Goal: Task Accomplishment & Management: Use online tool/utility

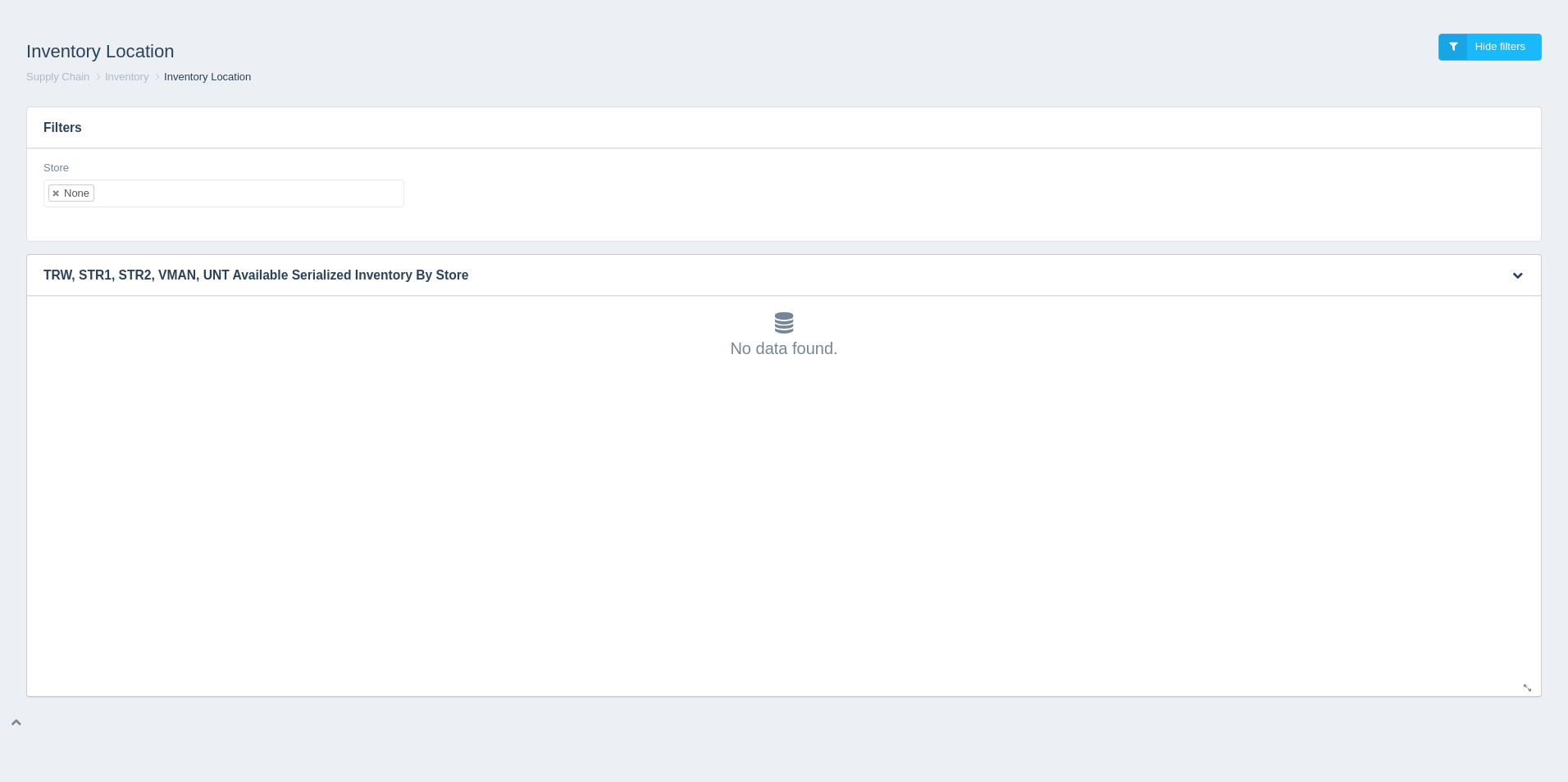
scroll to position [5, 0]
click at [134, 190] on ul "None" at bounding box center [223, 193] width 361 height 27
select select
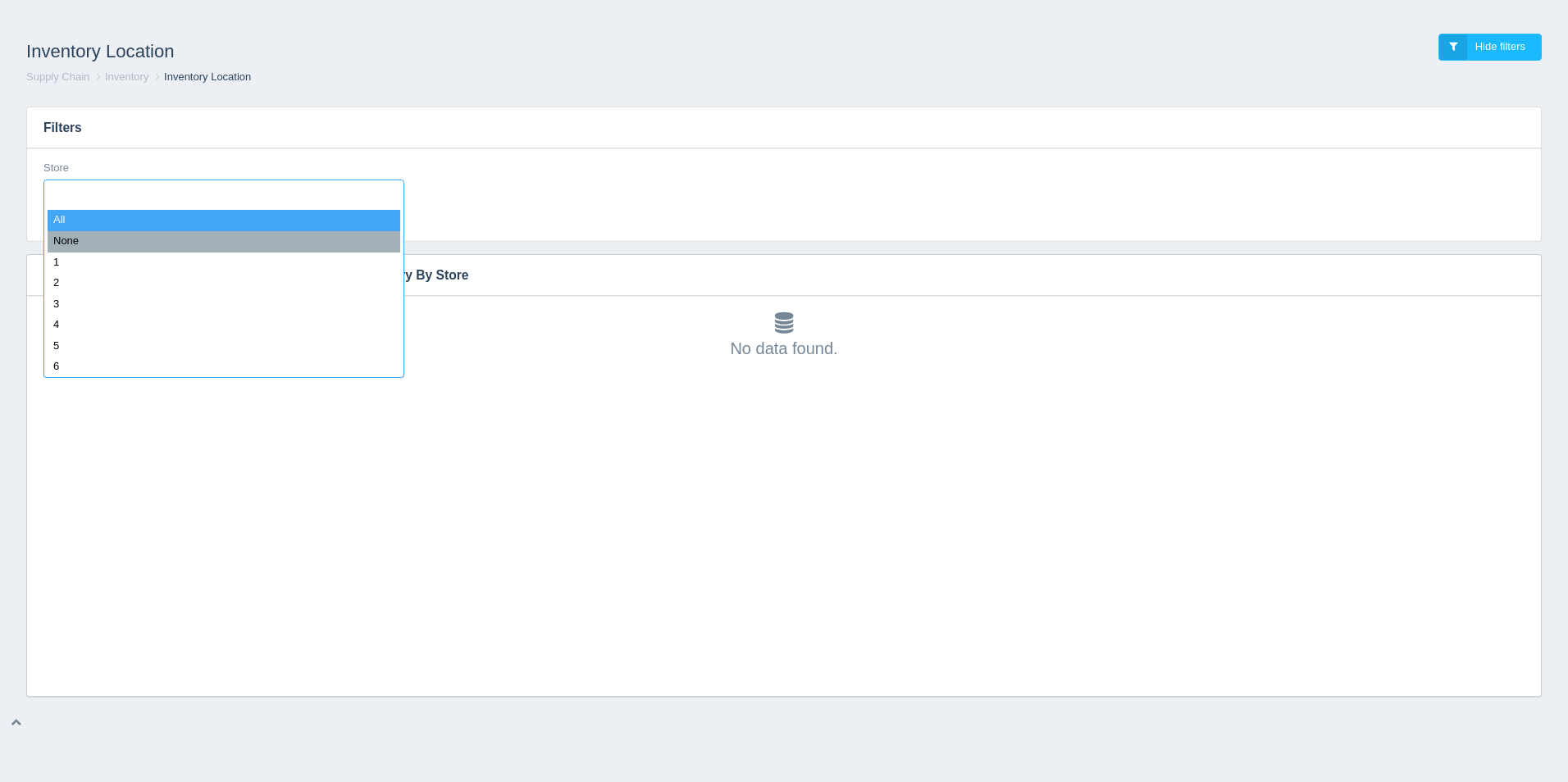
type input "8"
select select "8"
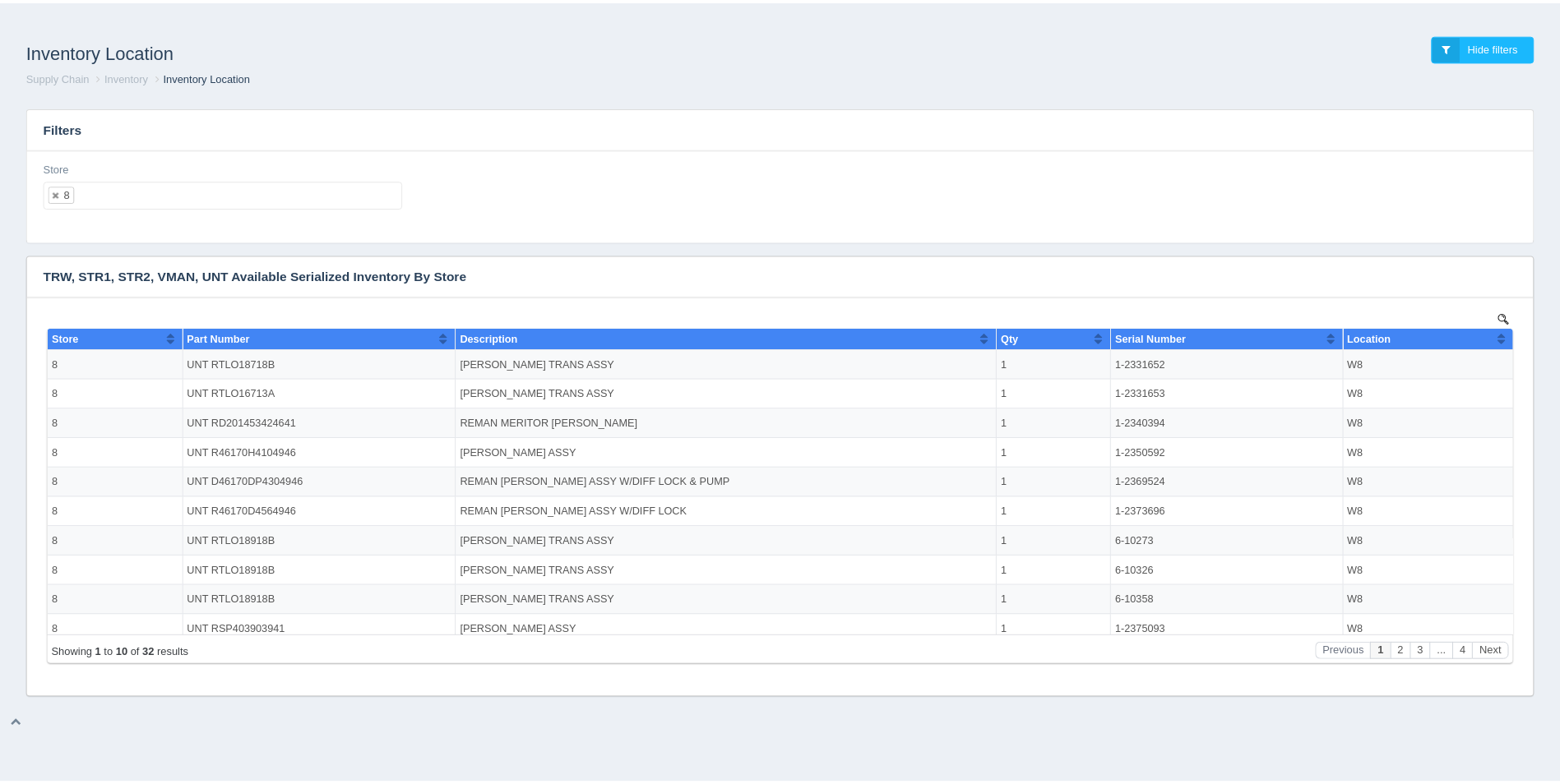
scroll to position [0, 0]
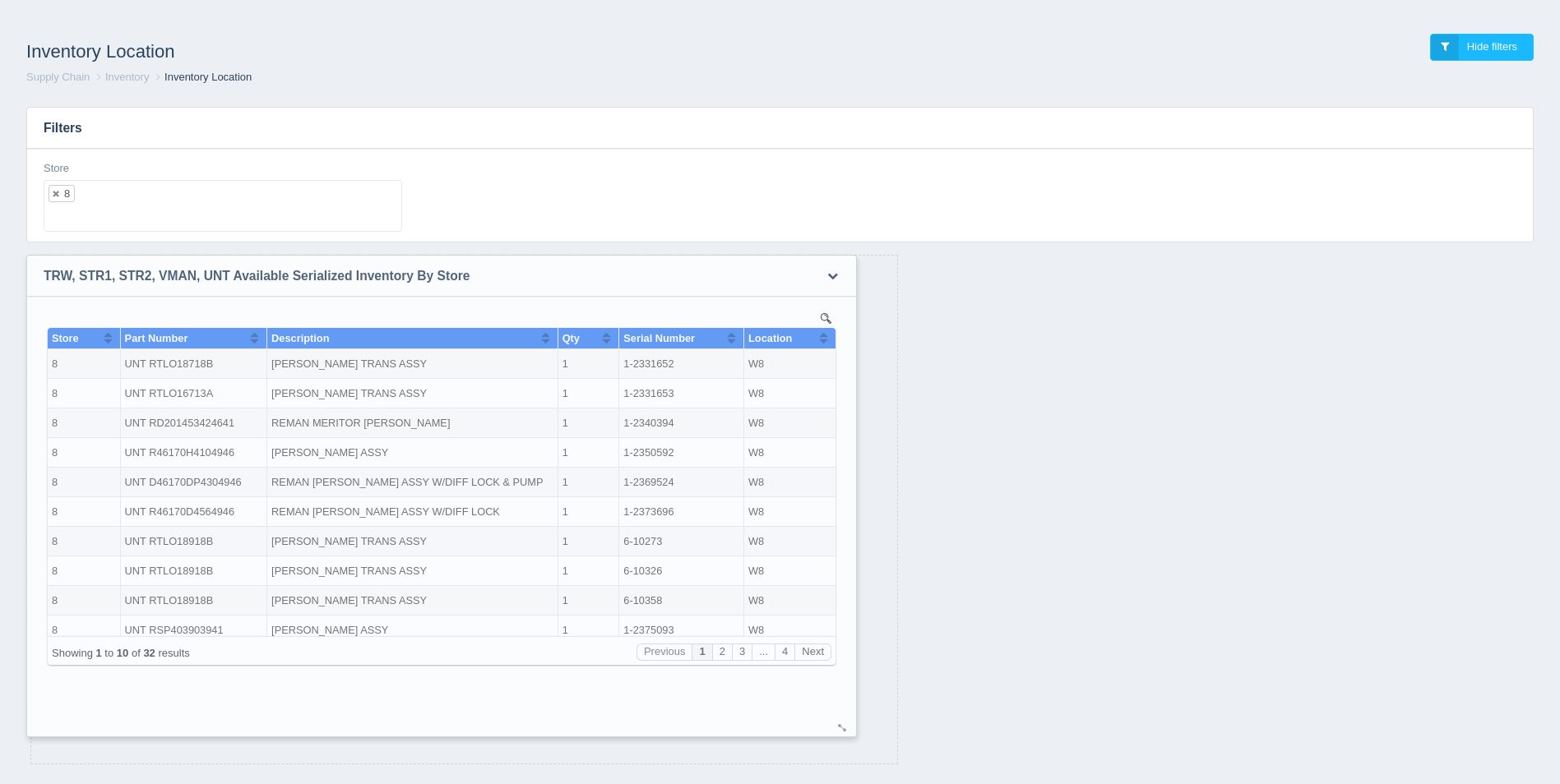
drag, startPoint x: 1533, startPoint y: 688, endPoint x: 845, endPoint y: 727, distance: 689.1
click at [845, 727] on div at bounding box center [843, 728] width 13 height 12
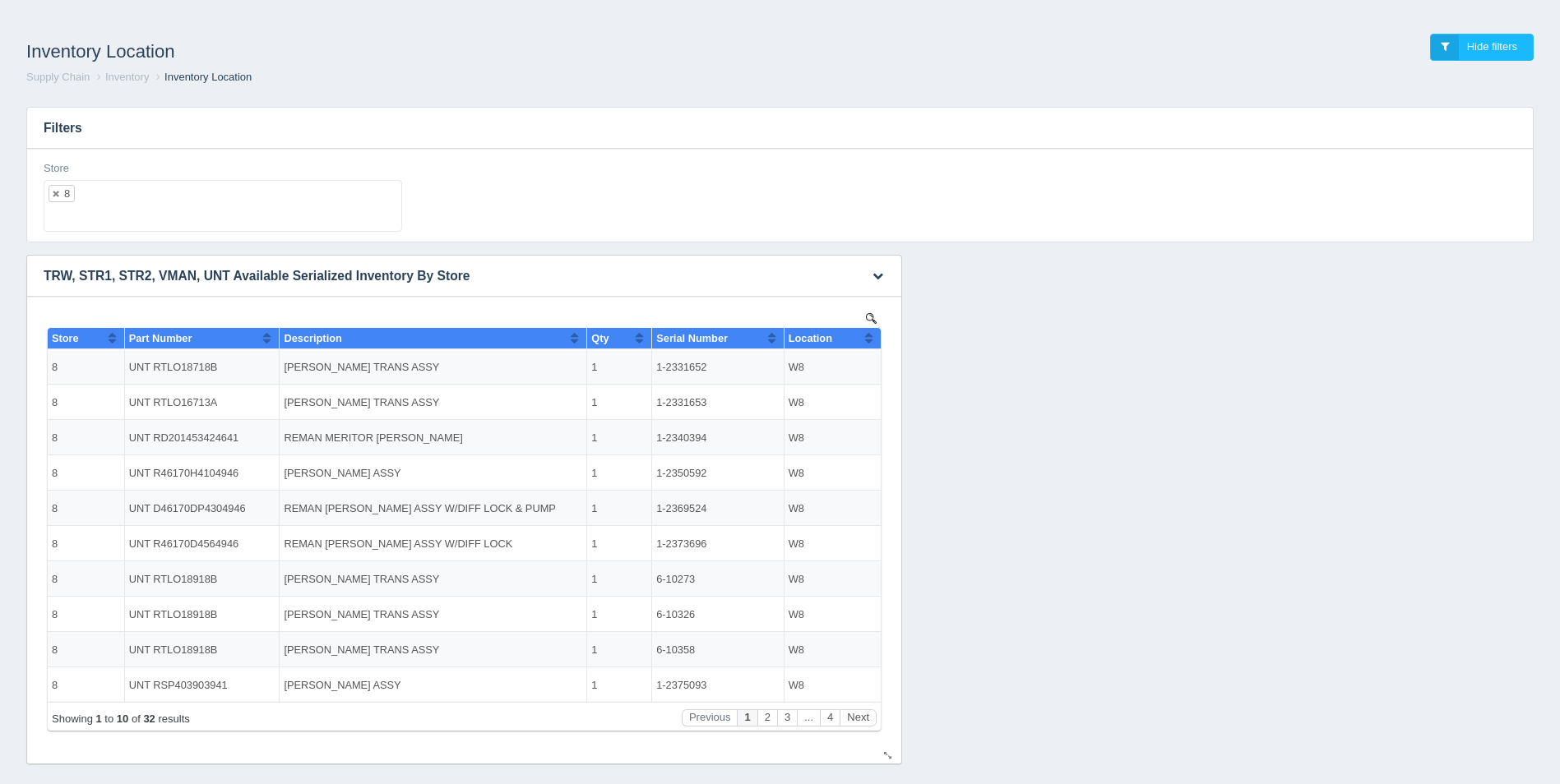
scroll to position [20, 0]
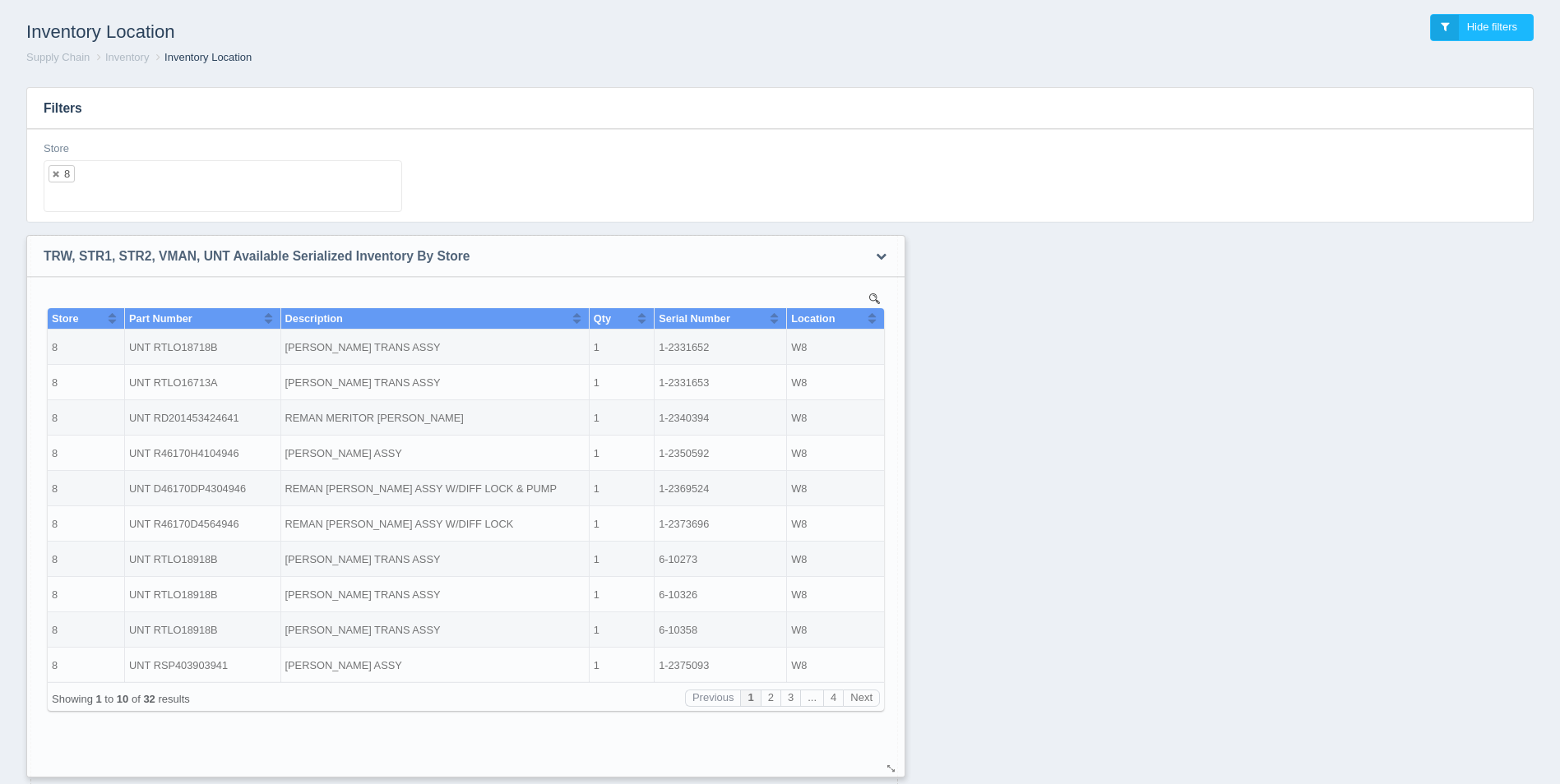
drag, startPoint x: 887, startPoint y: 735, endPoint x: 890, endPoint y: 767, distance: 32.1
click at [890, 767] on div at bounding box center [892, 769] width 13 height 12
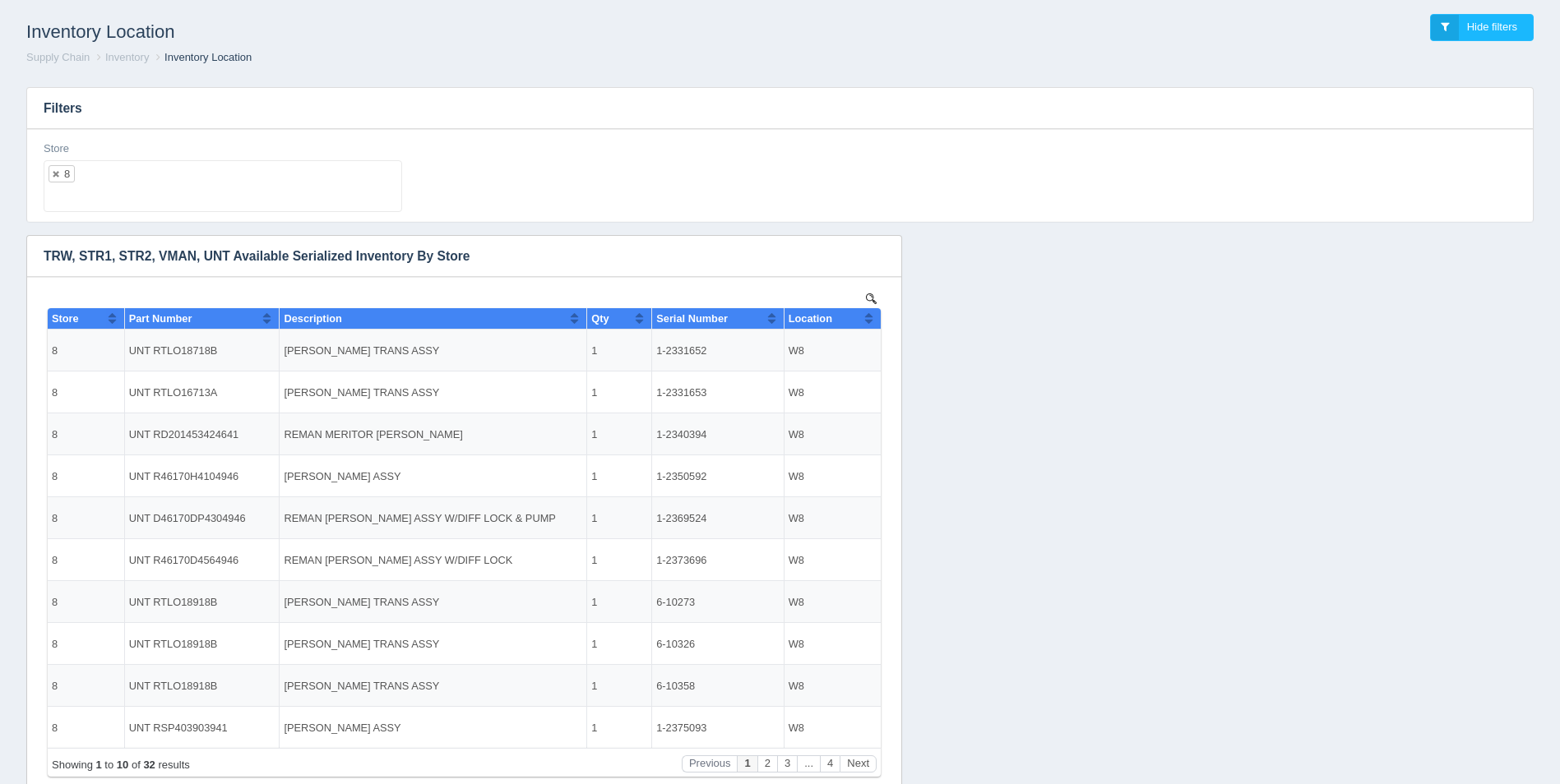
click at [328, 187] on input "text" at bounding box center [209, 198] width 329 height 27
click at [311, 170] on ul "8" at bounding box center [223, 174] width 359 height 28
drag, startPoint x: 576, startPoint y: 172, endPoint x: 757, endPoint y: 231, distance: 190.4
click at [874, 317] on button "Sort column ascending" at bounding box center [868, 318] width 10 height 20
click at [874, 317] on button "Sort column descending" at bounding box center [868, 318] width 10 height 20
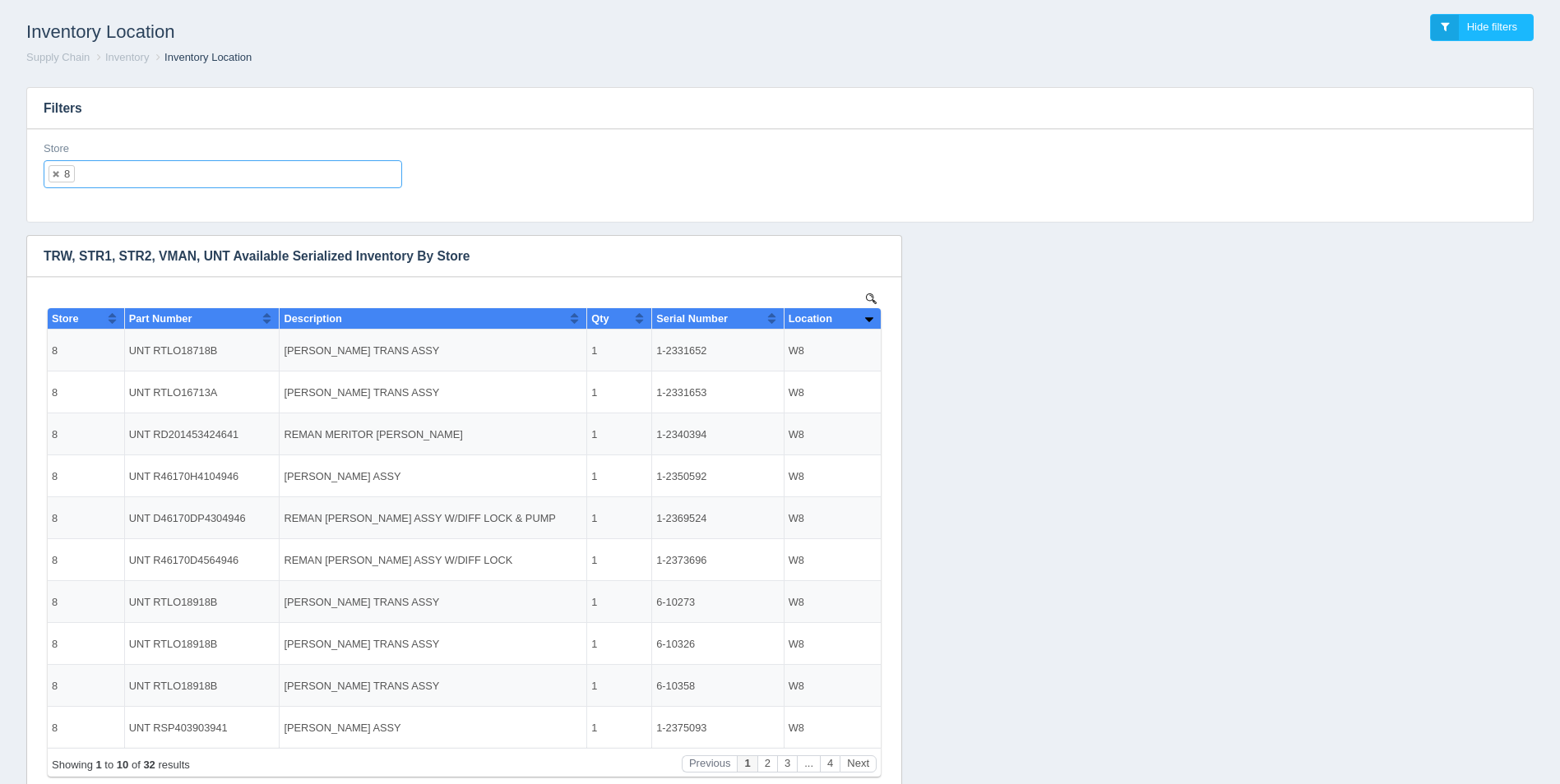
click at [99, 171] on input "text" at bounding box center [88, 175] width 28 height 27
select select
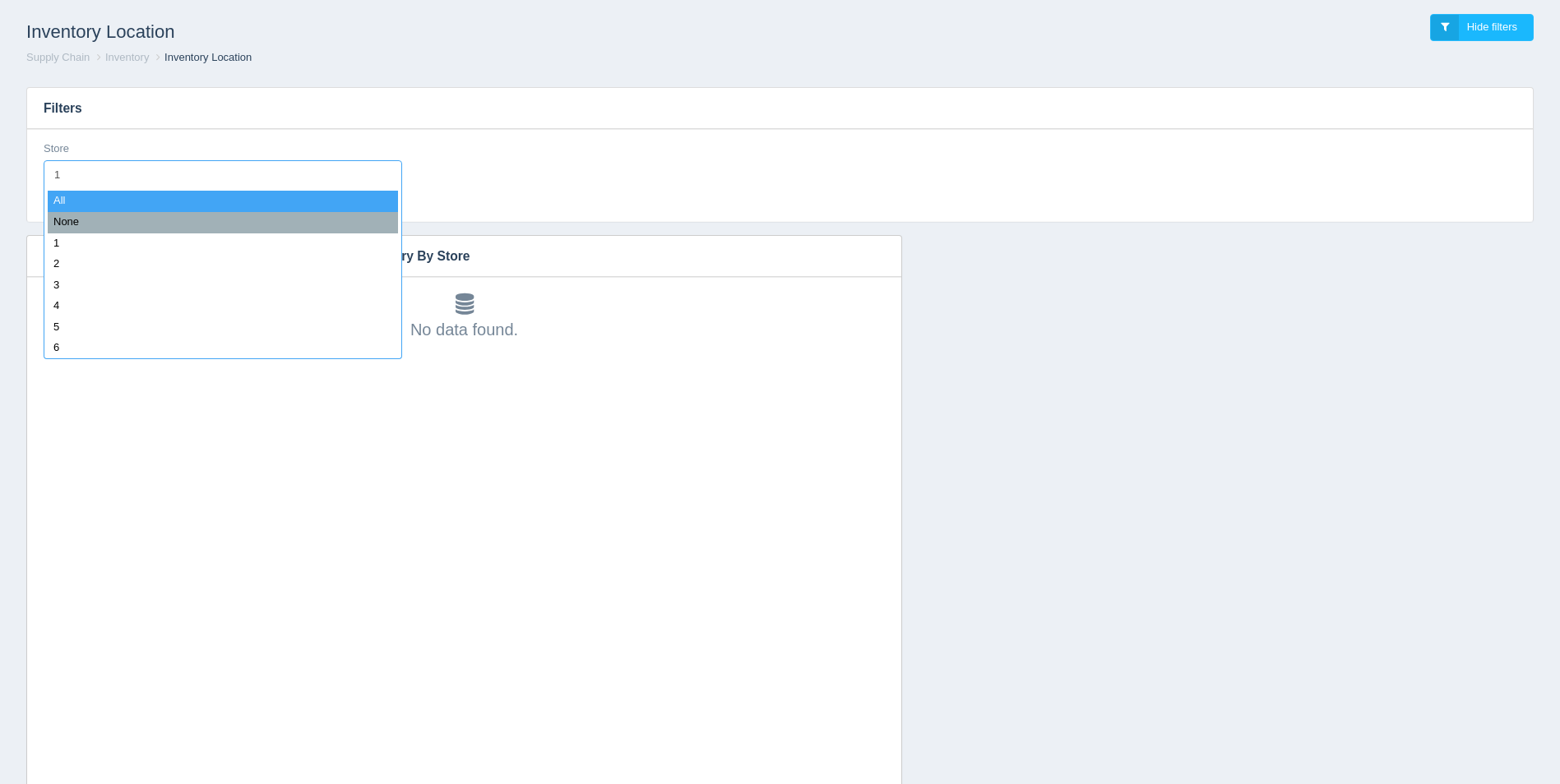
type input "11"
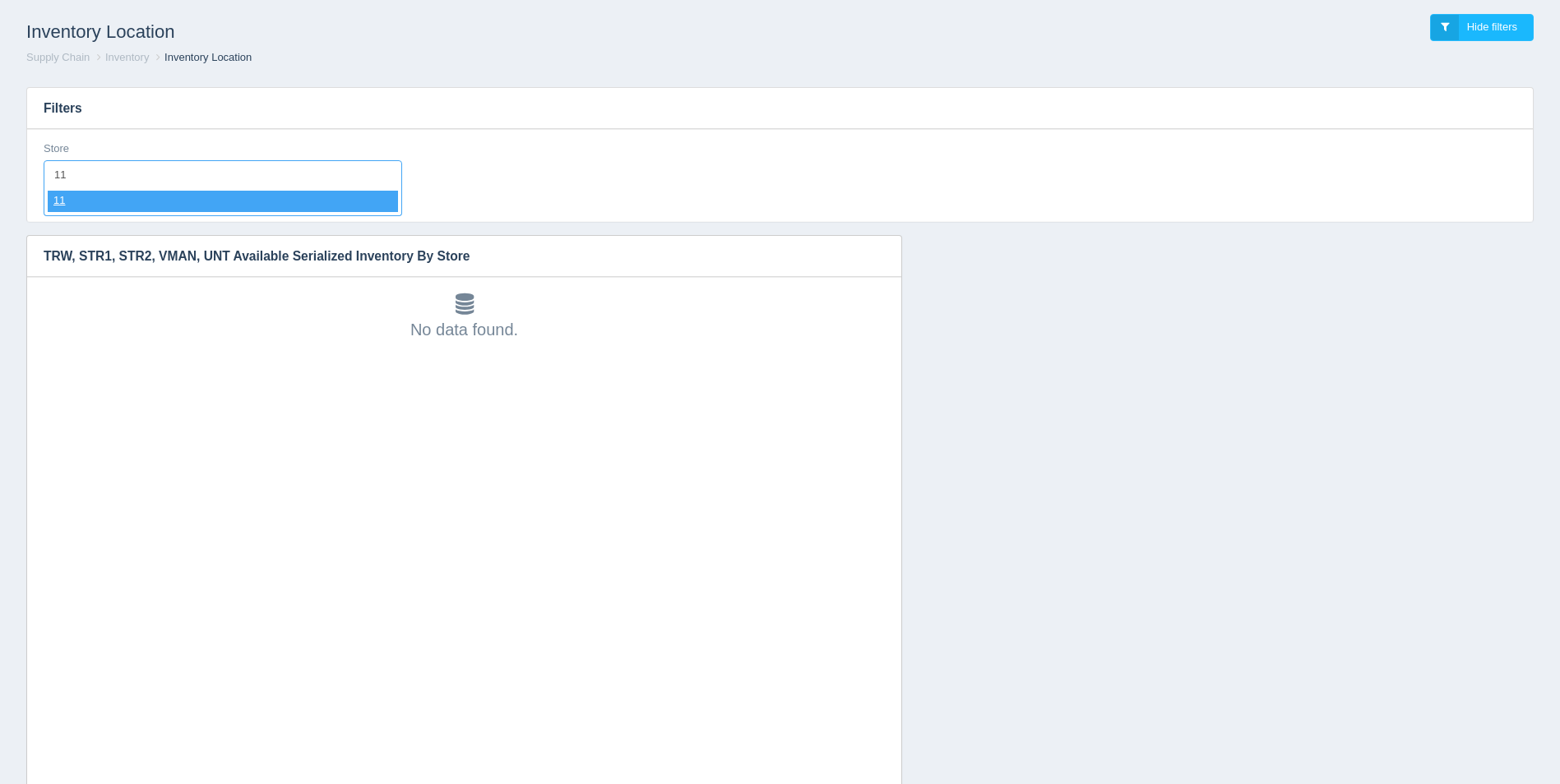
select select "11"
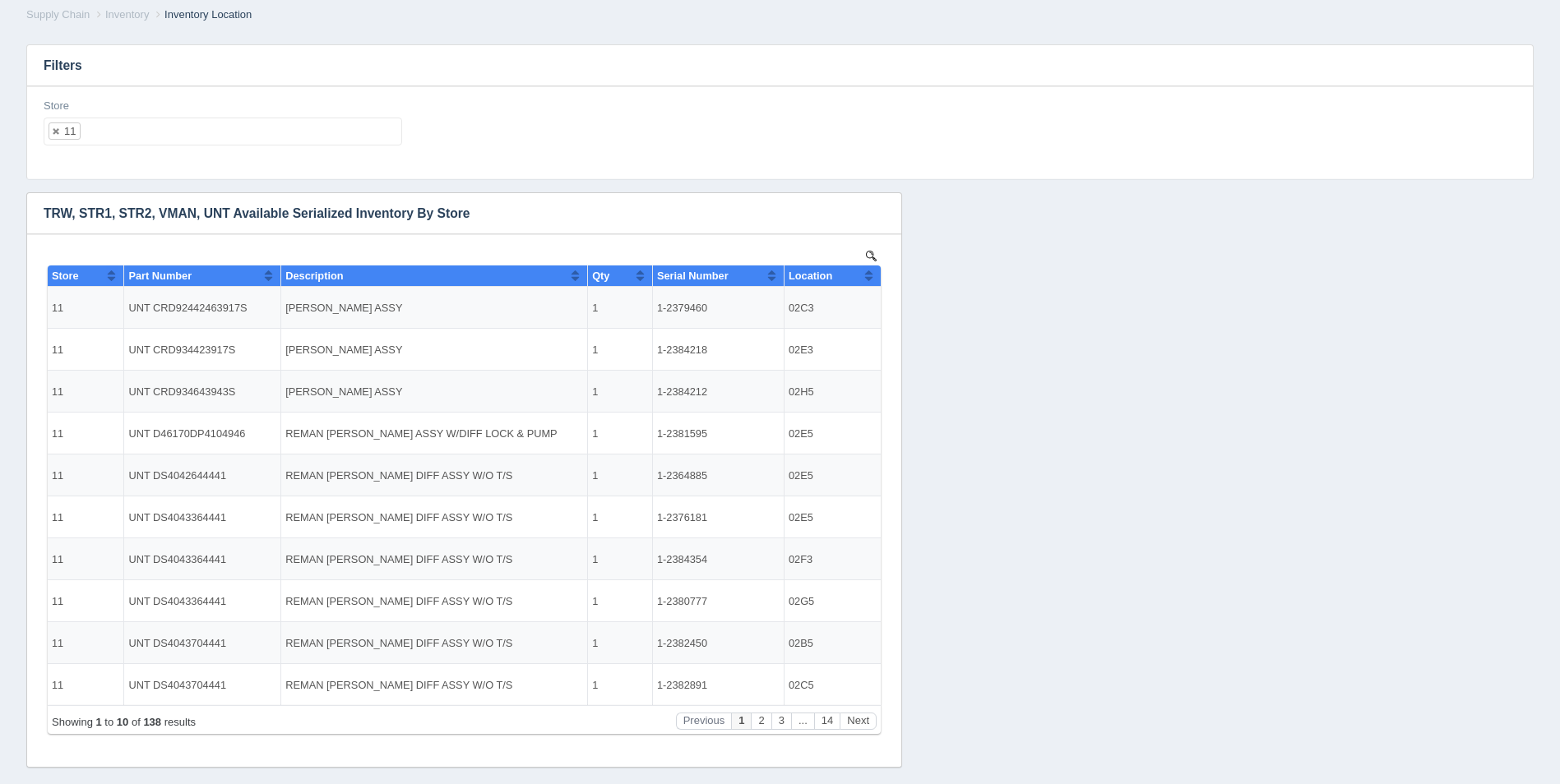
scroll to position [85, 0]
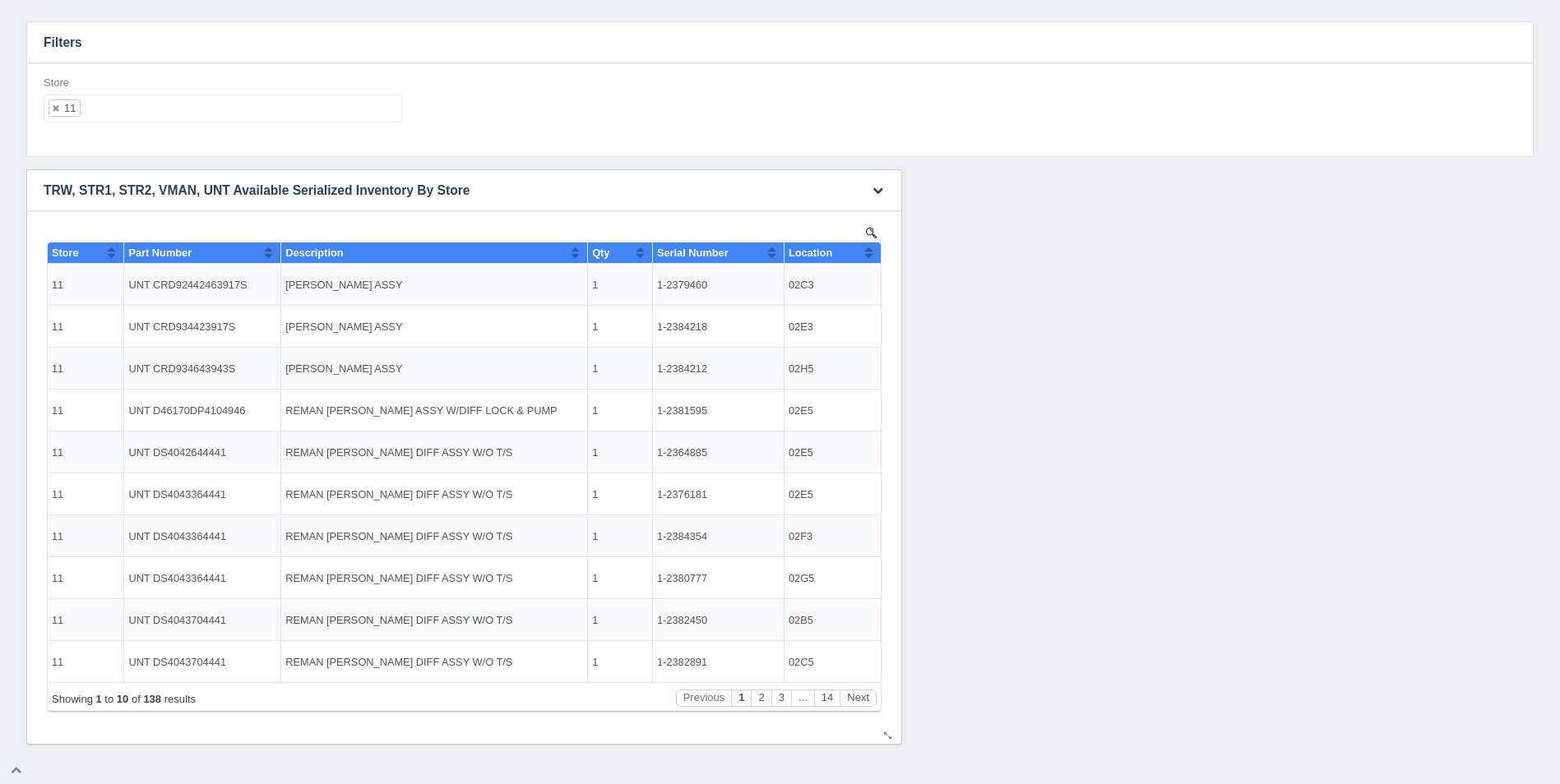
click at [870, 249] on button "Sort column ascending" at bounding box center [868, 252] width 10 height 20
click at [870, 249] on button "Sort column descending" at bounding box center [868, 252] width 10 height 20
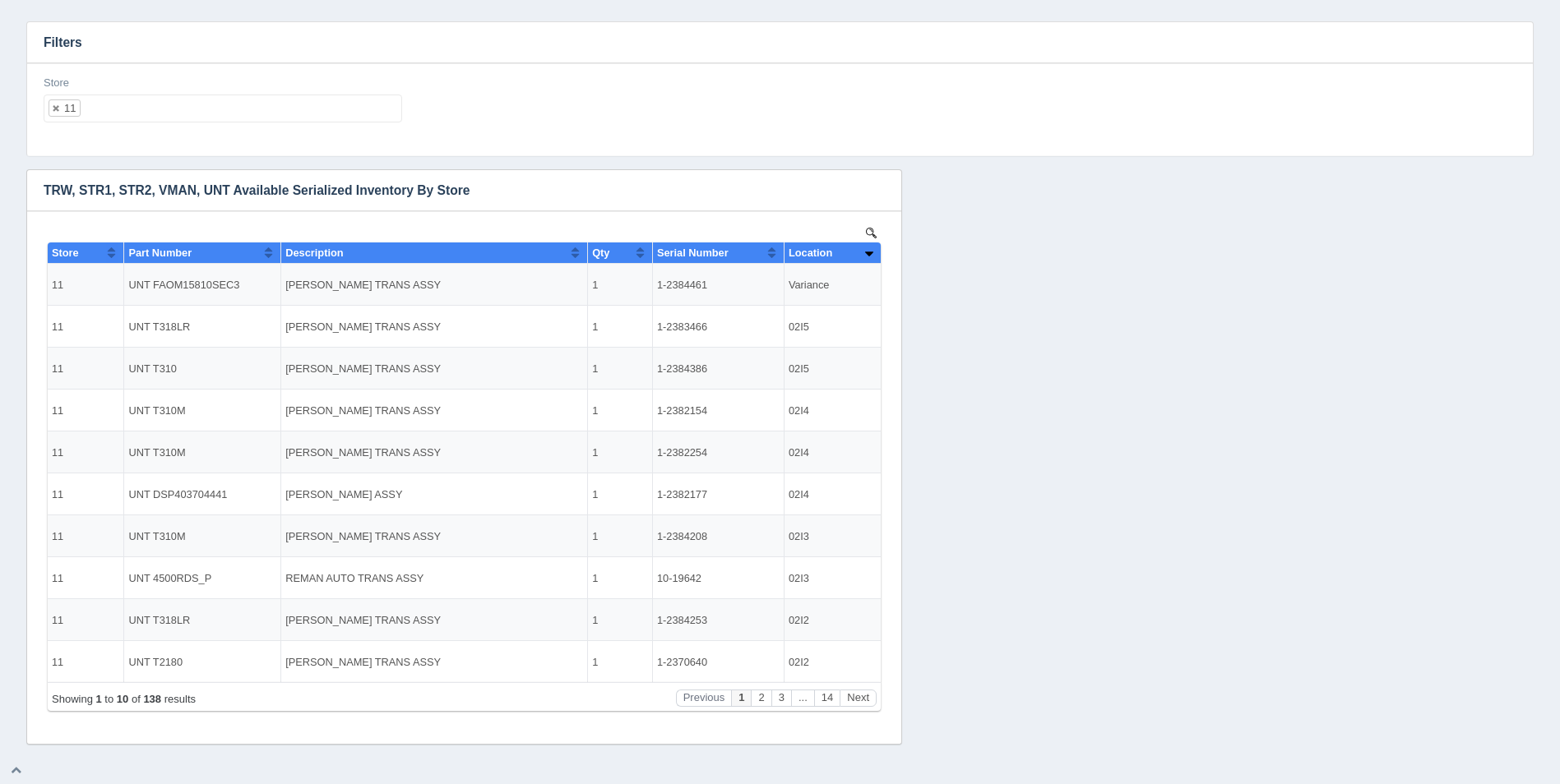
click at [173, 29] on h3 "Filters" at bounding box center [780, 42] width 1506 height 41
click at [855, 695] on button "Next" at bounding box center [857, 699] width 37 height 17
click at [855, 696] on button "Next" at bounding box center [857, 699] width 37 height 17
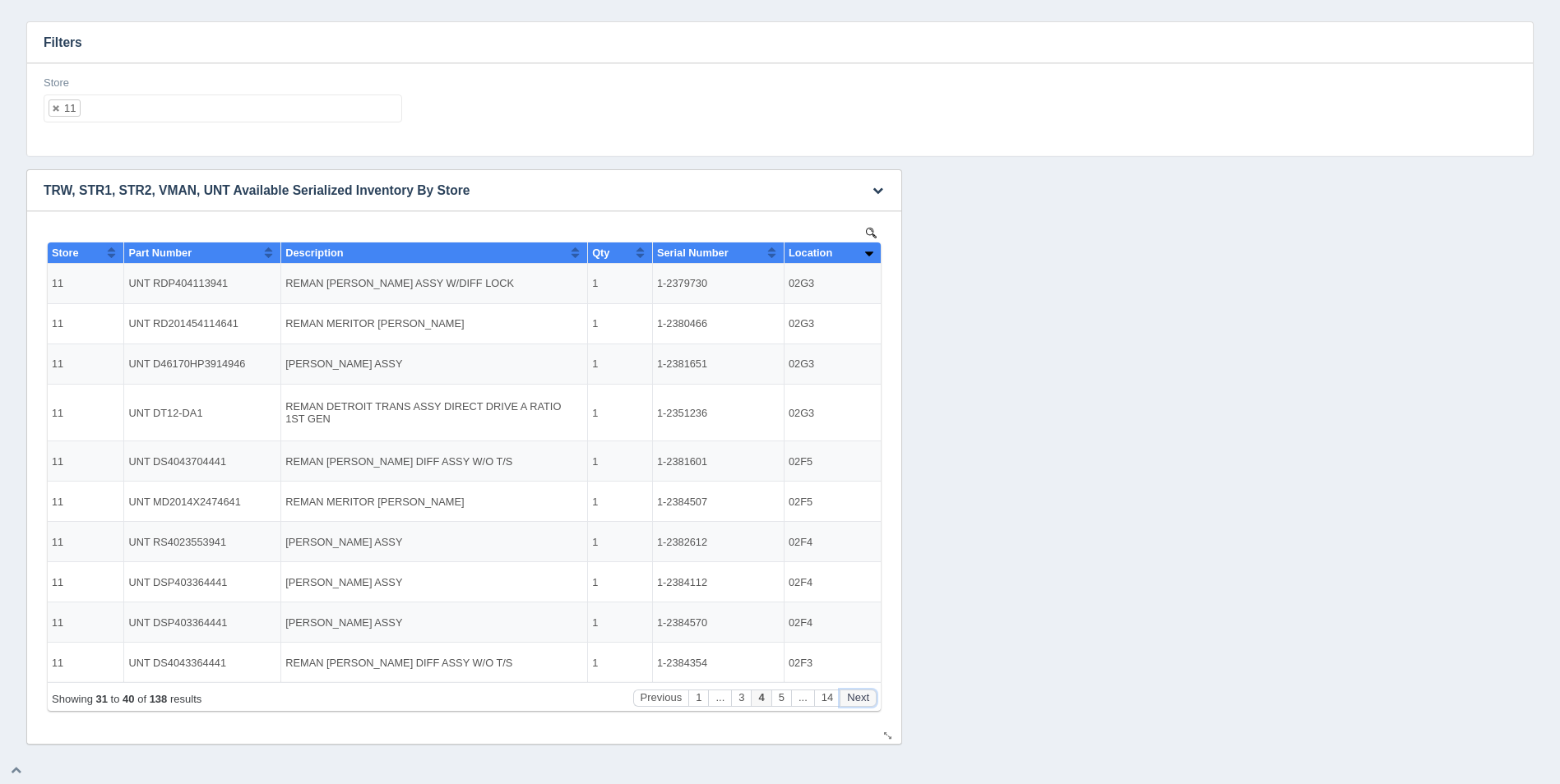
click at [855, 697] on button "Next" at bounding box center [857, 699] width 37 height 17
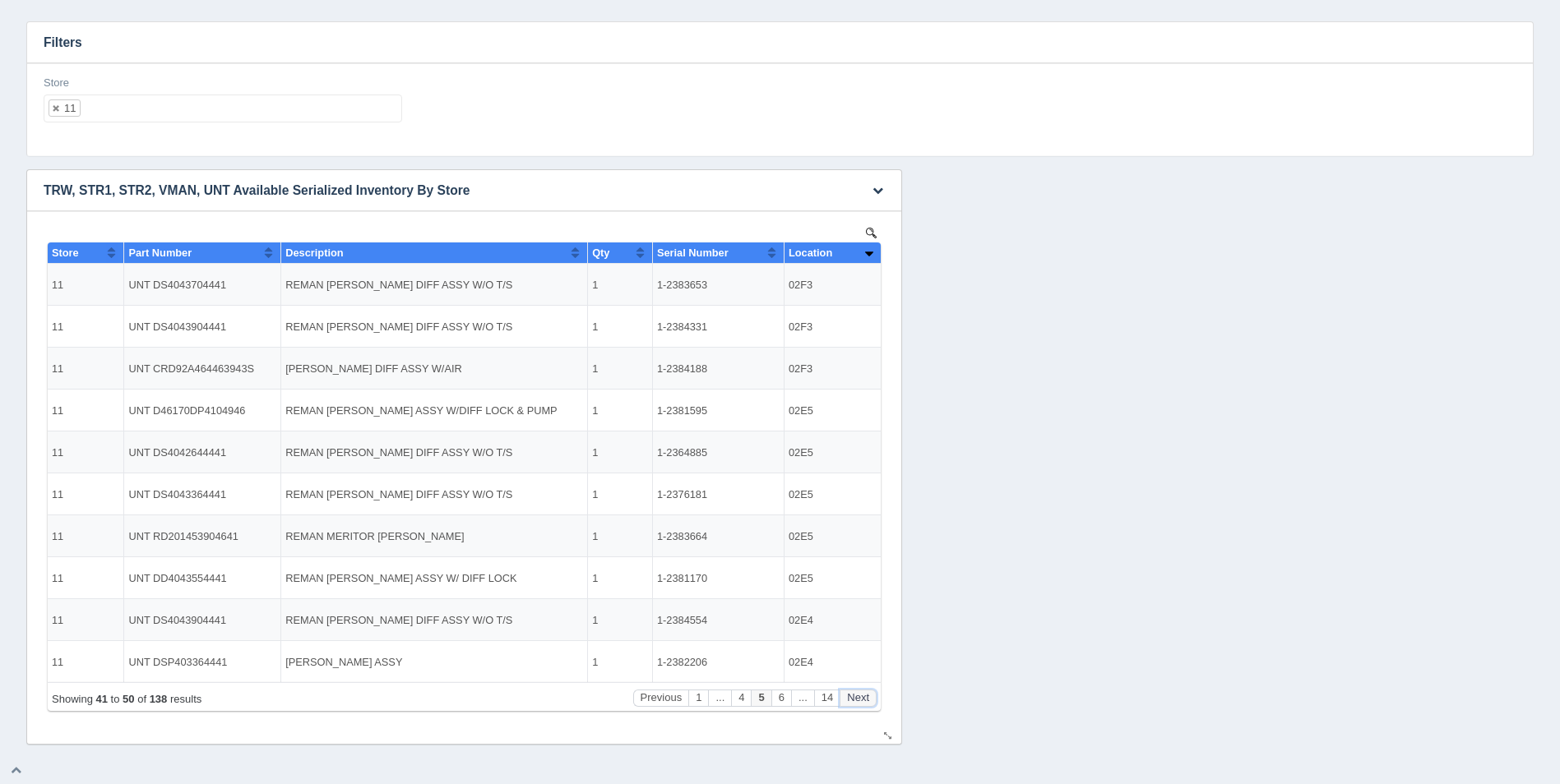
click at [855, 698] on button "Next" at bounding box center [857, 699] width 37 height 17
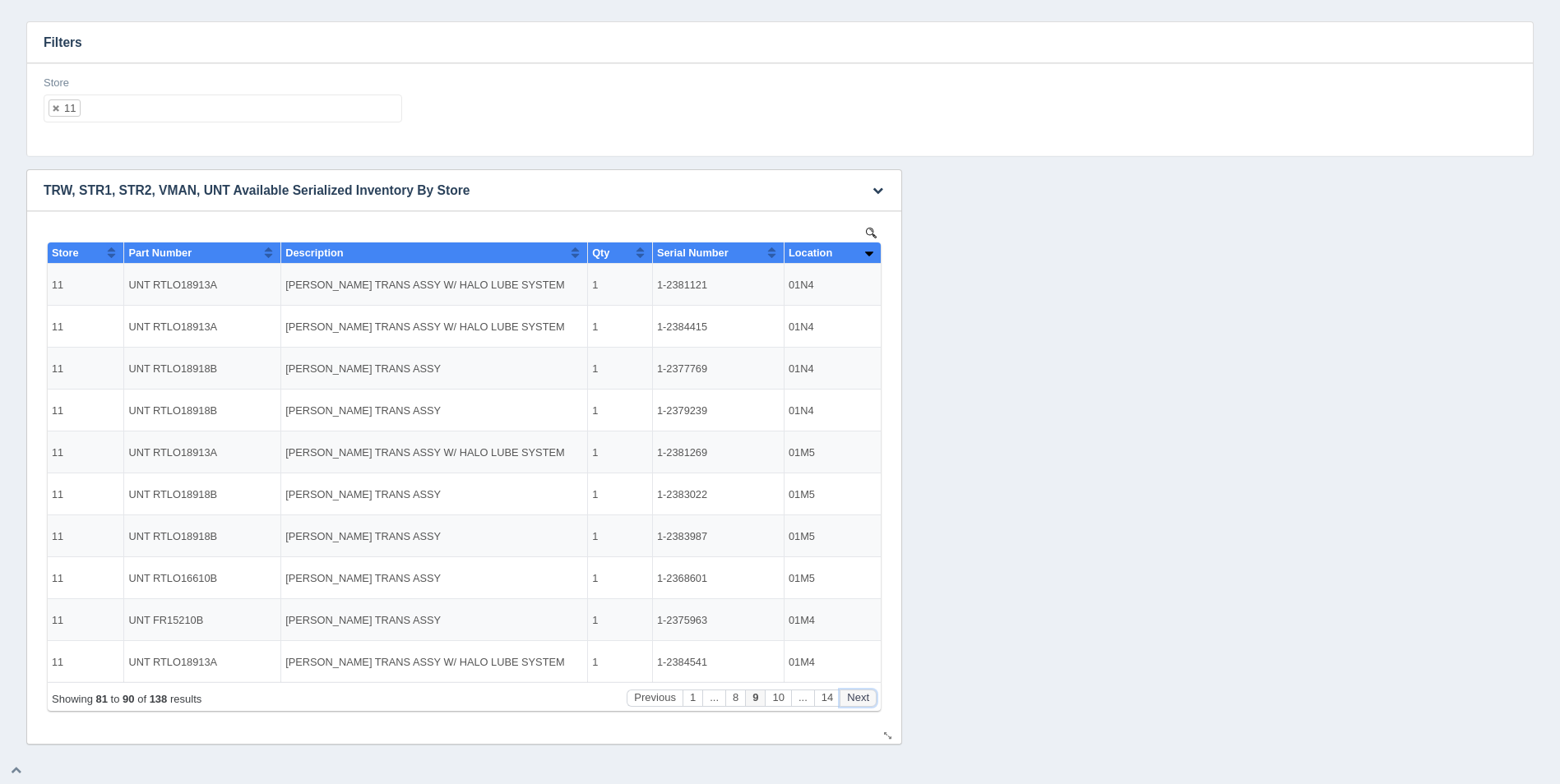
click at [855, 700] on button "Next" at bounding box center [857, 699] width 37 height 17
click at [855, 703] on button "Next" at bounding box center [857, 699] width 37 height 17
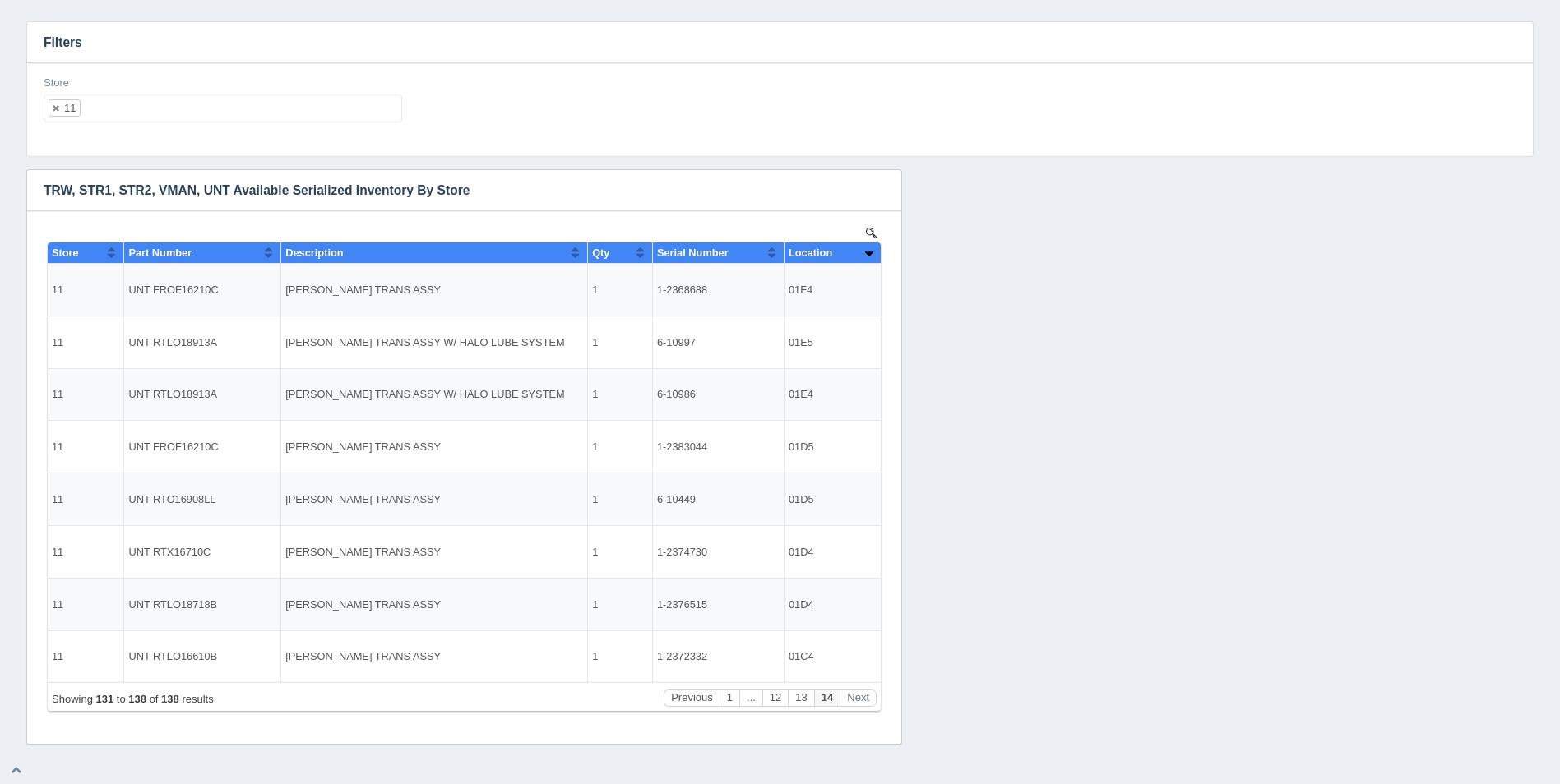
click at [249, 119] on ul "11" at bounding box center [223, 108] width 359 height 28
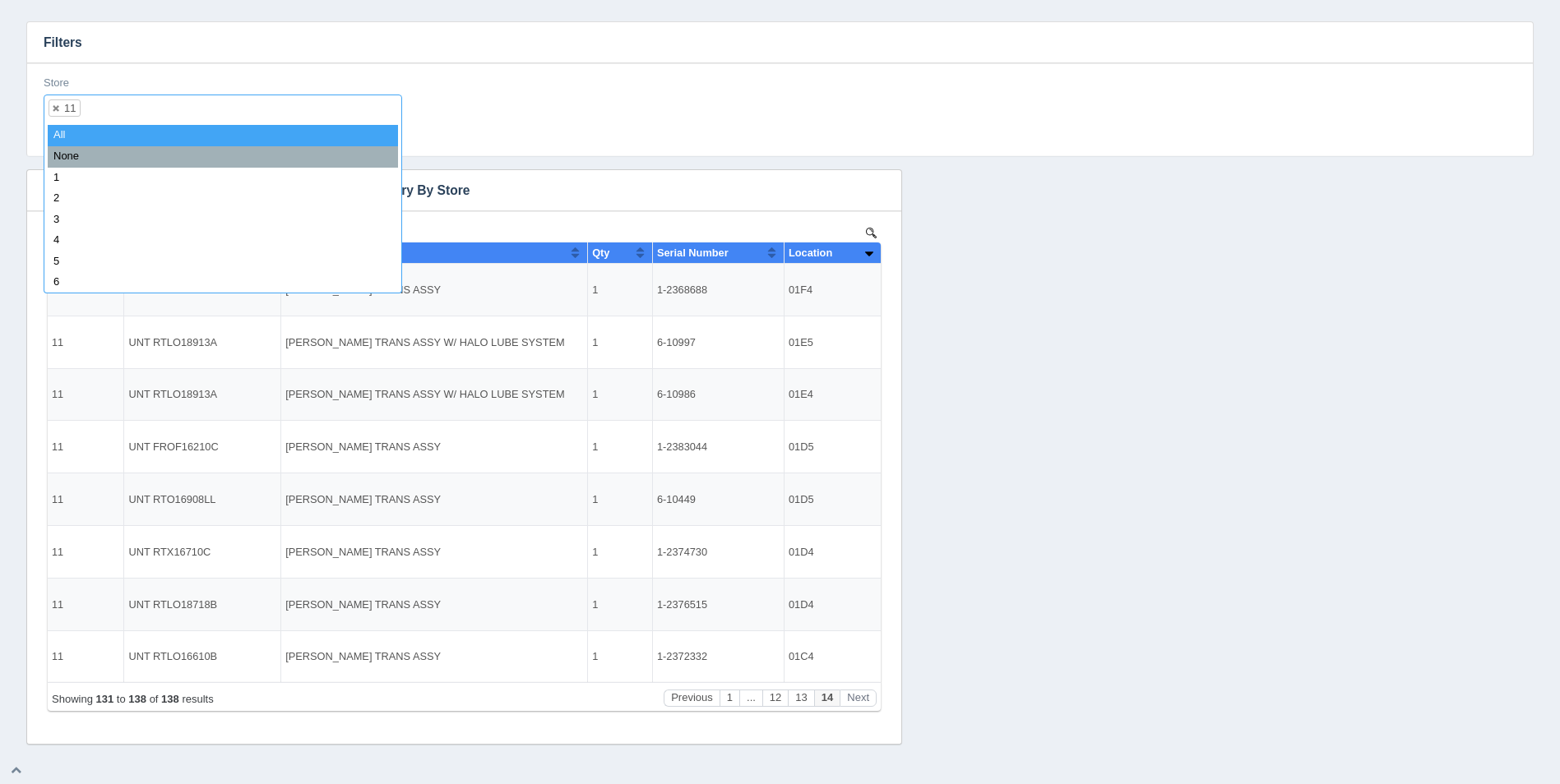
select select
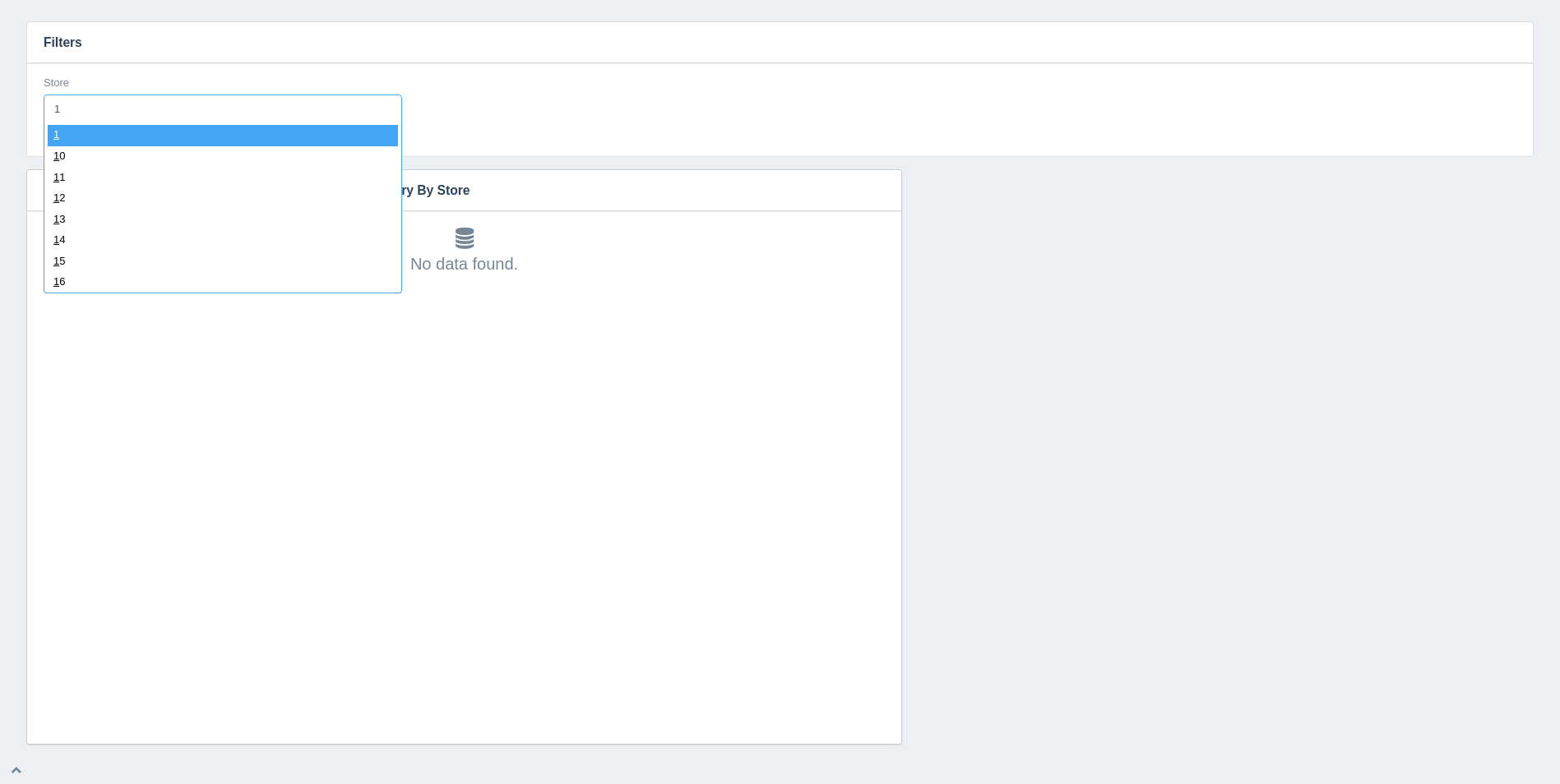
type input "12"
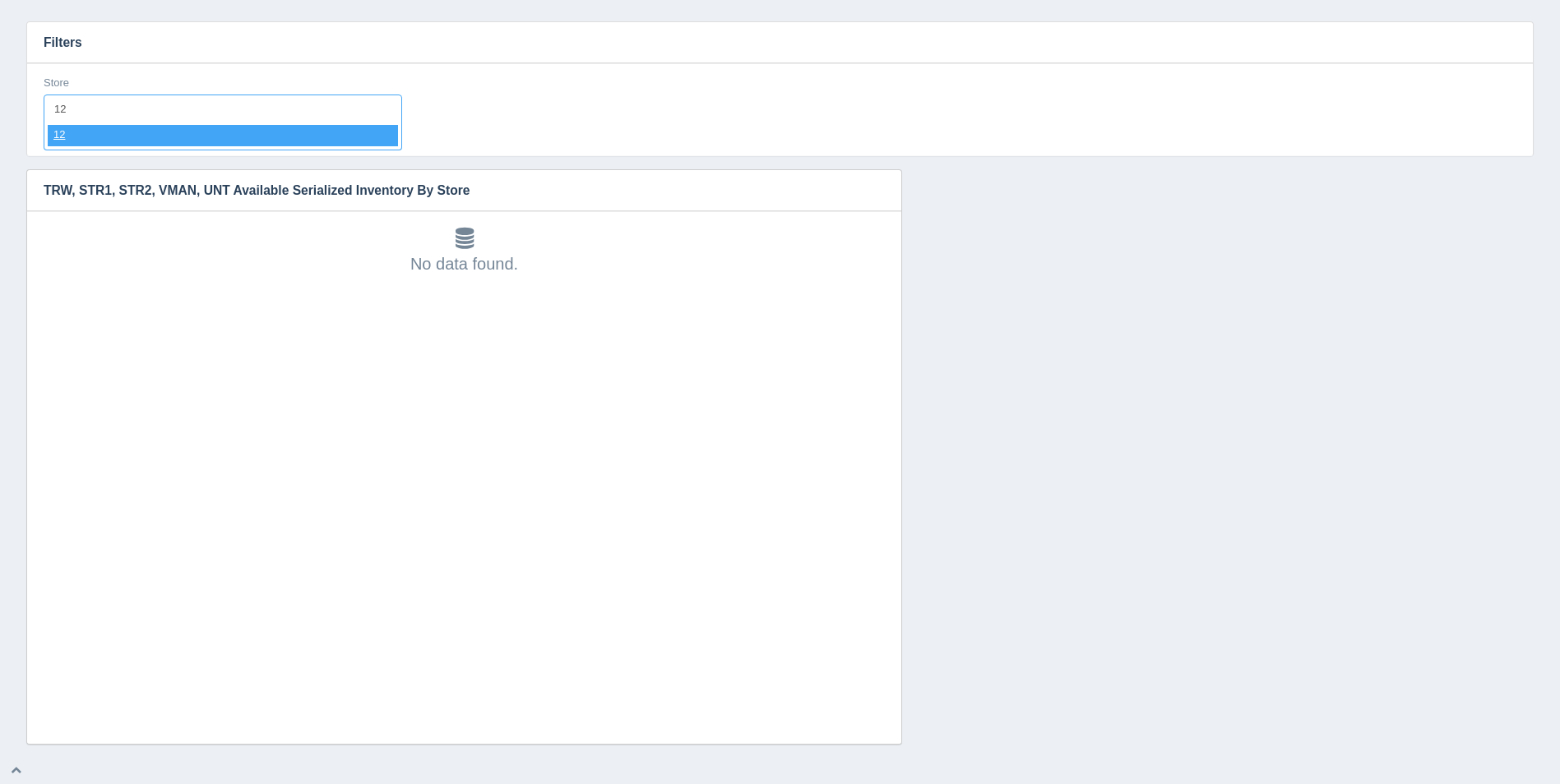
select select "12"
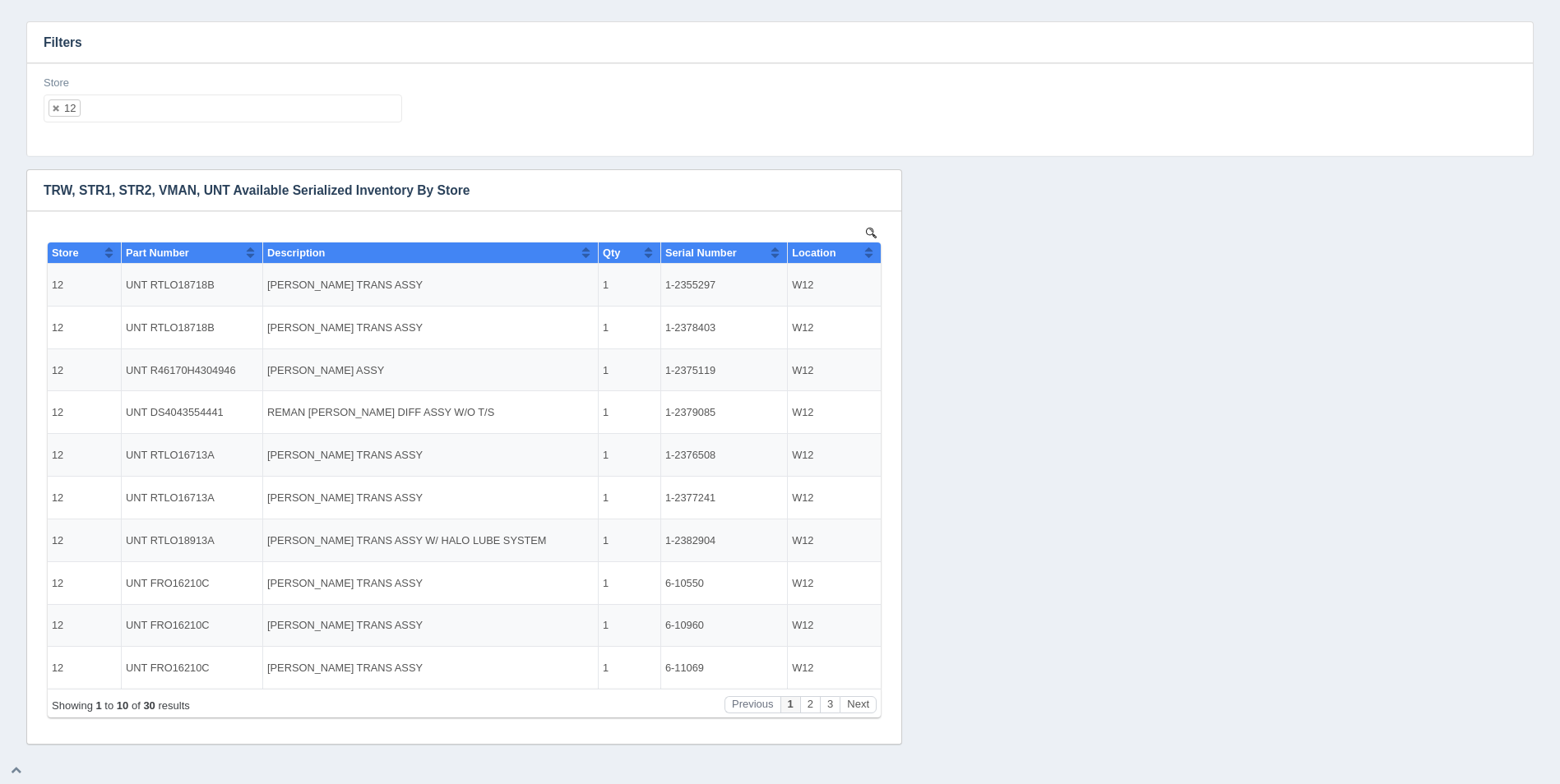
scroll to position [0, 0]
click at [871, 250] on button "Sort column ascending" at bounding box center [868, 252] width 10 height 20
click at [870, 245] on button "Sort column descending" at bounding box center [868, 252] width 10 height 20
click at [865, 700] on button "Next" at bounding box center [857, 699] width 37 height 17
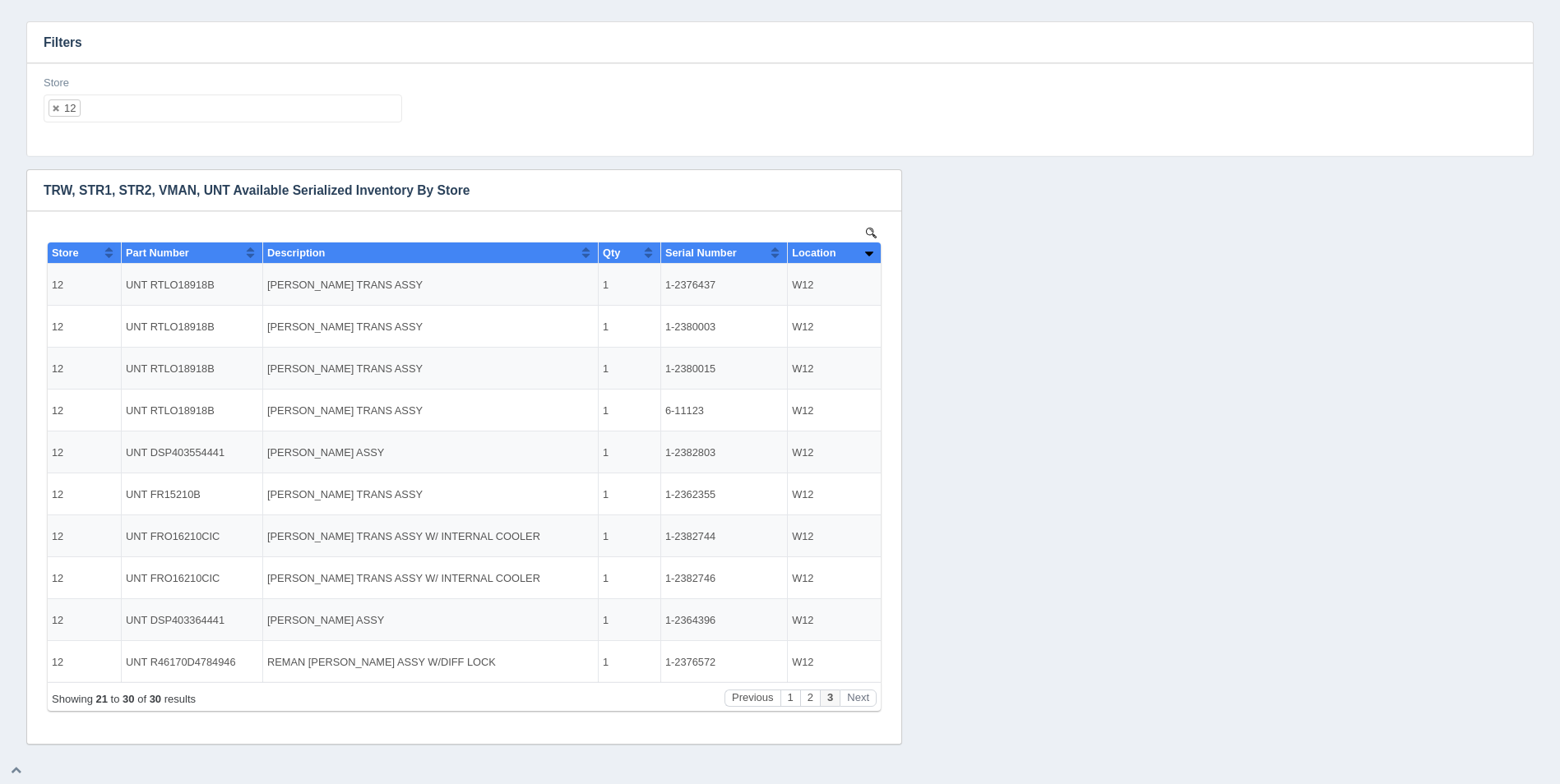
click at [157, 113] on ul "12" at bounding box center [223, 108] width 359 height 28
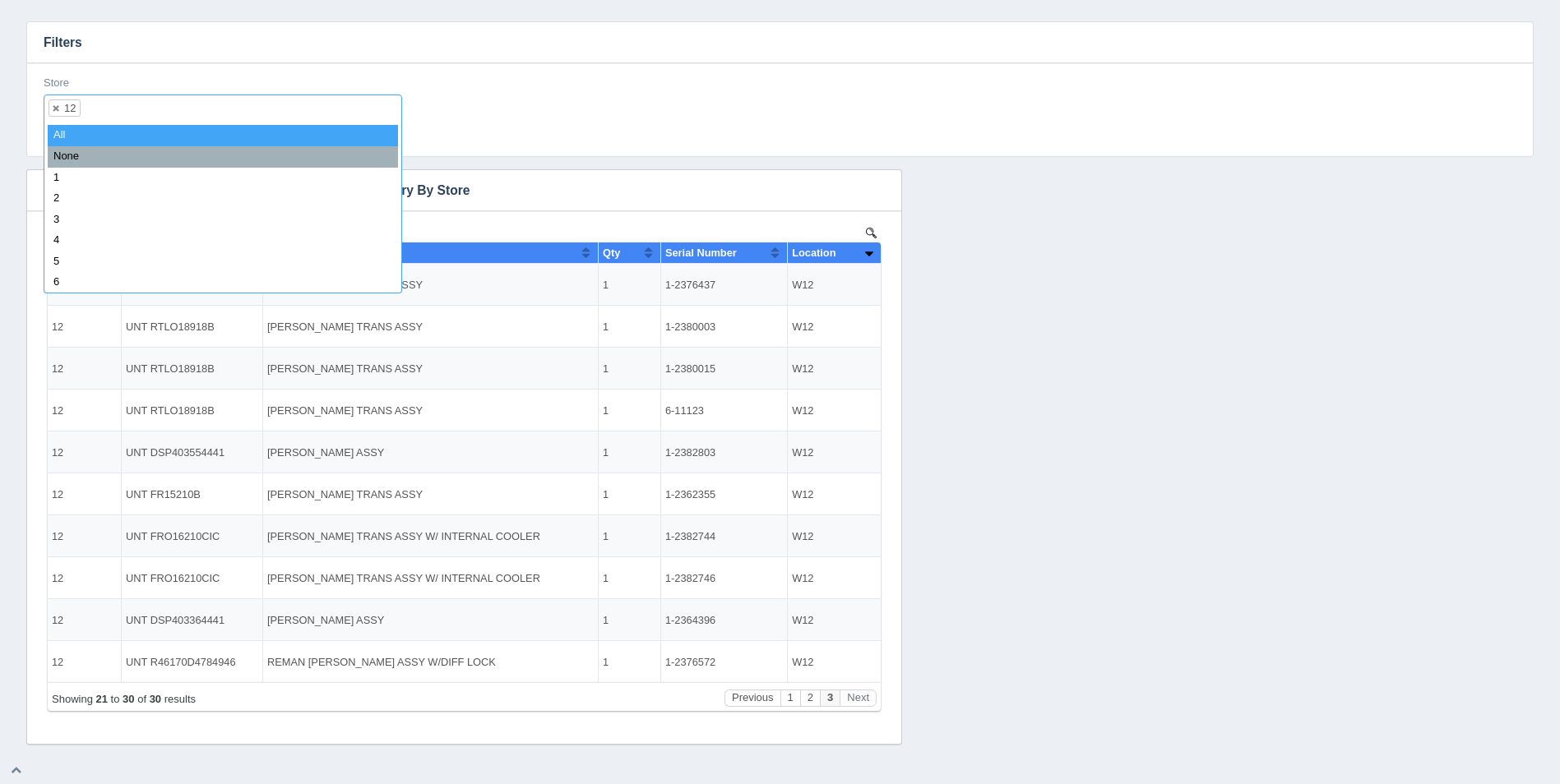
select select
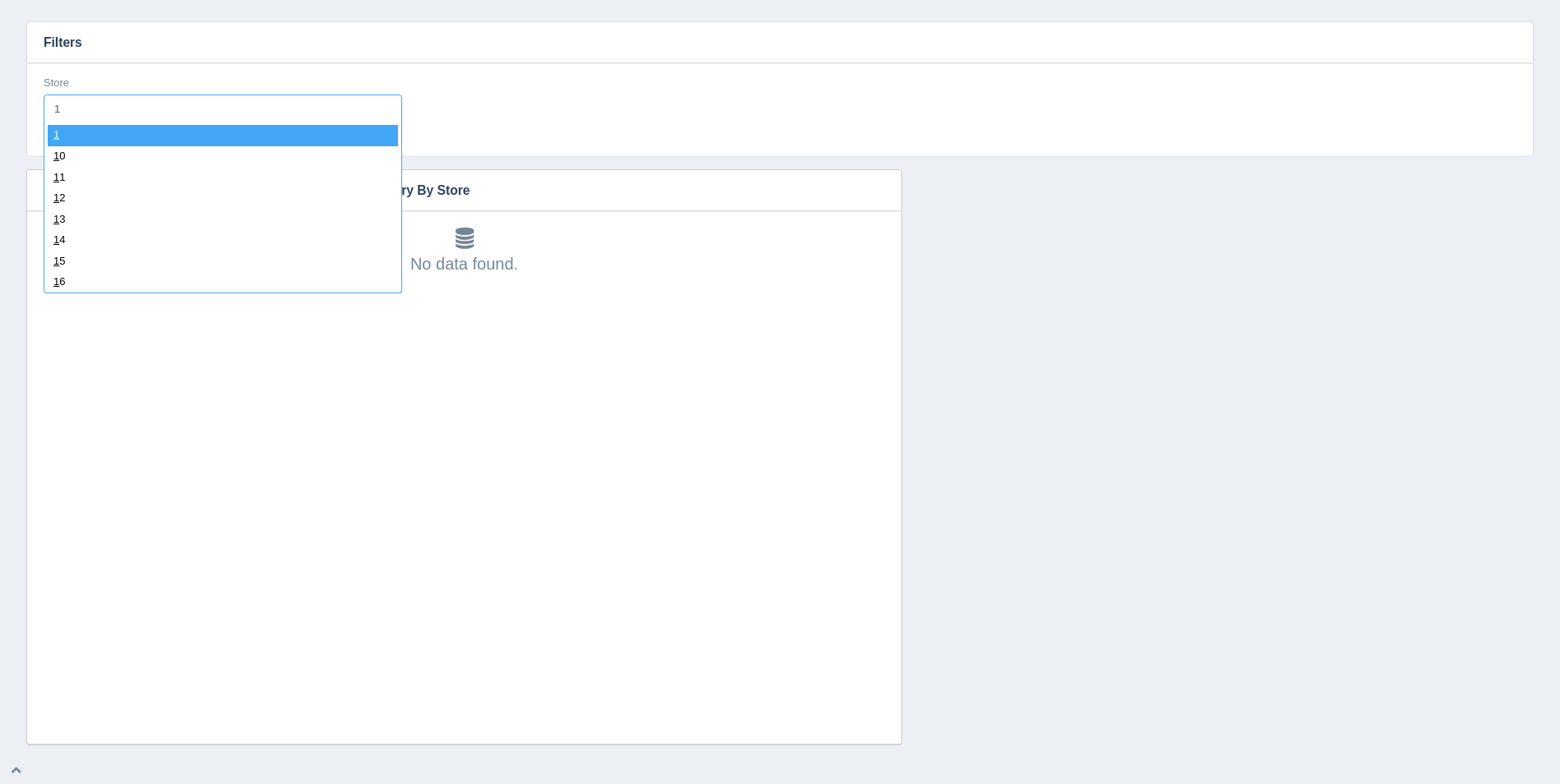
type input "13"
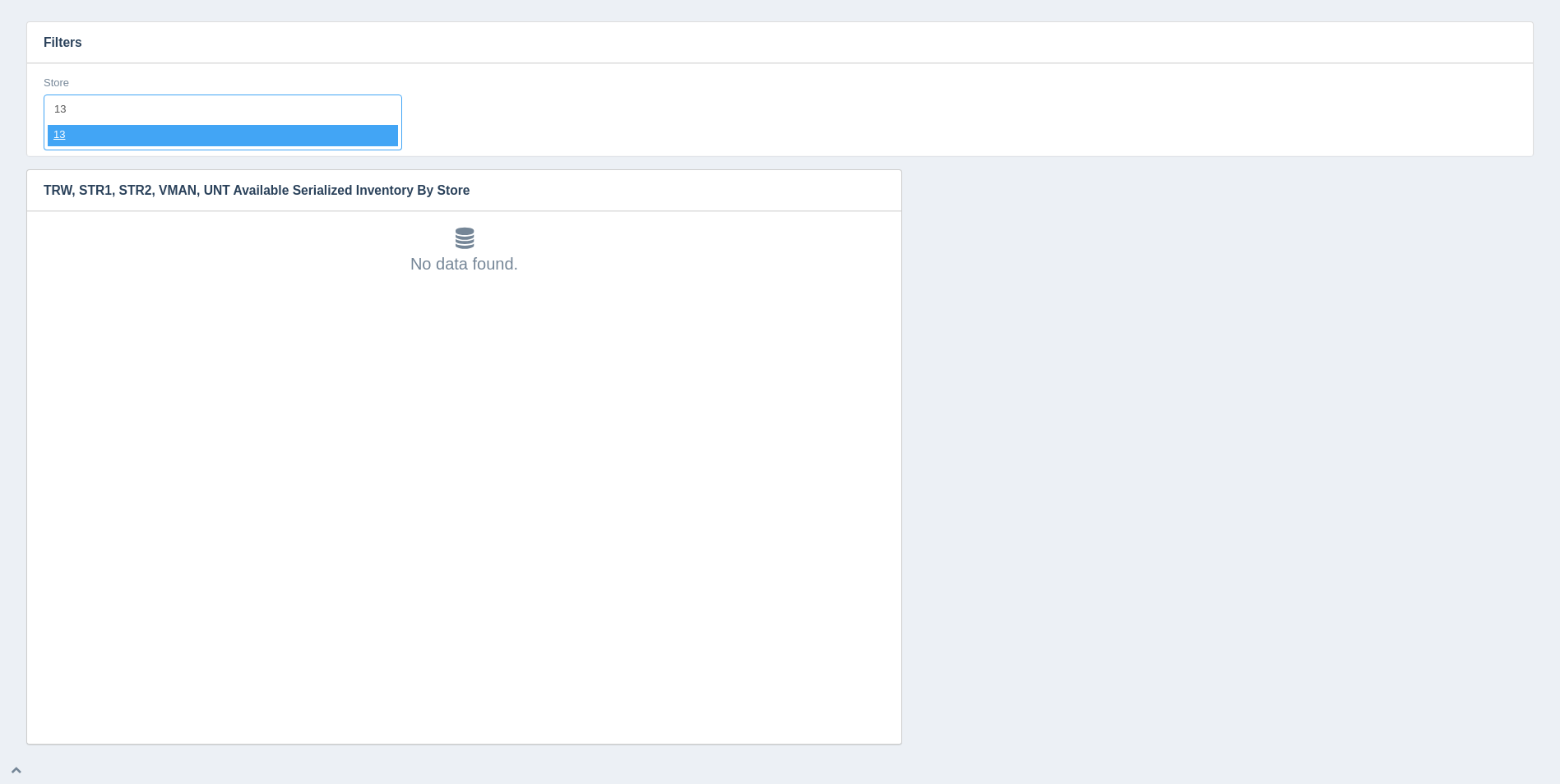
select select "13"
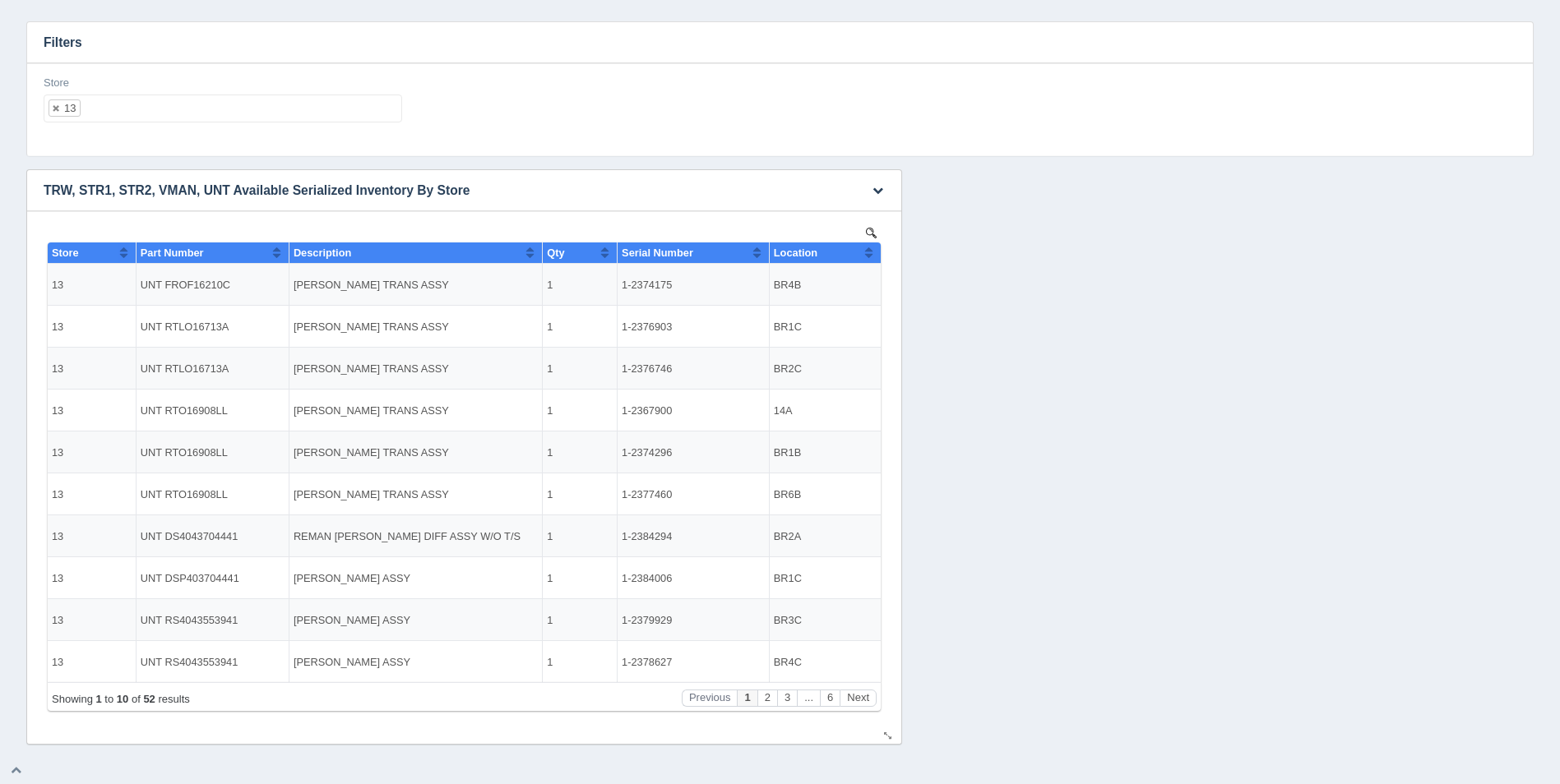
click at [875, 252] on th "Location" at bounding box center [825, 253] width 112 height 22
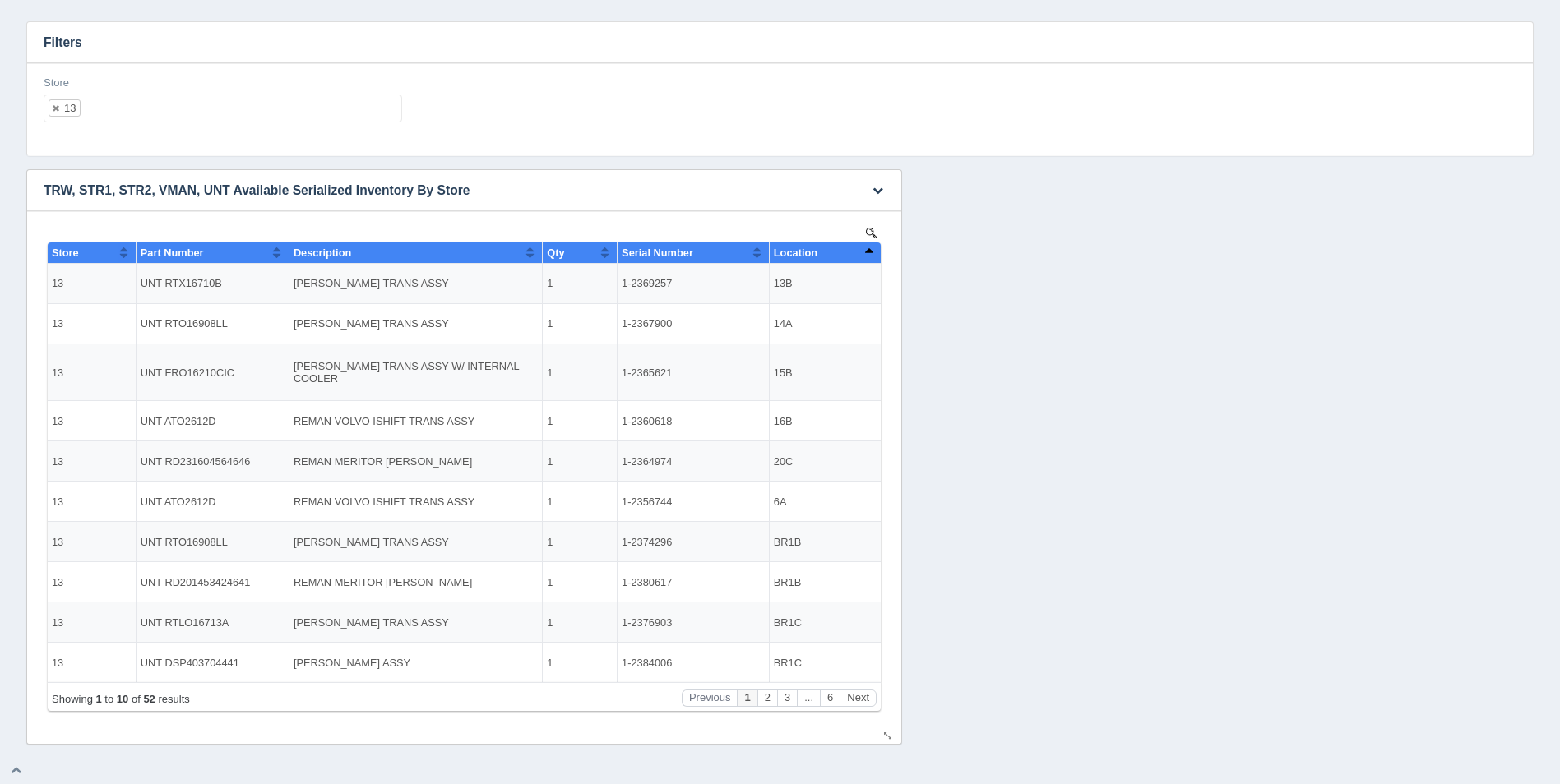
click at [875, 252] on th "Location" at bounding box center [825, 253] width 112 height 22
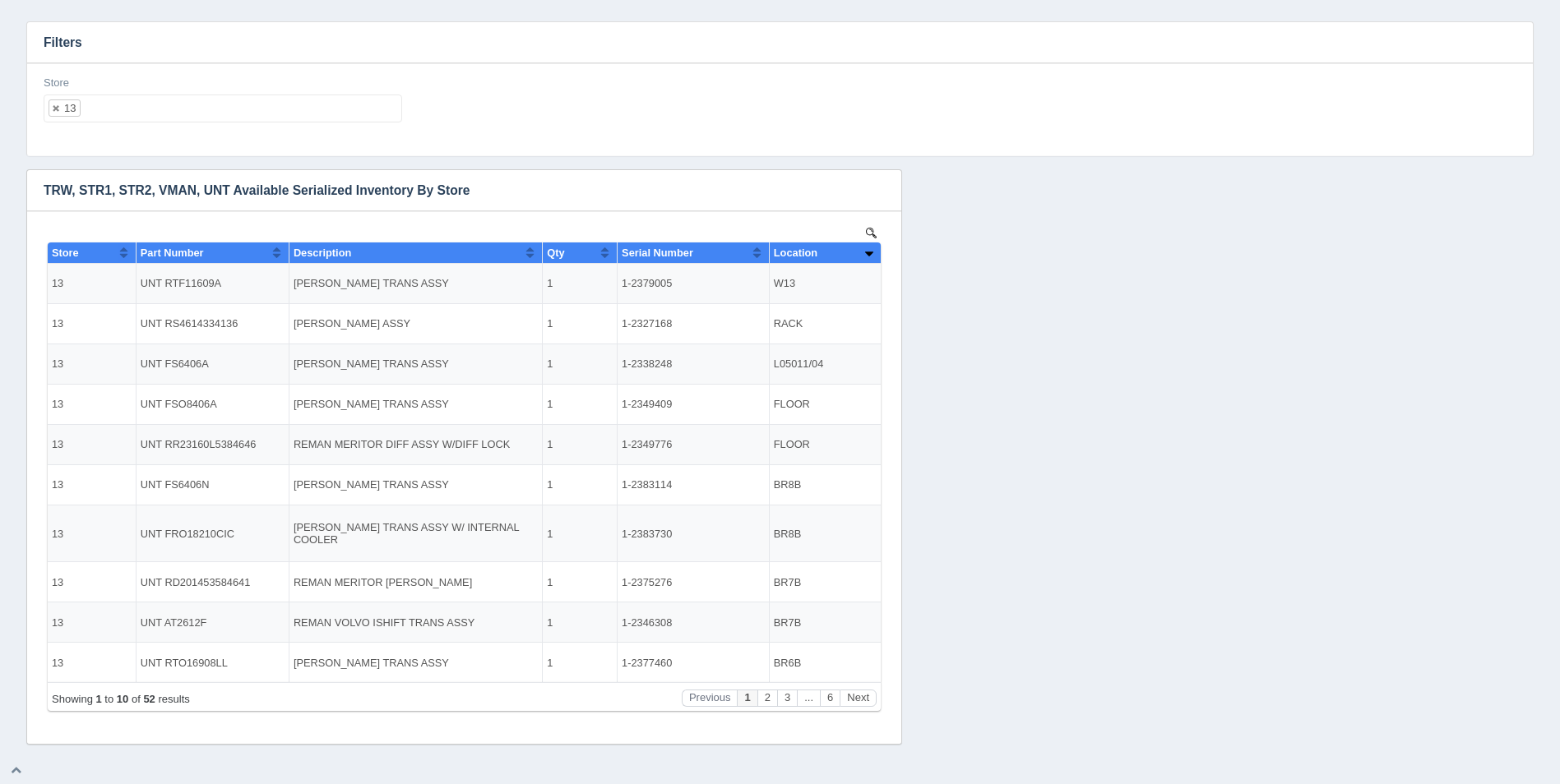
click at [261, 107] on ul "13" at bounding box center [223, 108] width 359 height 28
select select
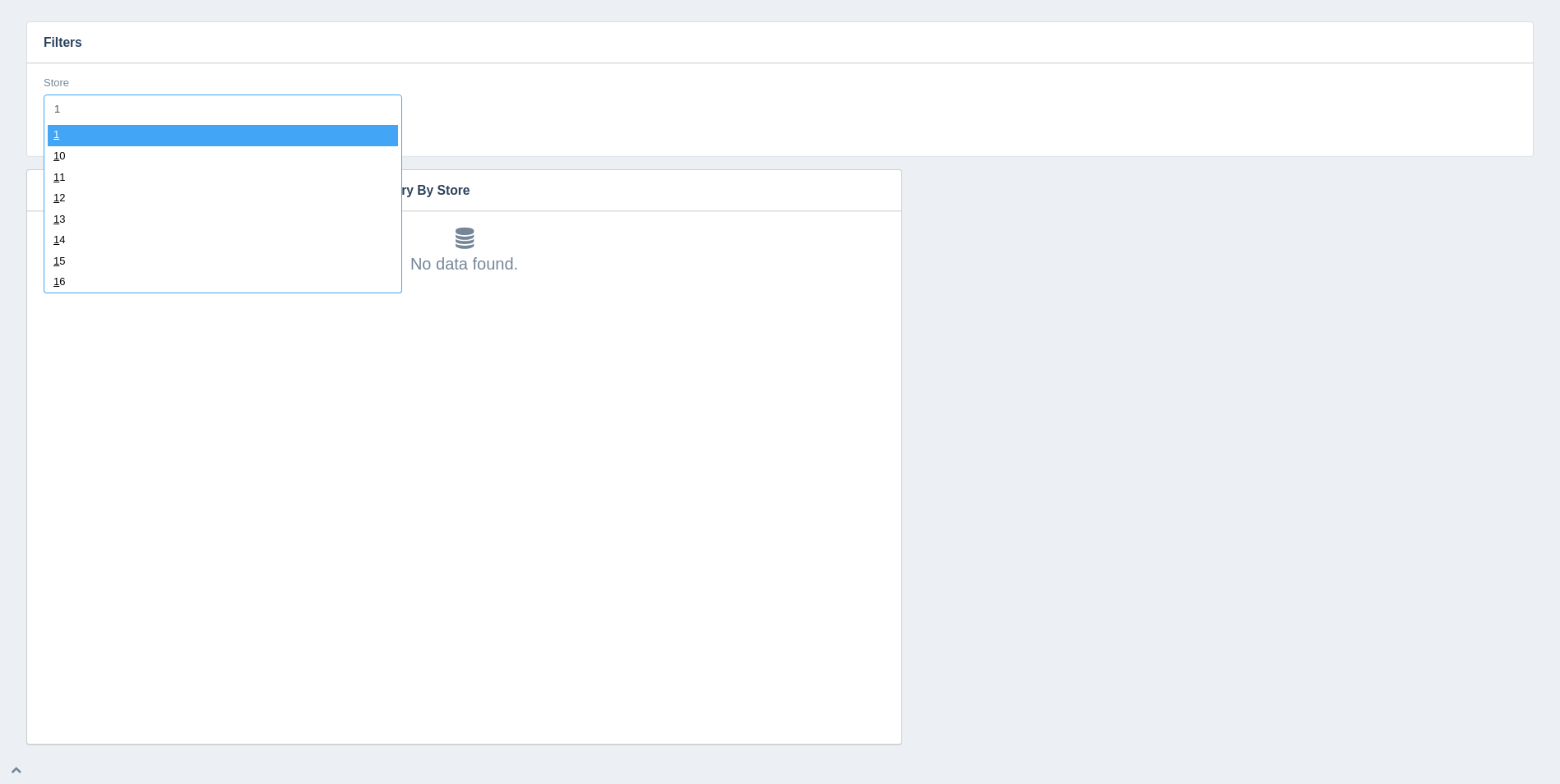
type input "14"
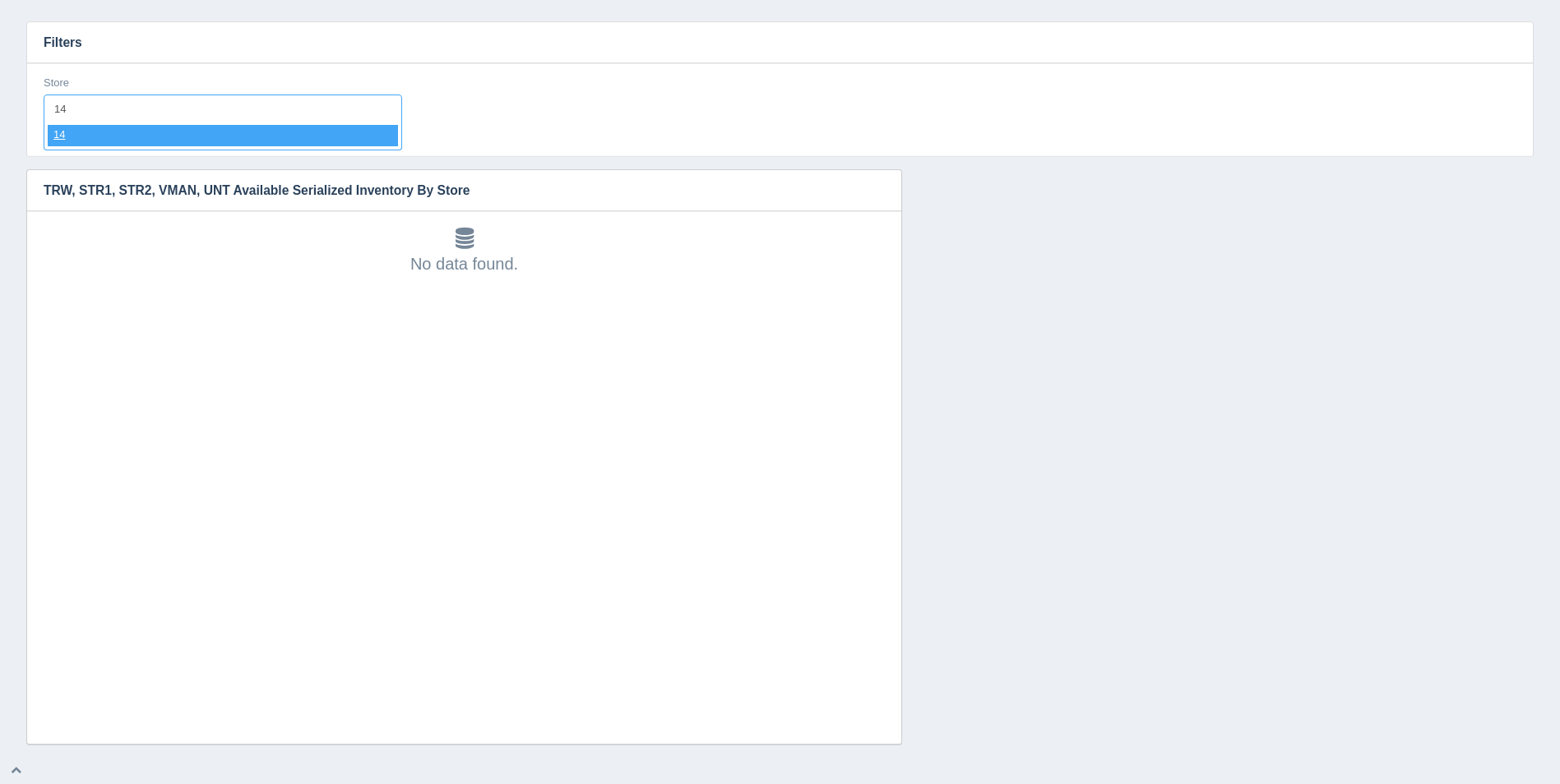
select select "14"
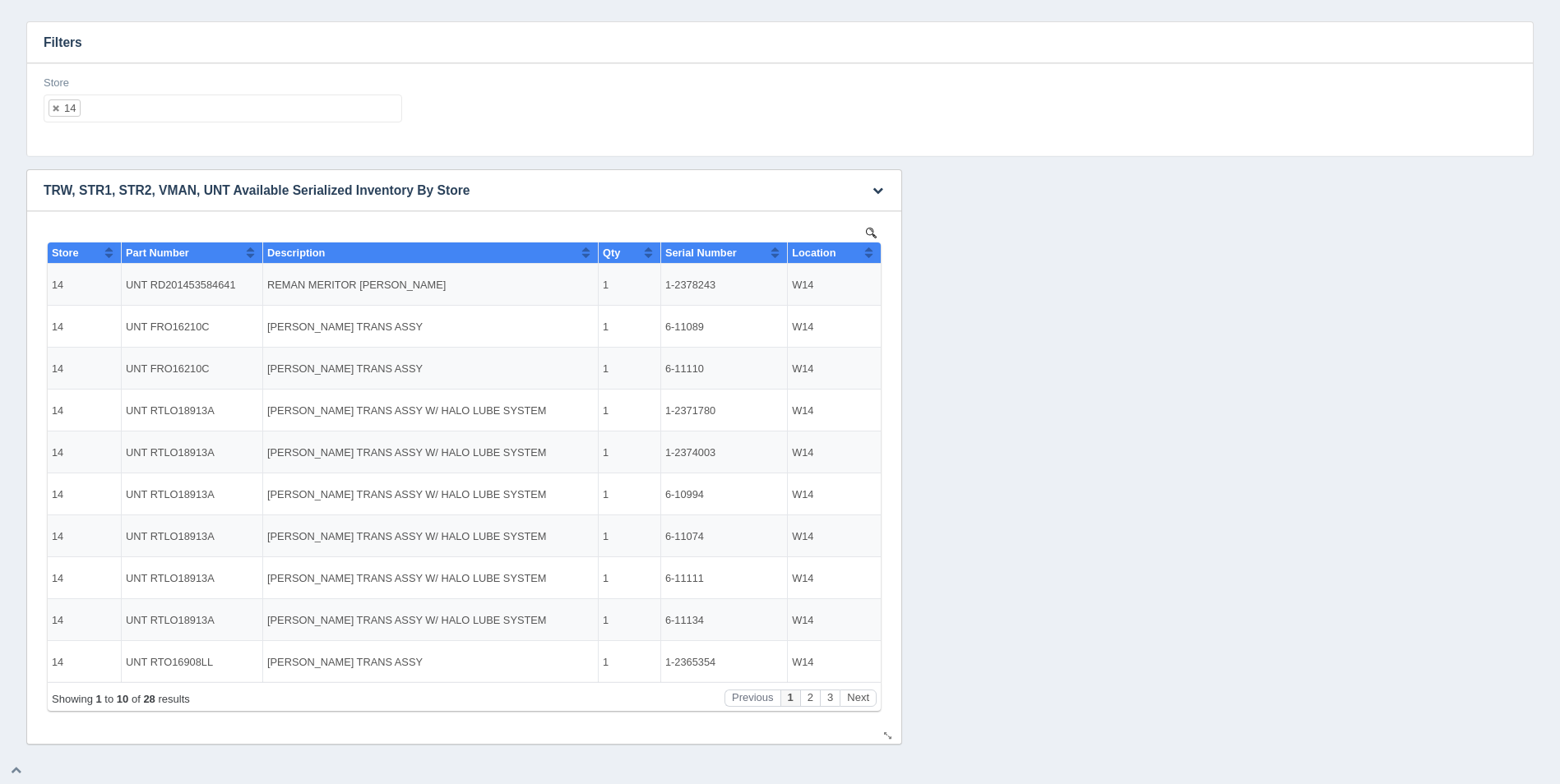
click at [870, 252] on button "Sort column ascending" at bounding box center [868, 252] width 10 height 20
click at [870, 252] on button "Sort column descending" at bounding box center [868, 252] width 10 height 20
click at [260, 113] on ul "14" at bounding box center [223, 108] width 359 height 28
select select
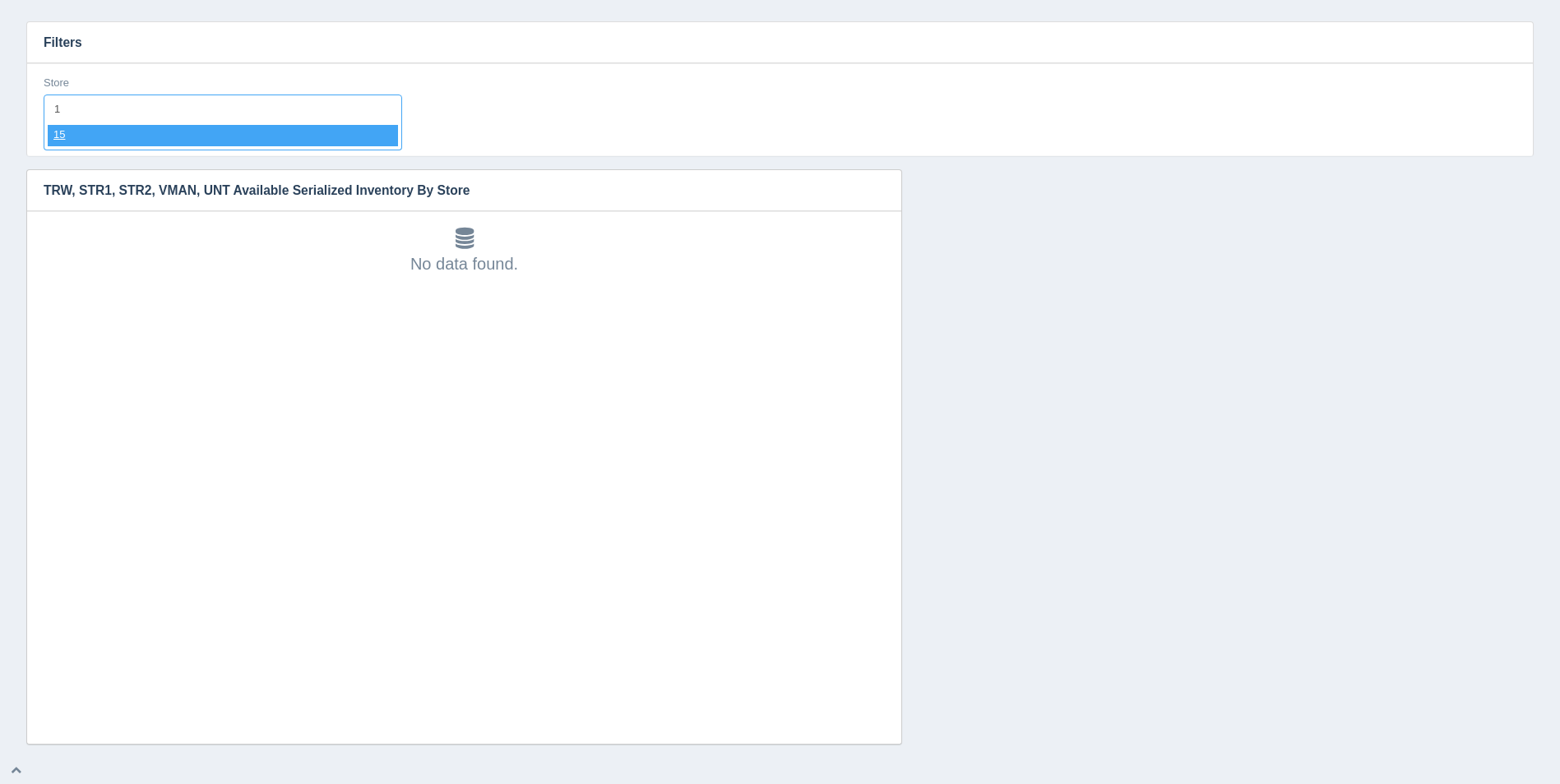
type input "15"
select select "15"
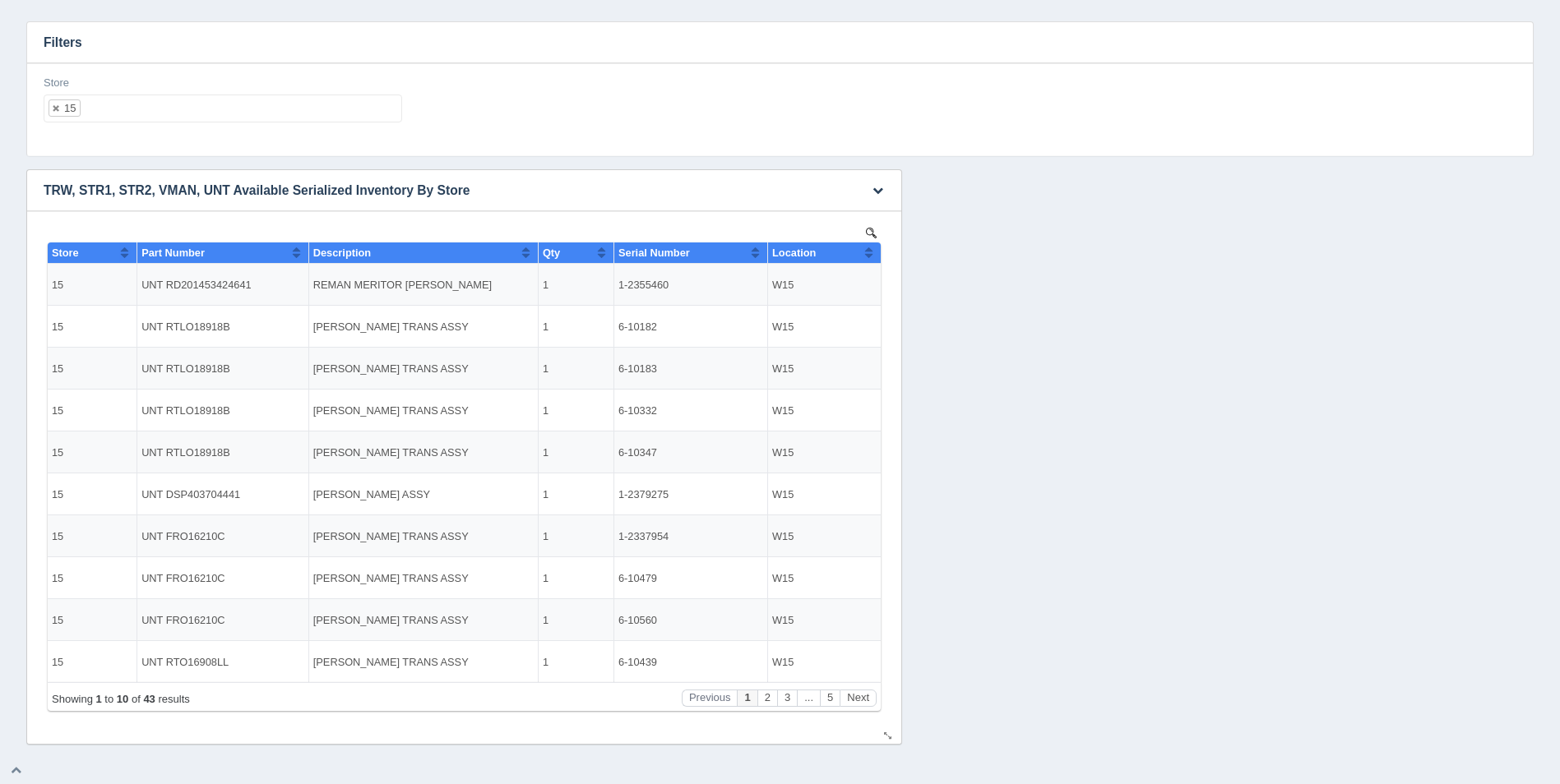
click at [873, 249] on button "Sort column ascending" at bounding box center [868, 252] width 10 height 20
click at [873, 249] on button "Sort column descending" at bounding box center [868, 252] width 10 height 20
click at [294, 112] on ul "15" at bounding box center [223, 108] width 359 height 28
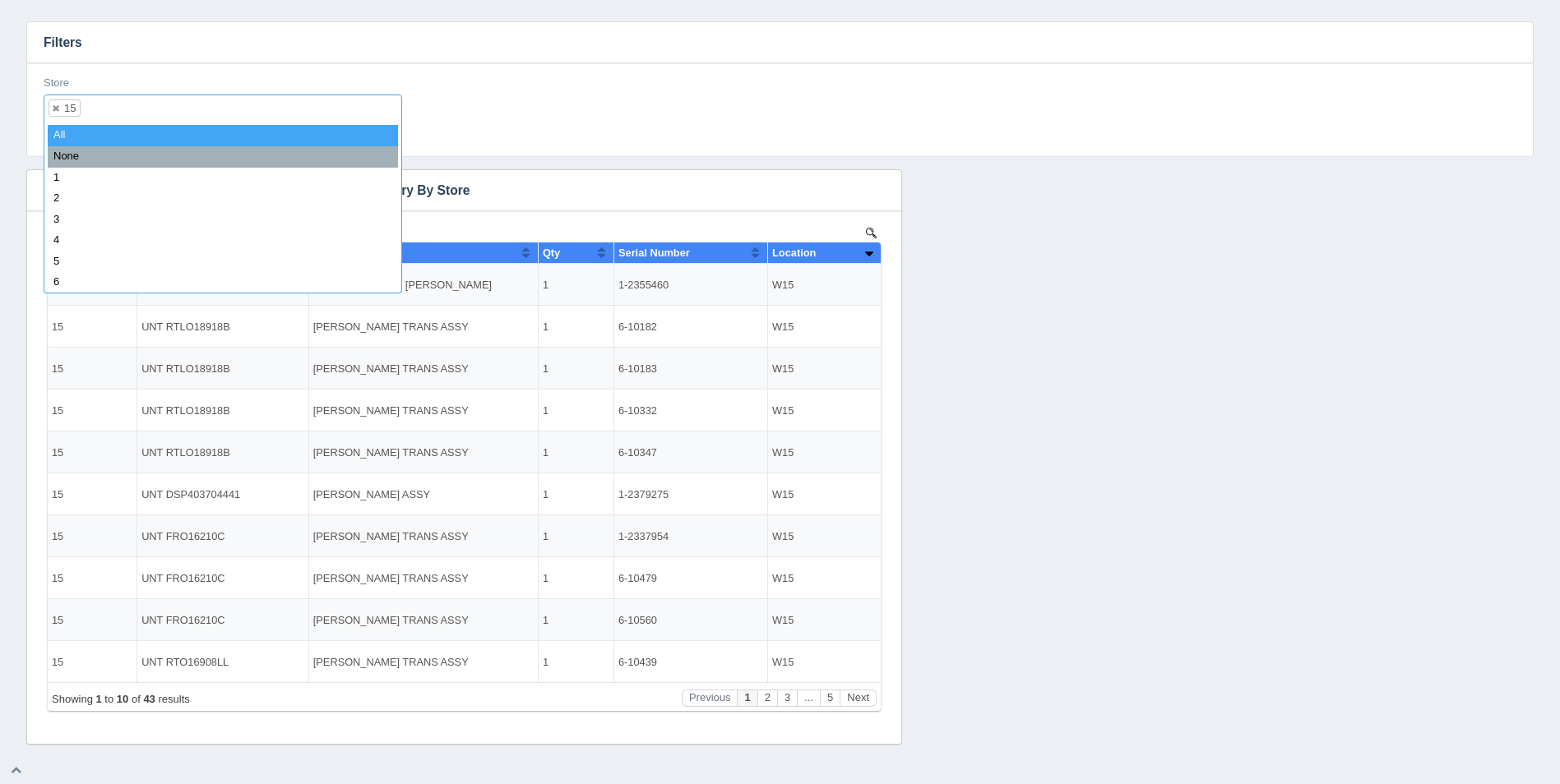
select select
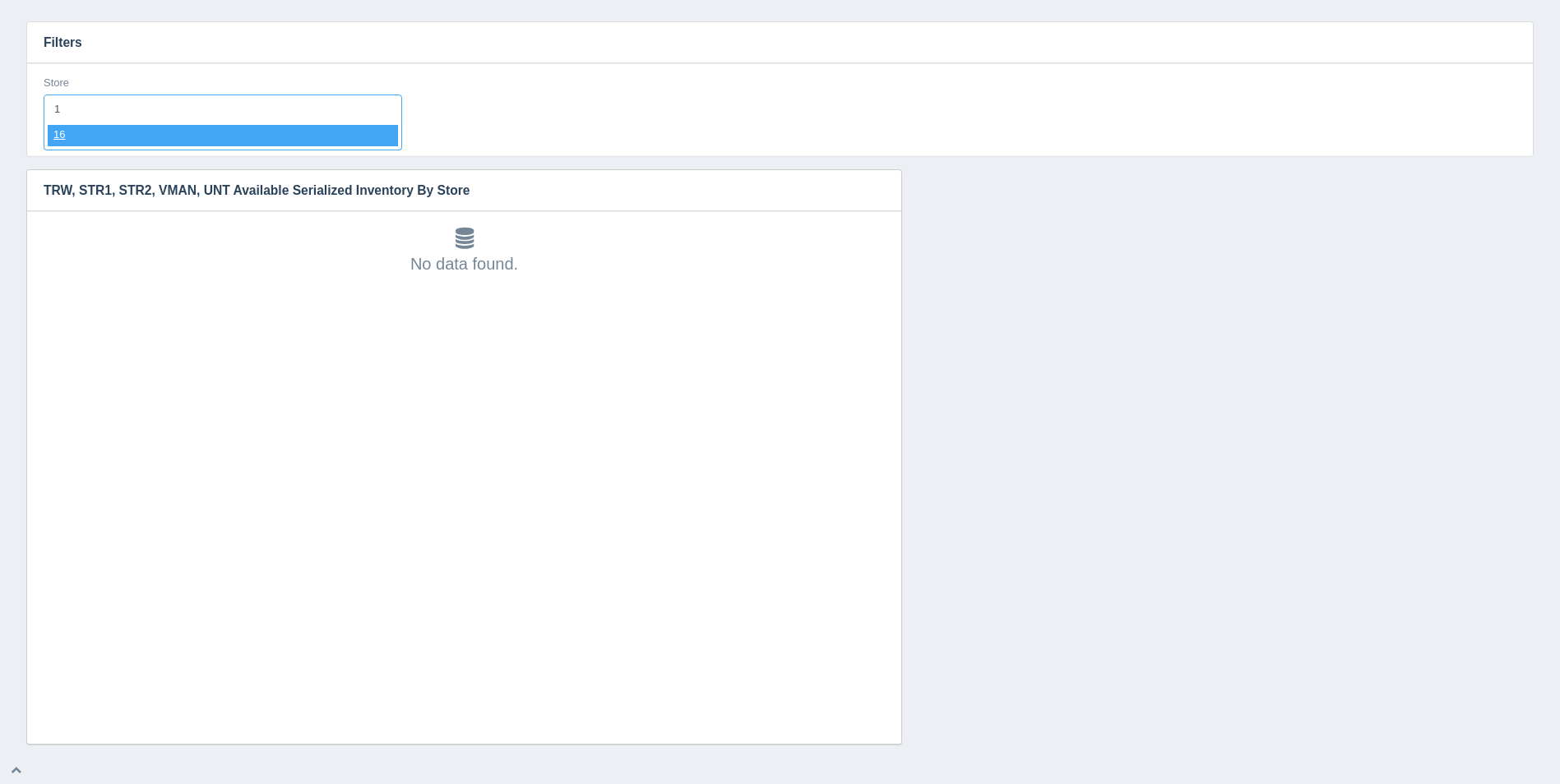
type input "16"
select select "16"
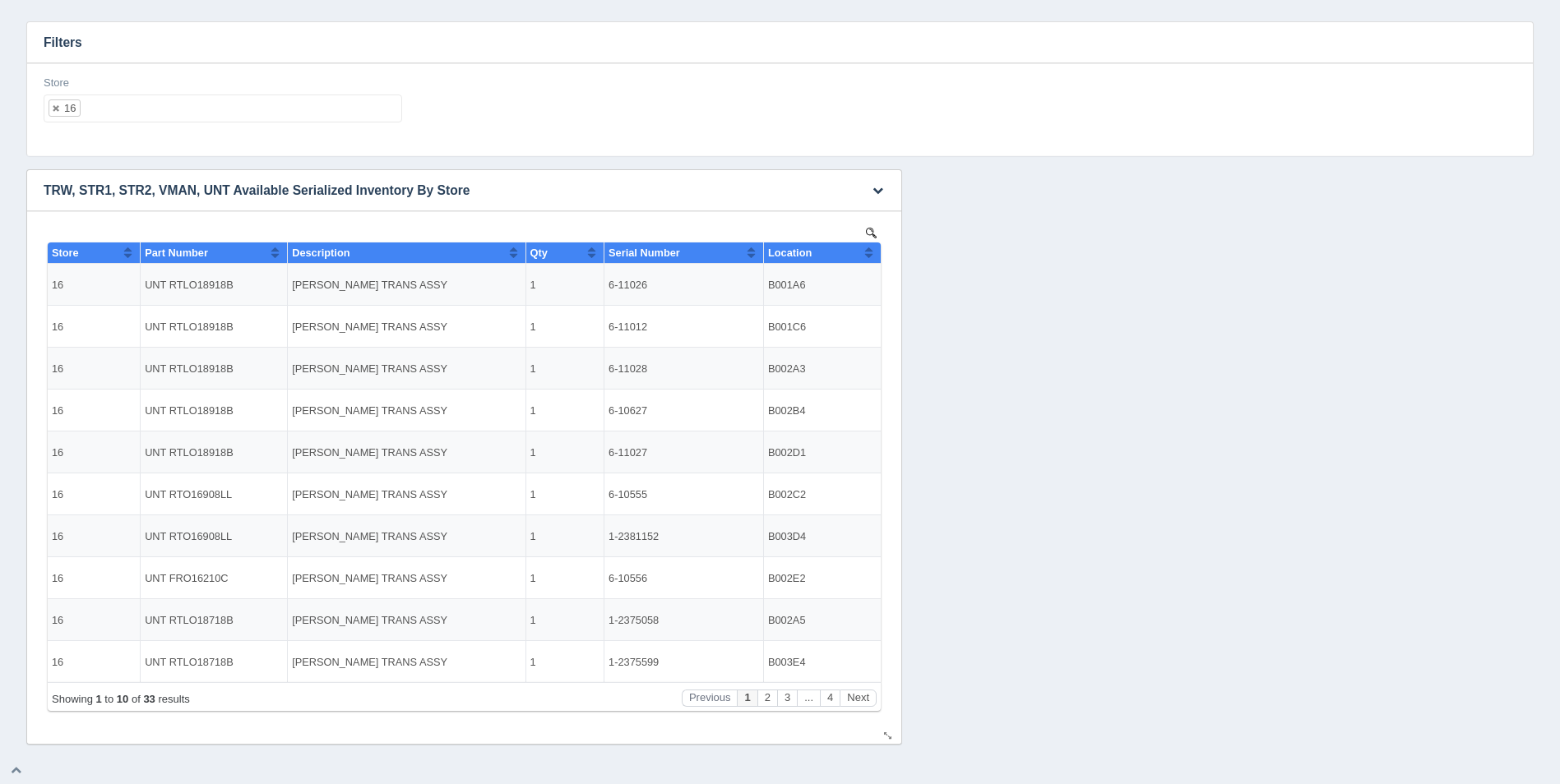
click at [872, 255] on button "Sort column ascending" at bounding box center [868, 252] width 10 height 20
click at [872, 255] on button "Sort column descending" at bounding box center [868, 252] width 10 height 20
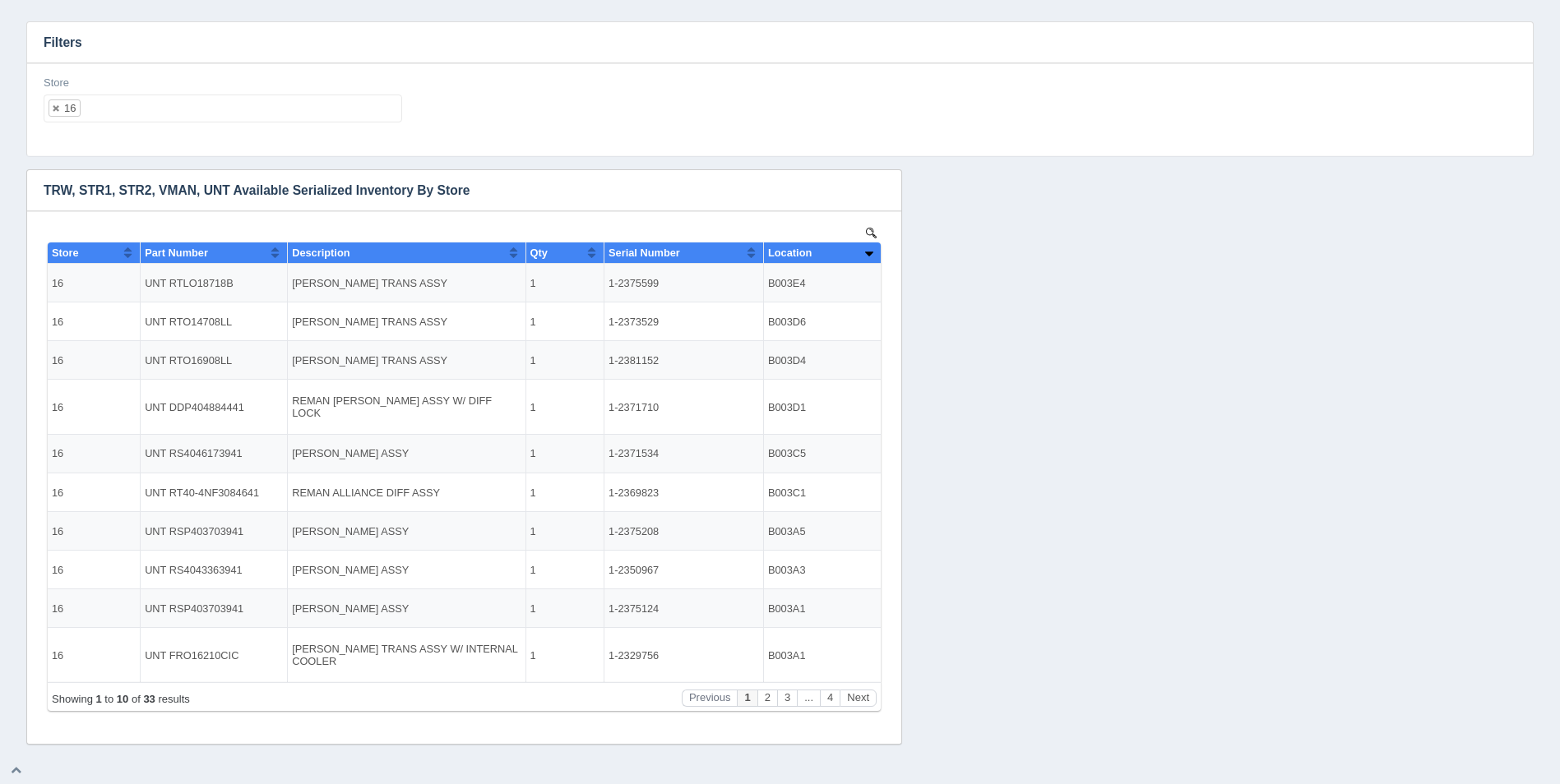
click at [221, 107] on ul "16" at bounding box center [223, 108] width 359 height 28
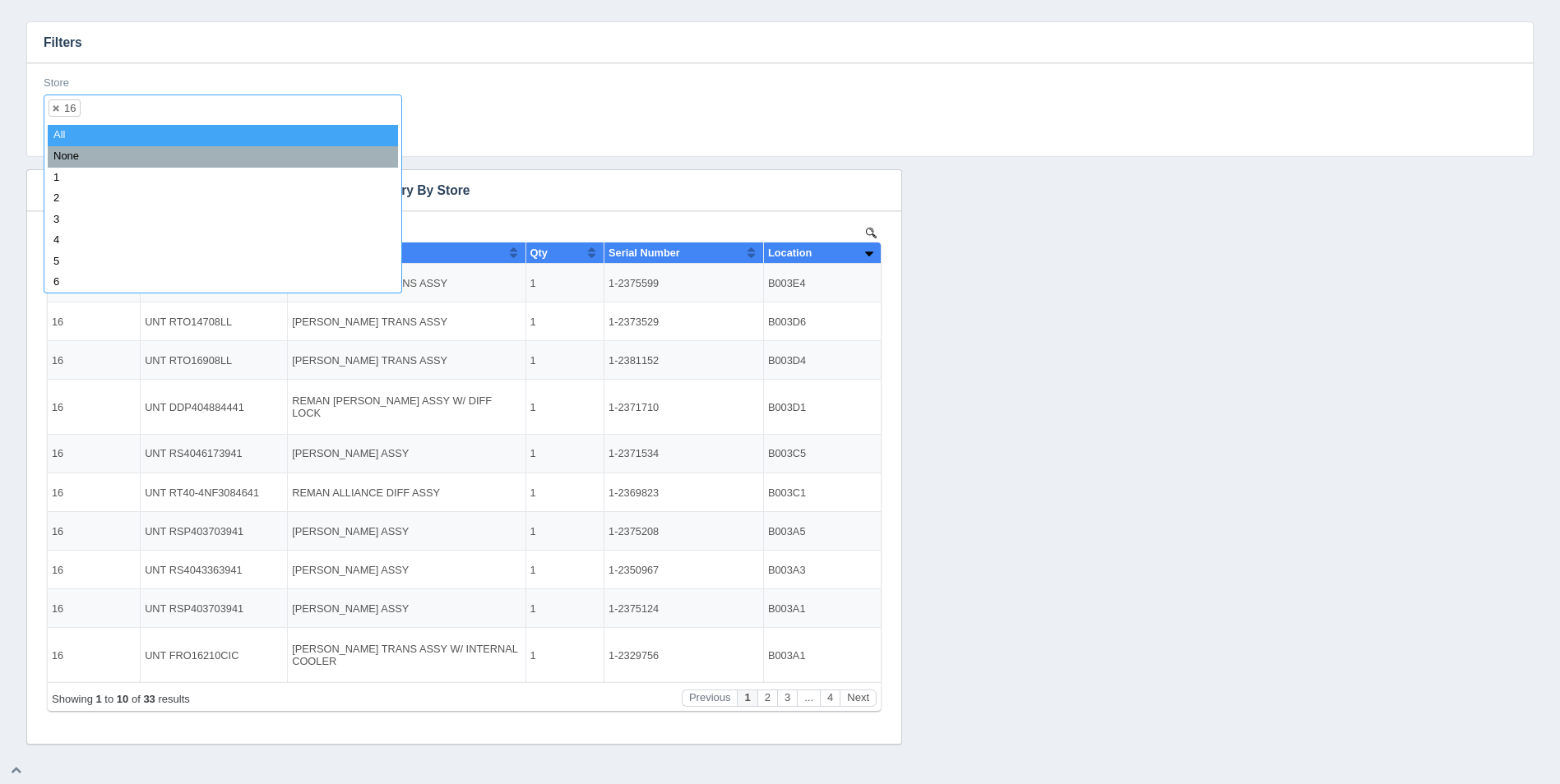
select select
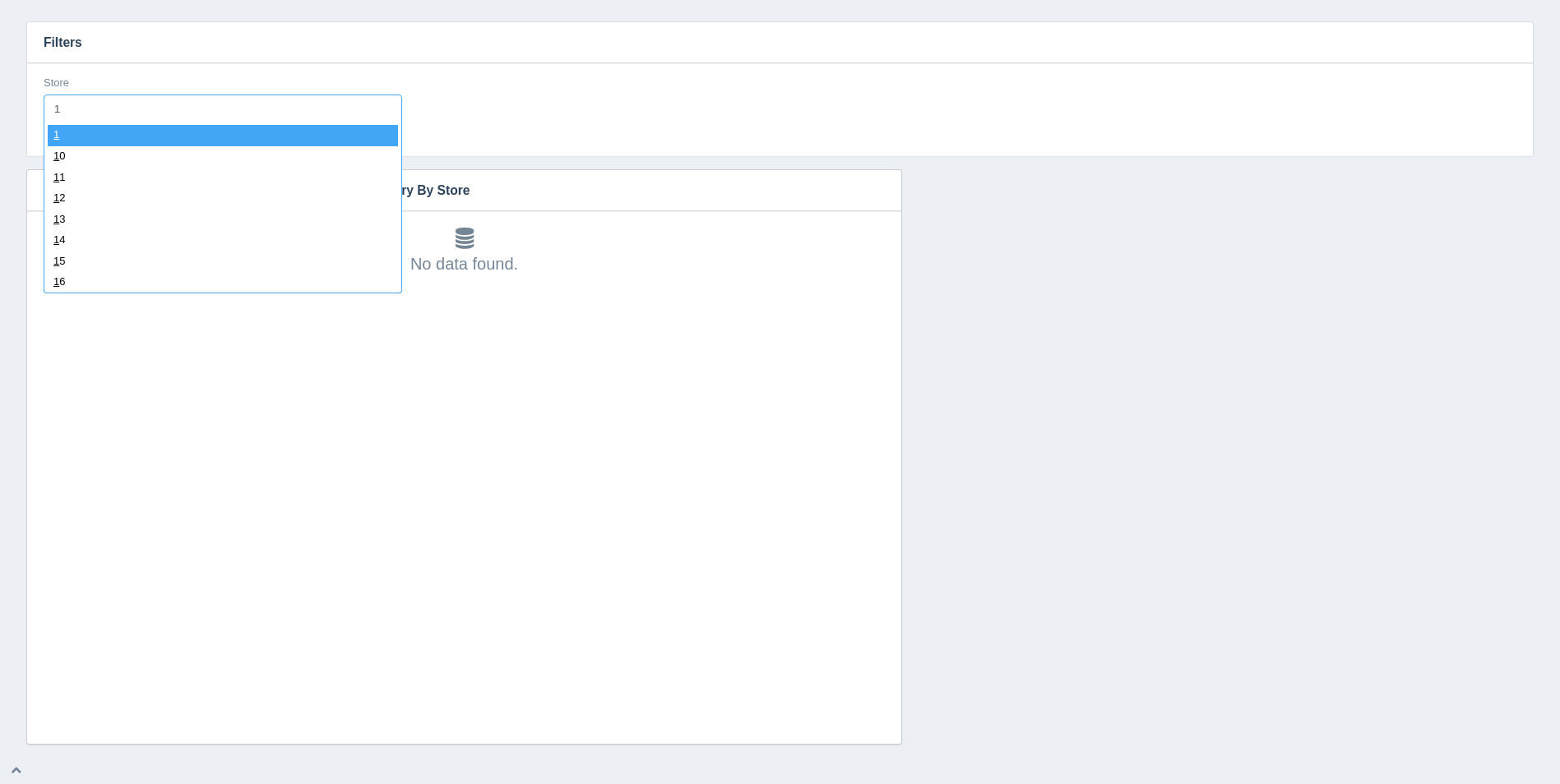
type input "17"
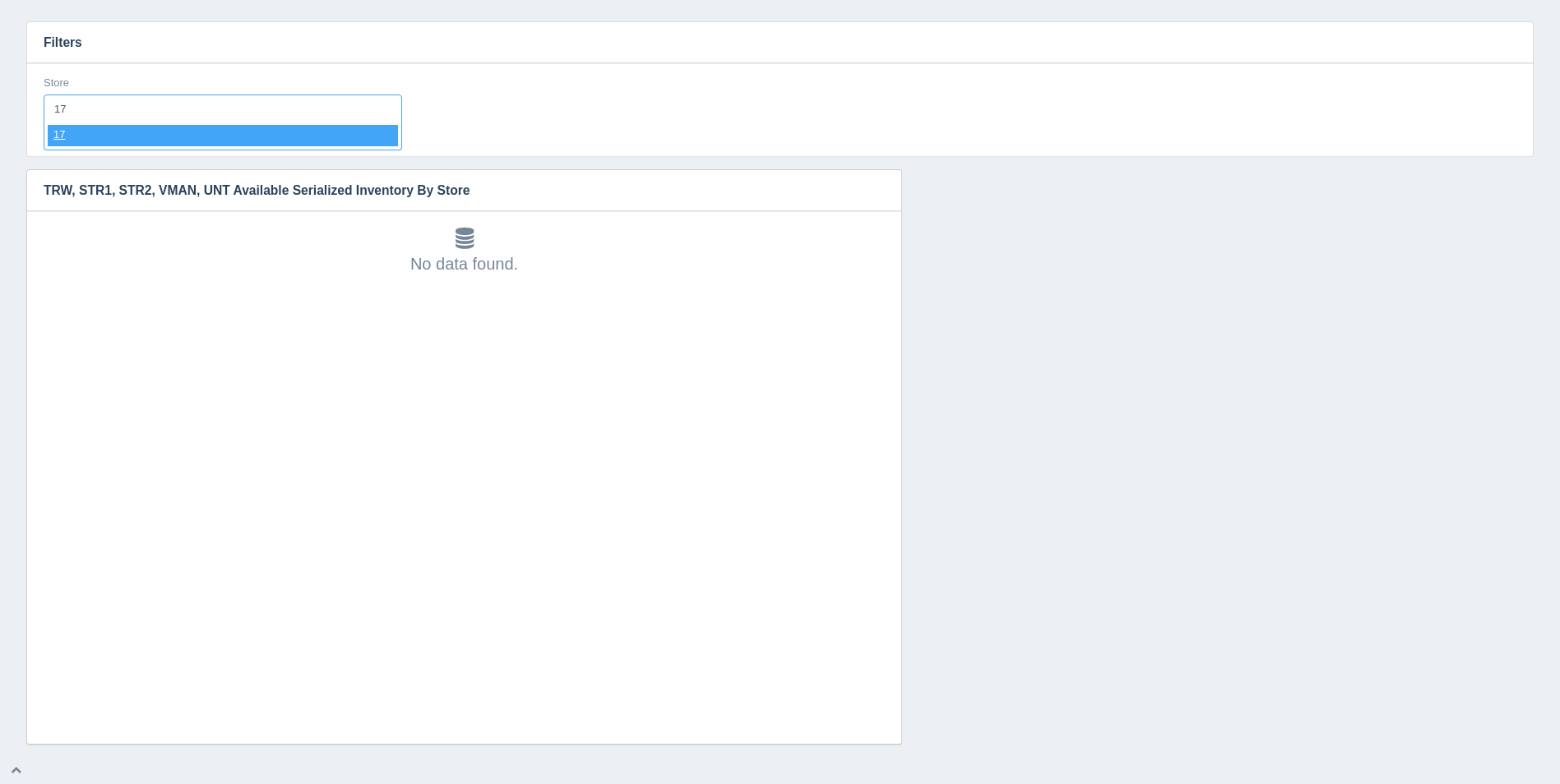
select select "17"
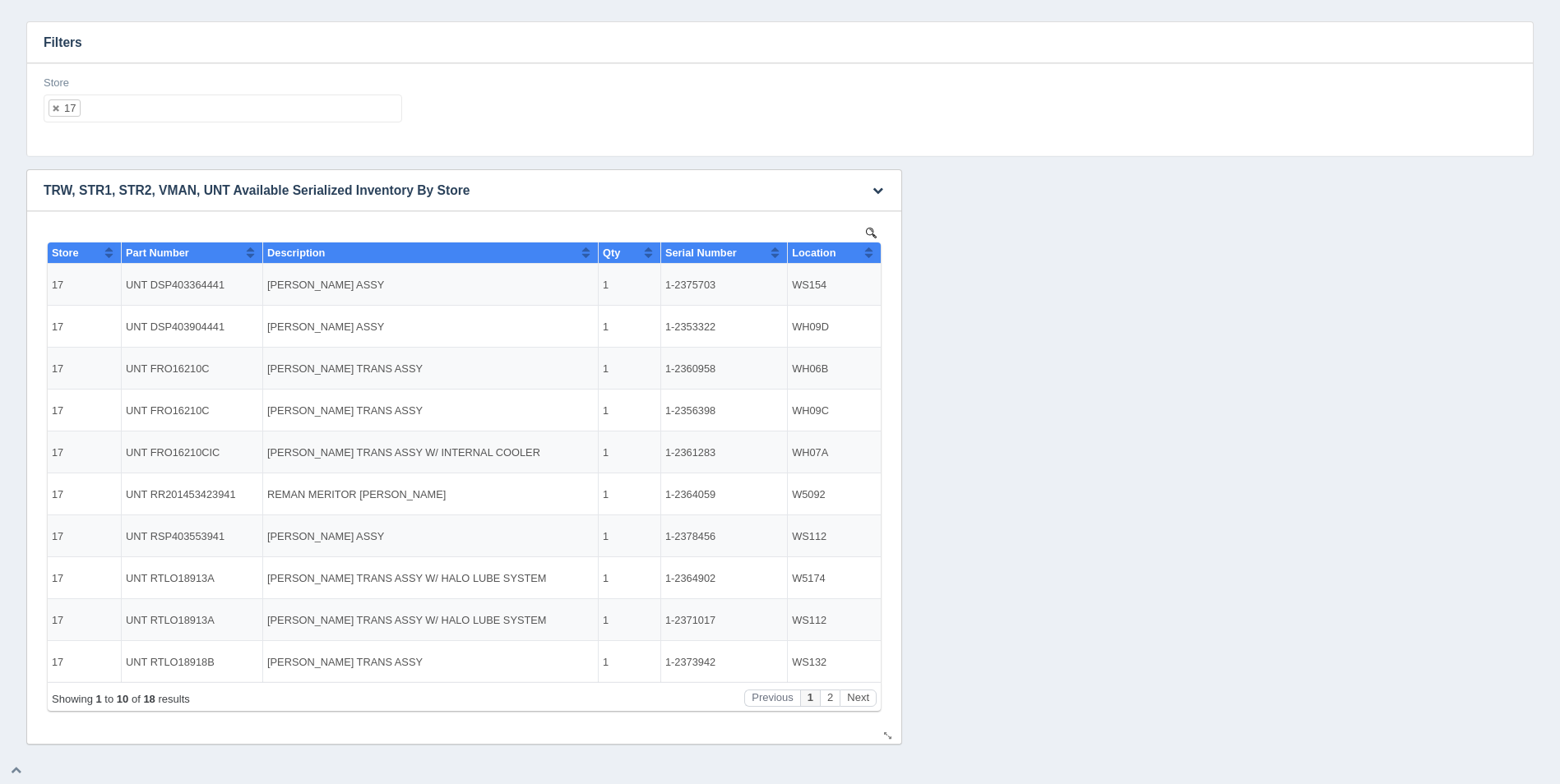
click at [864, 259] on button "Sort column ascending" at bounding box center [868, 252] width 10 height 20
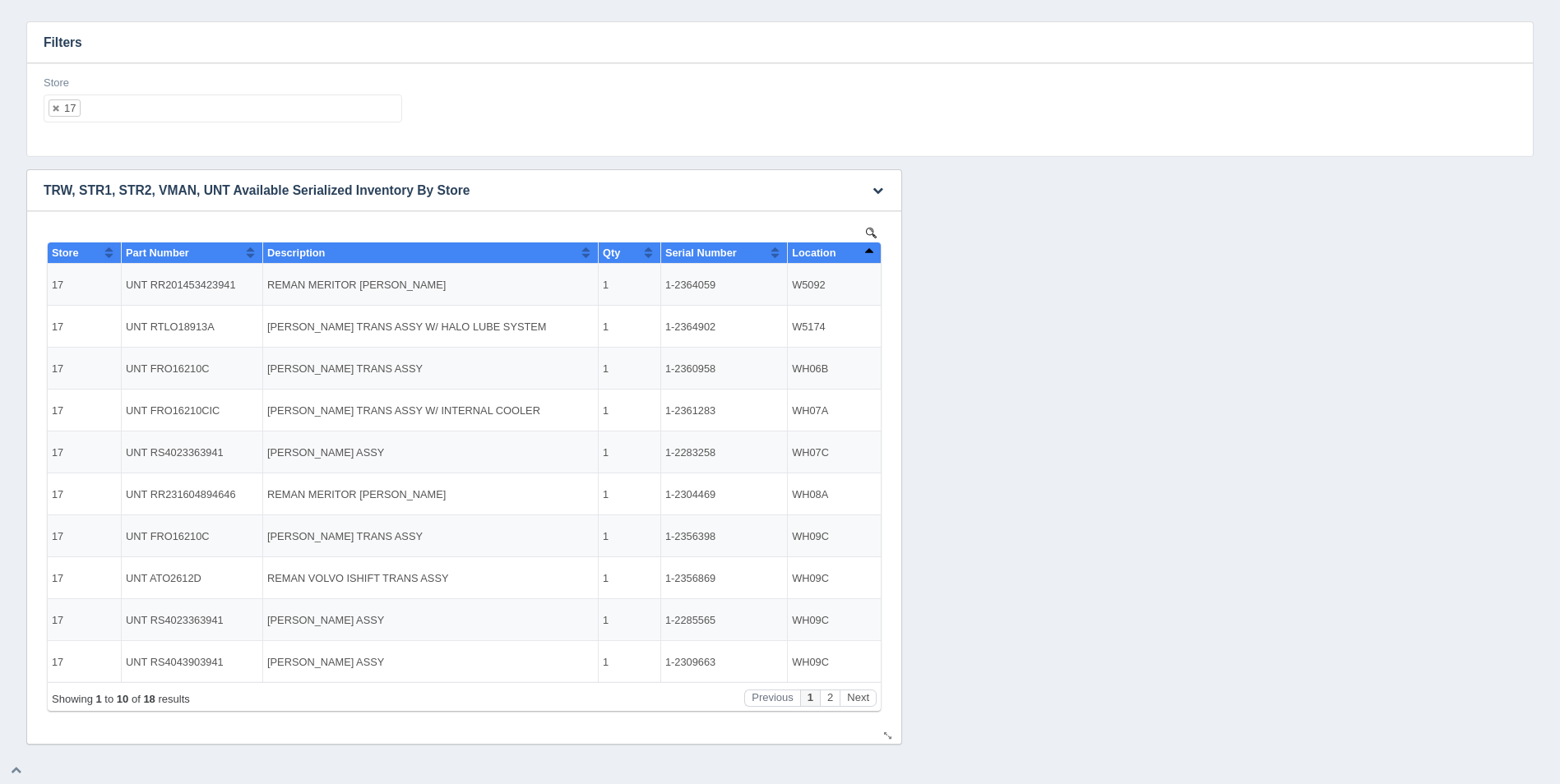
click at [869, 255] on button "Sort column descending" at bounding box center [868, 252] width 10 height 20
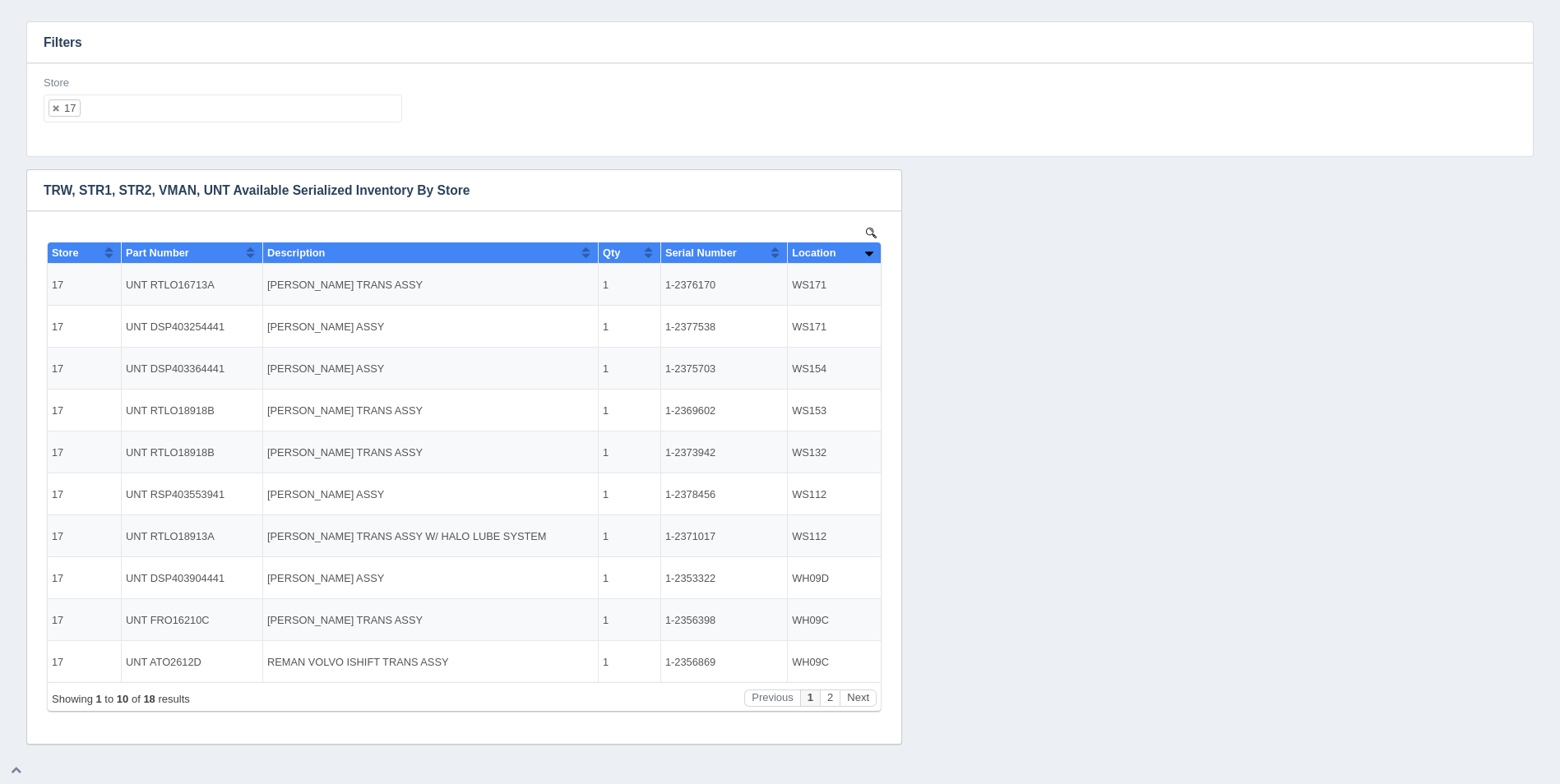
click at [331, 99] on ul "17" at bounding box center [223, 108] width 359 height 28
select select
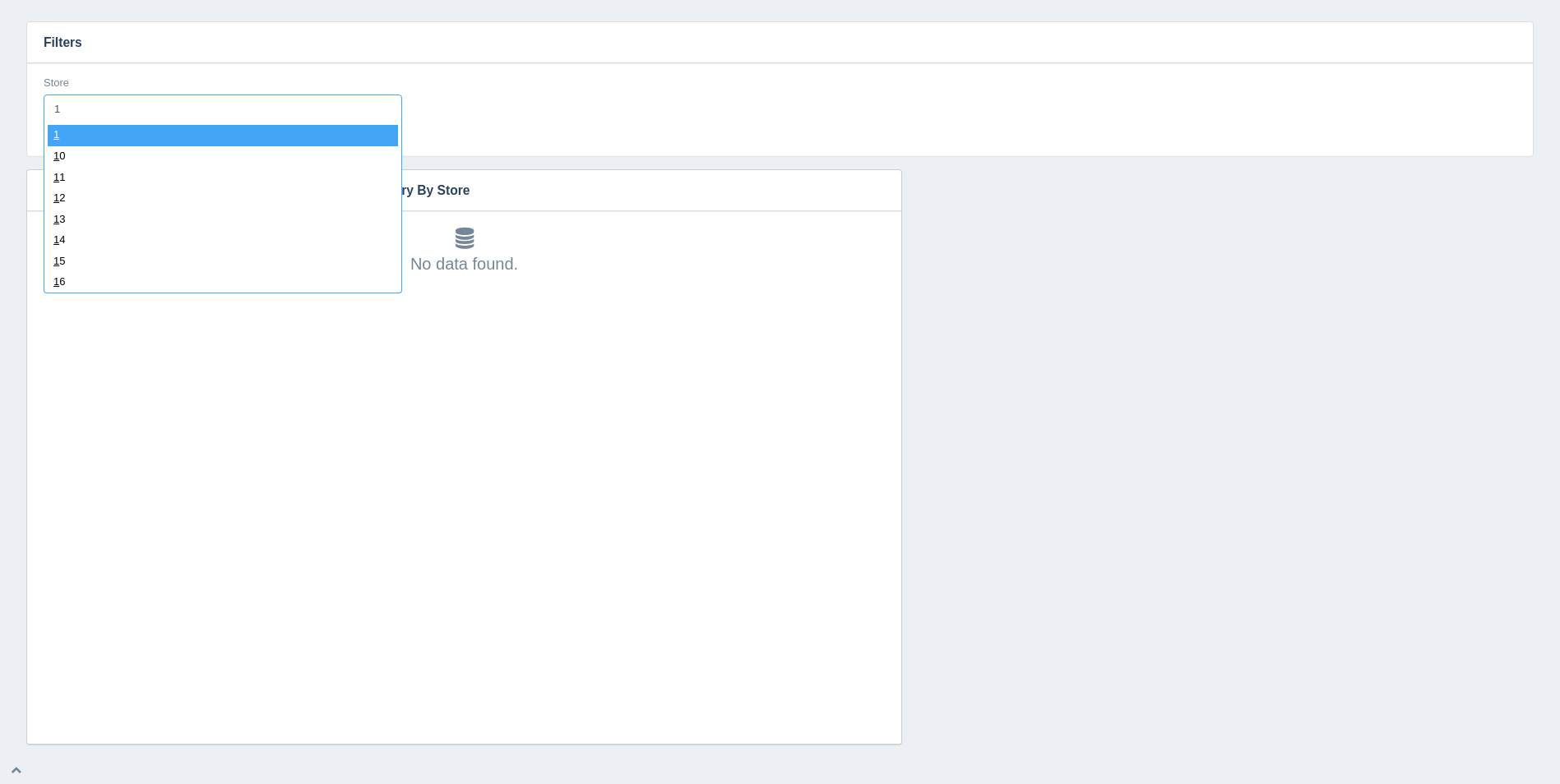
type input "18"
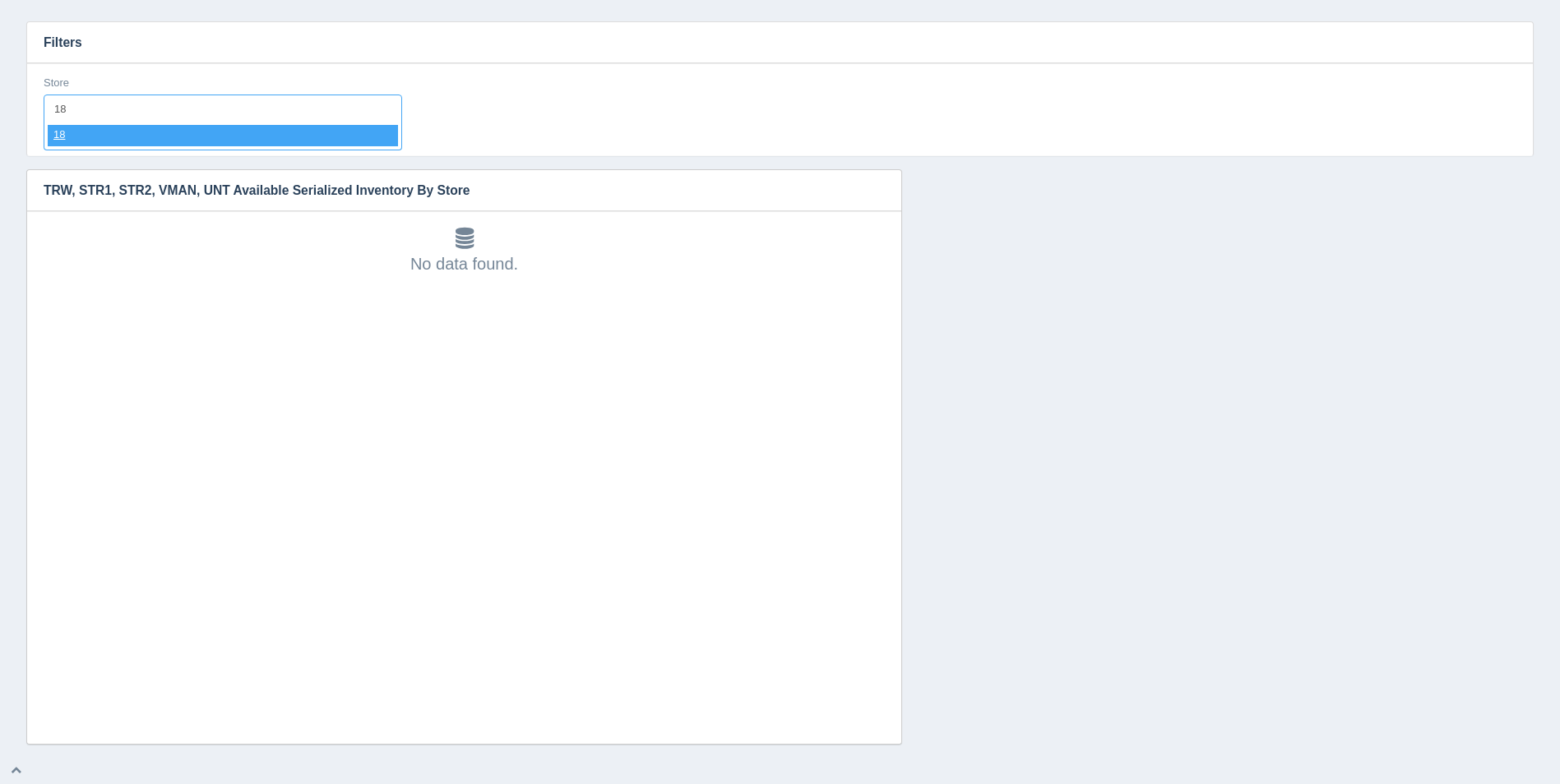
select select "18"
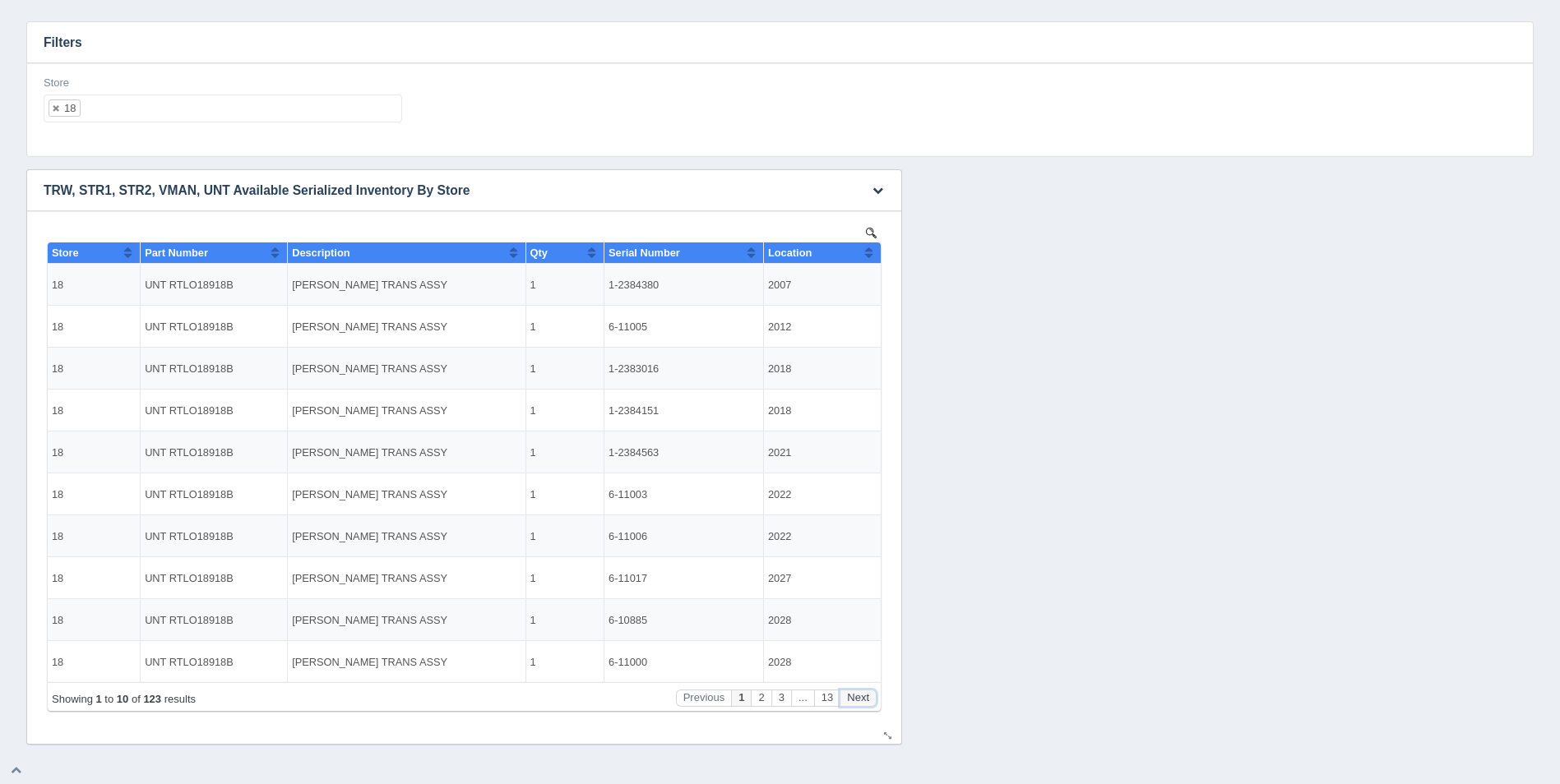
click at [852, 693] on button "Next" at bounding box center [857, 699] width 37 height 17
click at [852, 696] on button "Next" at bounding box center [857, 699] width 37 height 17
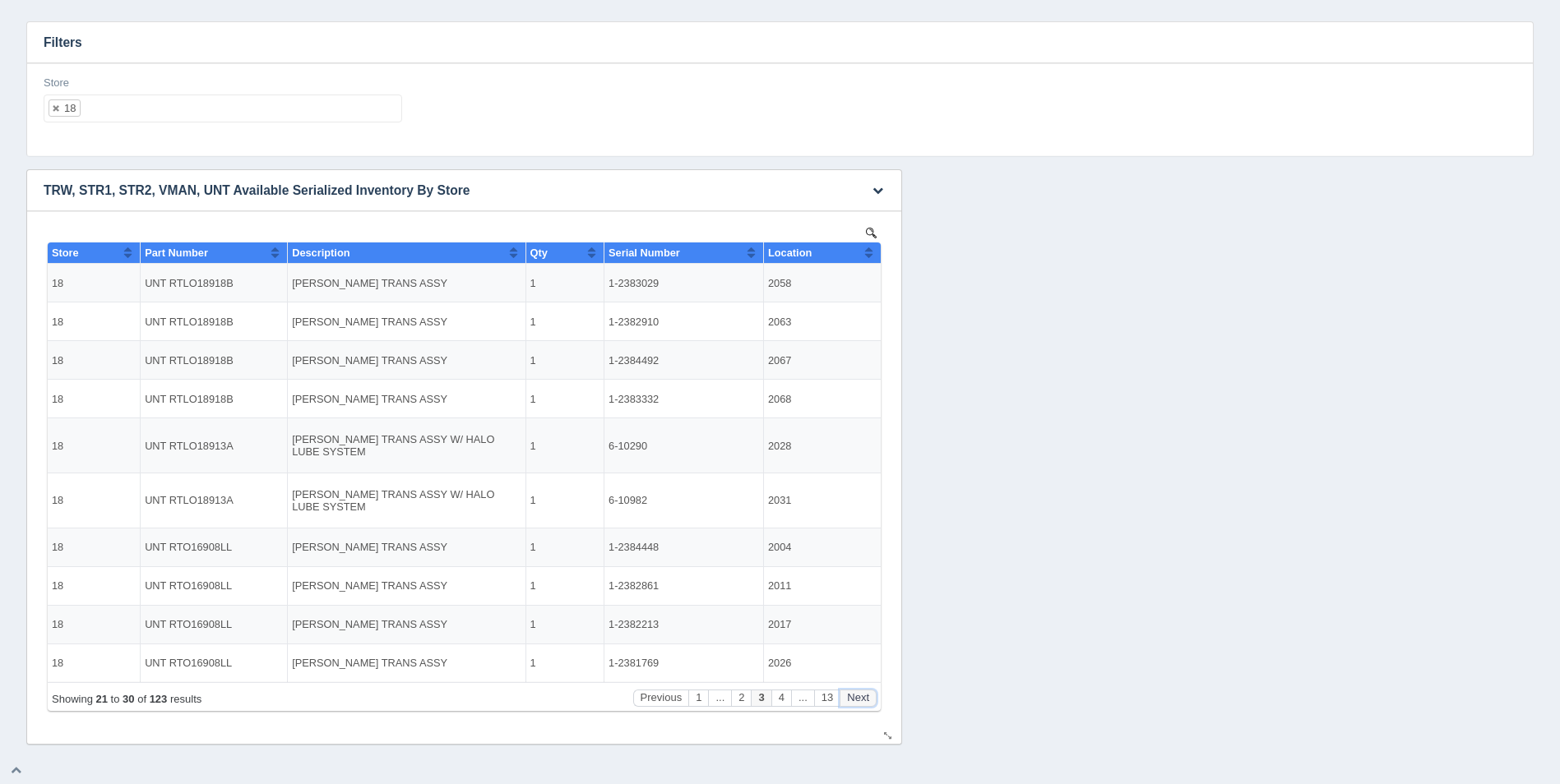
click at [852, 698] on button "Next" at bounding box center [857, 699] width 37 height 17
click at [853, 698] on button "Next" at bounding box center [857, 699] width 37 height 17
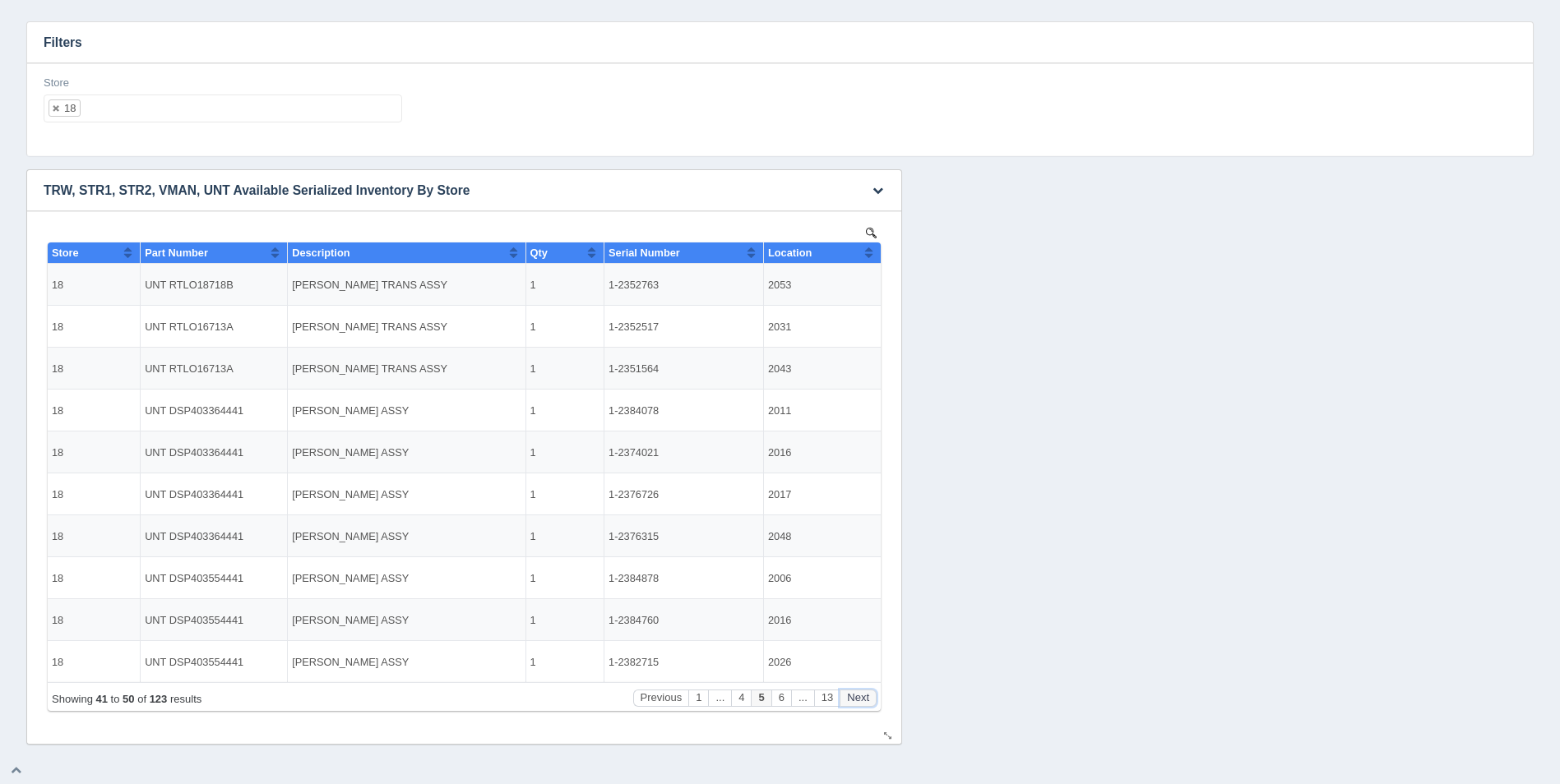
click at [853, 699] on button "Next" at bounding box center [857, 699] width 37 height 17
click at [854, 703] on button "Next" at bounding box center [857, 699] width 37 height 17
click at [854, 702] on button "Next" at bounding box center [857, 699] width 37 height 17
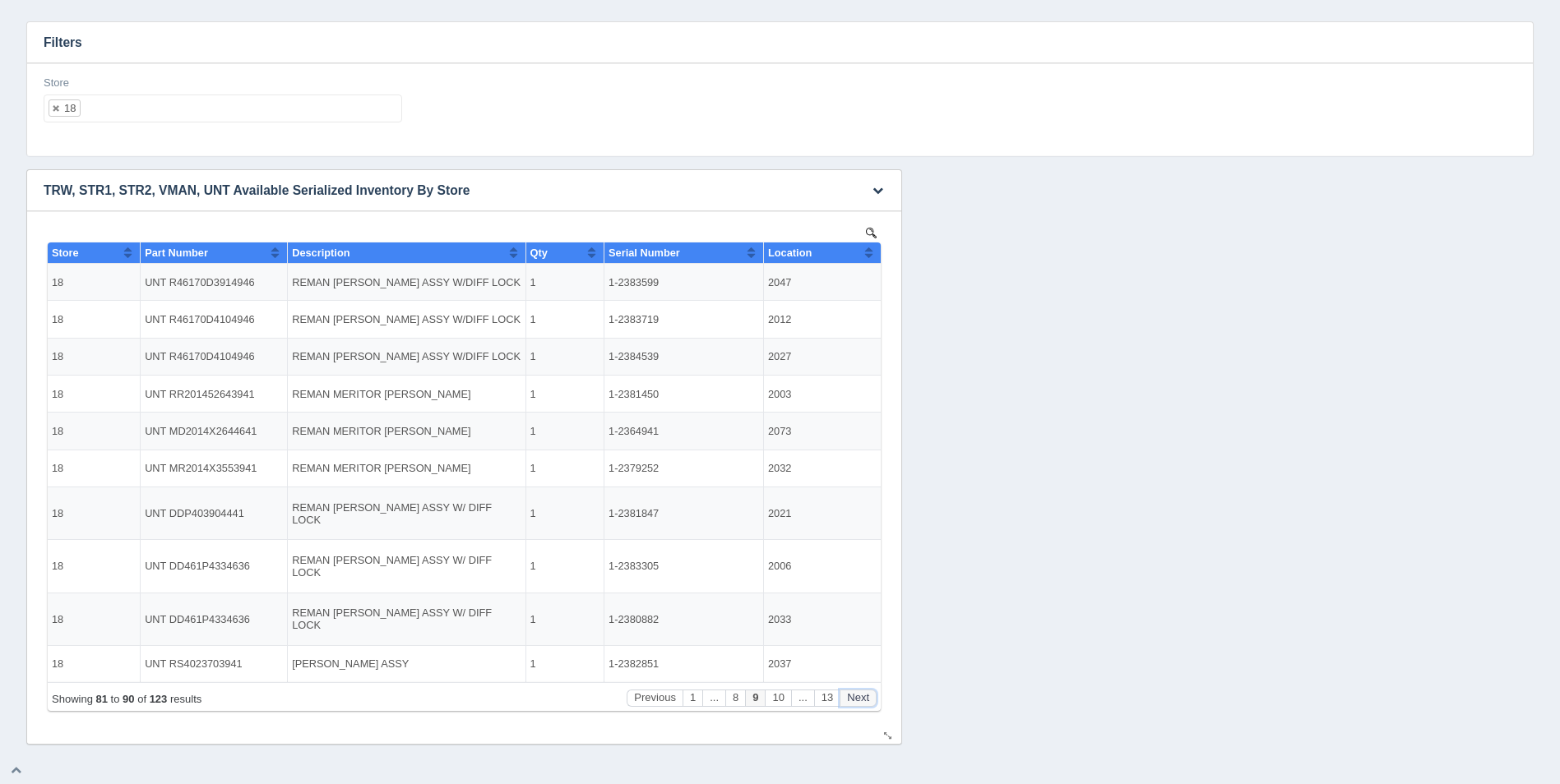
click at [854, 702] on button "Next" at bounding box center [857, 699] width 37 height 17
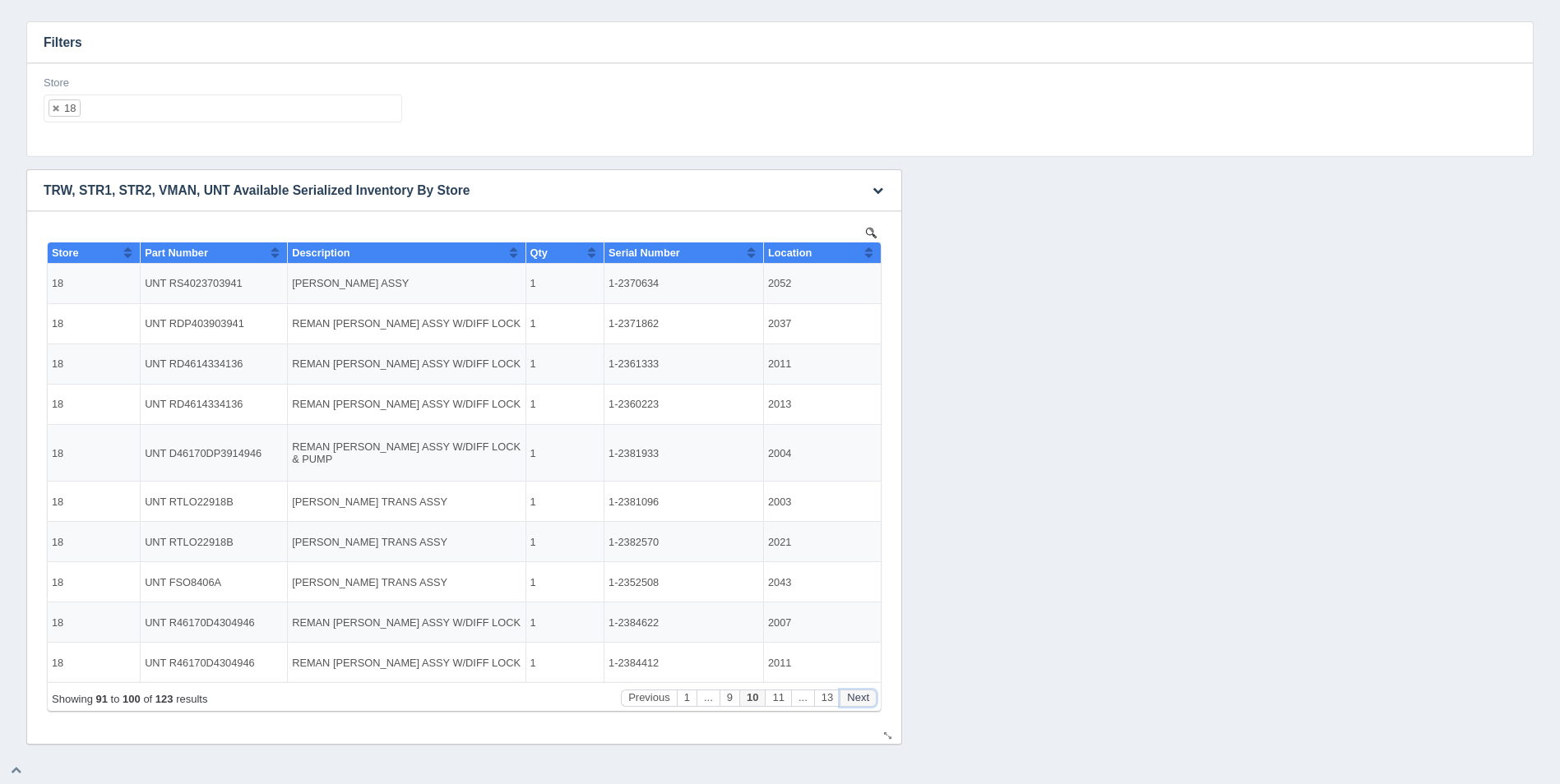
click at [854, 702] on button "Next" at bounding box center [857, 699] width 37 height 17
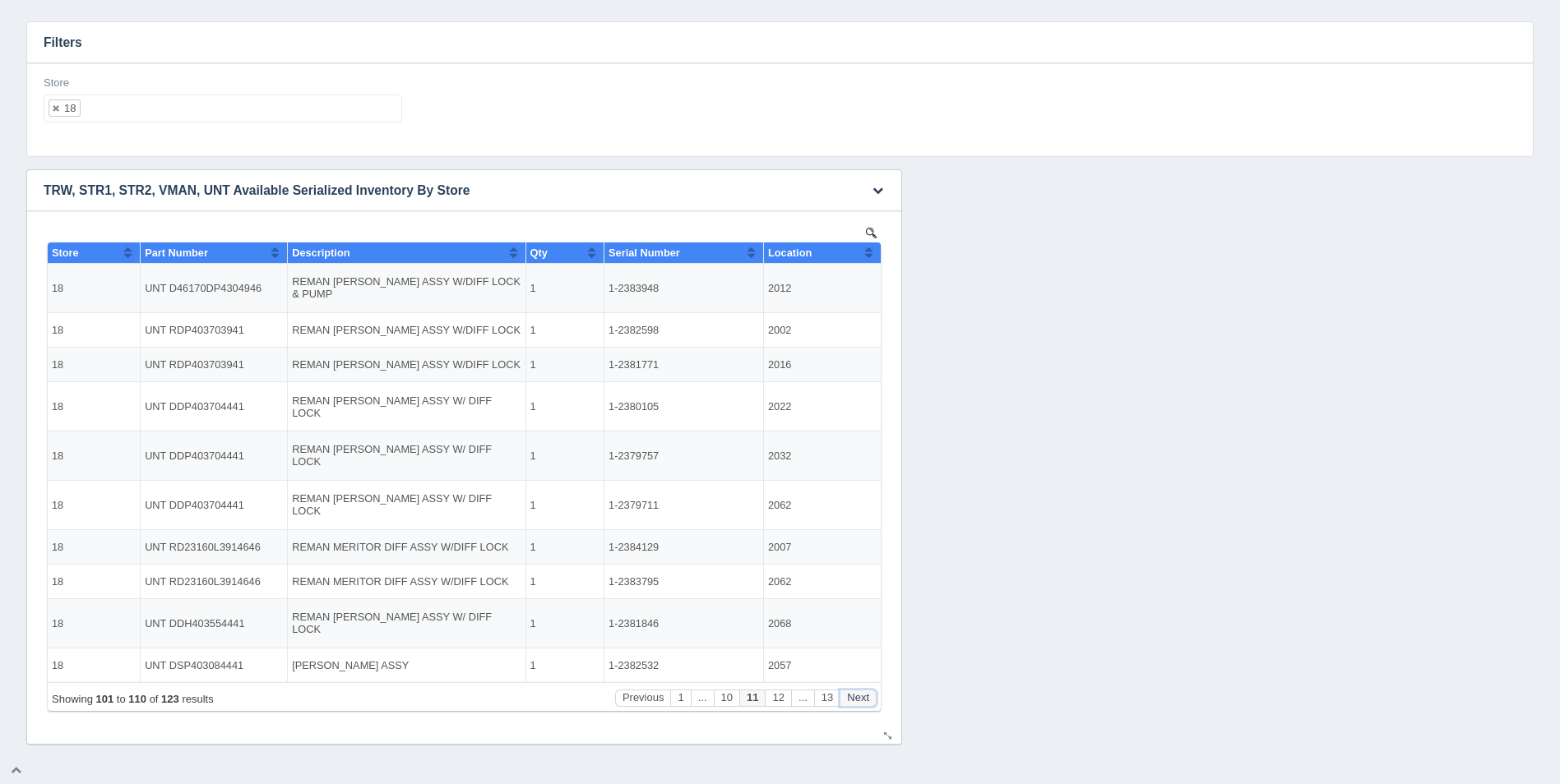
click at [855, 702] on button "Next" at bounding box center [857, 699] width 37 height 17
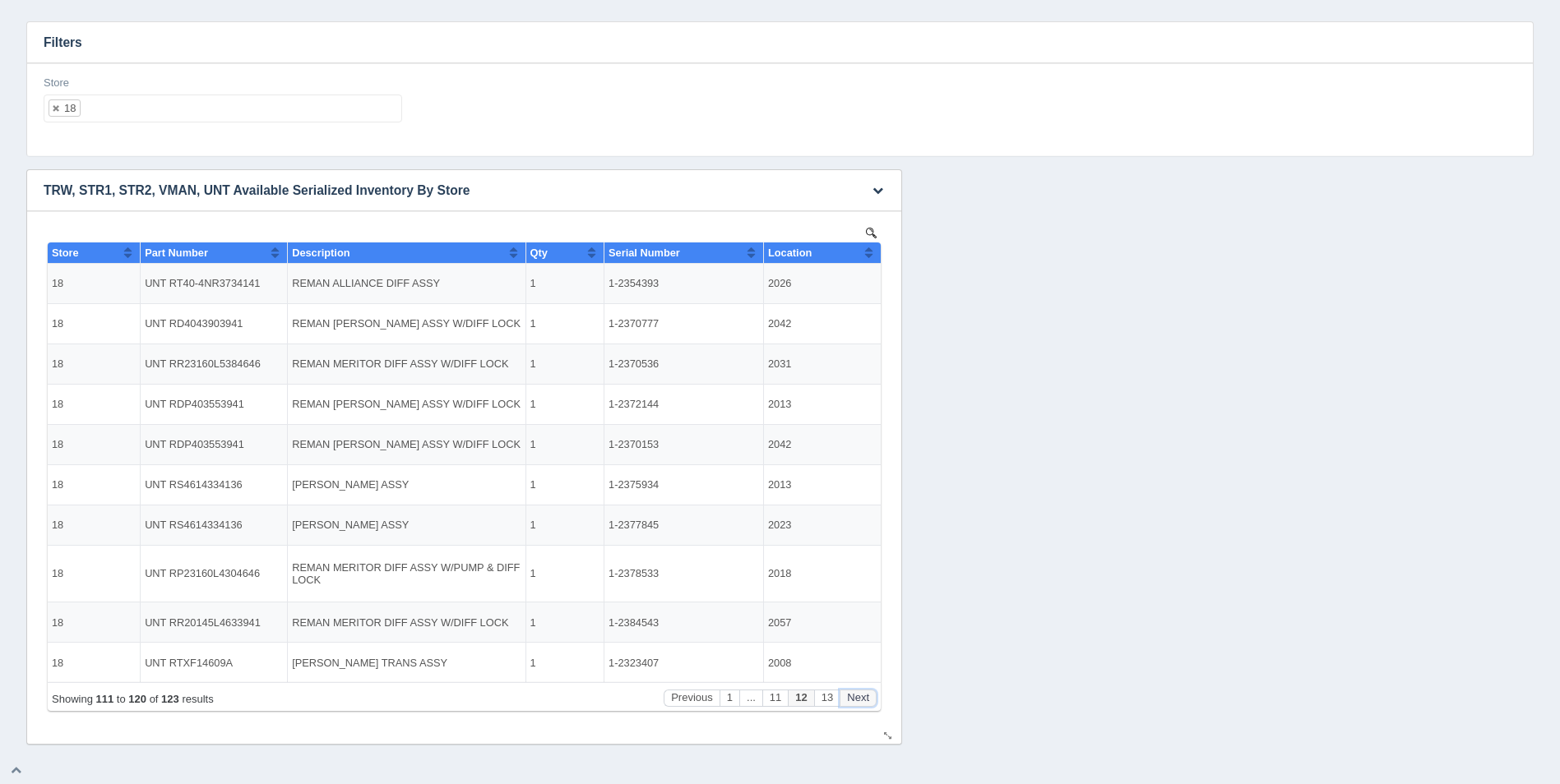
click at [855, 702] on button "Next" at bounding box center [857, 699] width 37 height 17
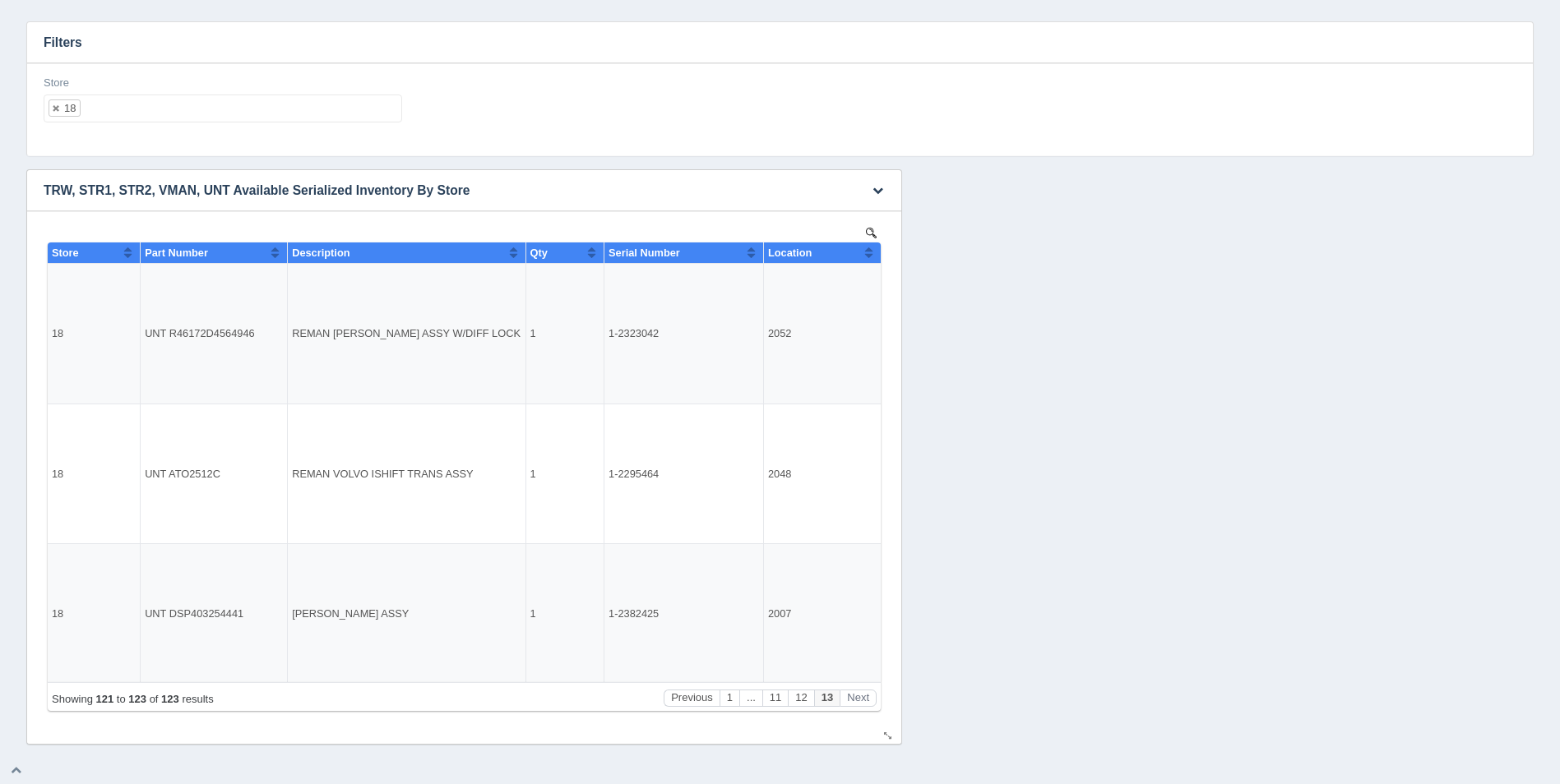
click at [869, 259] on button "Sort column ascending" at bounding box center [868, 252] width 10 height 20
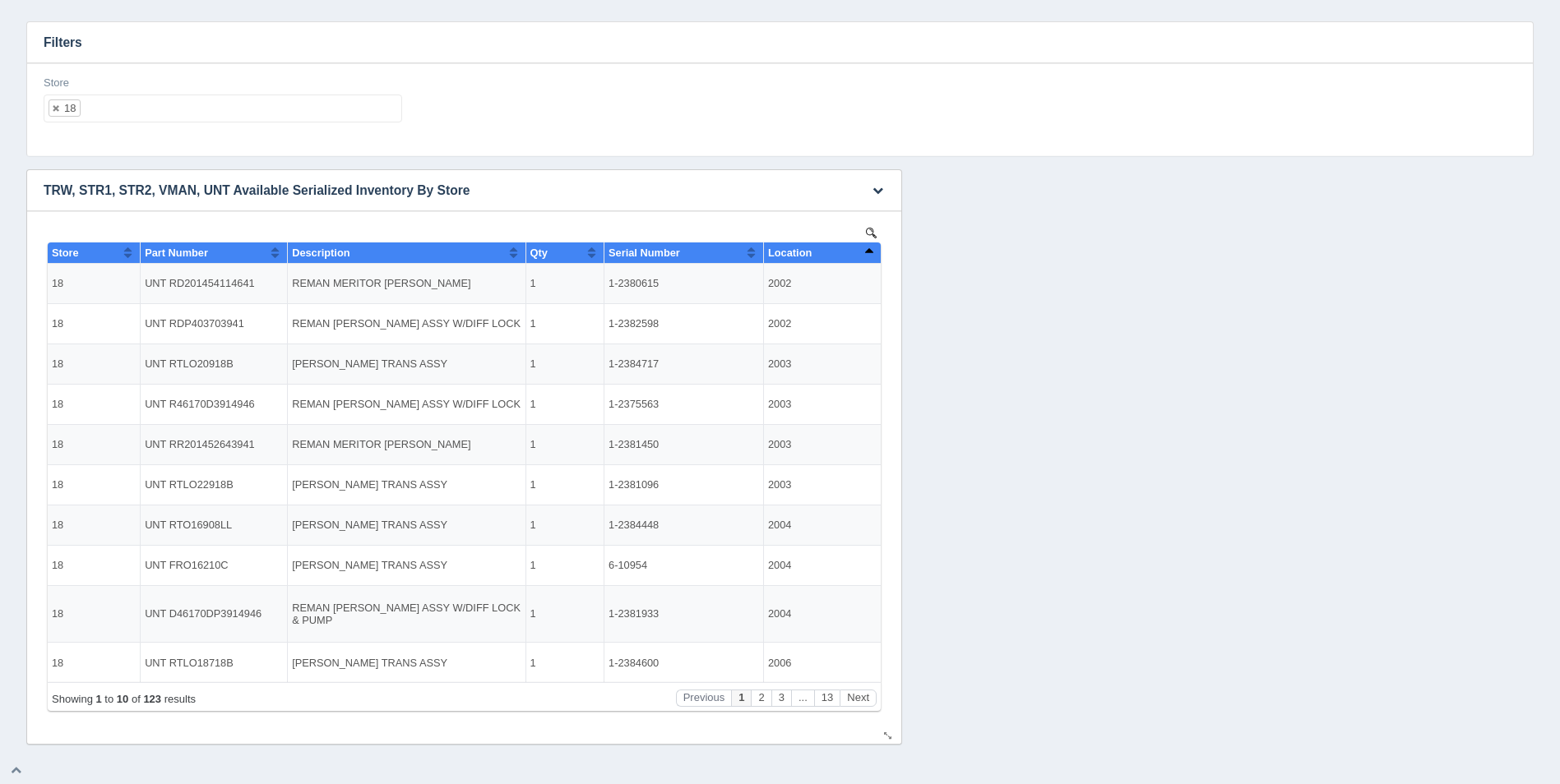
click at [869, 259] on button "Sort column descending" at bounding box center [868, 252] width 10 height 20
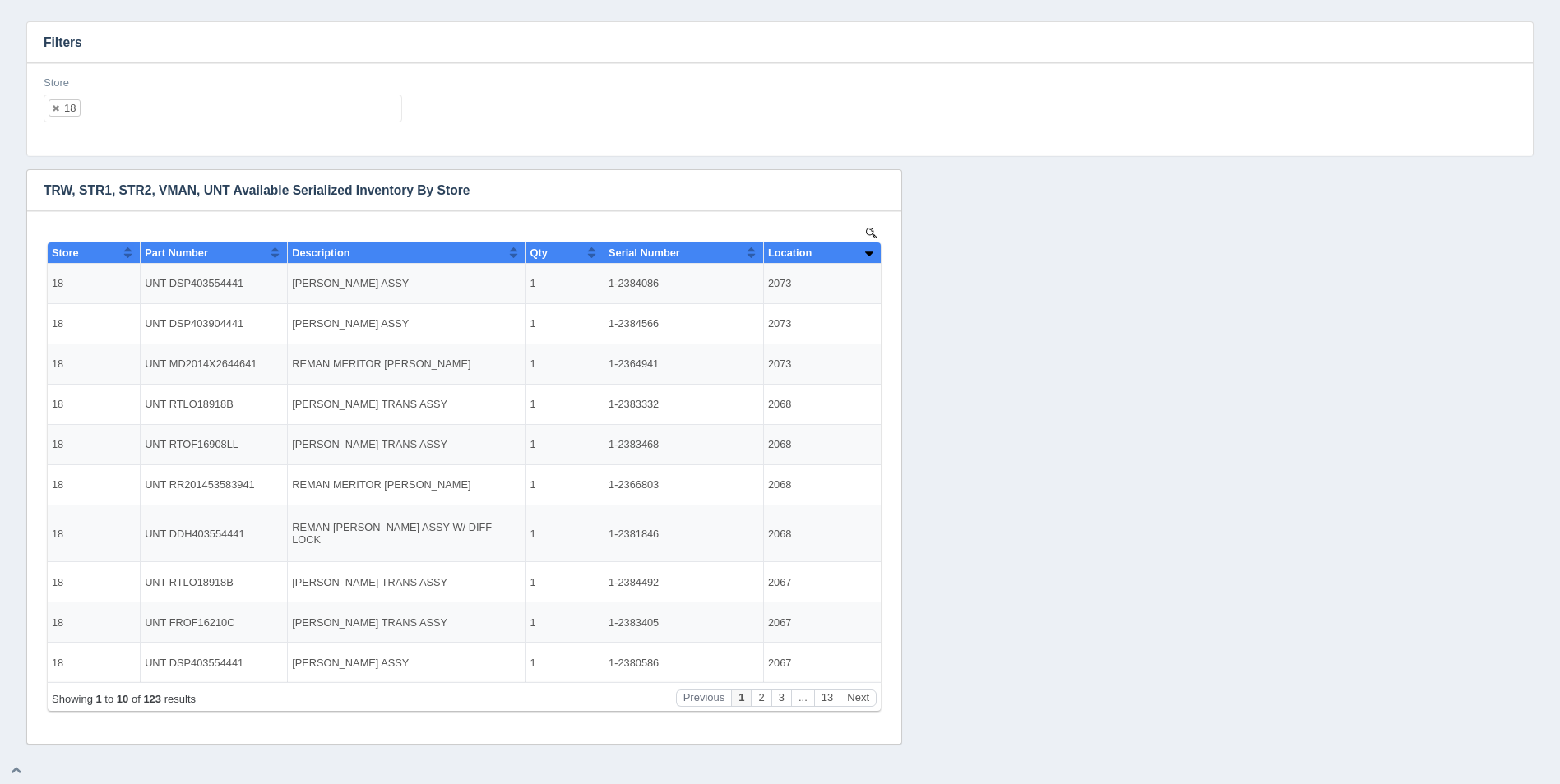
click at [212, 107] on ul "18" at bounding box center [223, 108] width 359 height 28
select select
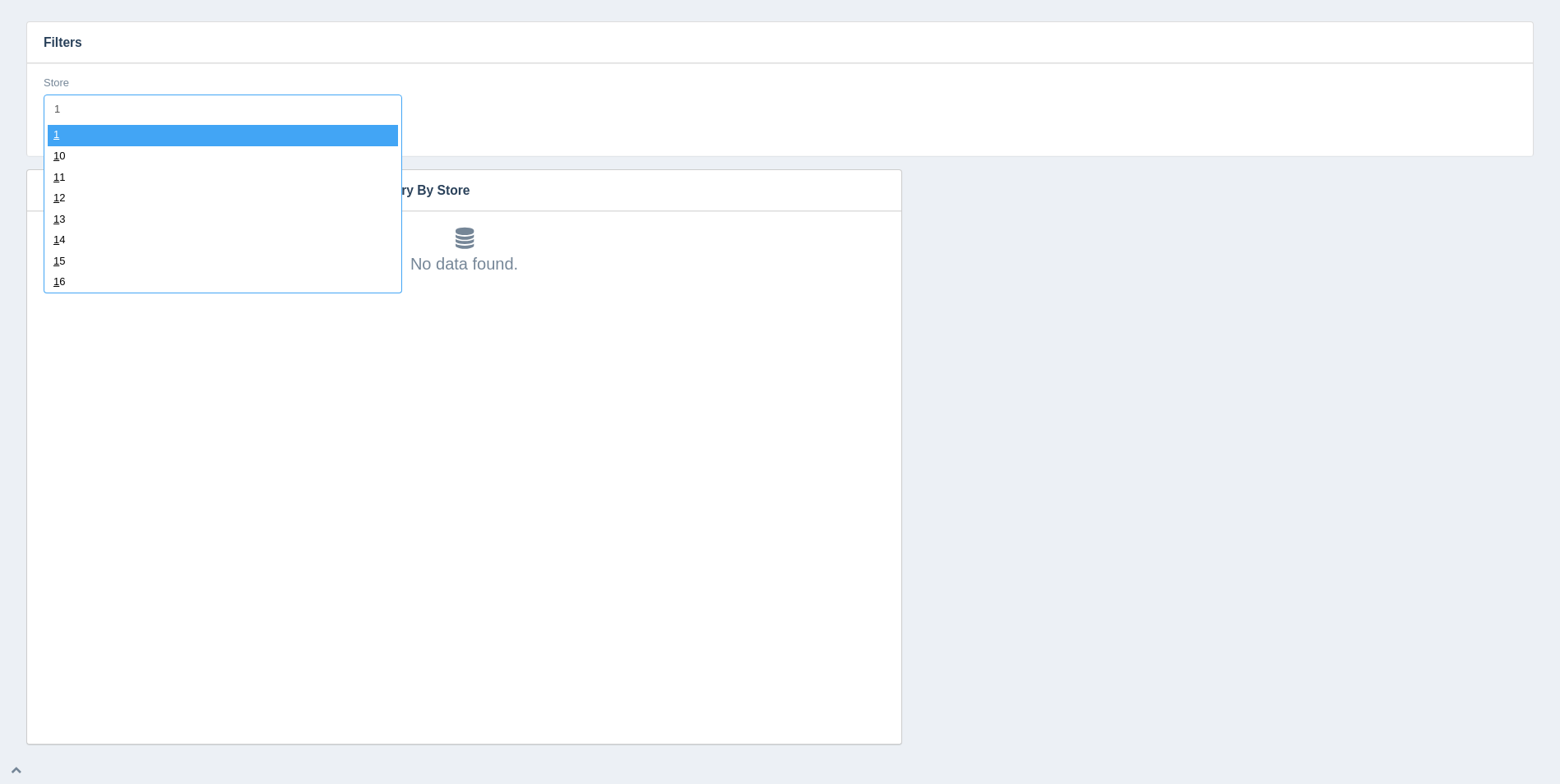
type input "19"
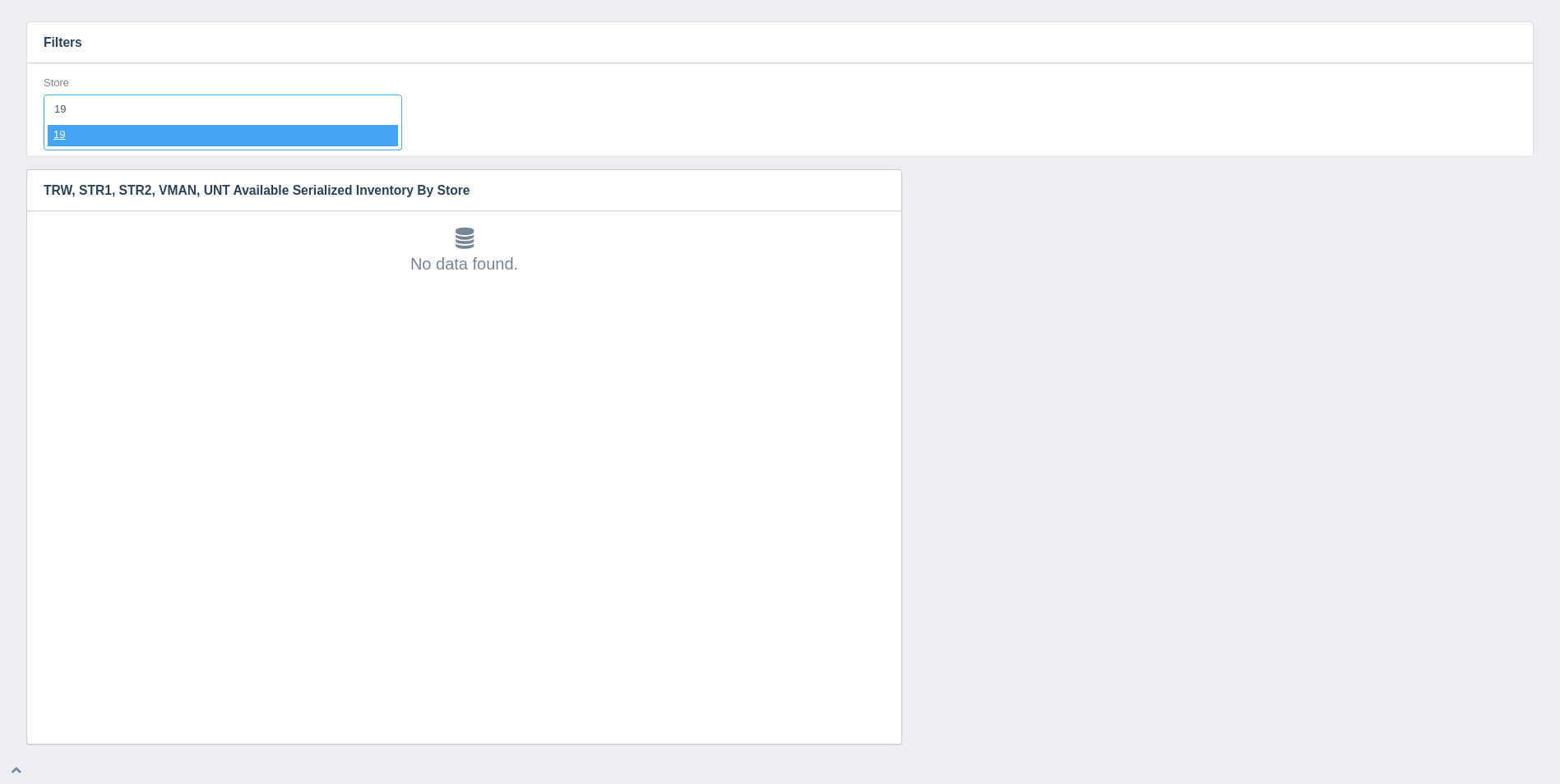
select select "19"
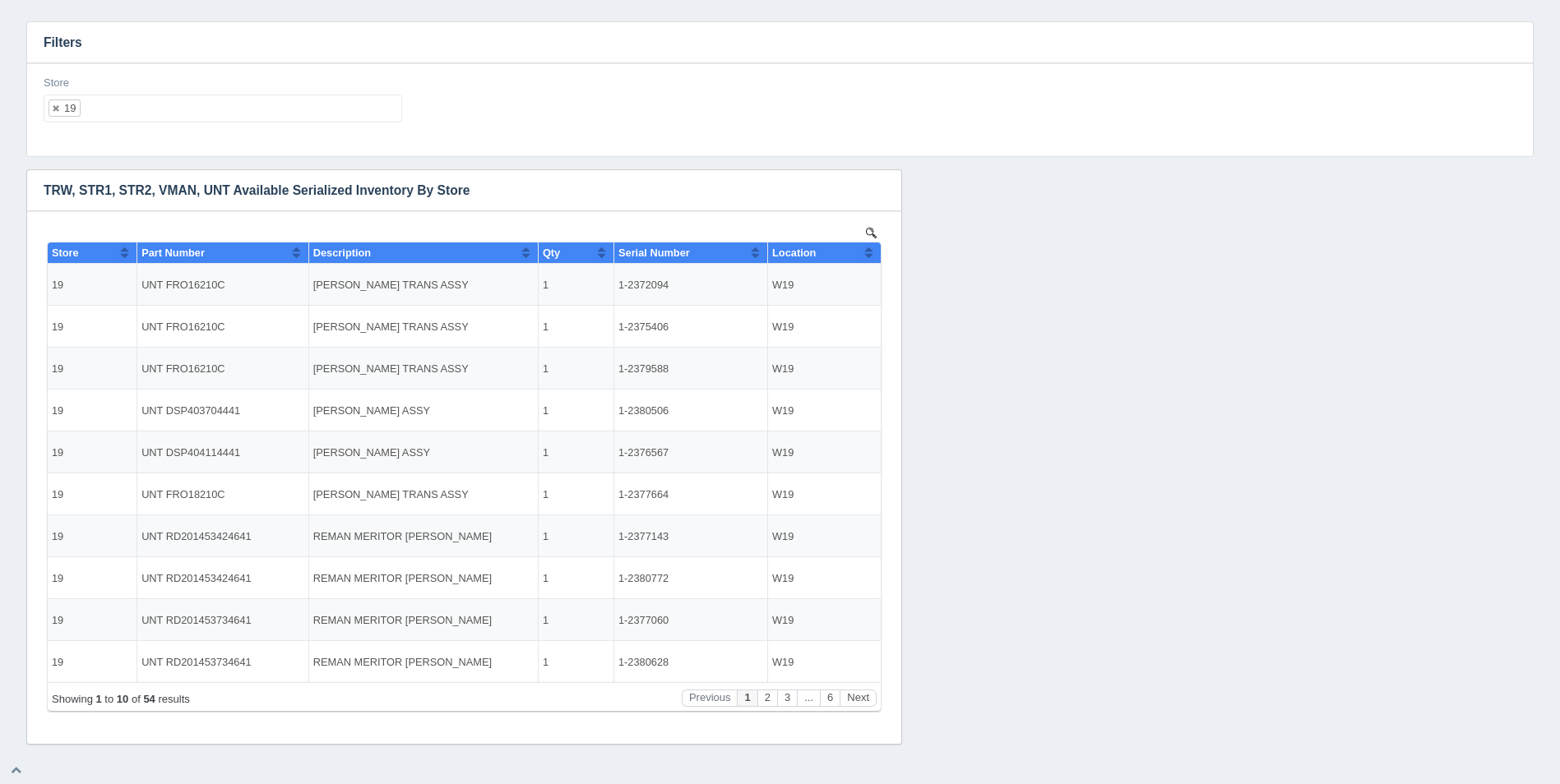
click at [149, 52] on h3 "Filters" at bounding box center [780, 42] width 1506 height 41
click at [874, 251] on th "Location" at bounding box center [824, 253] width 113 height 22
click at [167, 119] on ul "19" at bounding box center [223, 108] width 359 height 28
select select
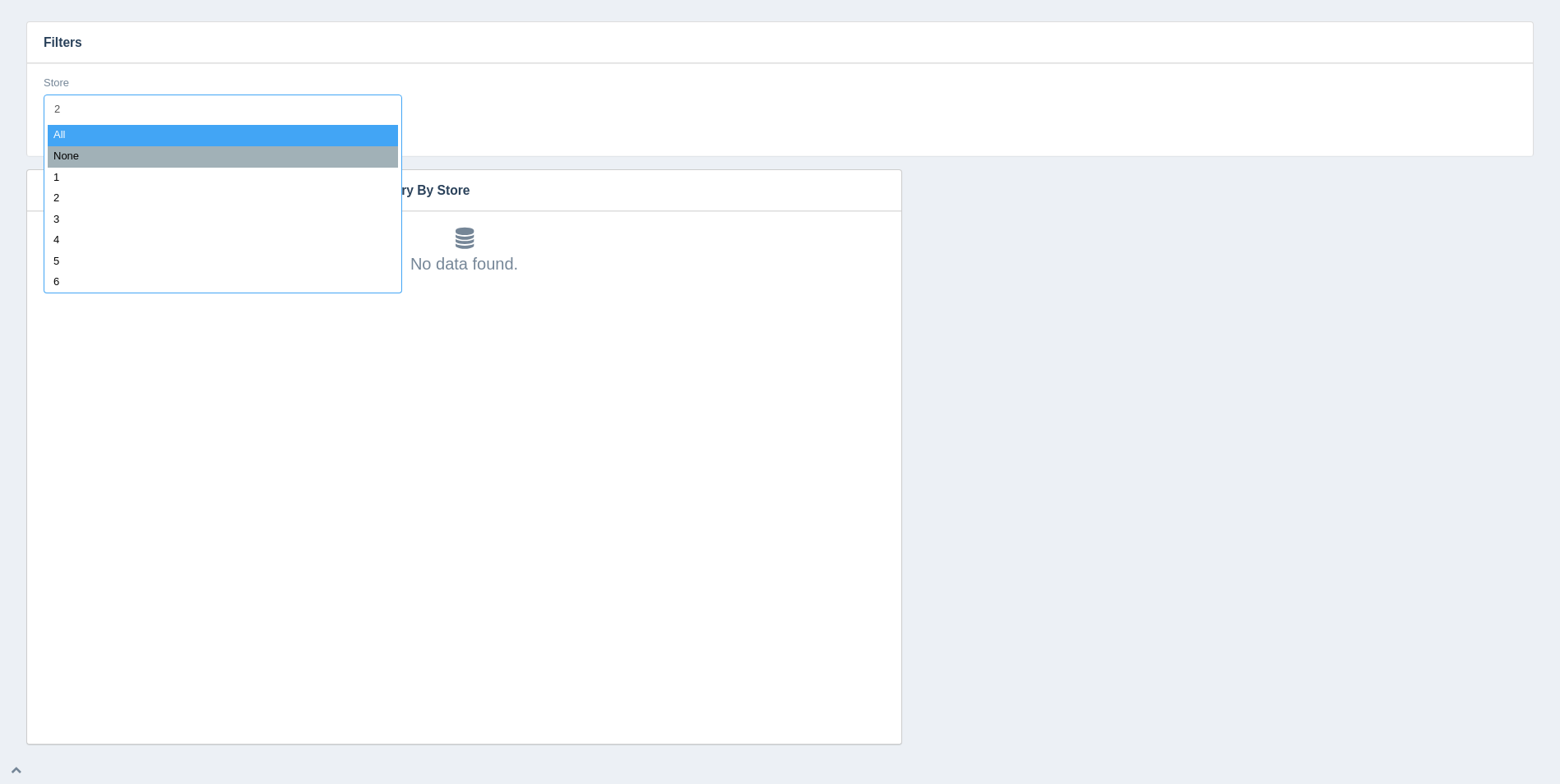
type input "21"
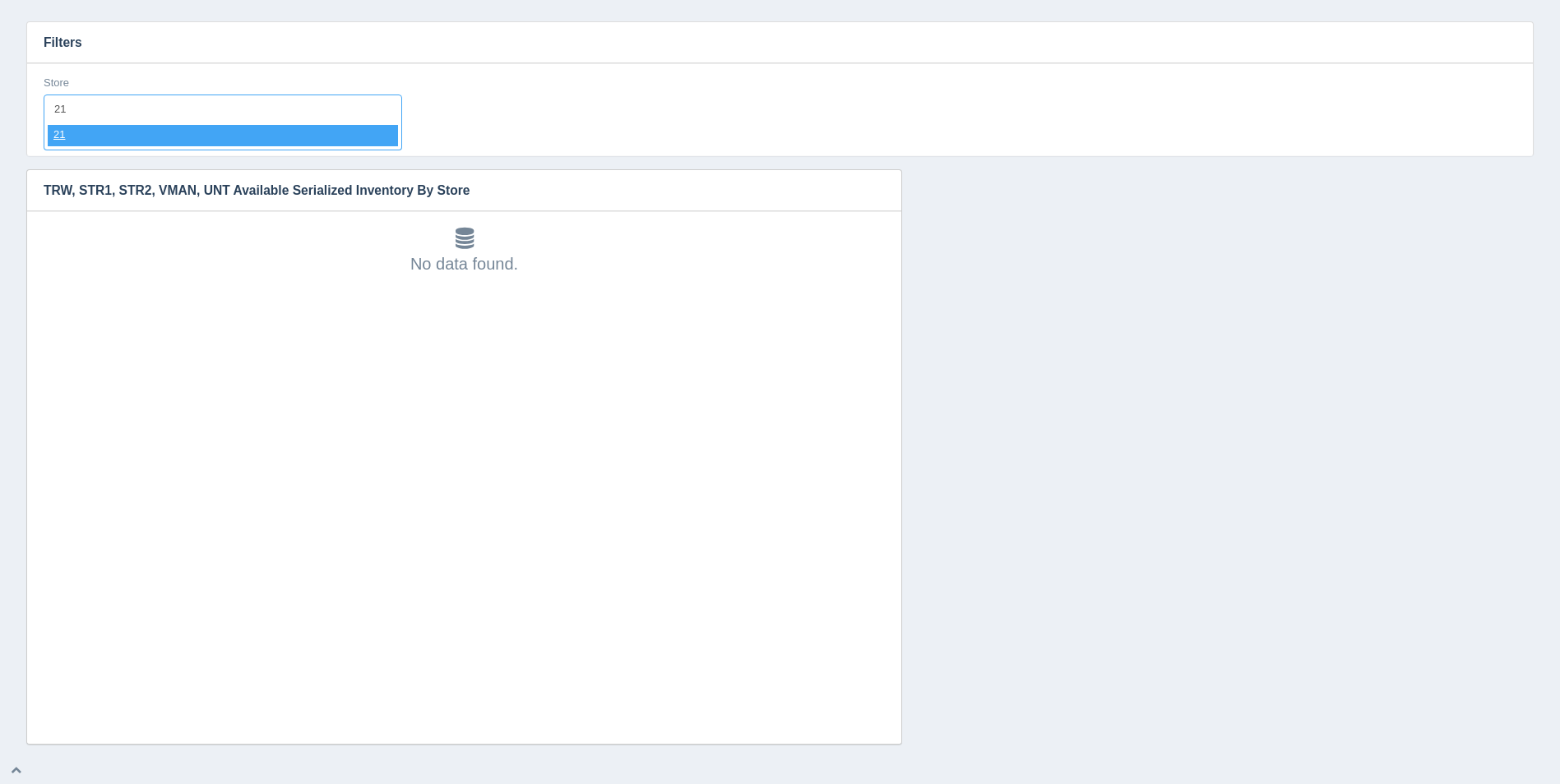
select select "21"
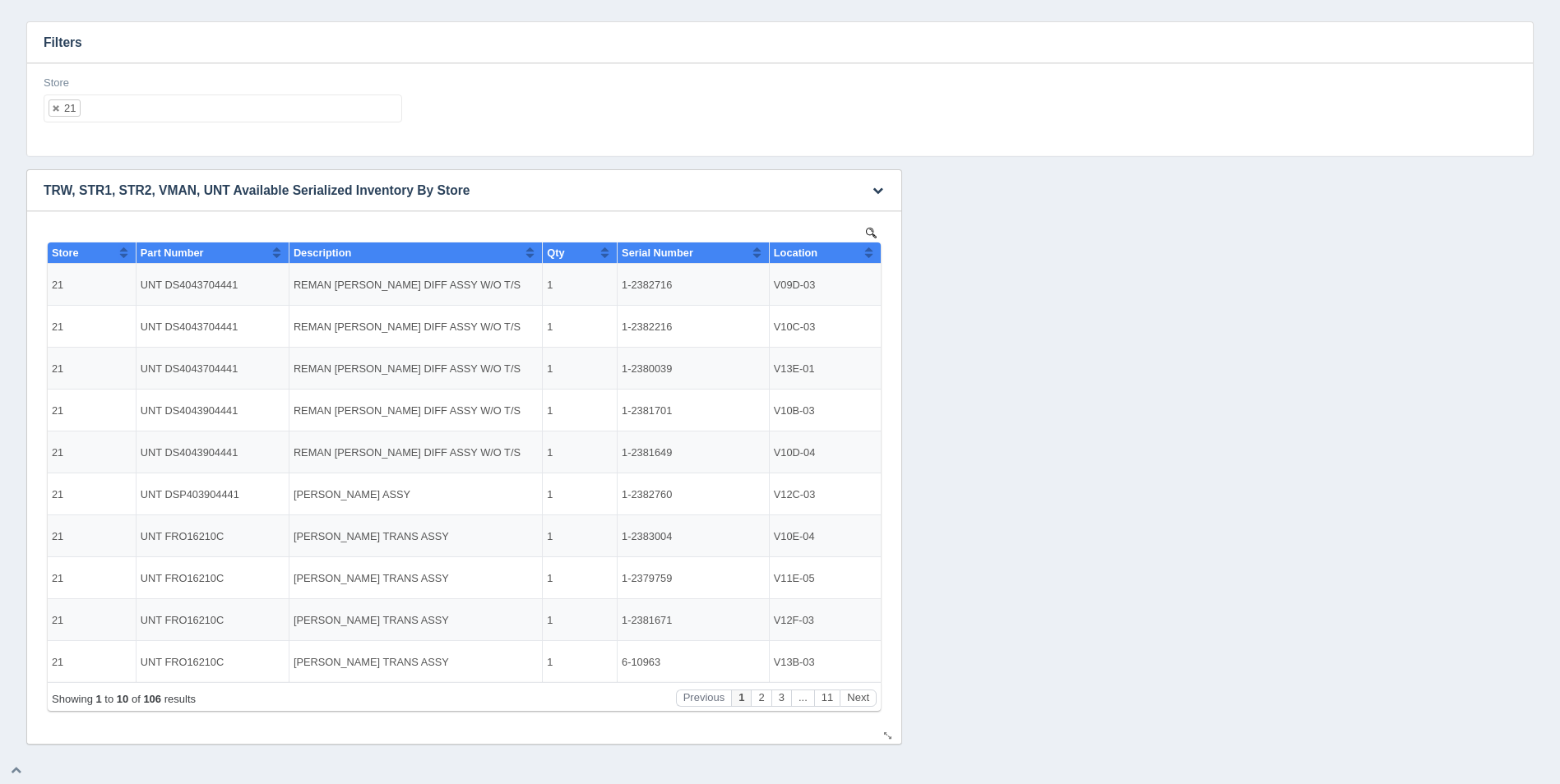
click at [873, 249] on button "Sort column ascending" at bounding box center [868, 252] width 10 height 20
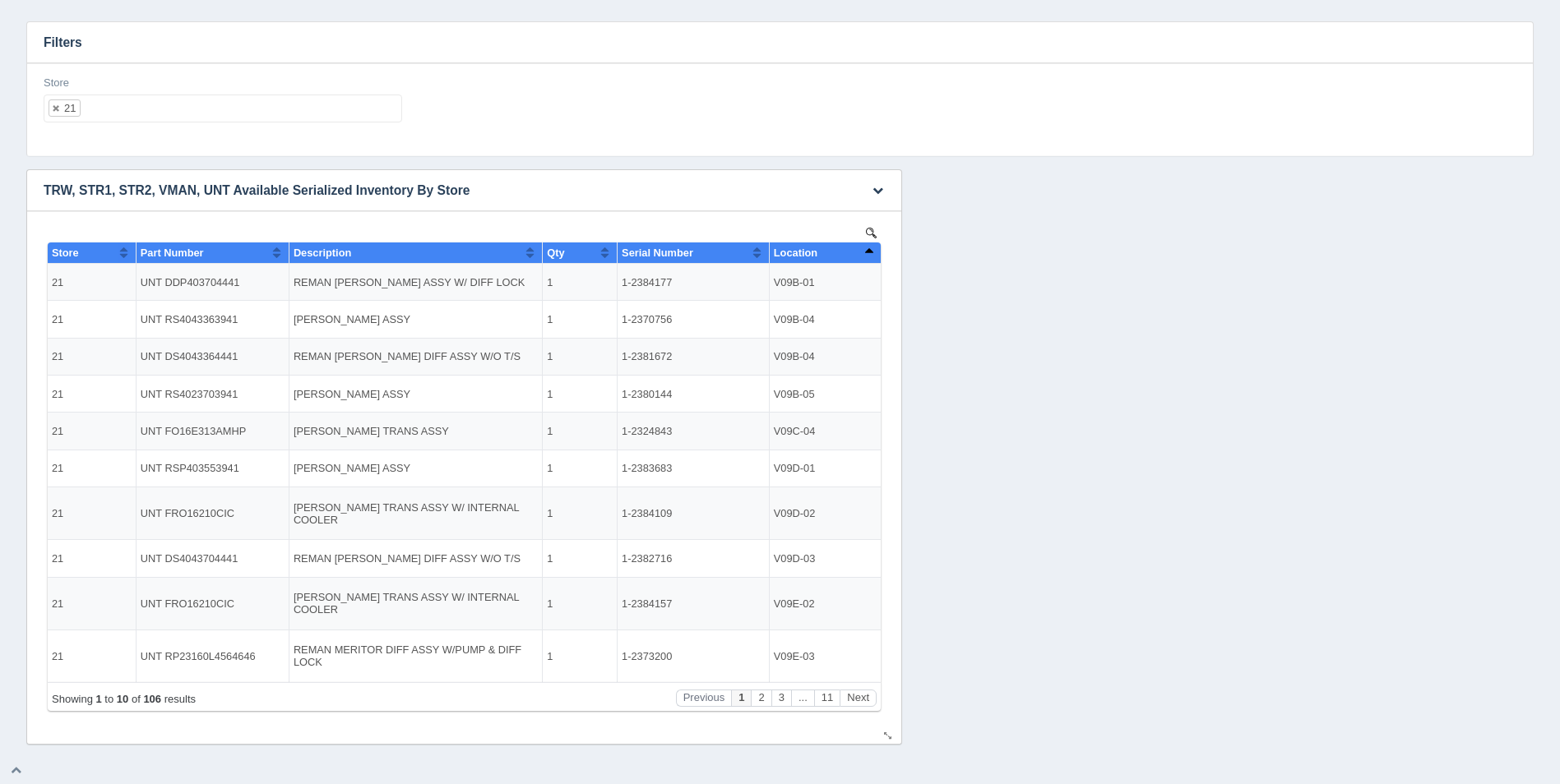
click at [873, 249] on button "Sort column descending" at bounding box center [868, 252] width 10 height 20
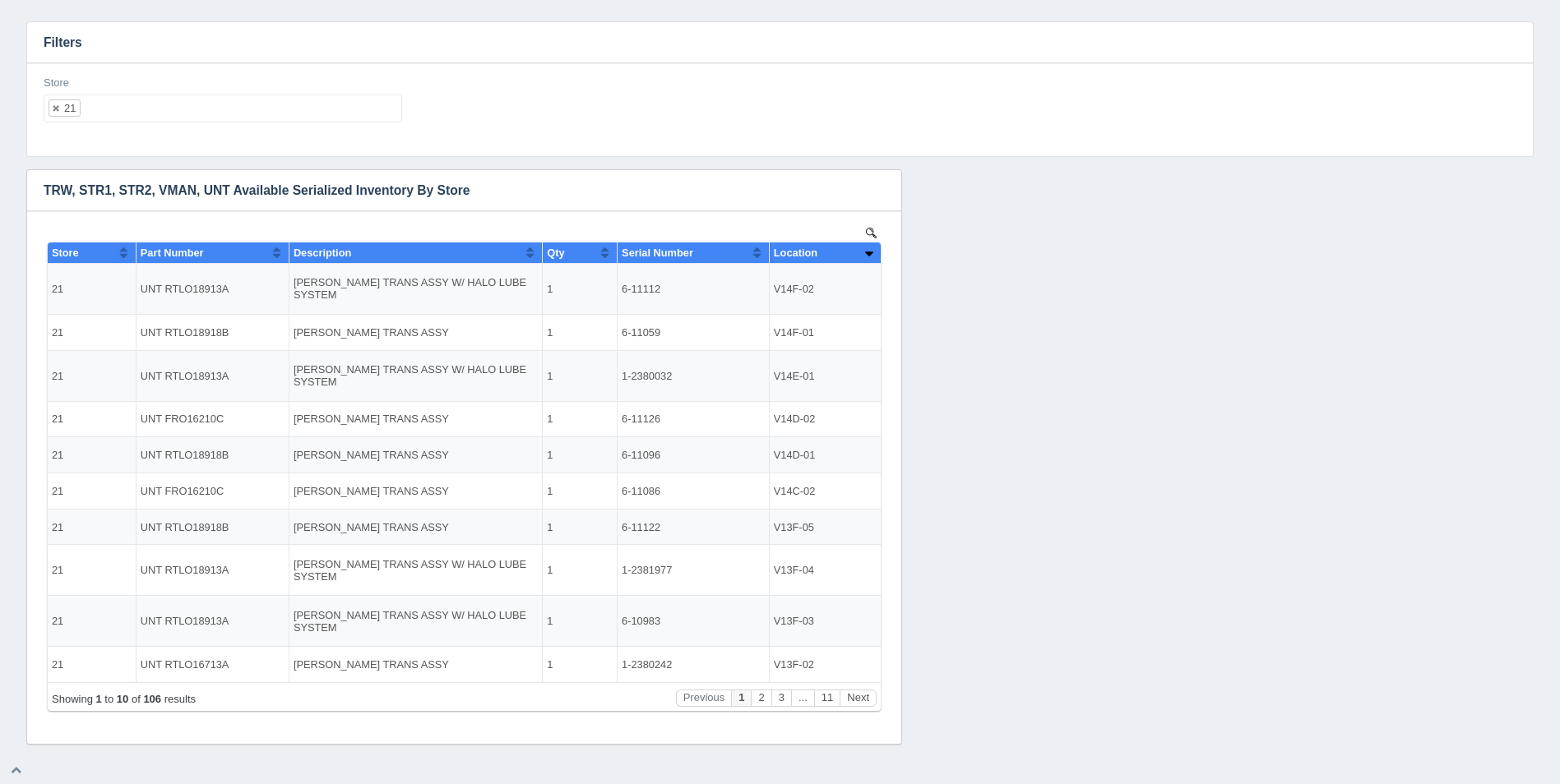
click at [188, 113] on ul "21" at bounding box center [223, 108] width 359 height 28
select select
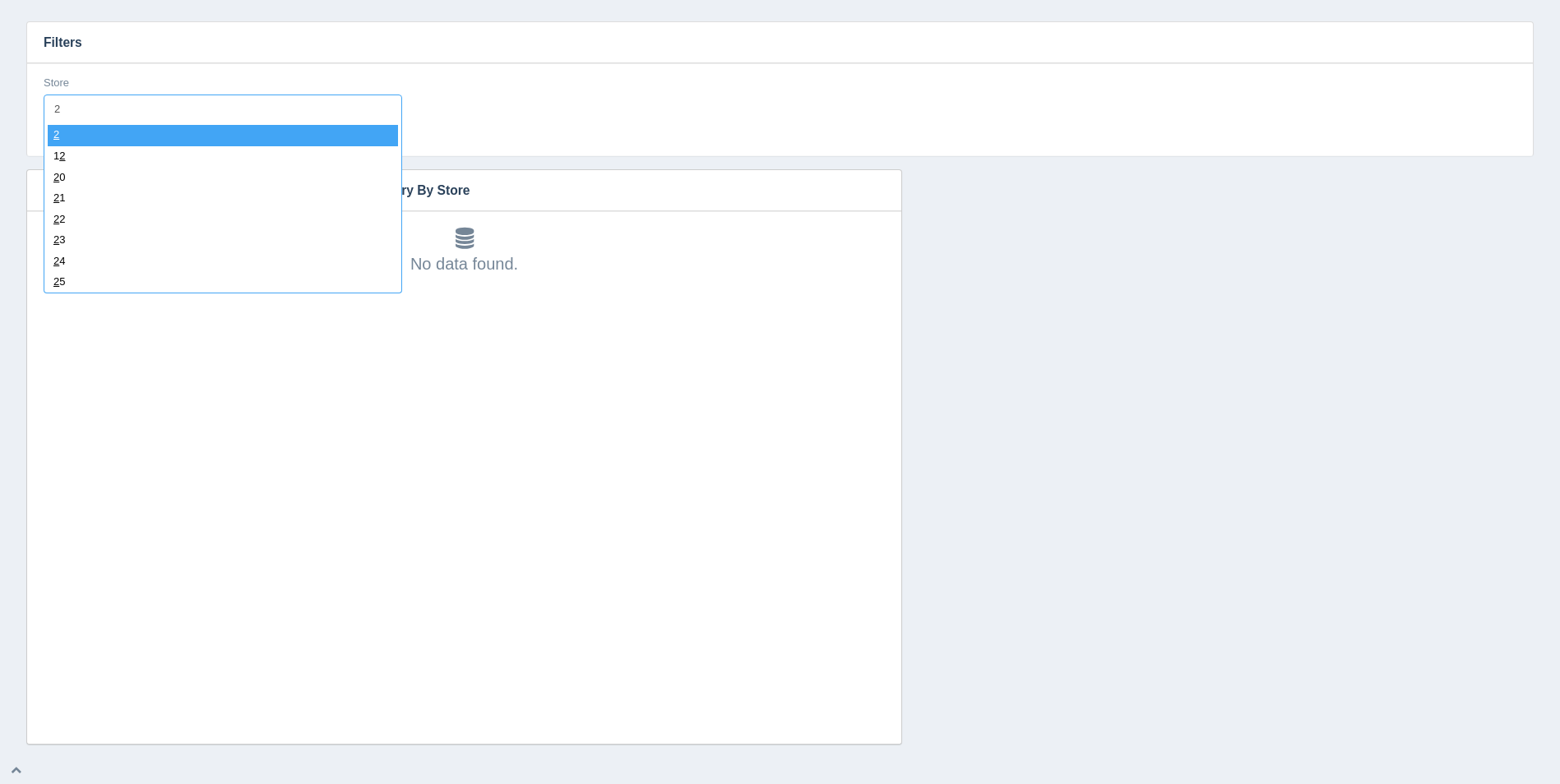
type input "22"
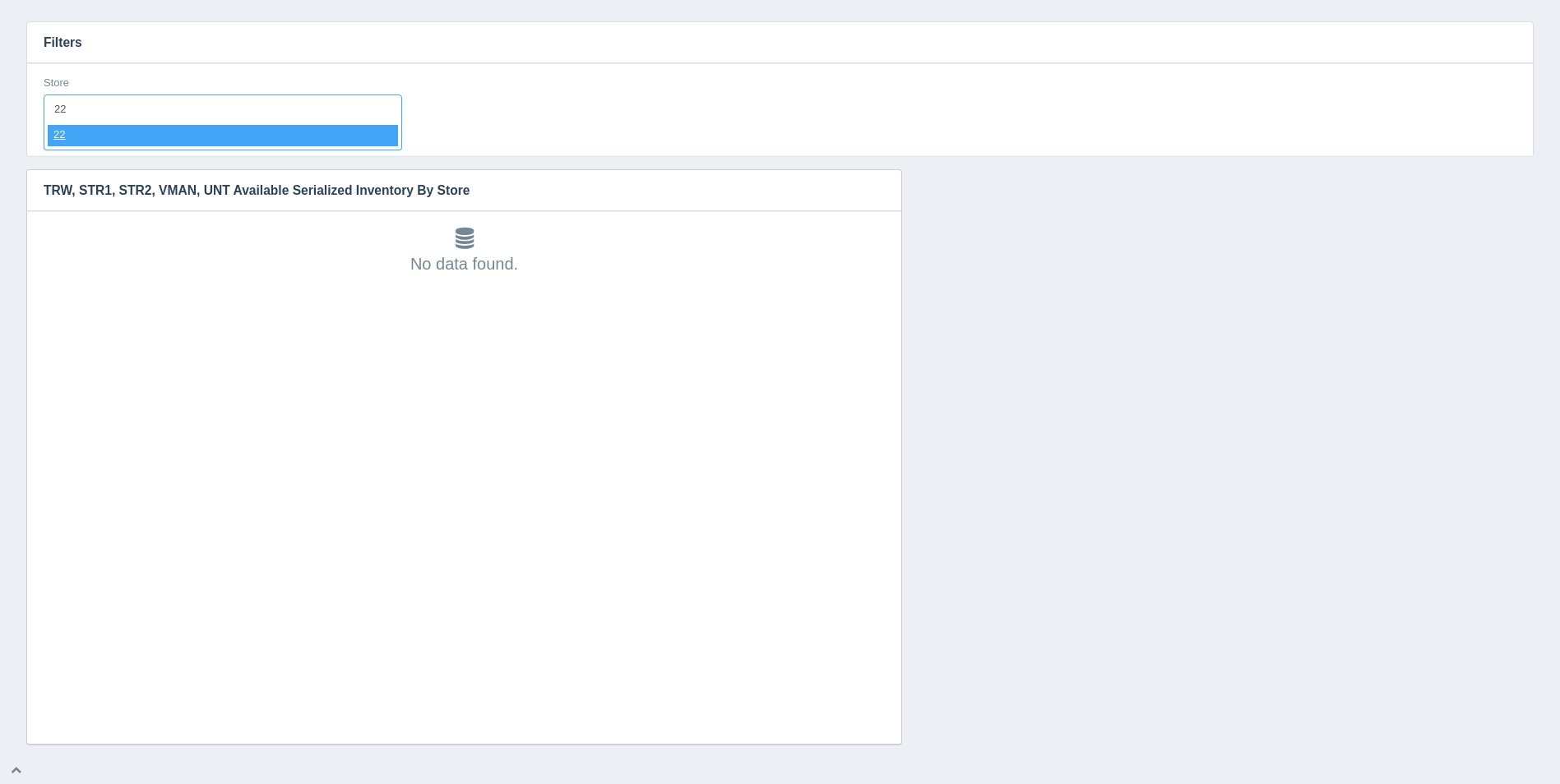
select select "22"
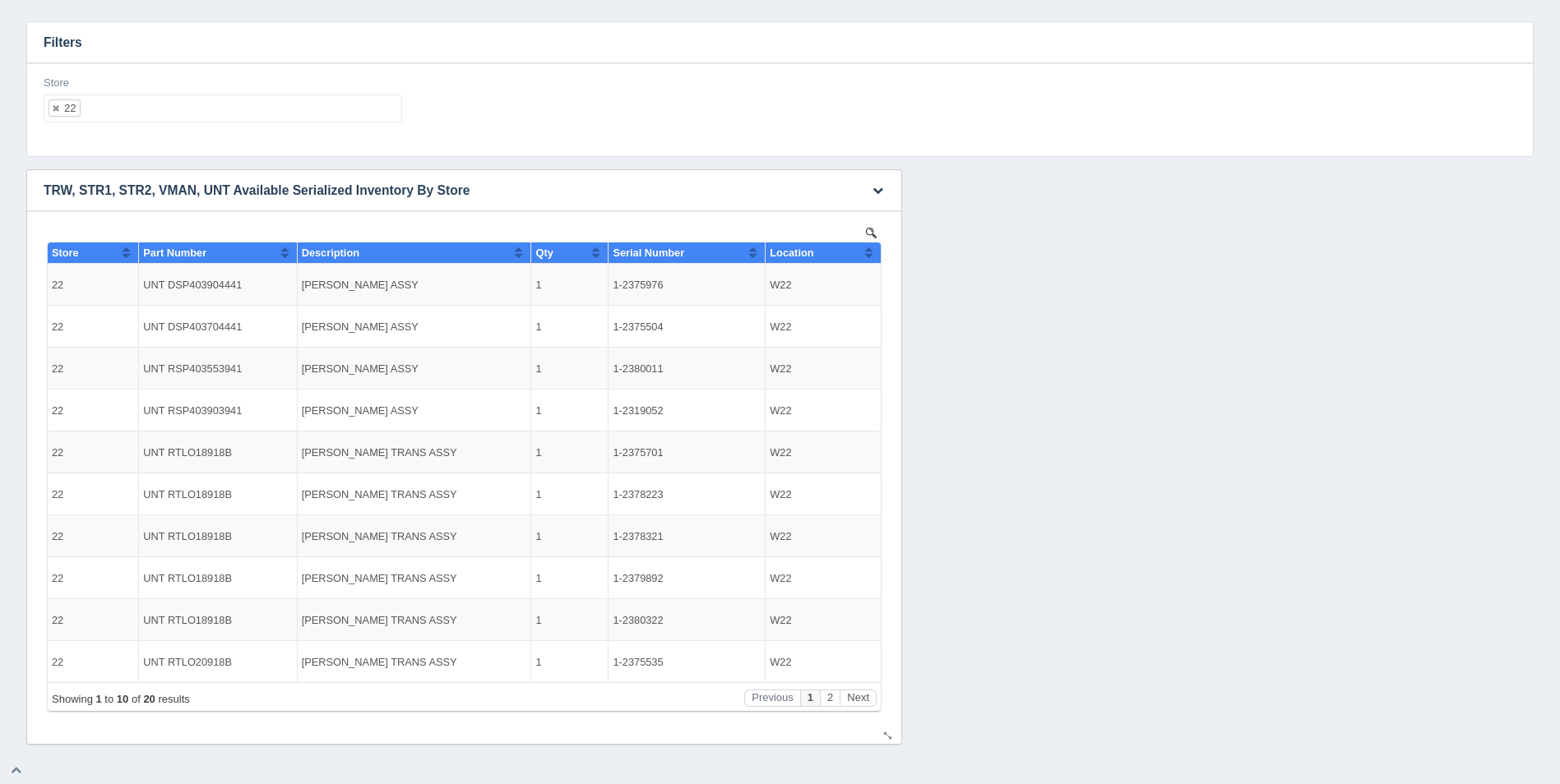
click at [873, 255] on button "Sort column ascending" at bounding box center [868, 252] width 10 height 20
click at [873, 255] on button "Sort column descending" at bounding box center [868, 252] width 10 height 20
click at [128, 111] on ul "22" at bounding box center [223, 108] width 359 height 28
select select
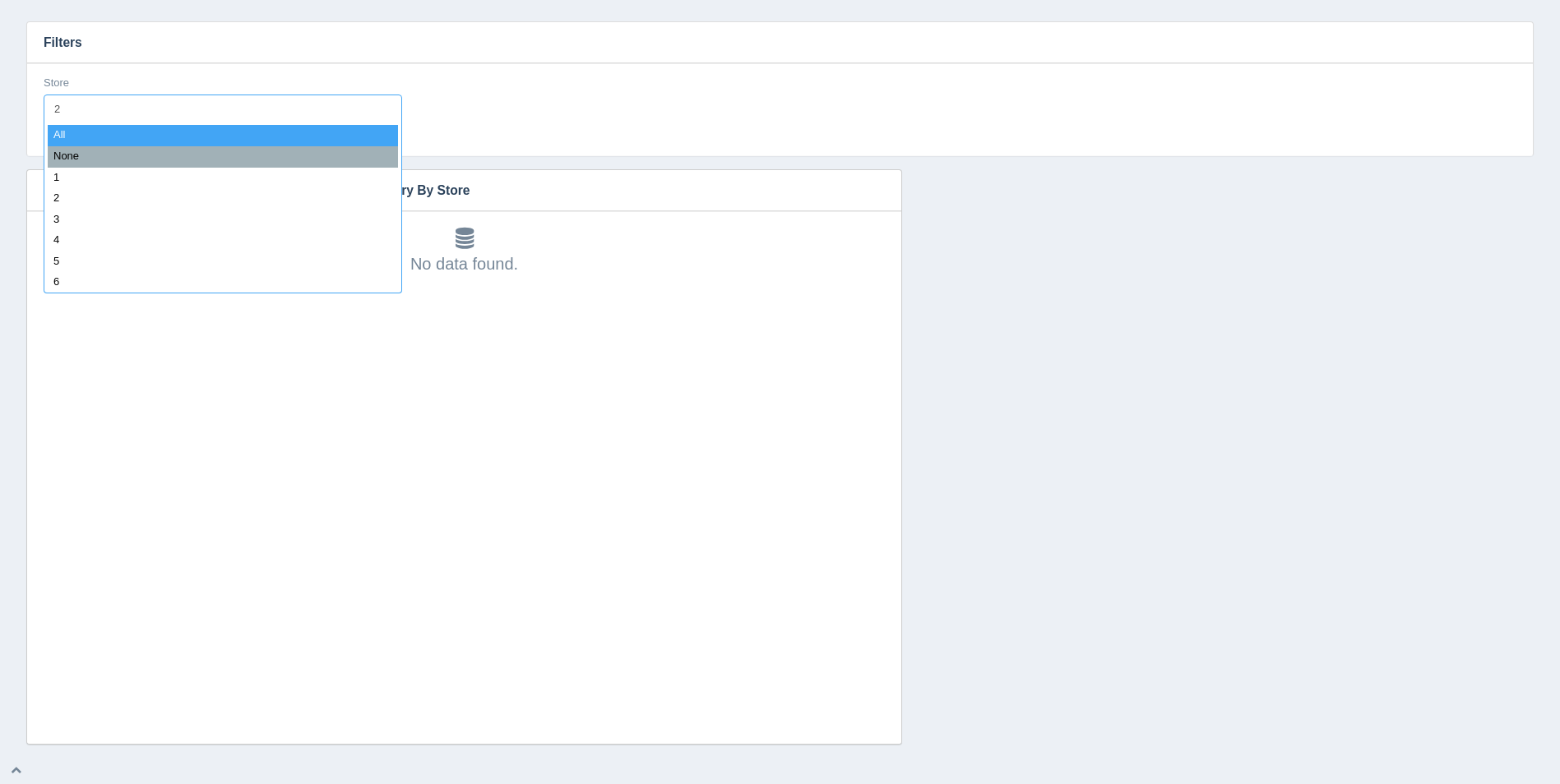
type input "23"
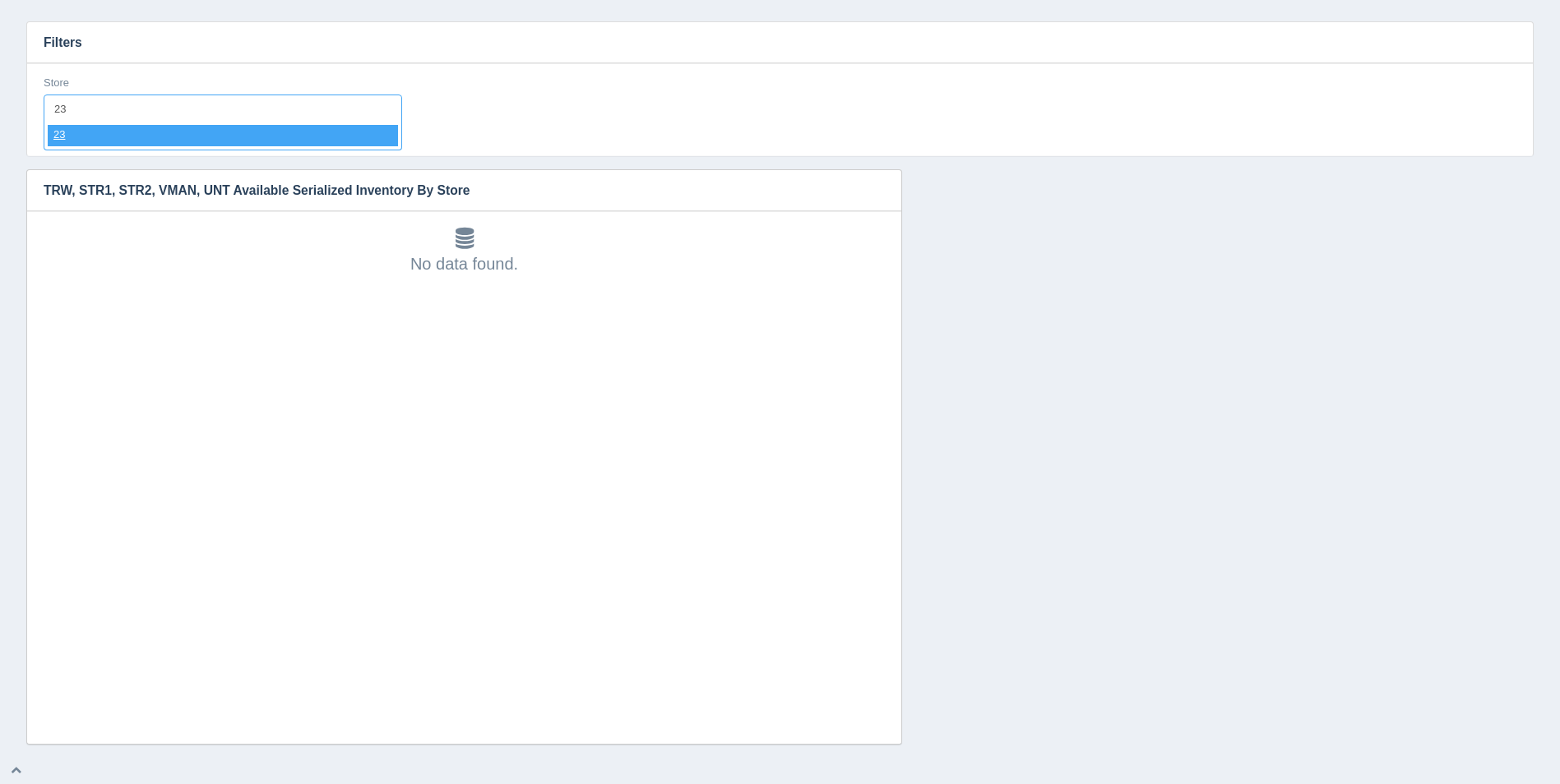
select select "23"
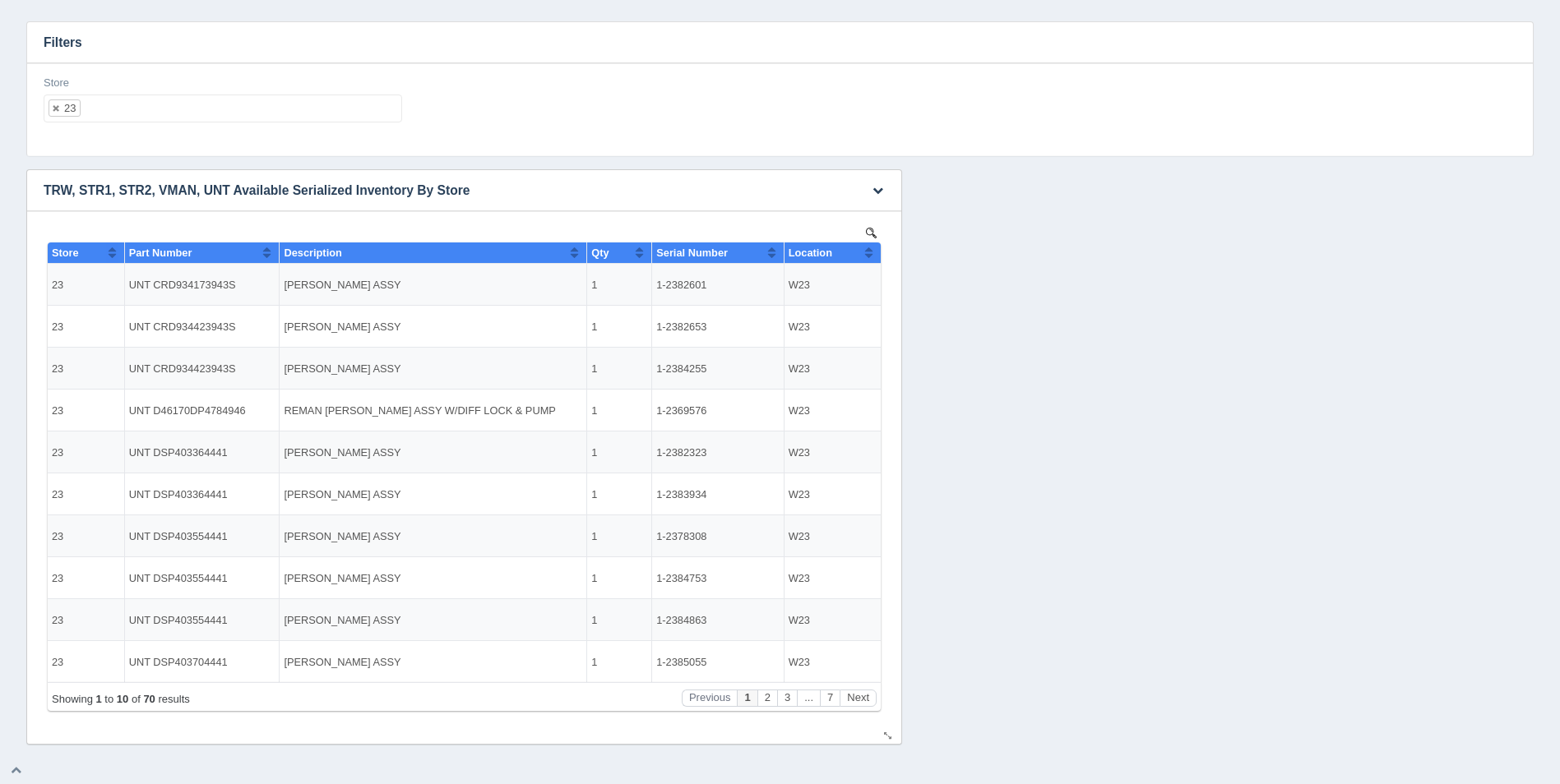
click at [872, 259] on button "Sort column ascending" at bounding box center [868, 252] width 10 height 20
click at [872, 259] on button "Sort column descending" at bounding box center [868, 252] width 10 height 20
click at [157, 112] on ul "23" at bounding box center [223, 108] width 359 height 28
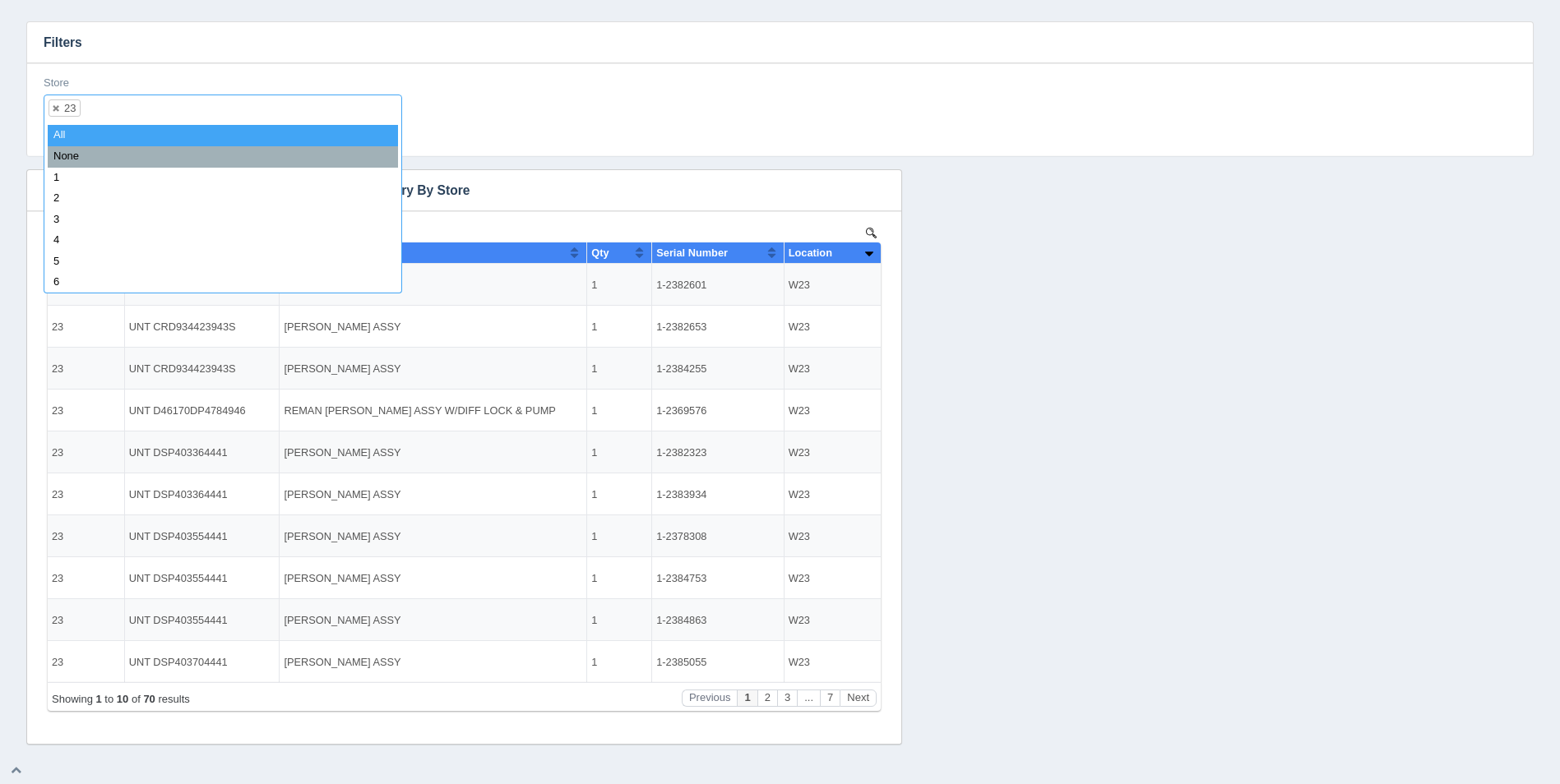
select select
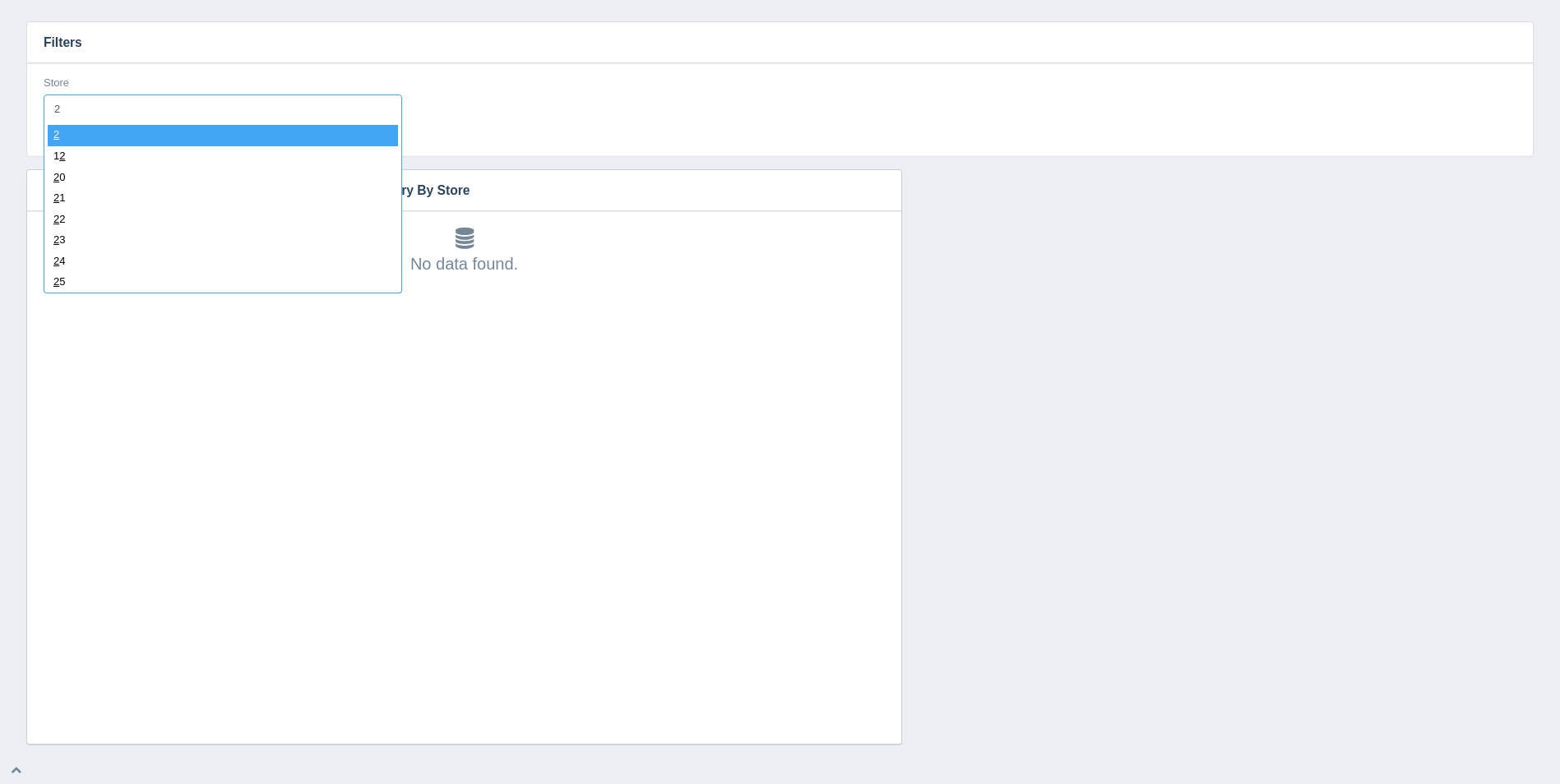
type input "24"
select select "24"
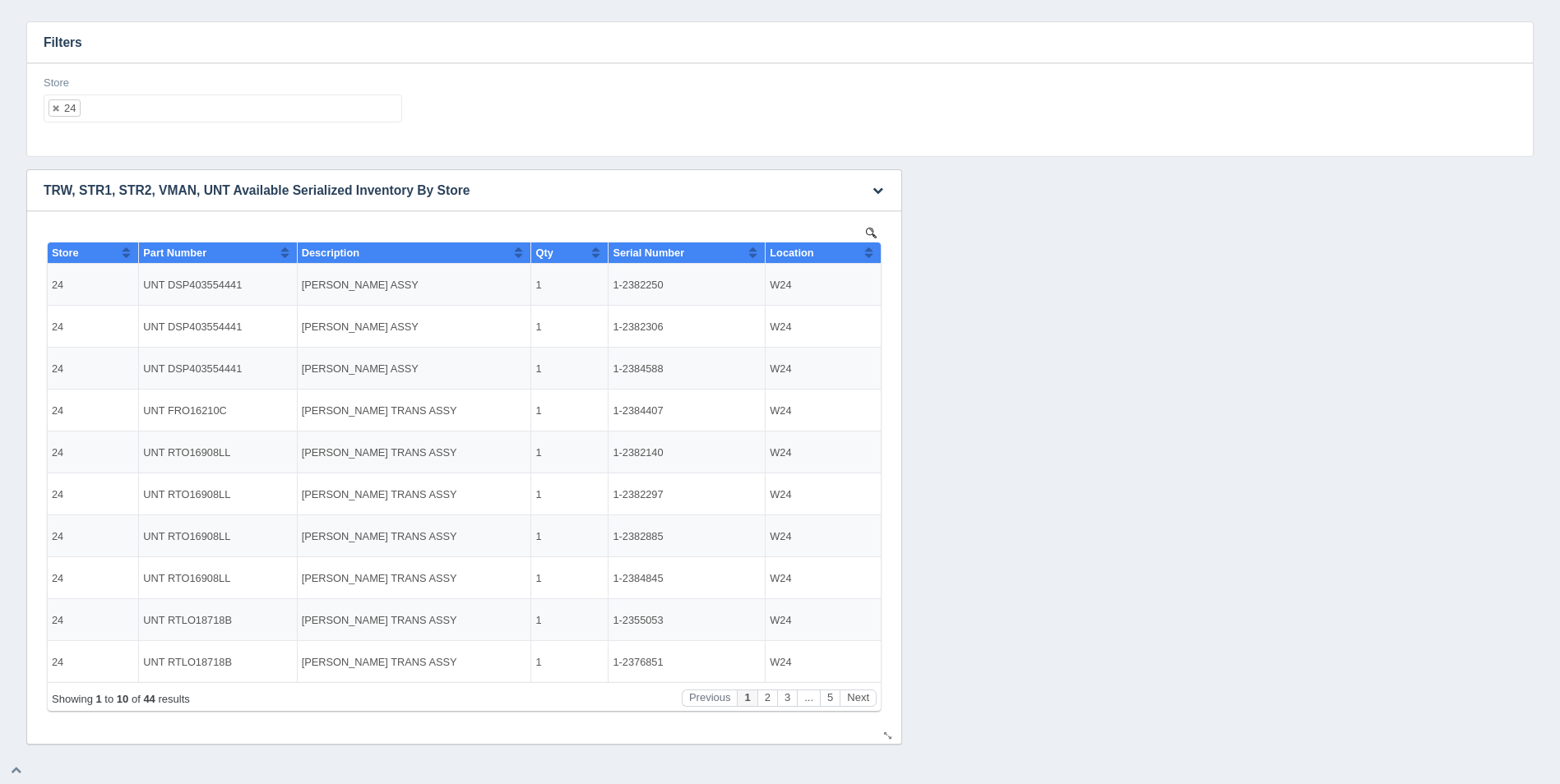
click at [869, 252] on button "Sort column ascending" at bounding box center [868, 252] width 10 height 20
click at [869, 252] on button "Sort column descending" at bounding box center [868, 252] width 10 height 20
click at [217, 113] on ul "24" at bounding box center [223, 108] width 359 height 28
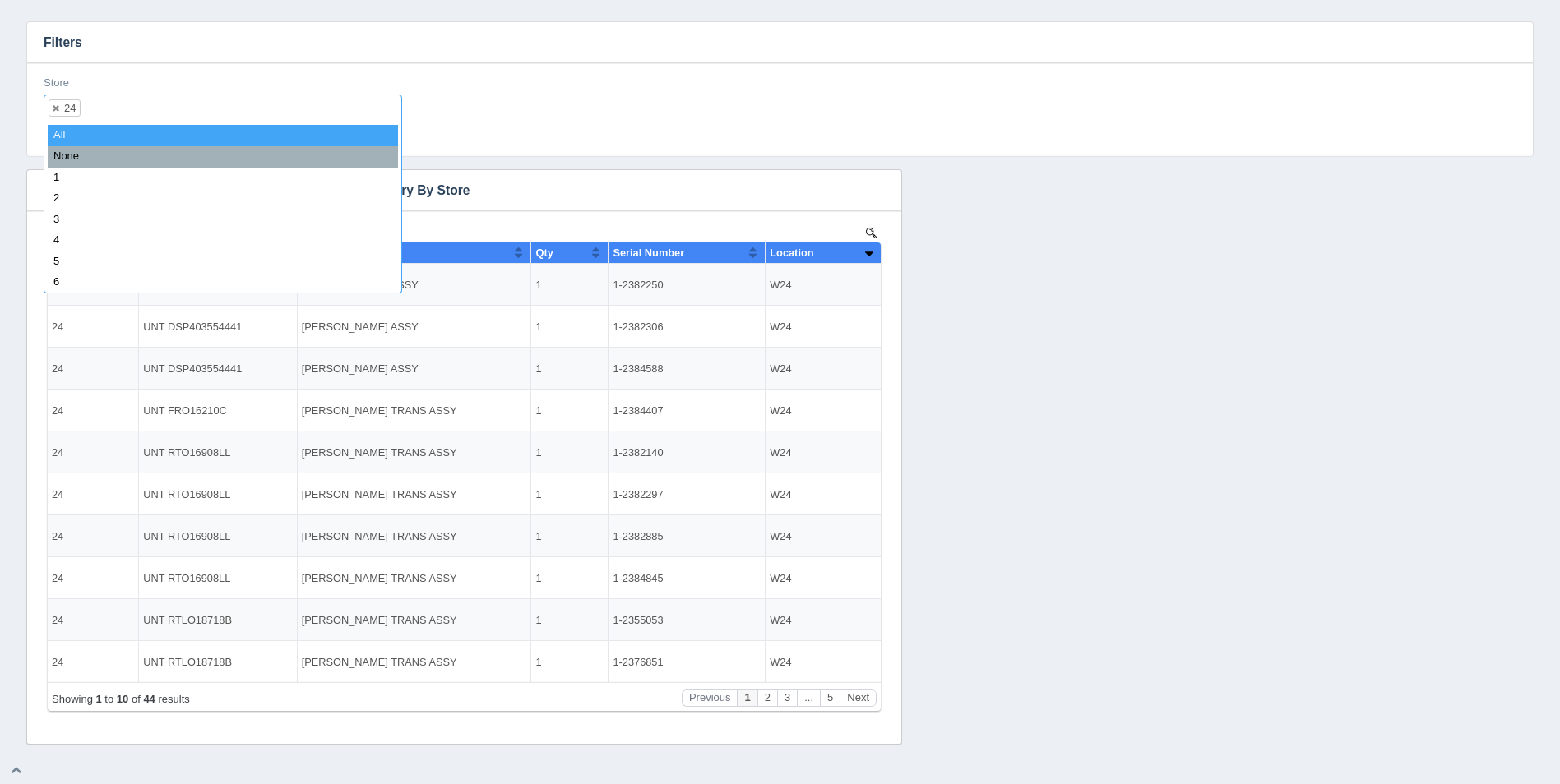
select select
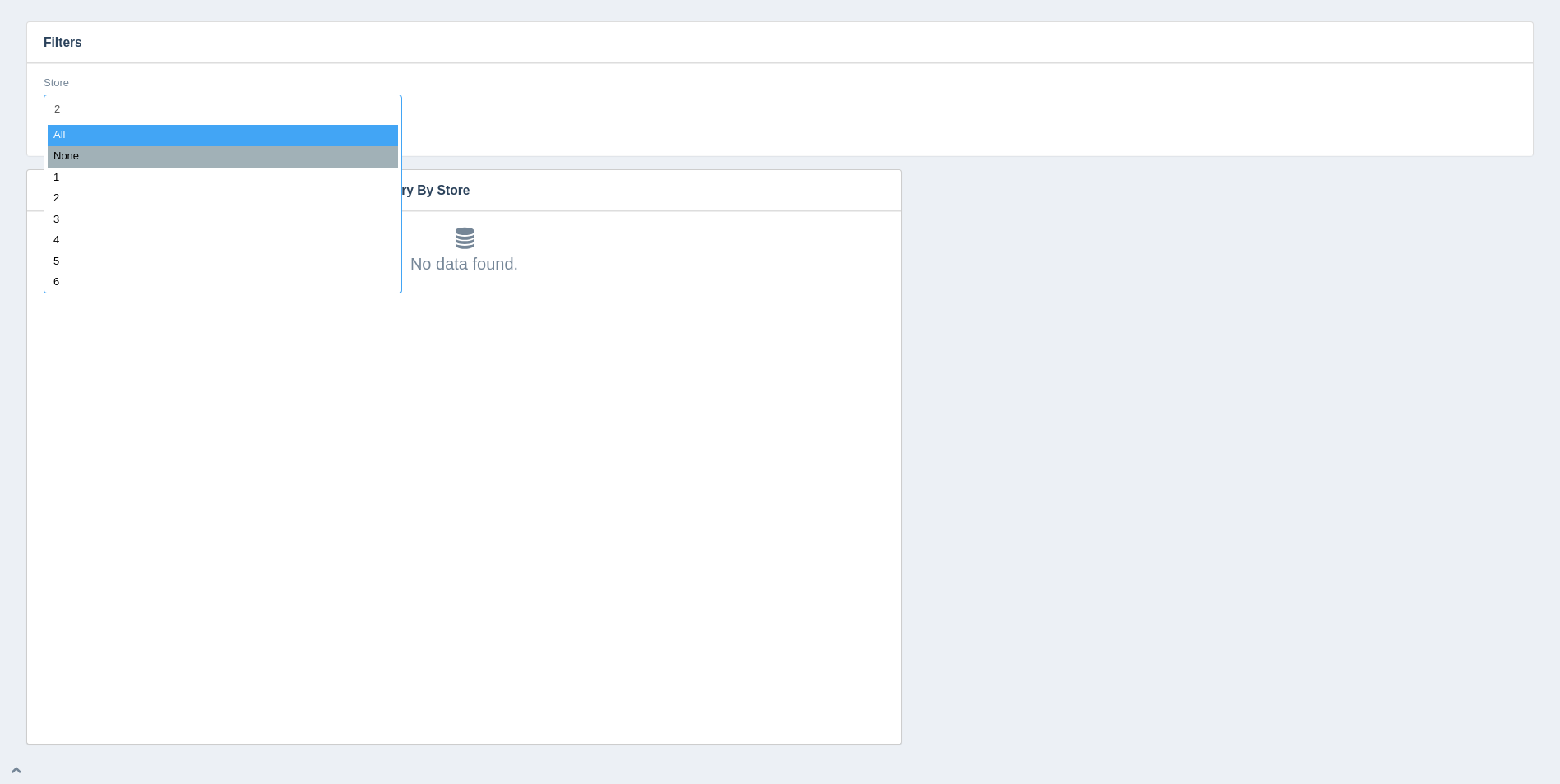
type input "25"
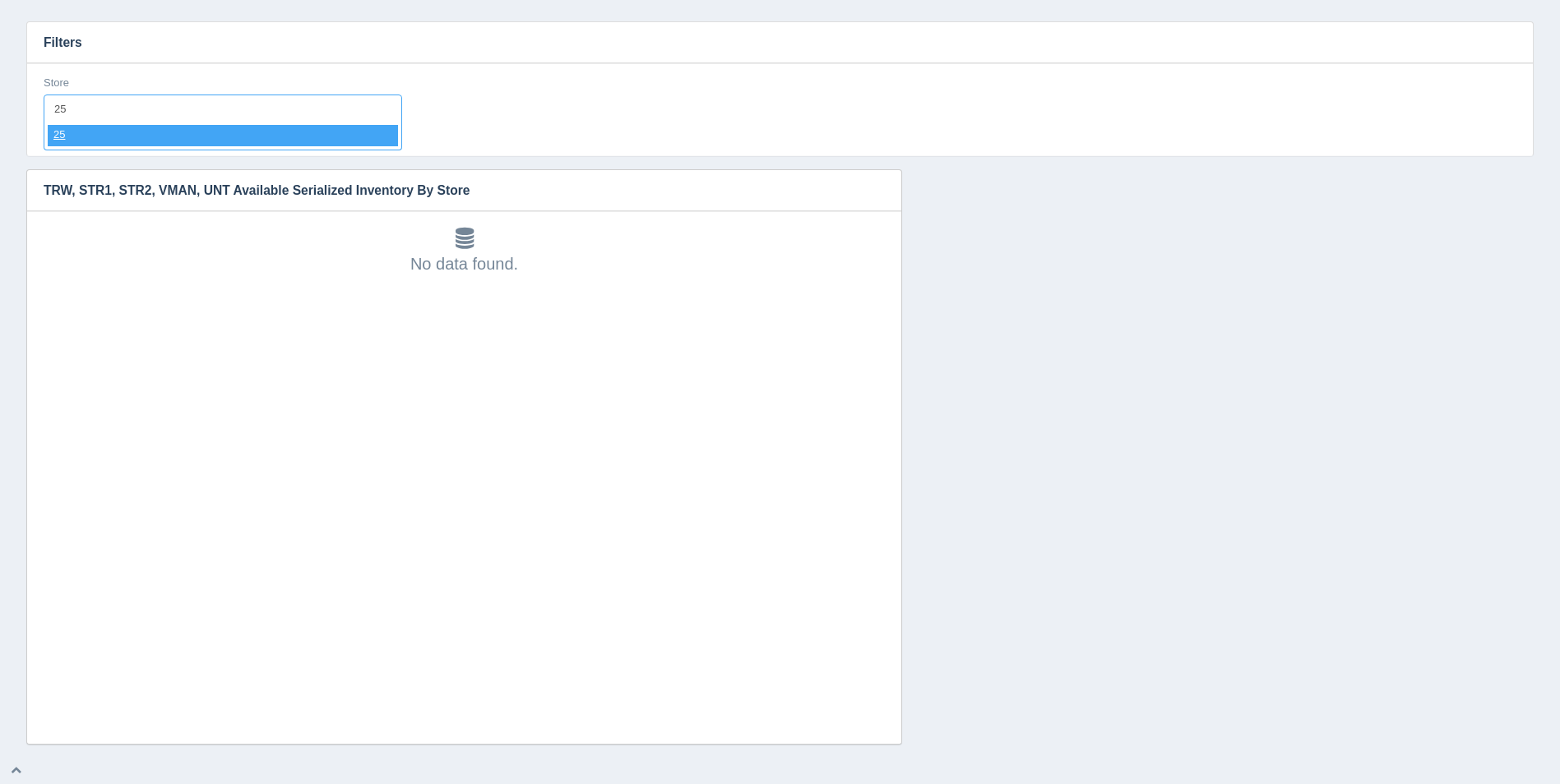
select select "25"
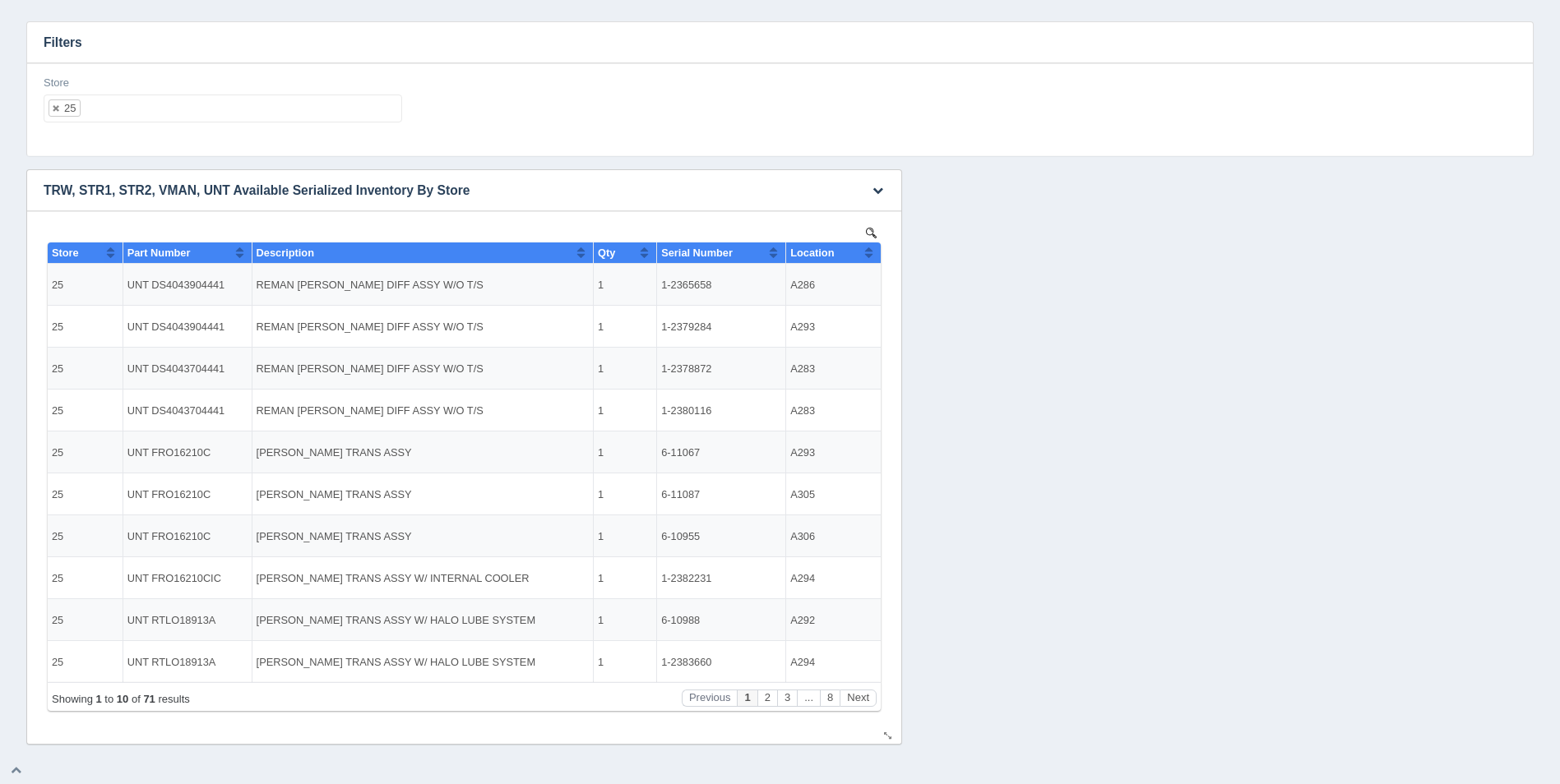
click at [866, 252] on button "Sort column ascending" at bounding box center [868, 252] width 10 height 20
click at [870, 252] on button "Sort column descending" at bounding box center [868, 252] width 10 height 20
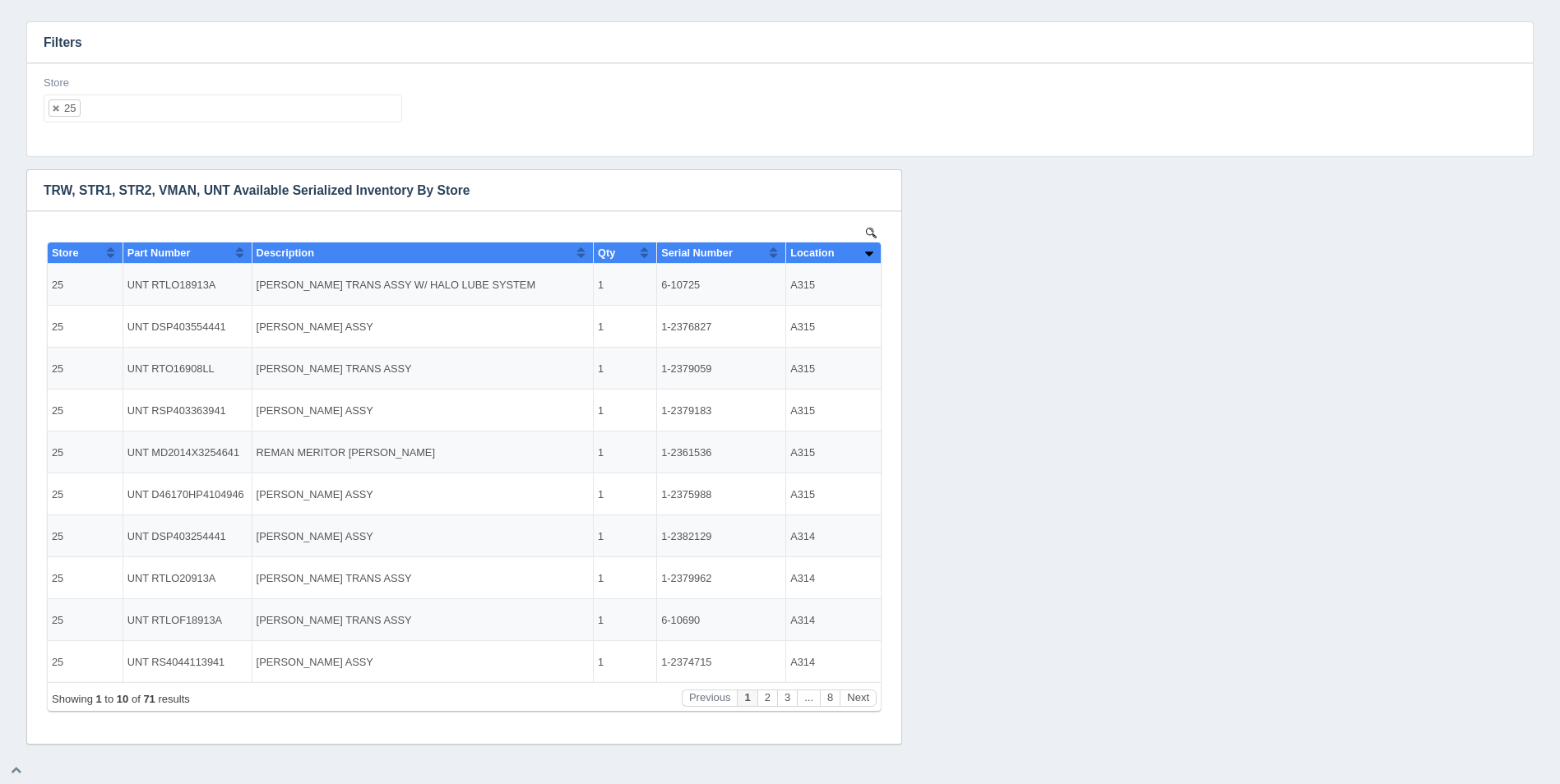
click at [178, 102] on ul "25" at bounding box center [223, 108] width 359 height 28
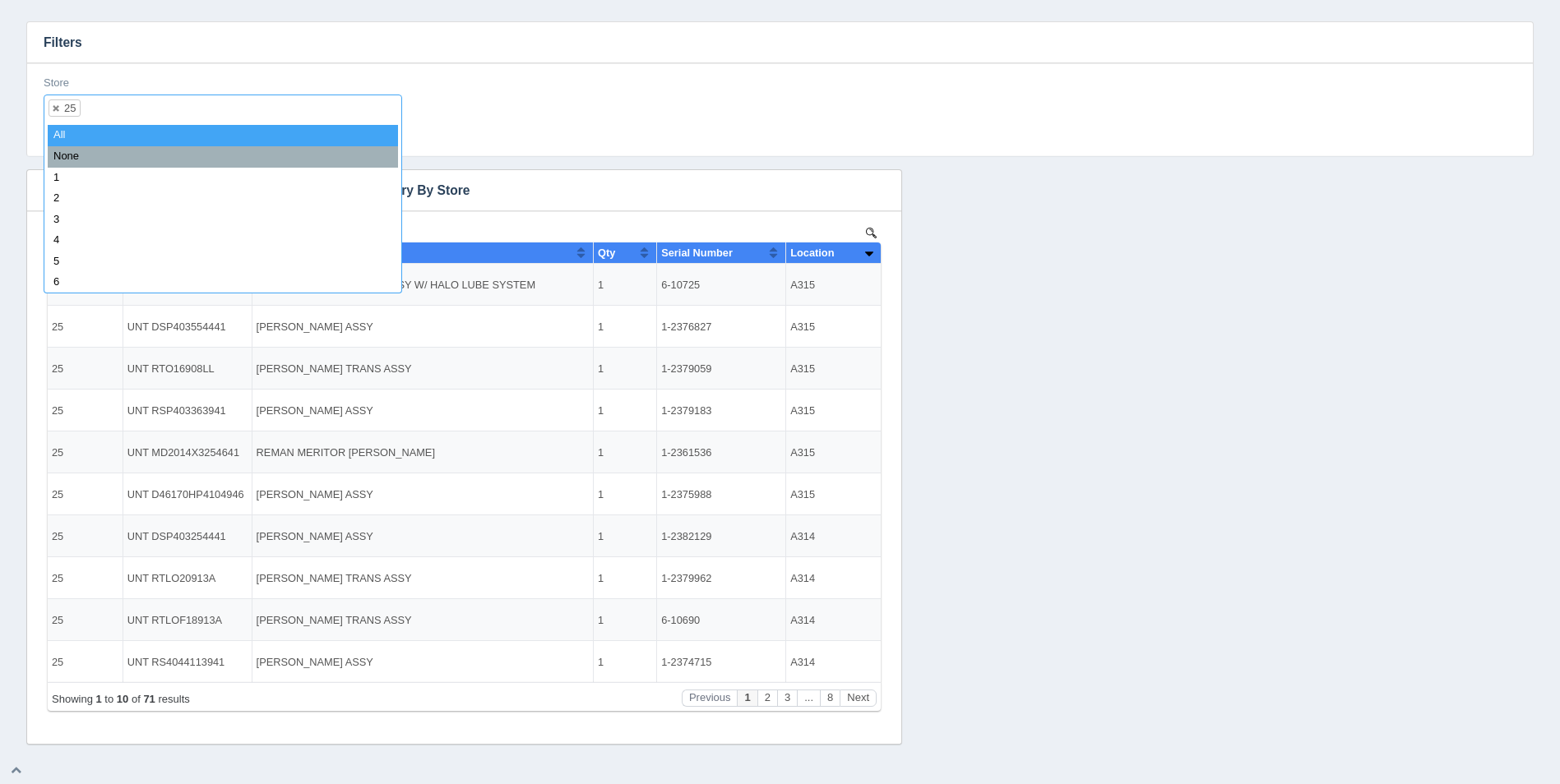
select select
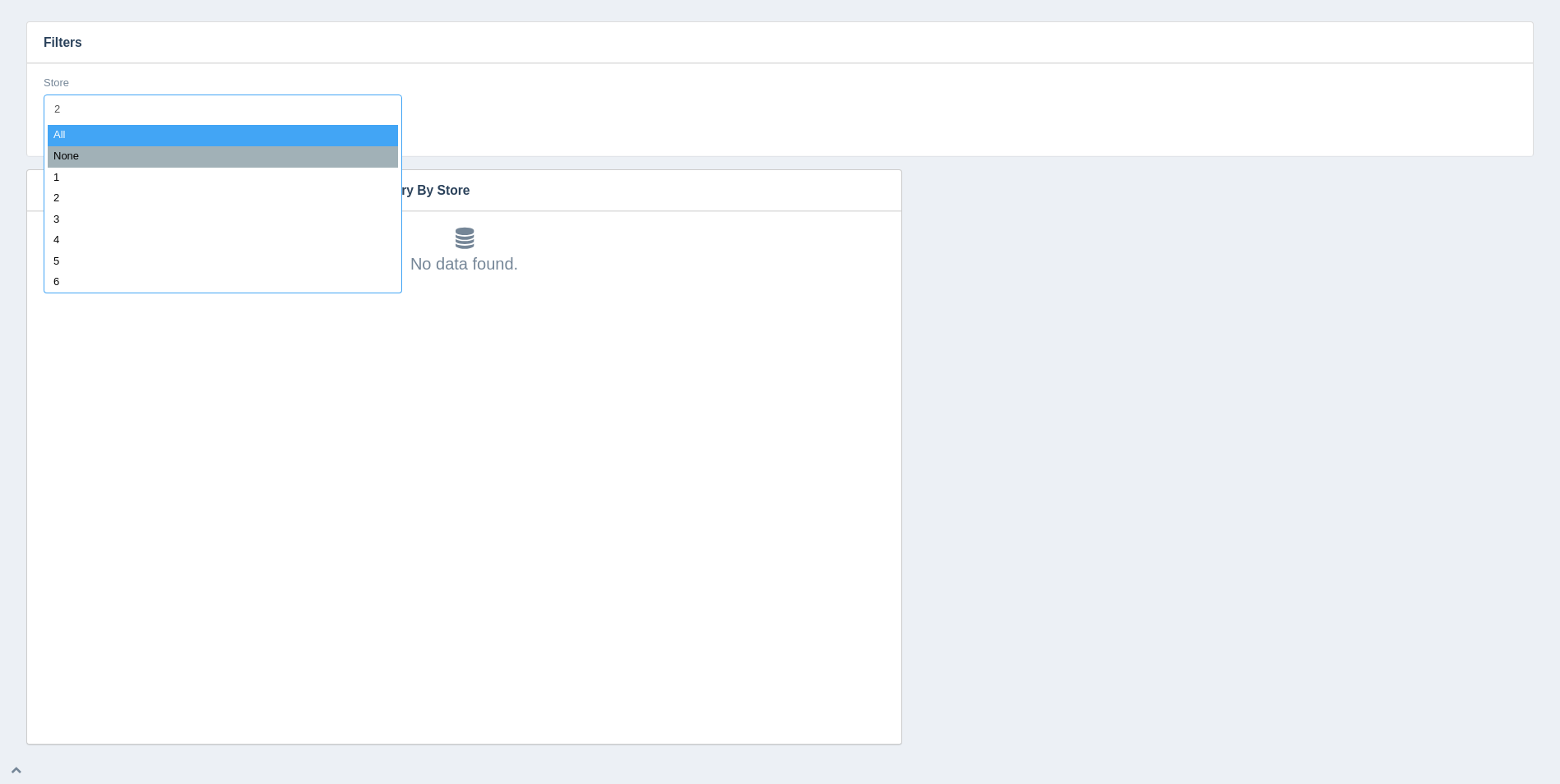
type input "26"
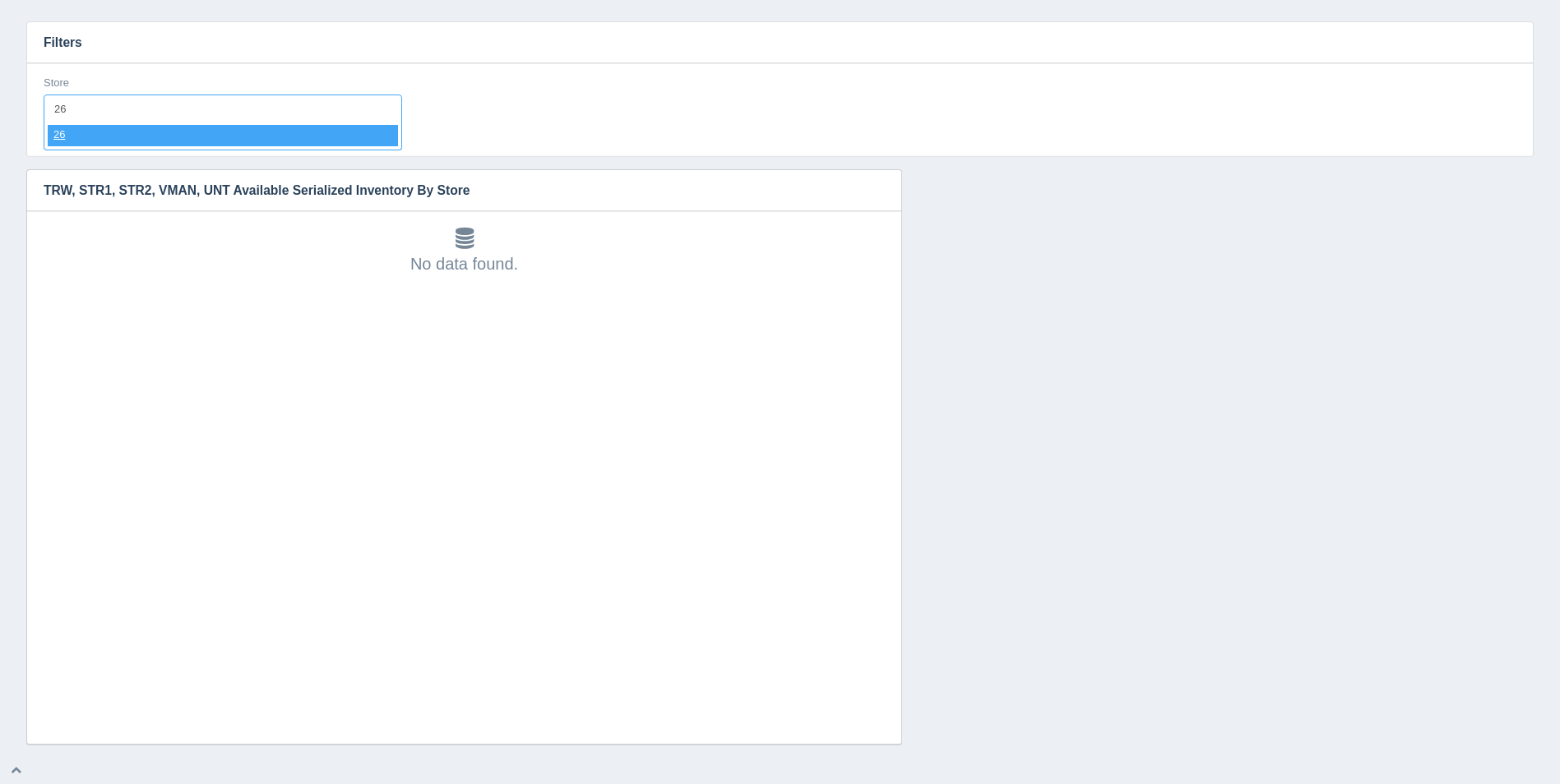
select select "26"
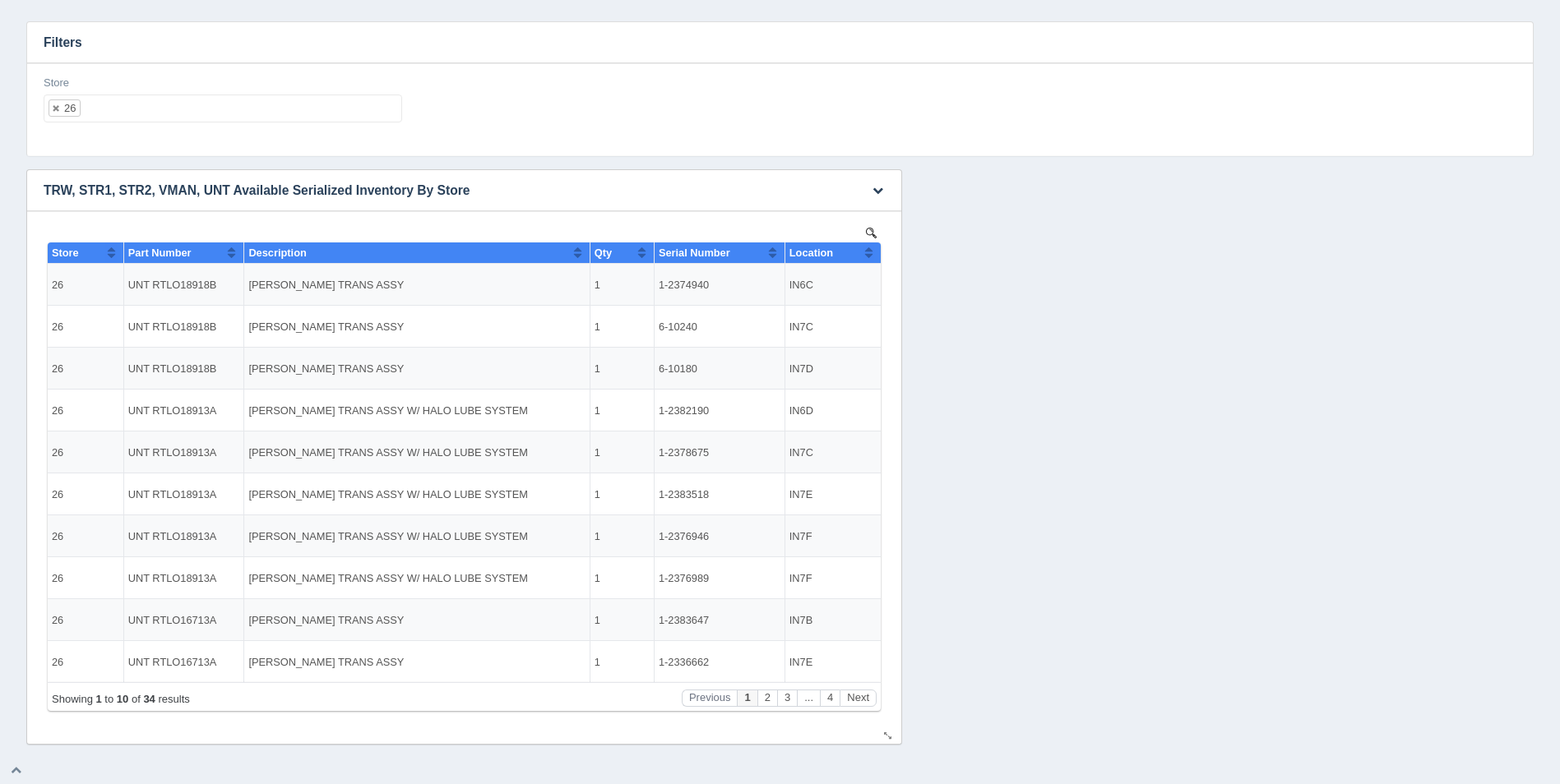
click at [870, 249] on button "Sort column ascending" at bounding box center [868, 252] width 10 height 20
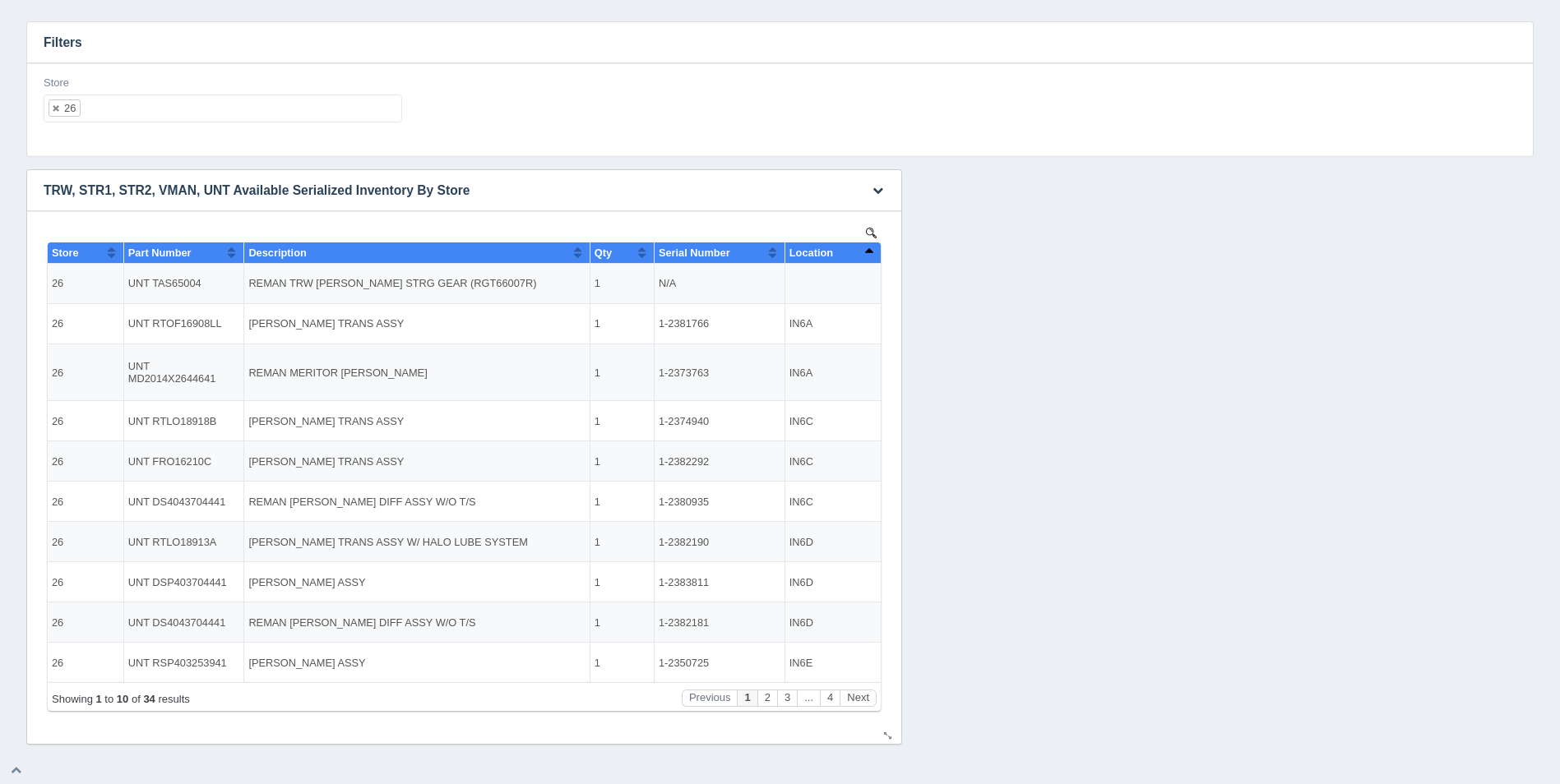
click at [870, 249] on button "Sort column descending" at bounding box center [868, 252] width 10 height 20
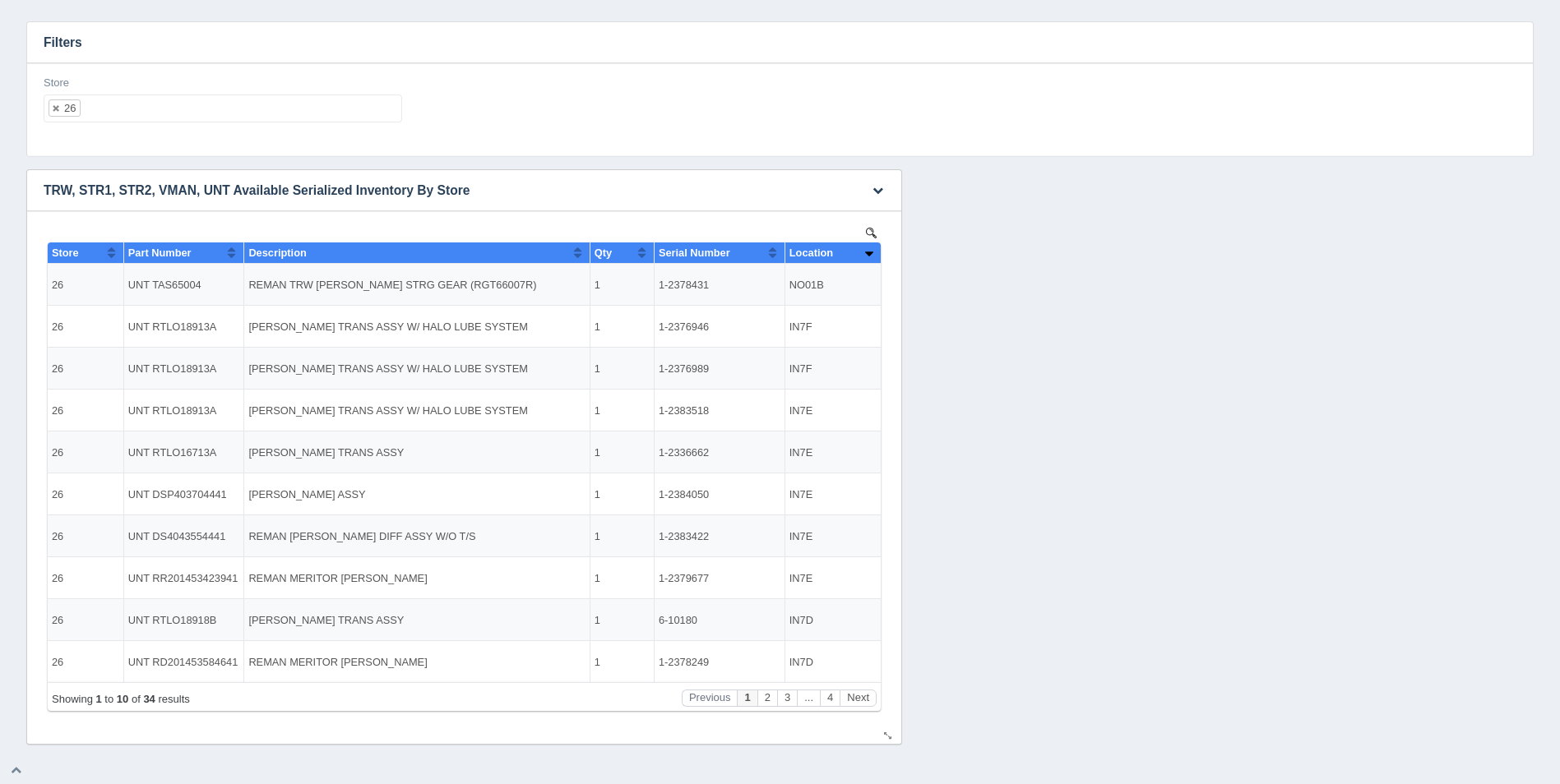
click at [870, 244] on button "Sort column ascending" at bounding box center [868, 252] width 10 height 20
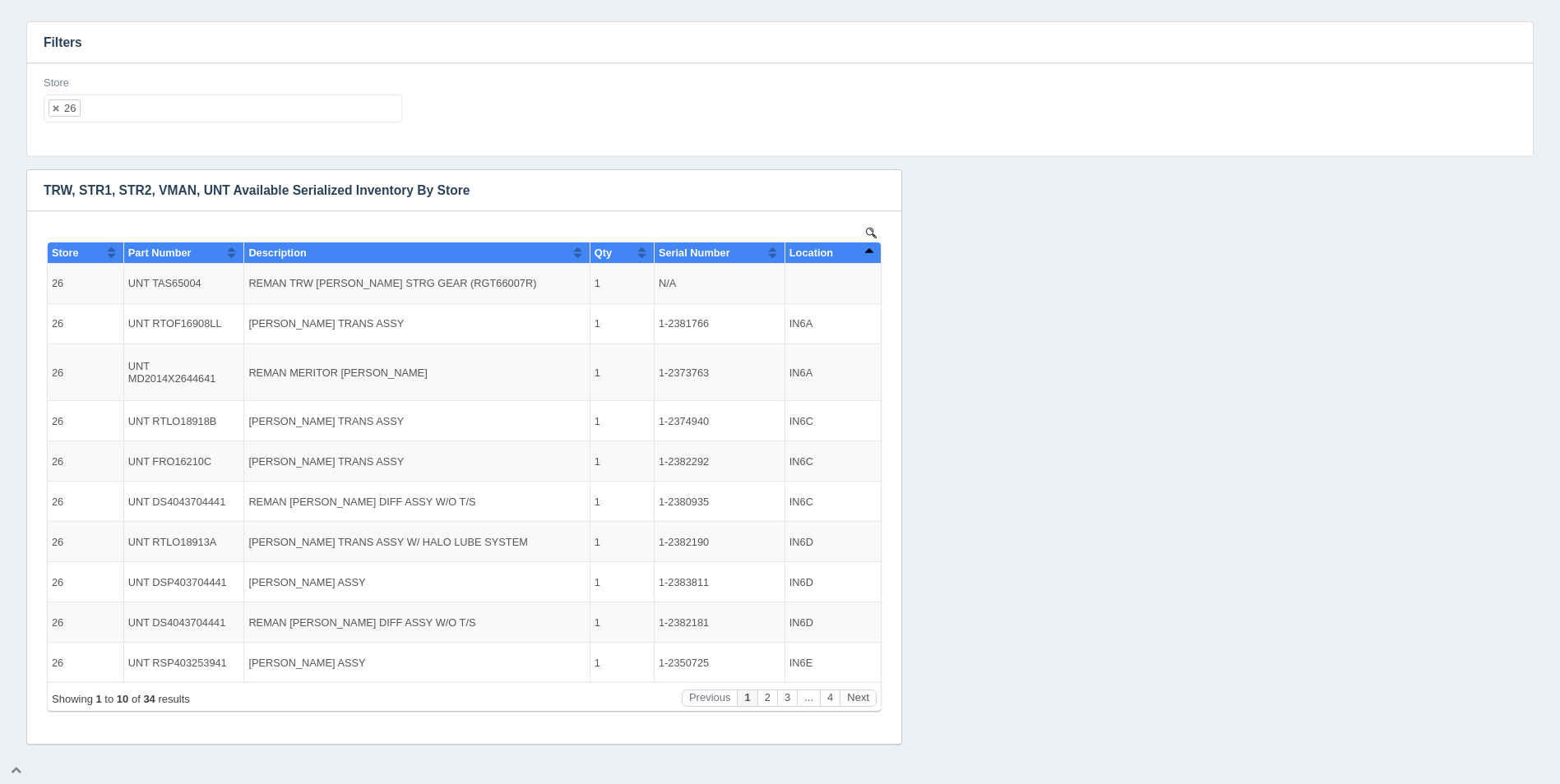
click at [209, 110] on ul "26" at bounding box center [223, 108] width 359 height 28
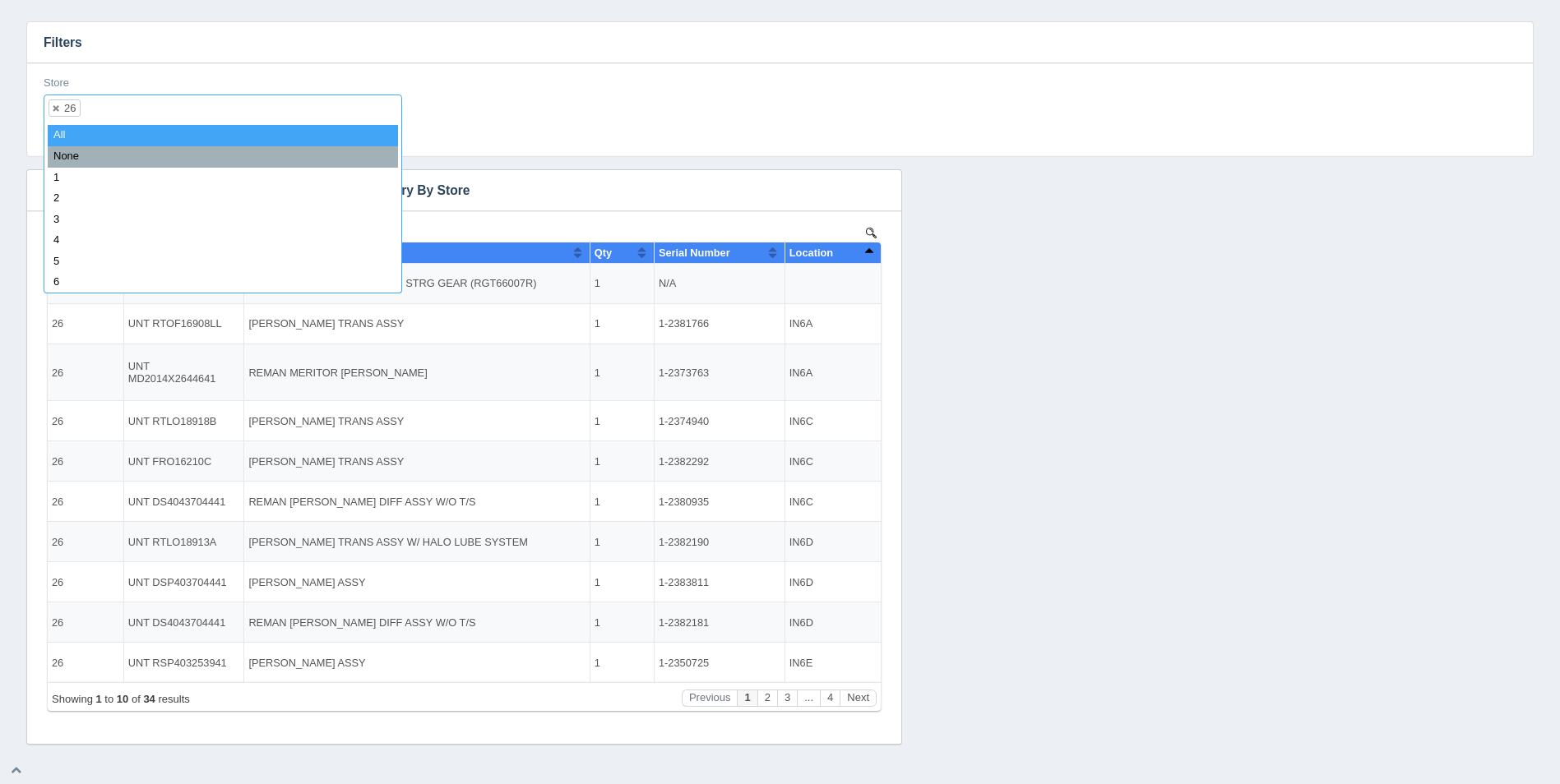
select select
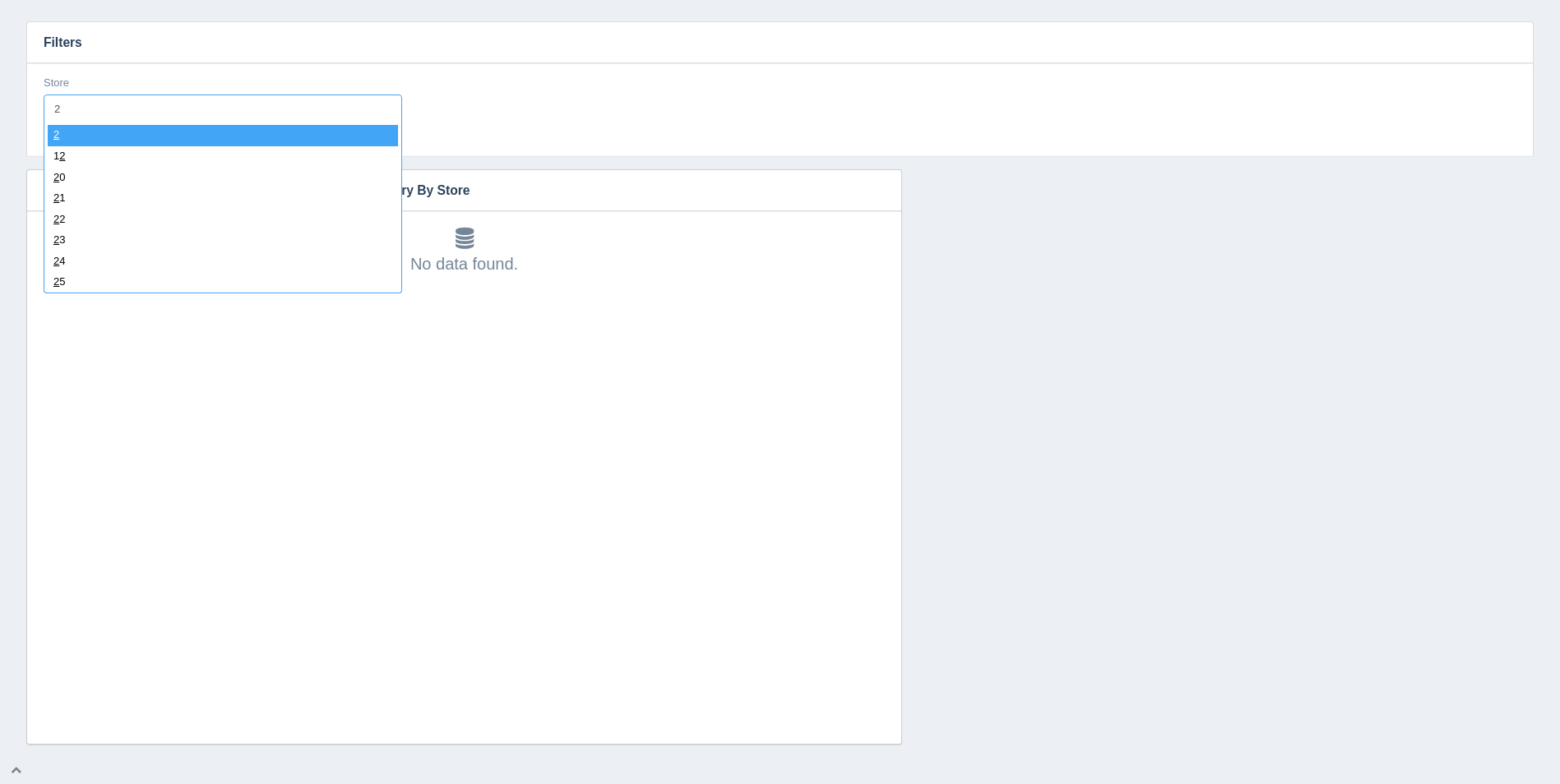
type input "27"
select select "27"
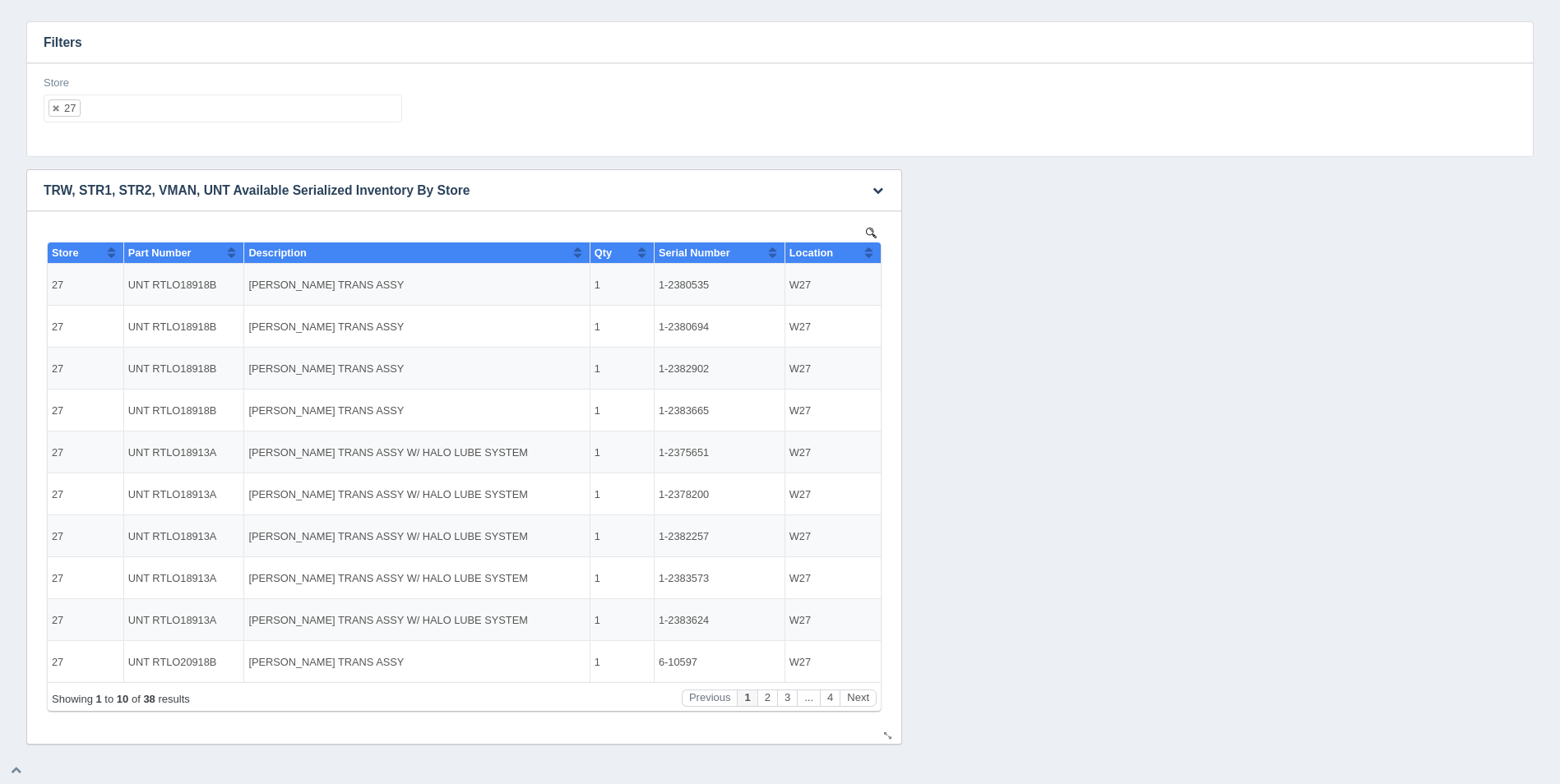
click at [867, 251] on button "Sort column ascending" at bounding box center [868, 252] width 10 height 20
click at [868, 251] on button "Sort column descending" at bounding box center [868, 252] width 10 height 20
click at [232, 103] on ul "27" at bounding box center [223, 108] width 359 height 28
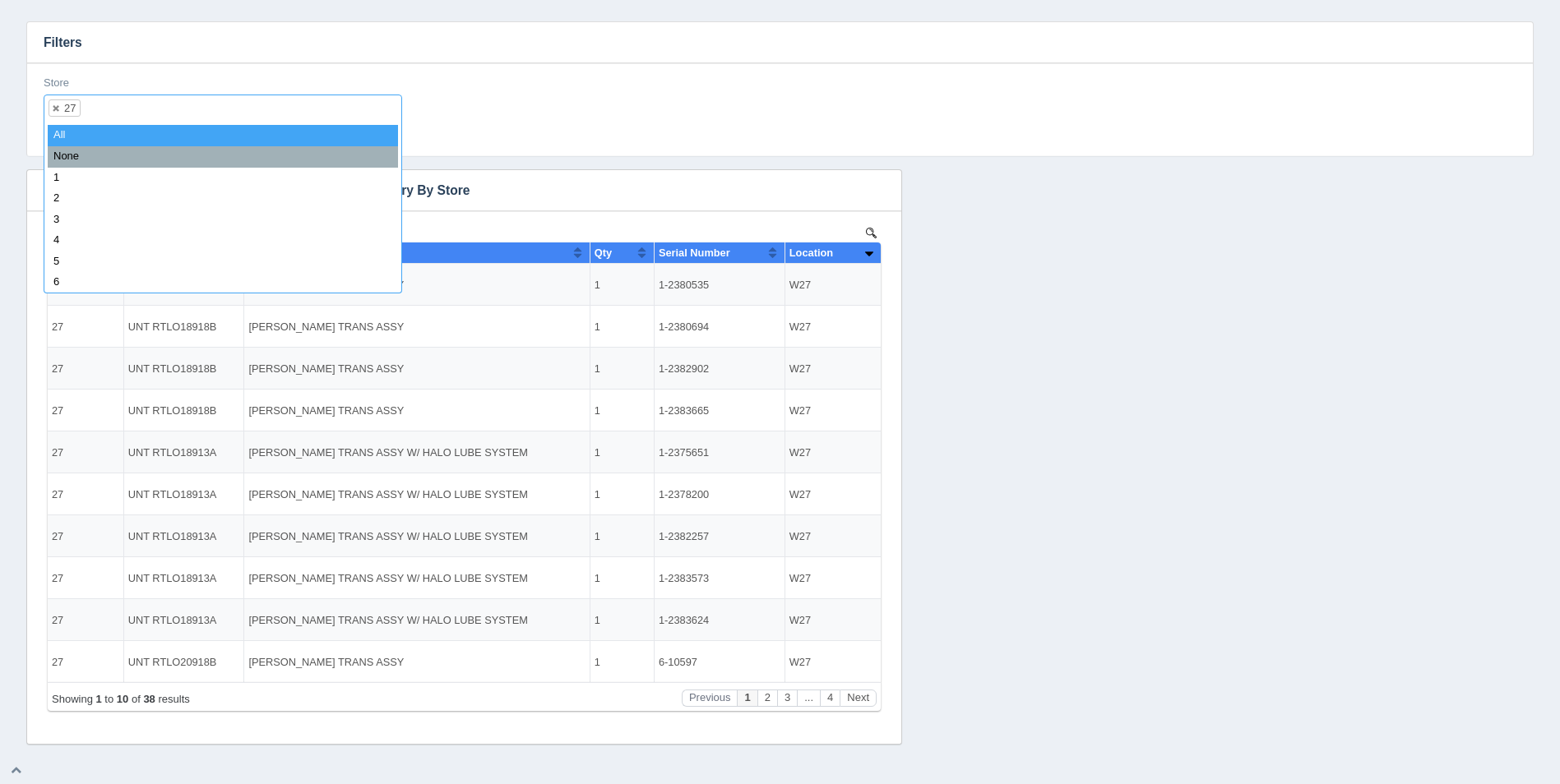
select select
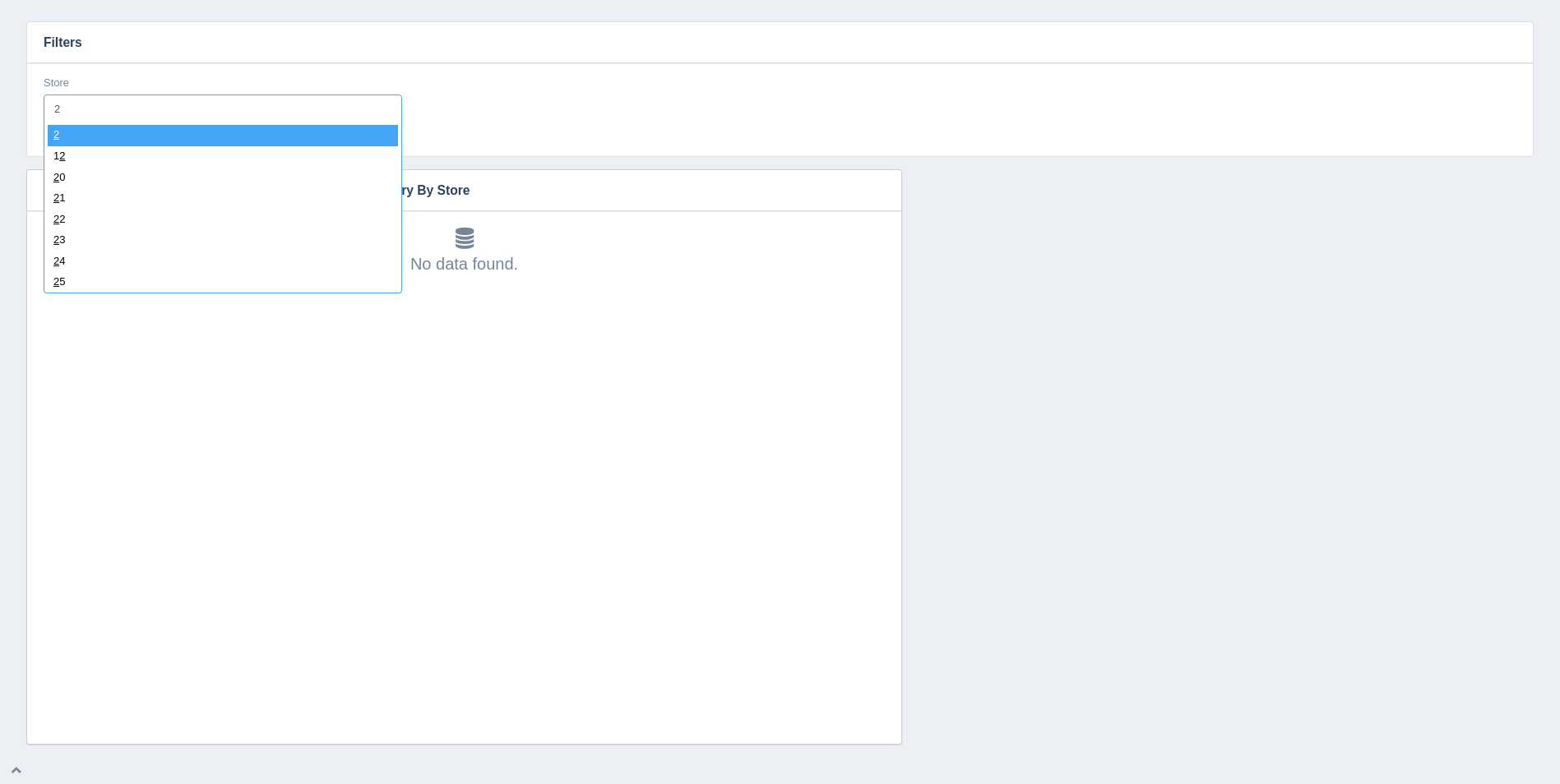
type input "28"
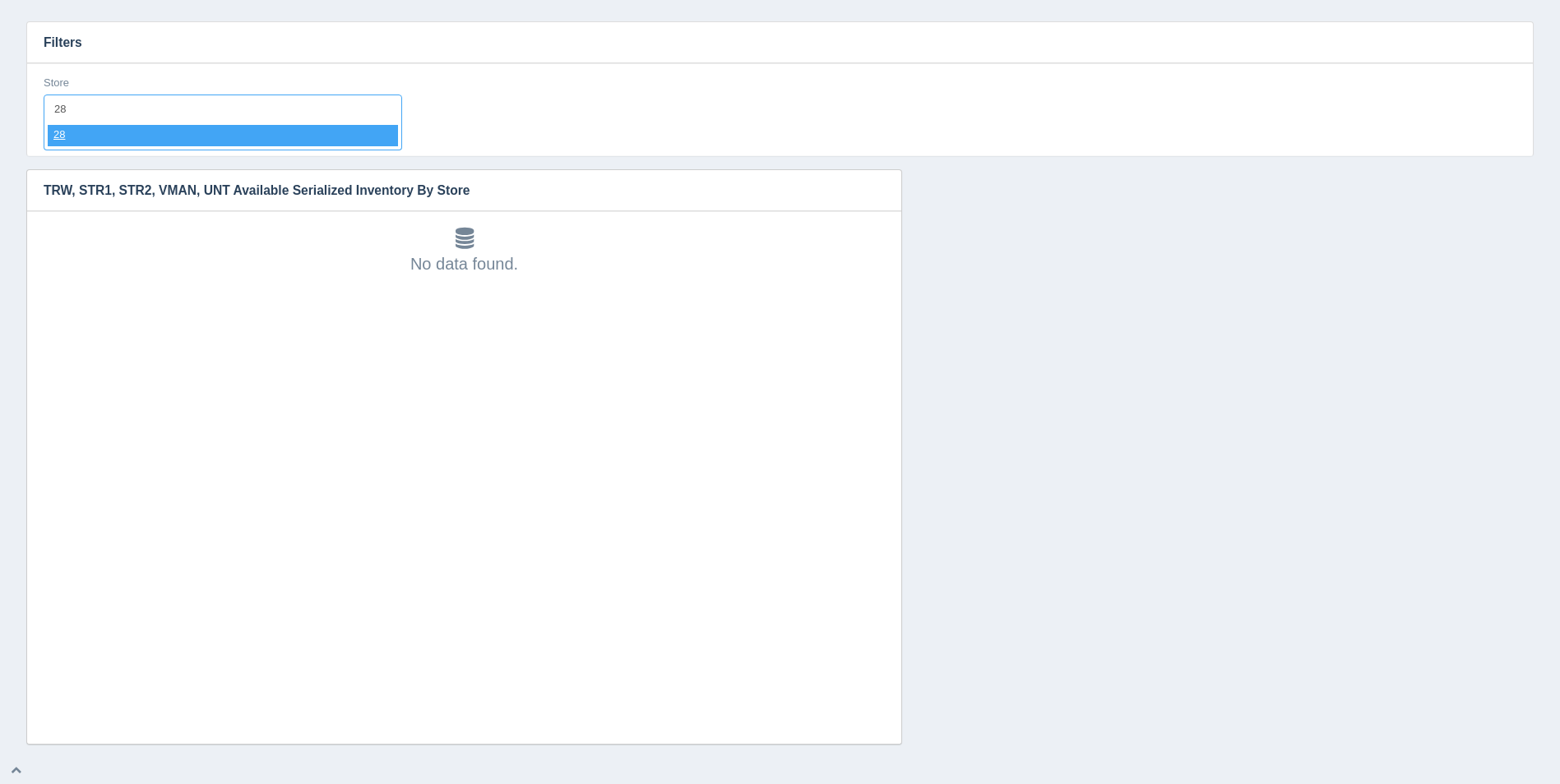
select select "28"
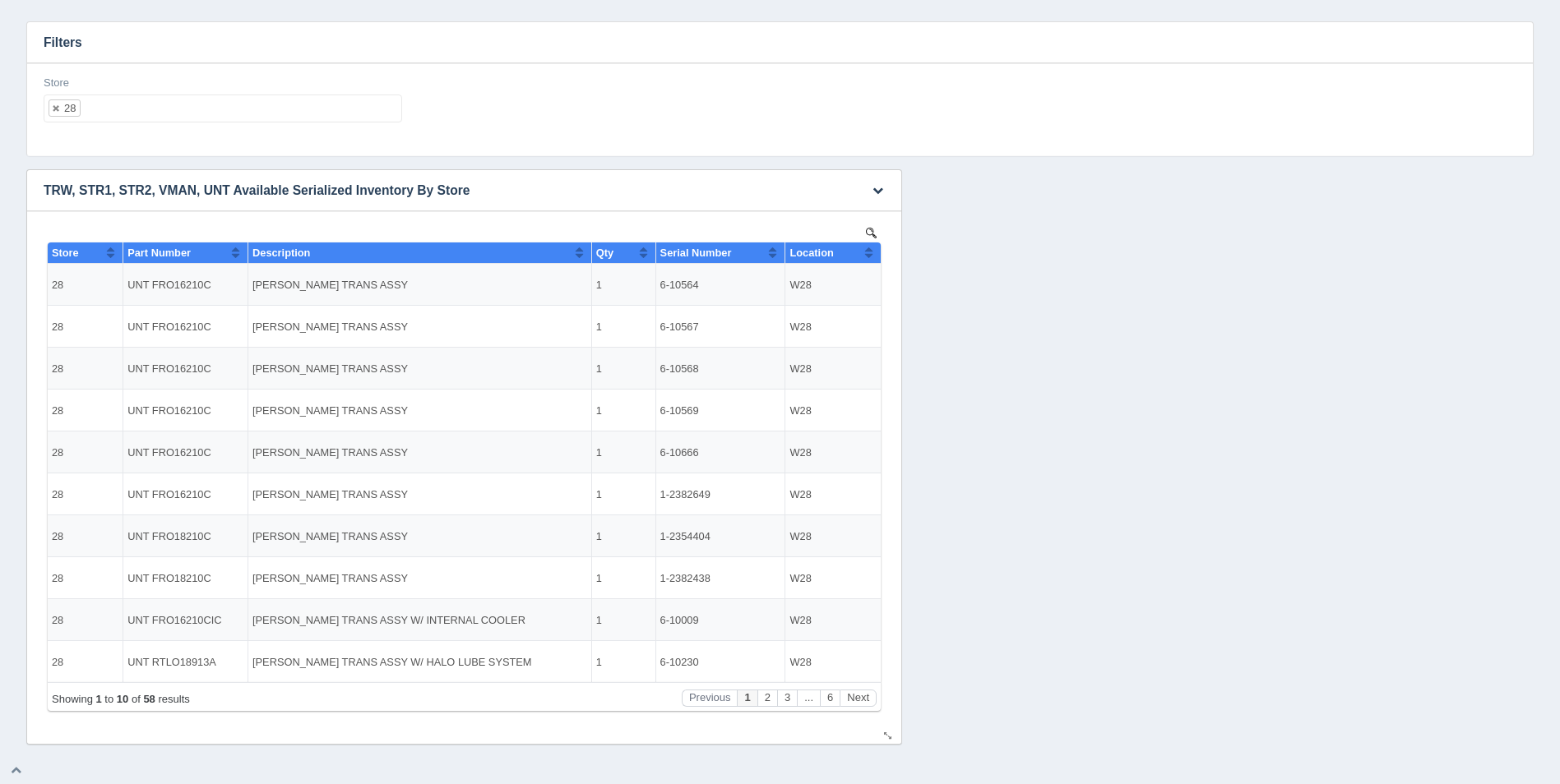
click at [865, 246] on button "Sort column ascending" at bounding box center [868, 252] width 10 height 20
click at [869, 253] on button "Sort column descending" at bounding box center [868, 252] width 10 height 20
click at [216, 103] on ul "28" at bounding box center [223, 108] width 359 height 28
select select
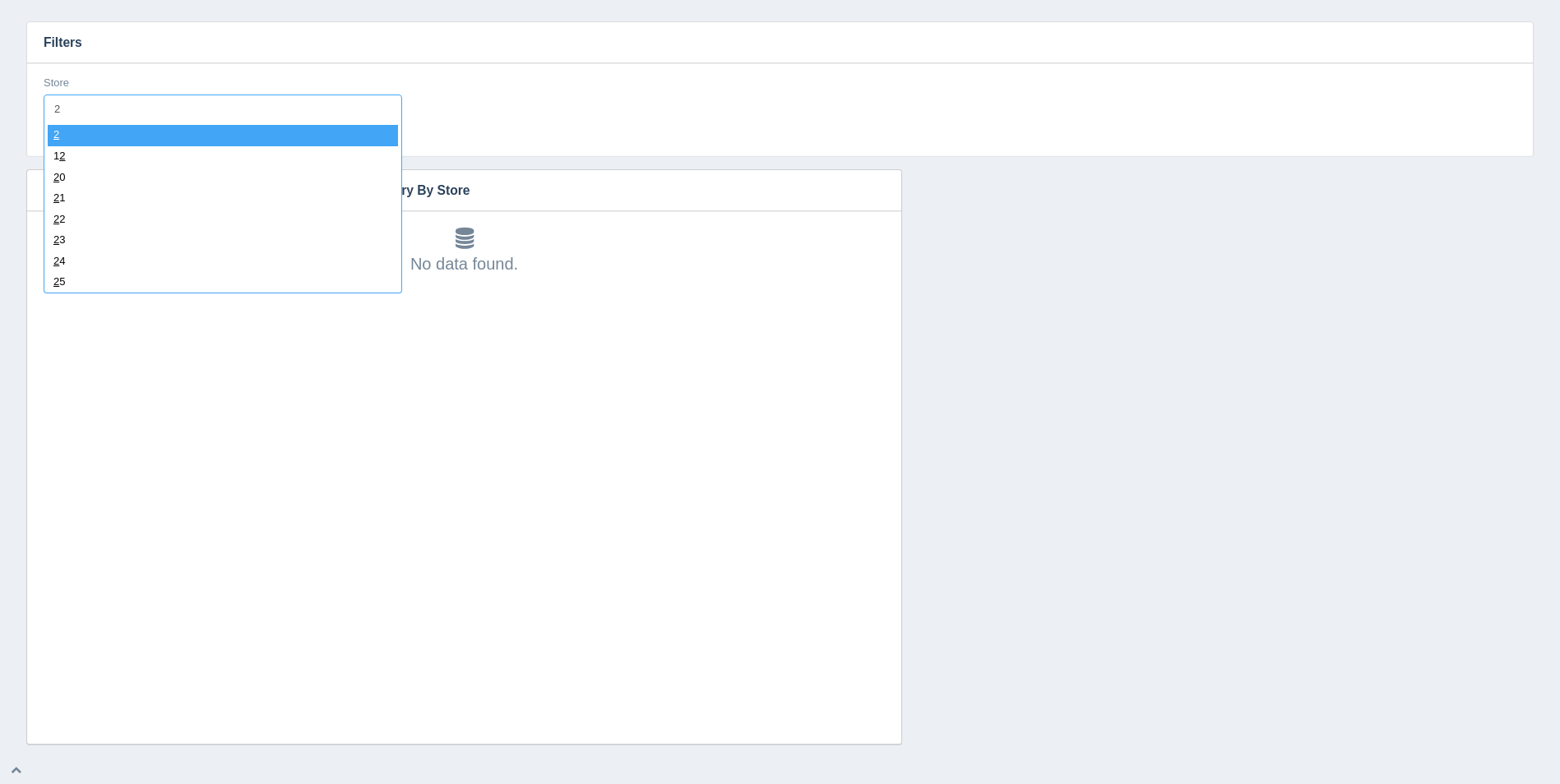
type input "29"
select select "29"
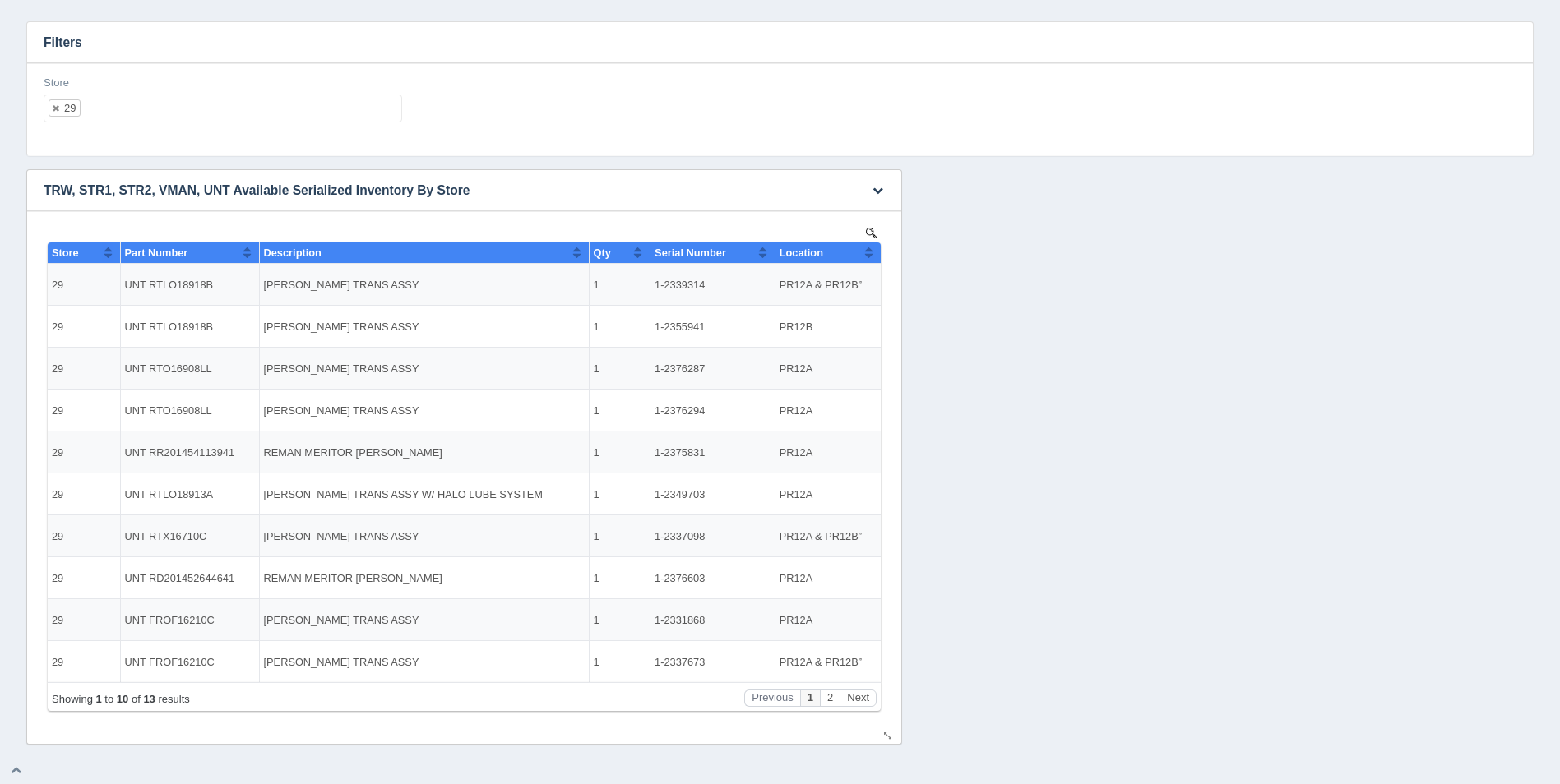
click at [869, 257] on button "Sort column ascending" at bounding box center [868, 252] width 10 height 20
click at [869, 257] on button "Sort column descending" at bounding box center [868, 252] width 10 height 20
click at [183, 111] on ul "29" at bounding box center [223, 108] width 359 height 28
select select
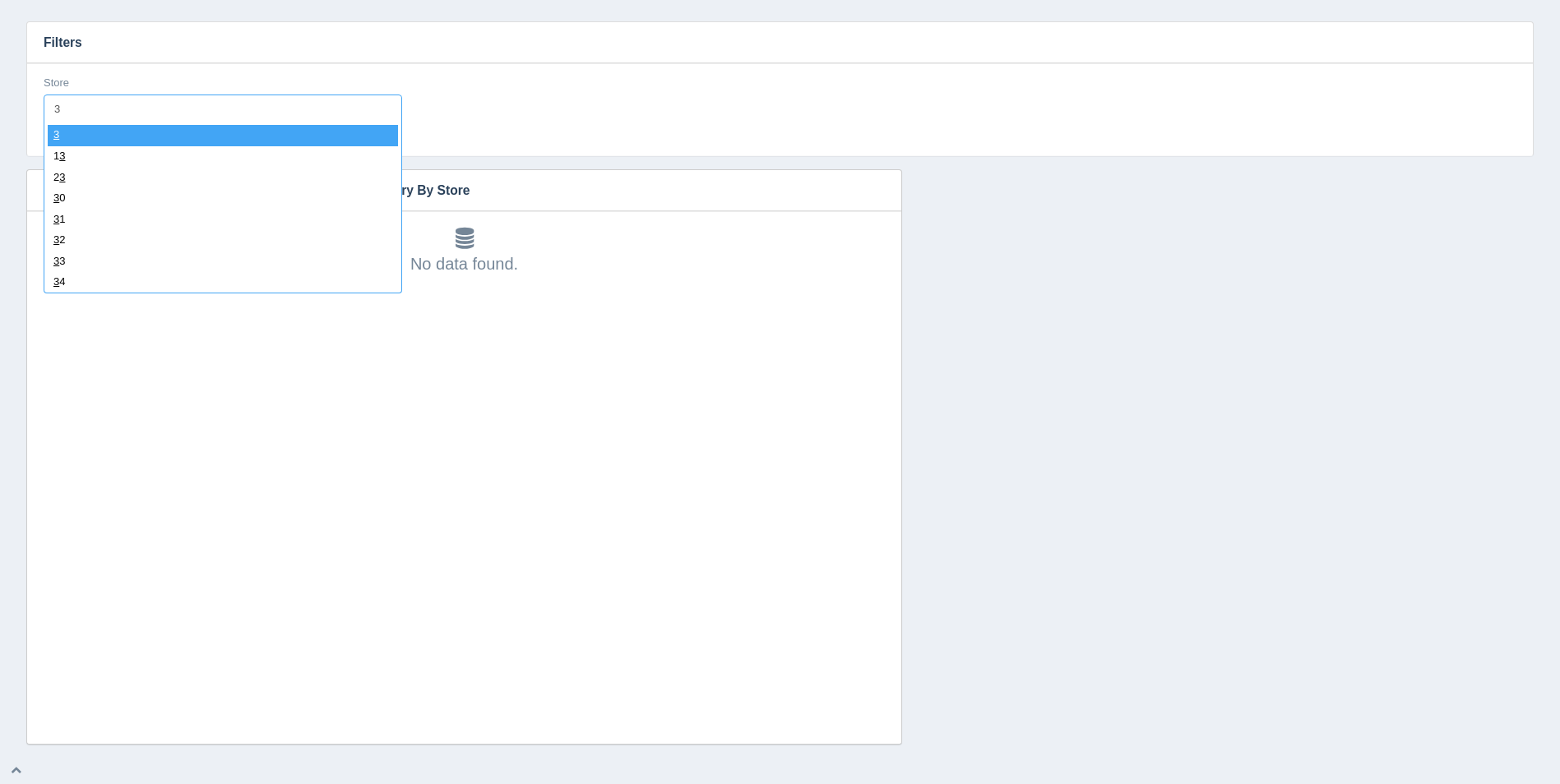
type input "30"
select select "30"
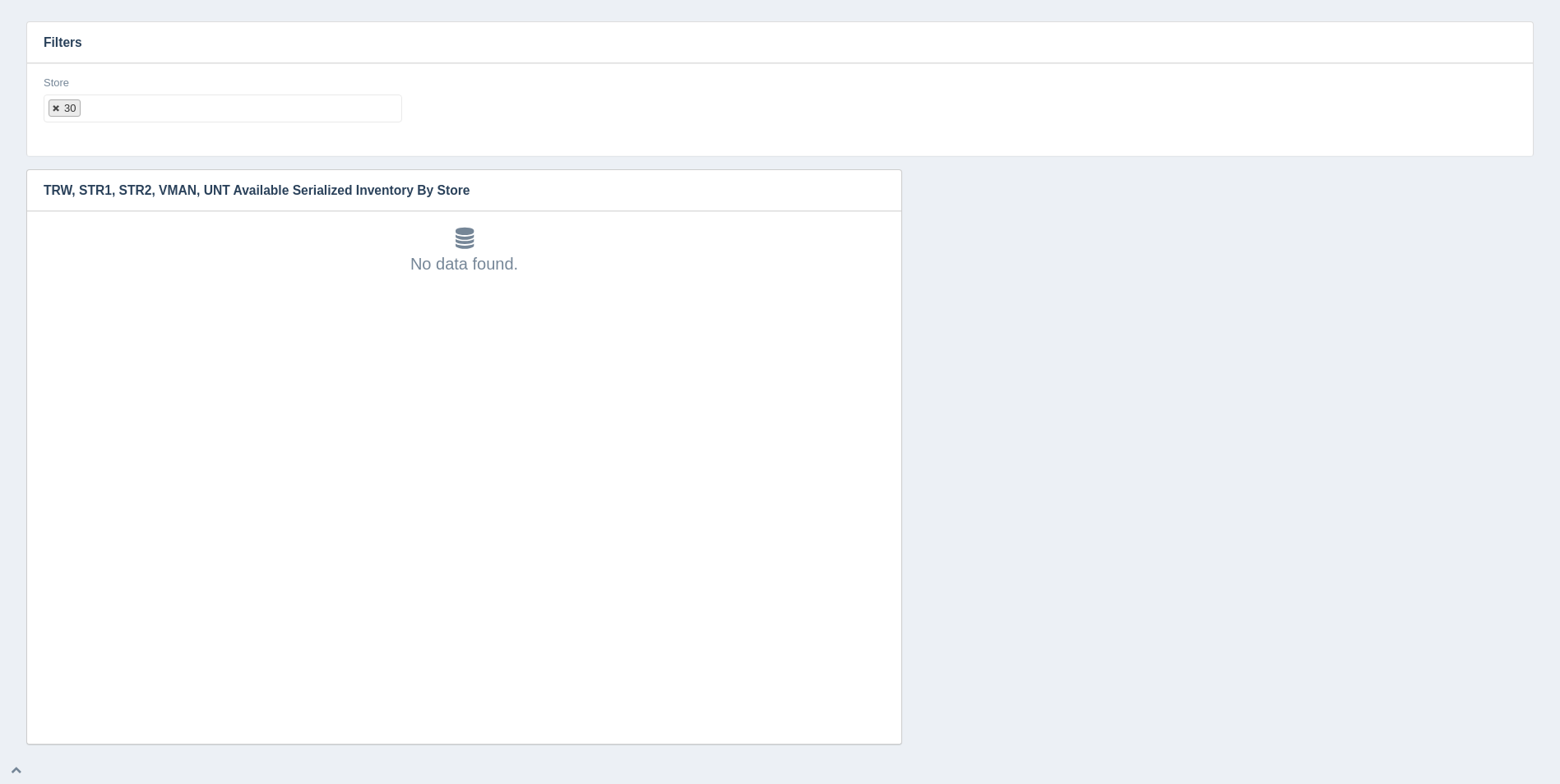
select select
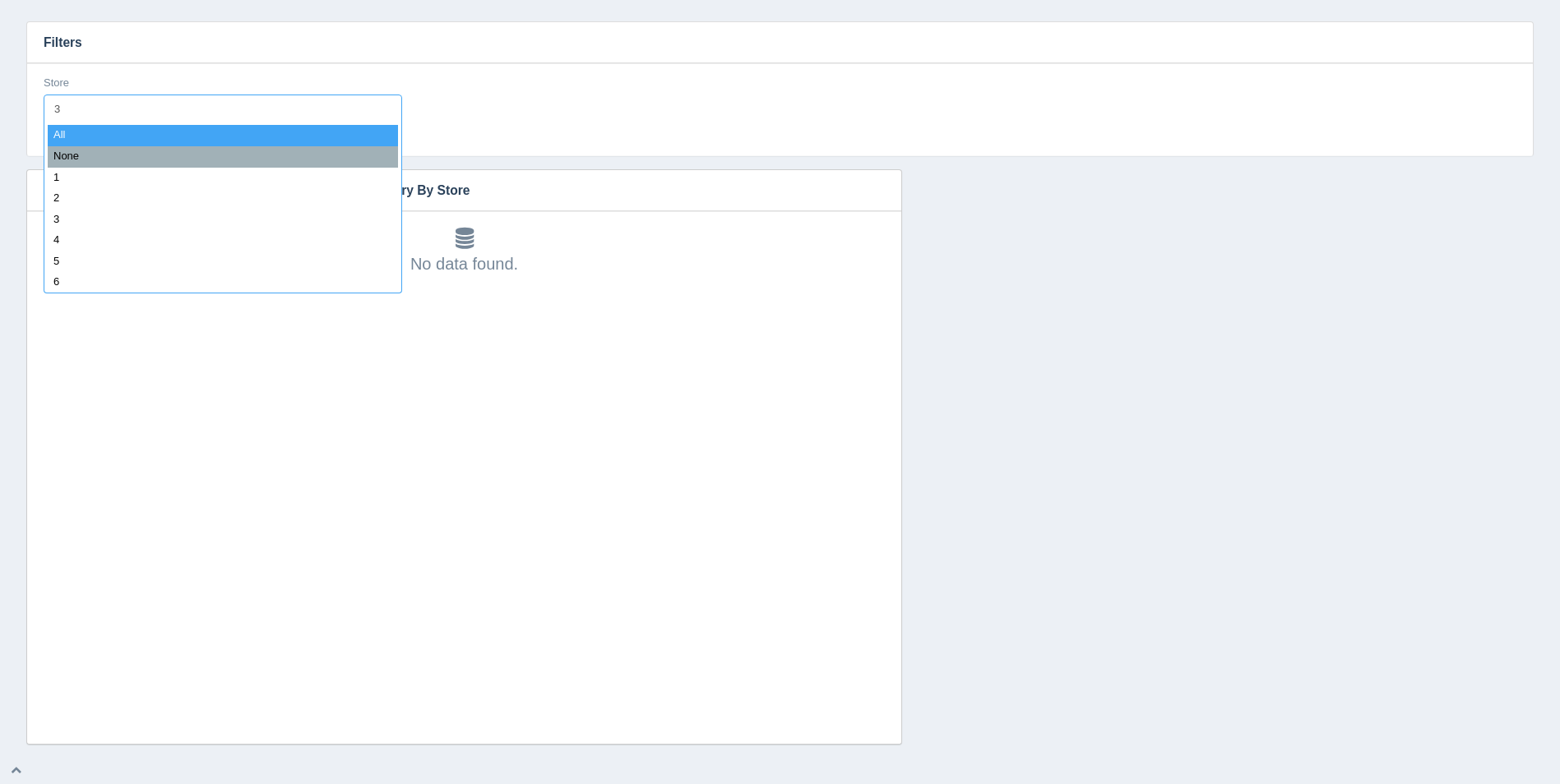
type input "31"
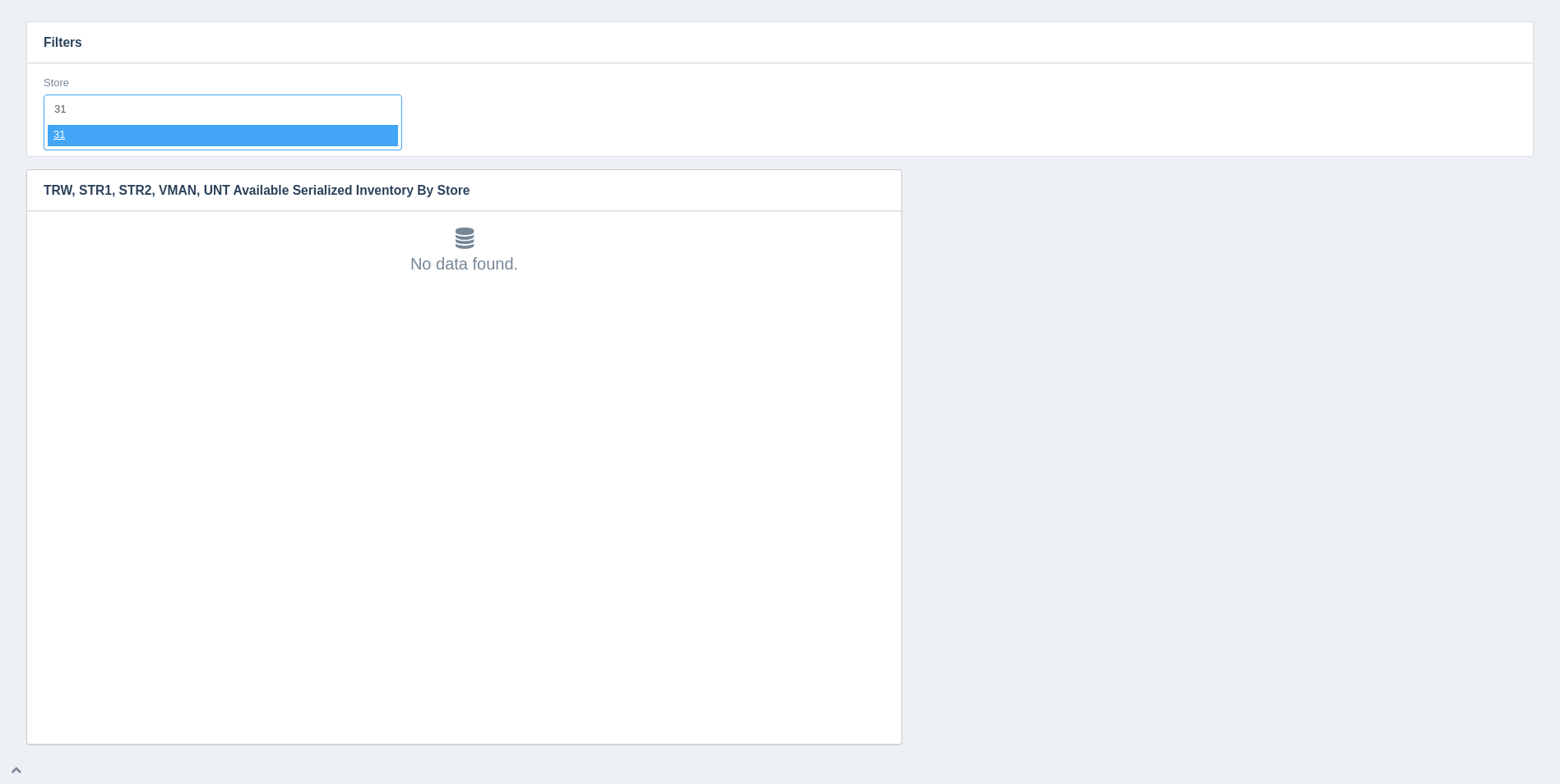
select select "31"
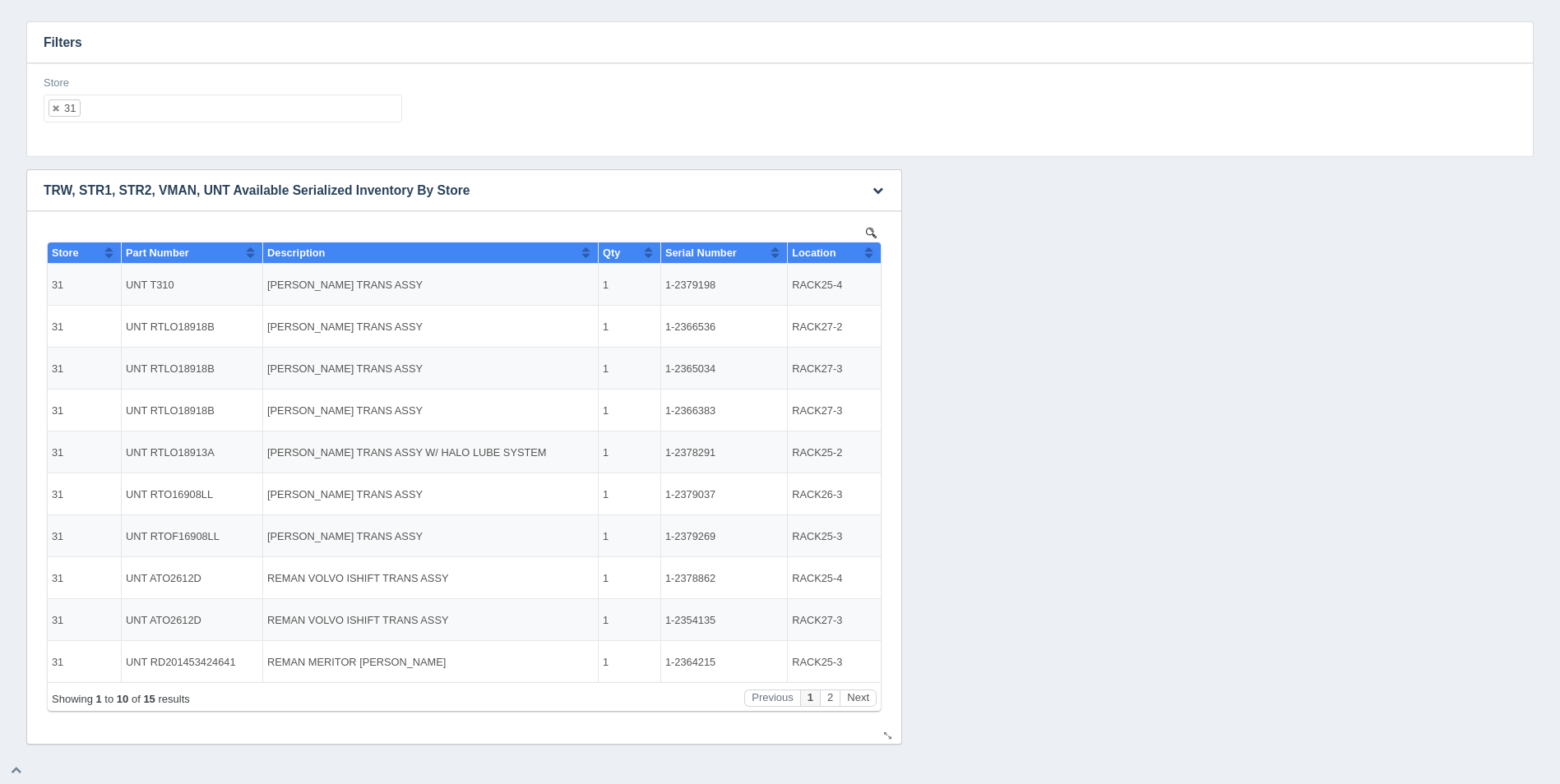
click at [870, 252] on button "Sort column ascending" at bounding box center [868, 252] width 10 height 20
click at [870, 252] on button "Sort column descending" at bounding box center [868, 252] width 10 height 20
click at [211, 105] on ul "31" at bounding box center [223, 108] width 359 height 28
select select
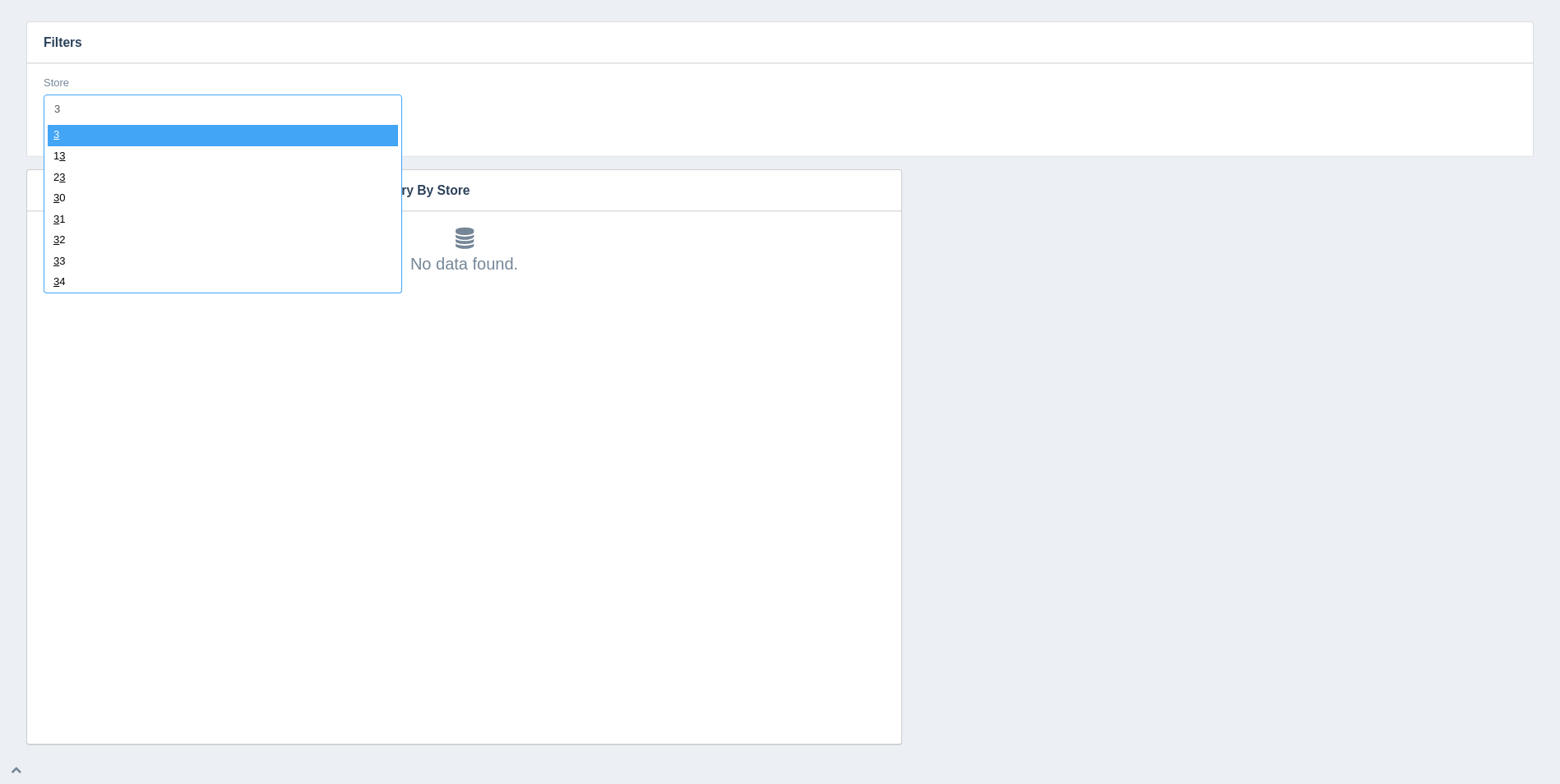
type input "32"
select select "32"
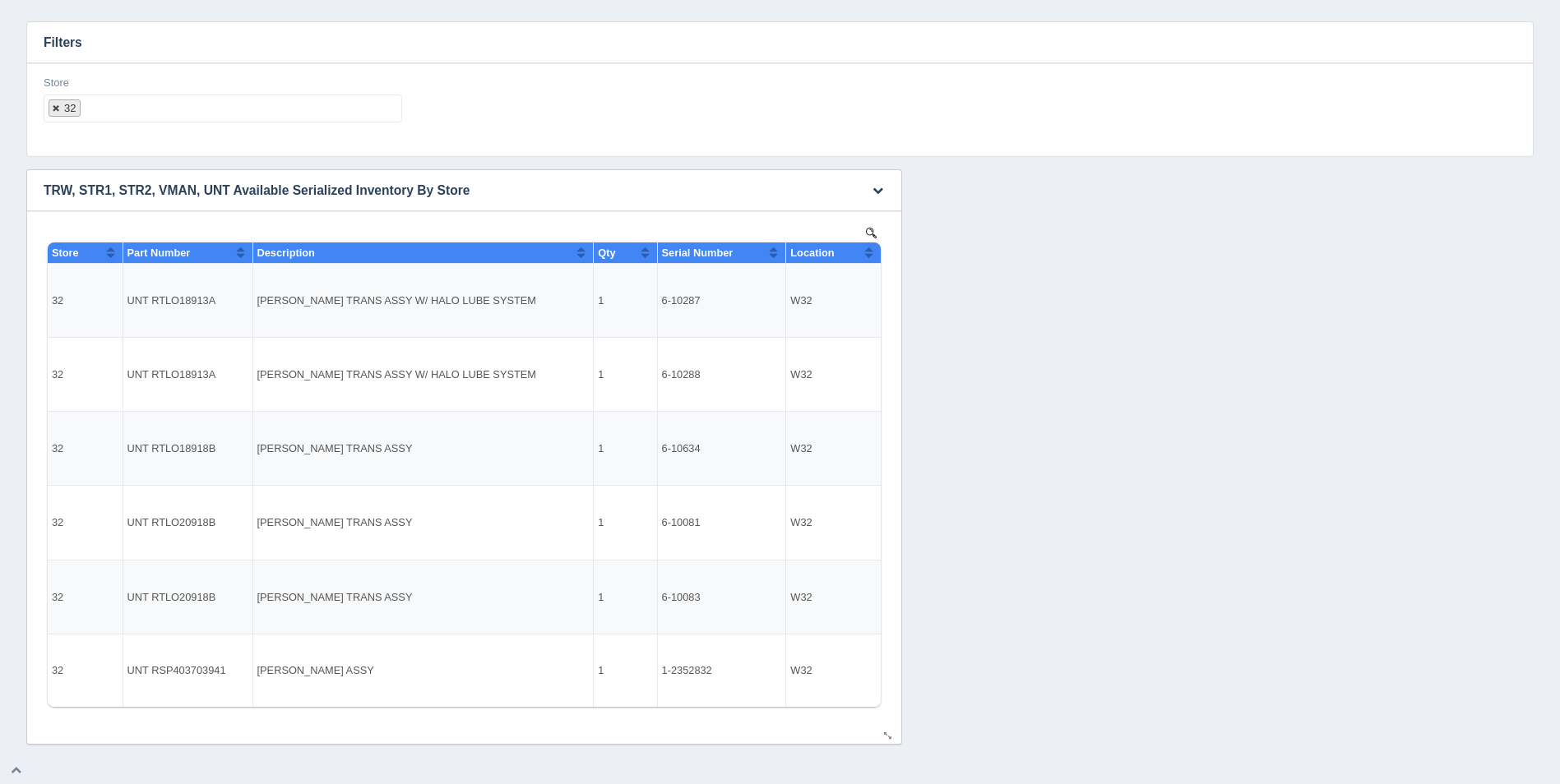
select select
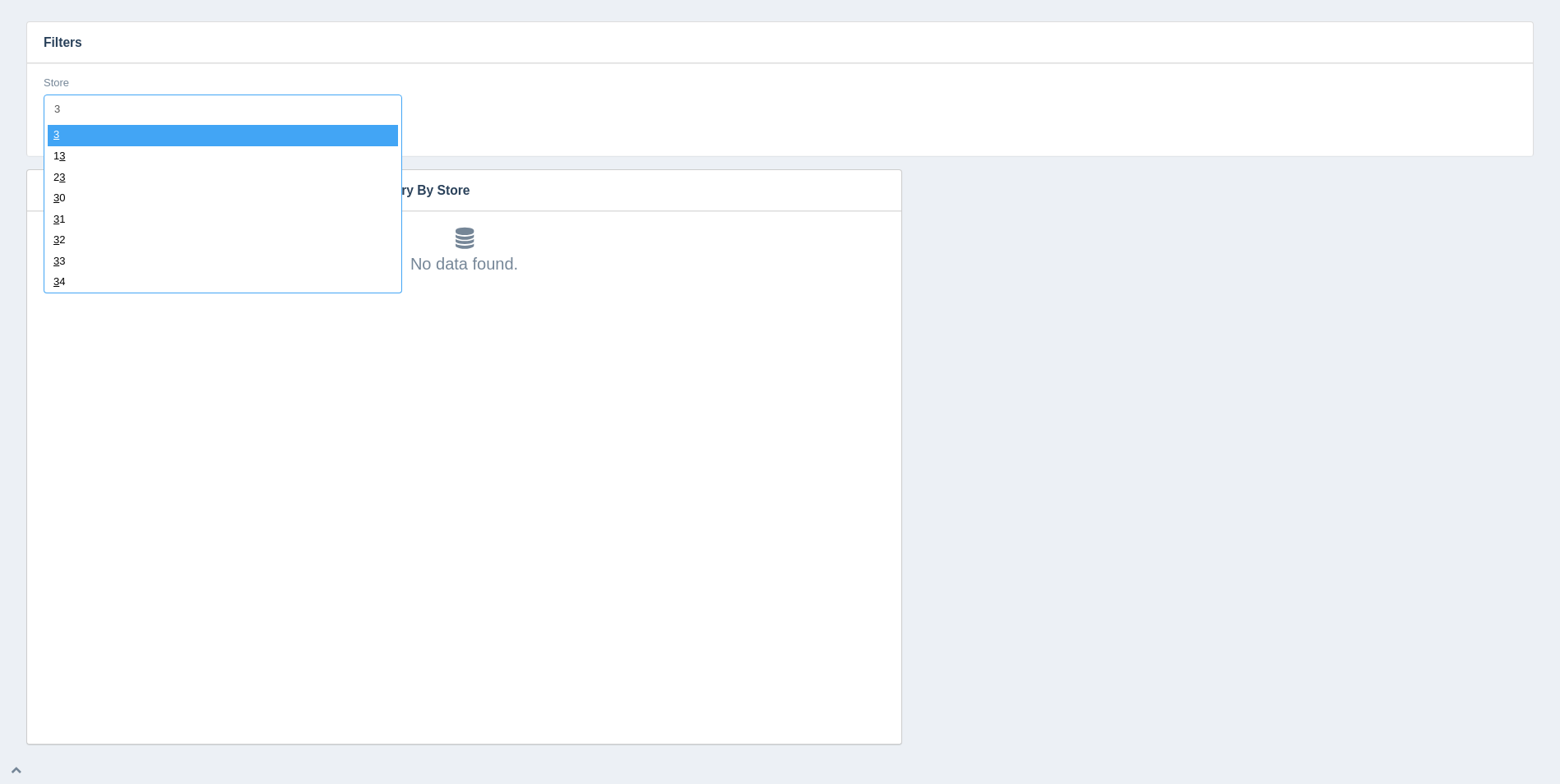
type input "33"
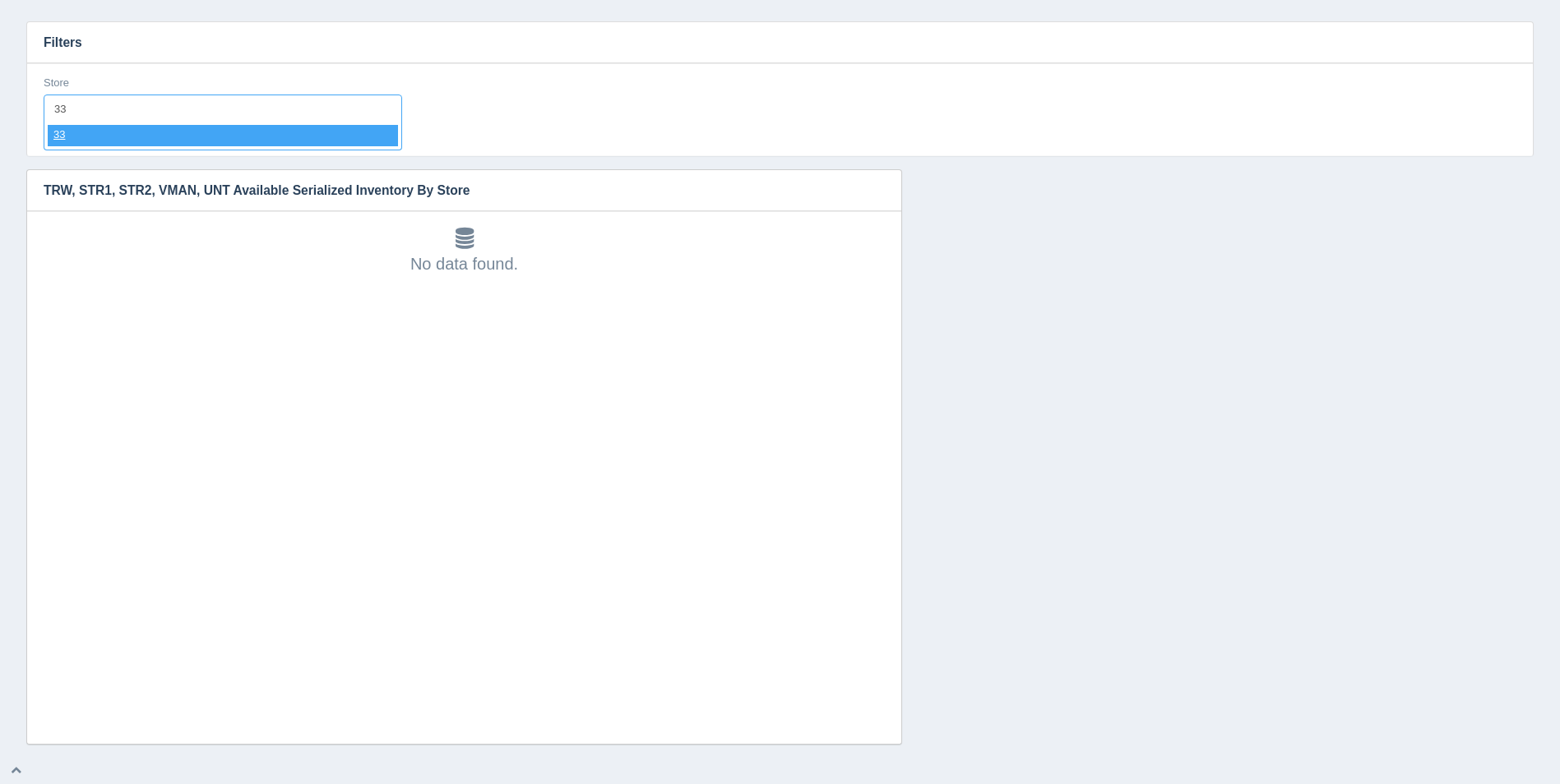
select select "33"
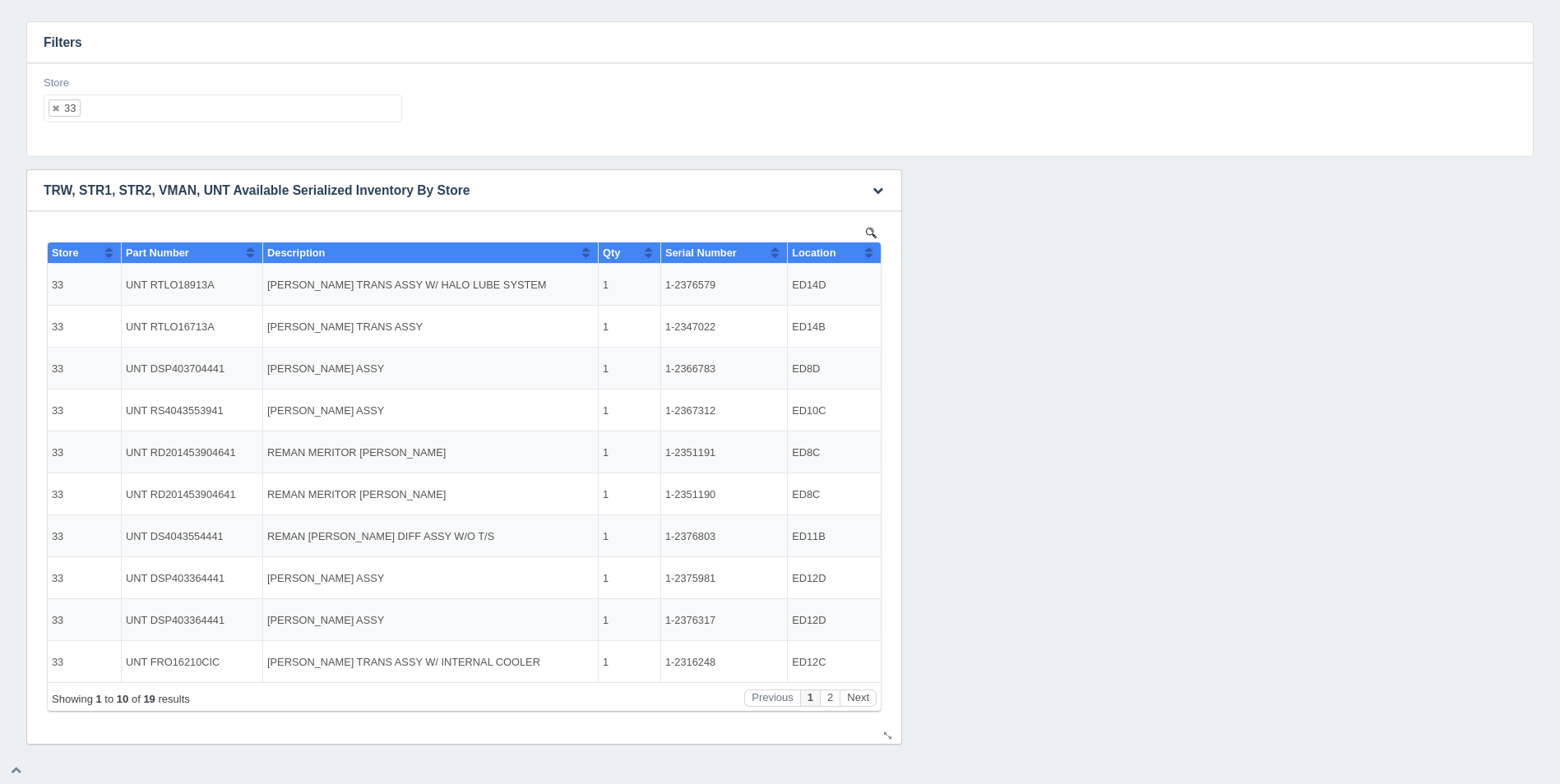
click at [868, 252] on button "Sort column ascending" at bounding box center [868, 252] width 10 height 20
click at [868, 252] on button "Sort column descending" at bounding box center [868, 252] width 10 height 20
click at [241, 108] on ul "33" at bounding box center [223, 108] width 359 height 28
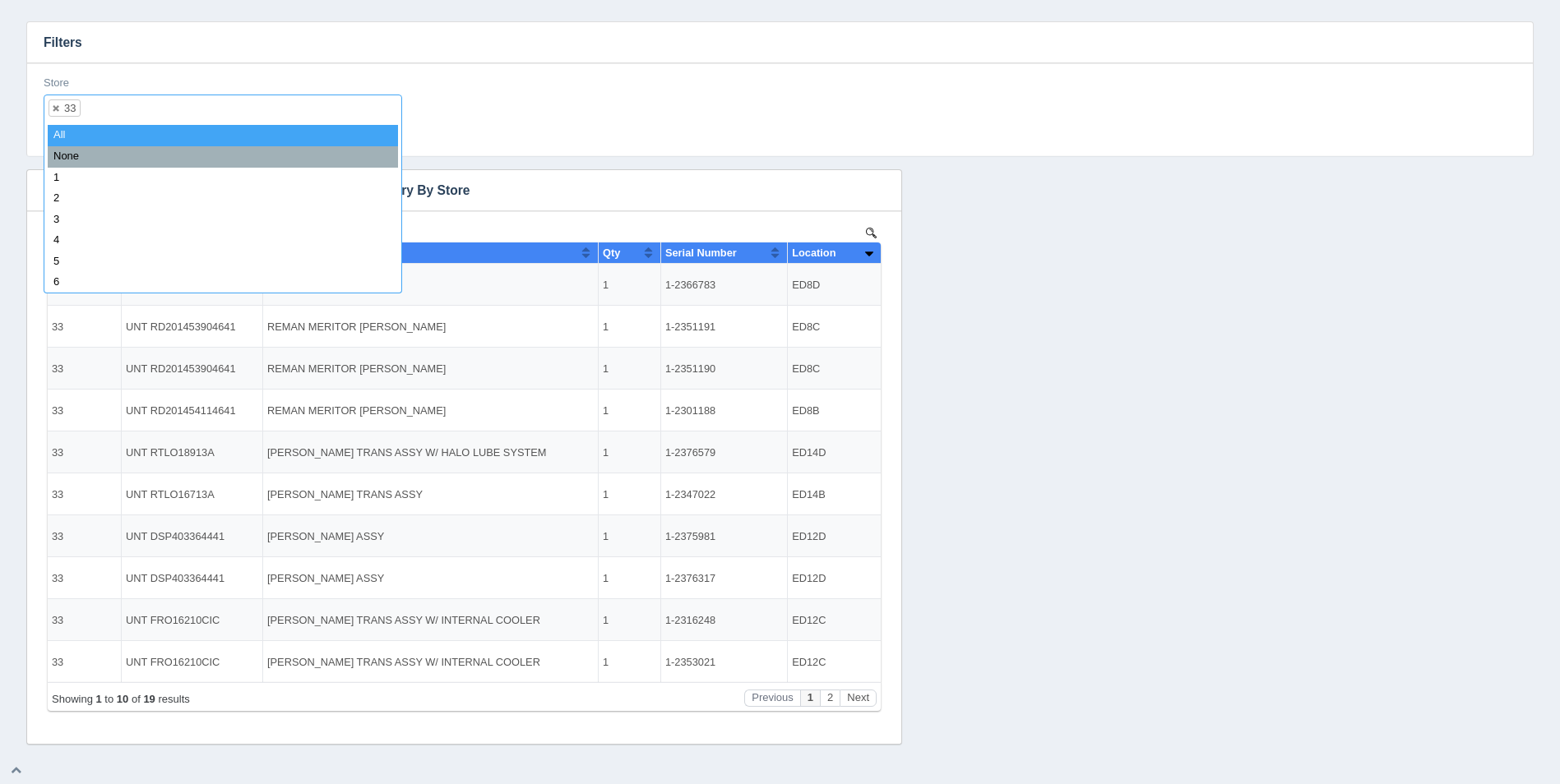
select select
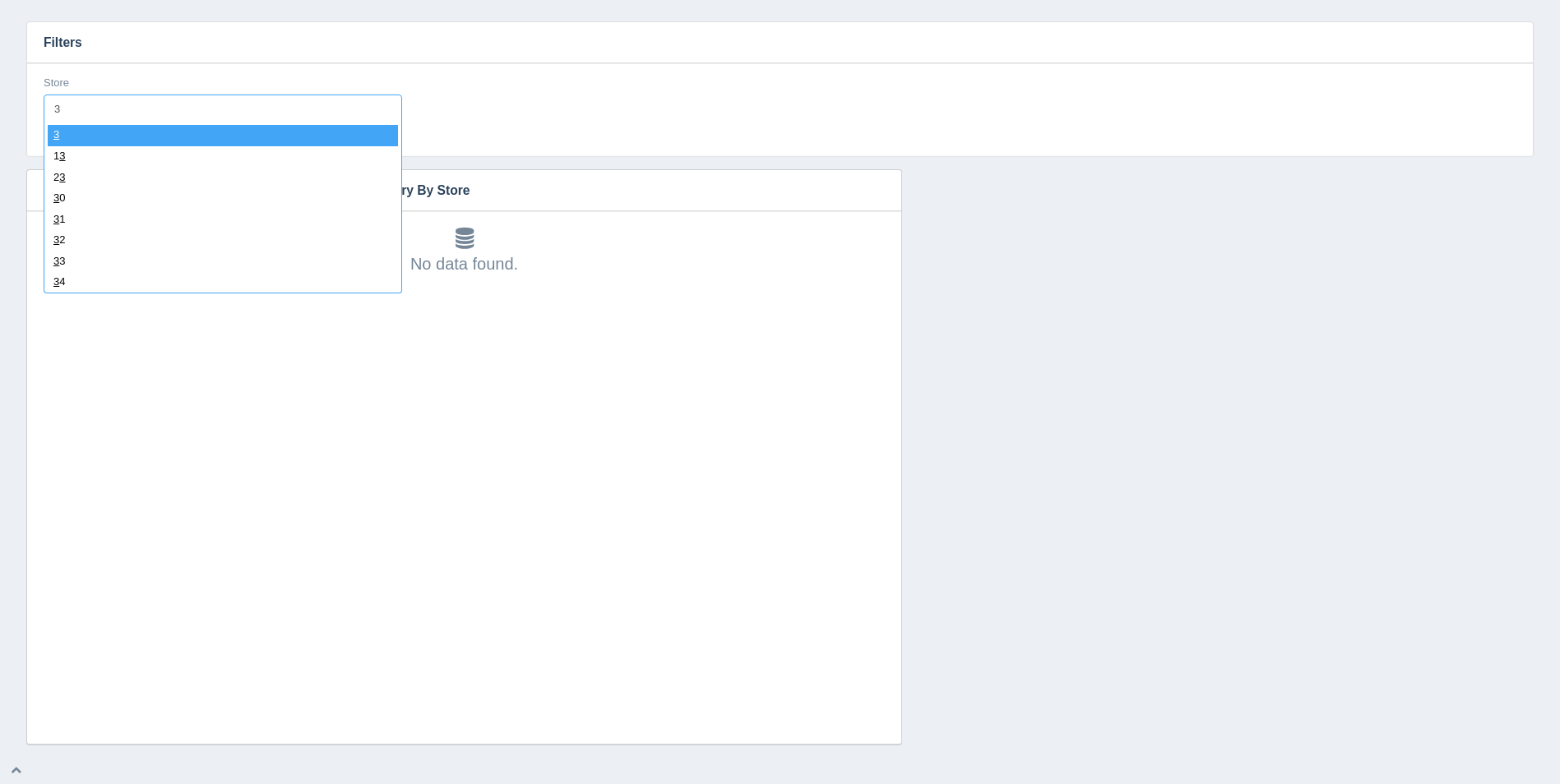
type input "34"
select select "34"
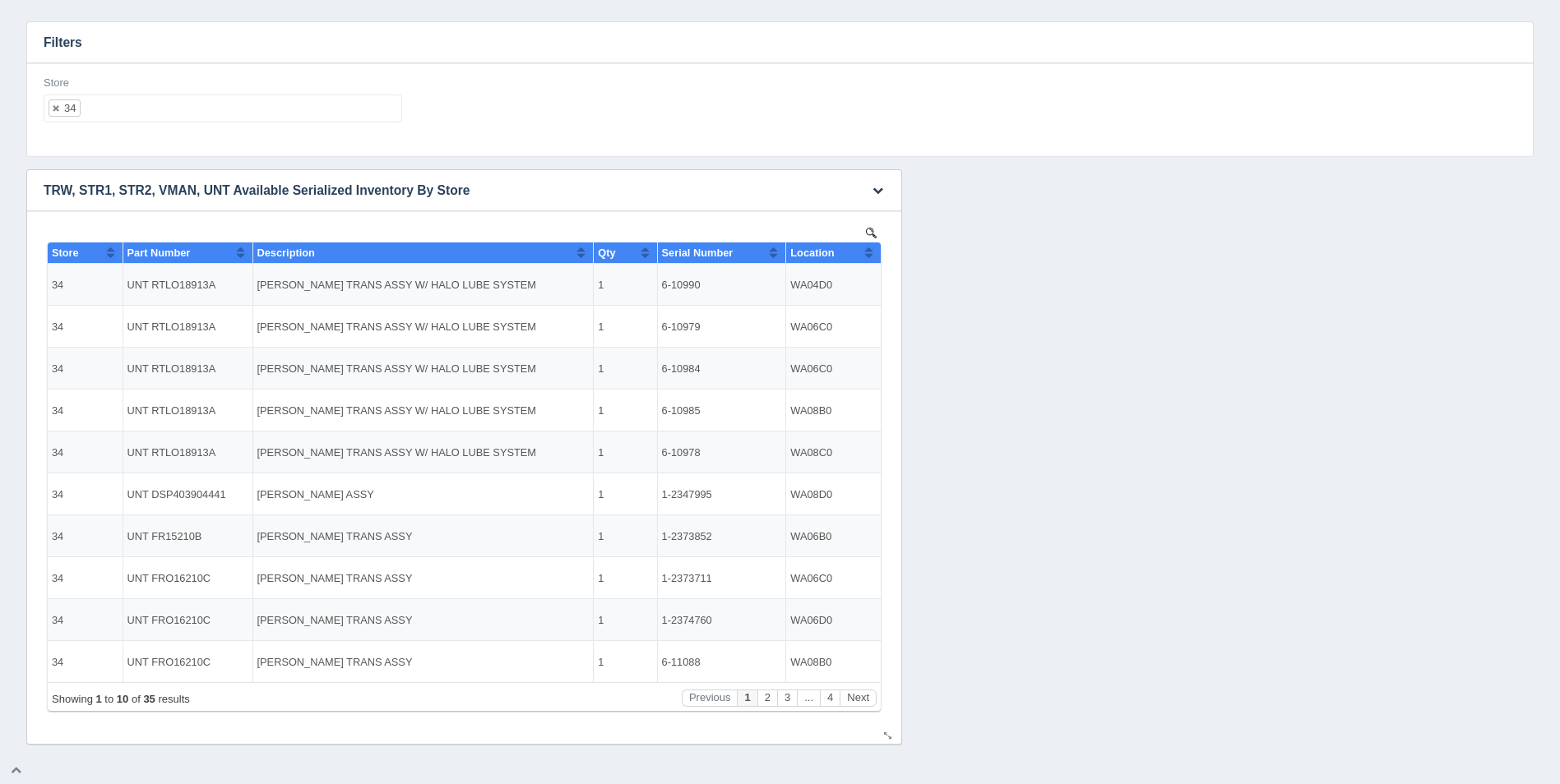
click at [864, 253] on button "Sort column ascending" at bounding box center [868, 252] width 10 height 20
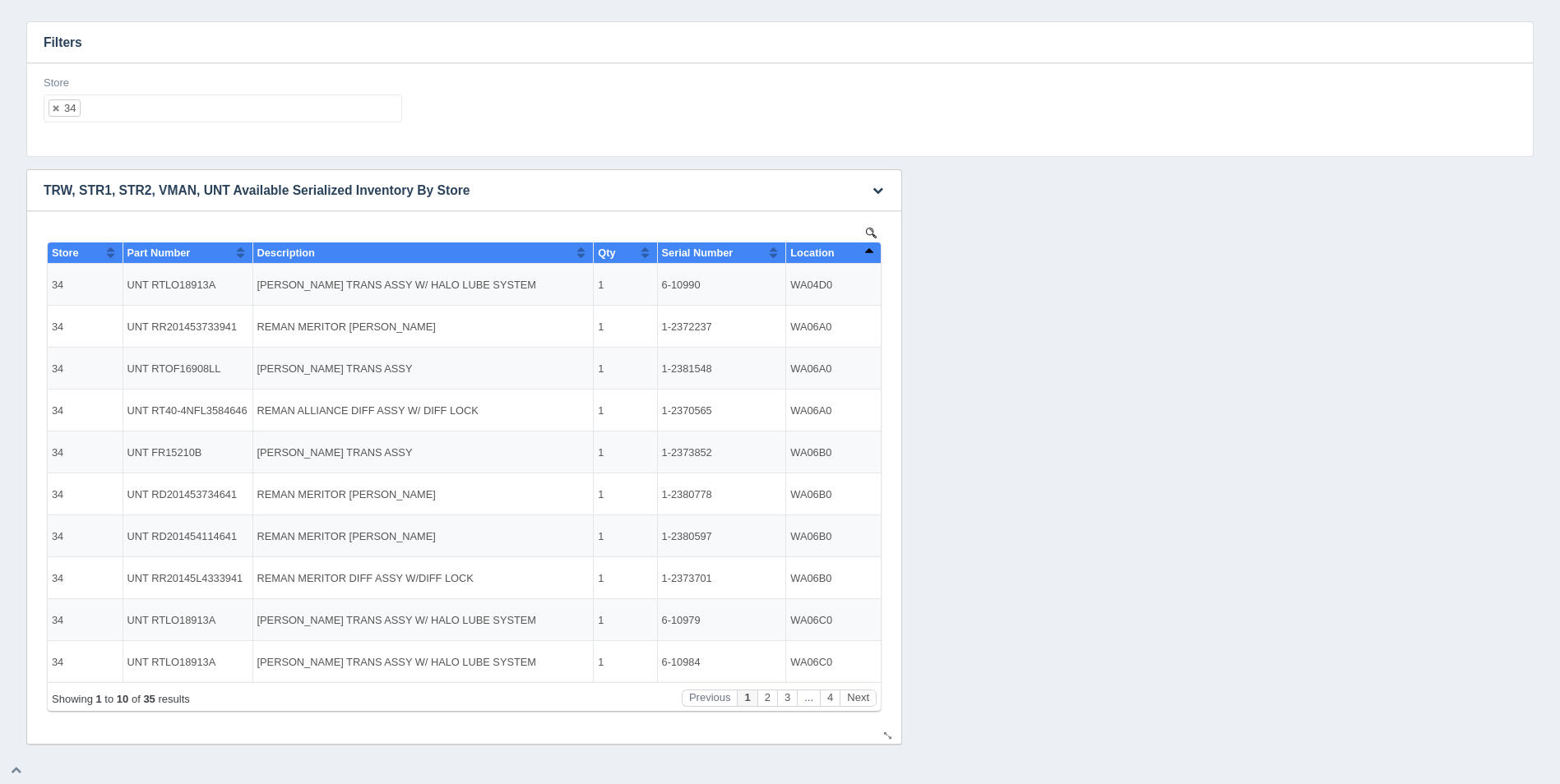
click at [864, 253] on button "Sort column descending" at bounding box center [868, 252] width 10 height 20
click at [273, 93] on div "Store 34 All None 1 2 3 4 5 6 7 8 9 10 11 12 13 14 15 16 17 18 19 20 21 22 23 2…" at bounding box center [223, 100] width 359 height 47
click at [291, 109] on ul "34" at bounding box center [223, 108] width 359 height 28
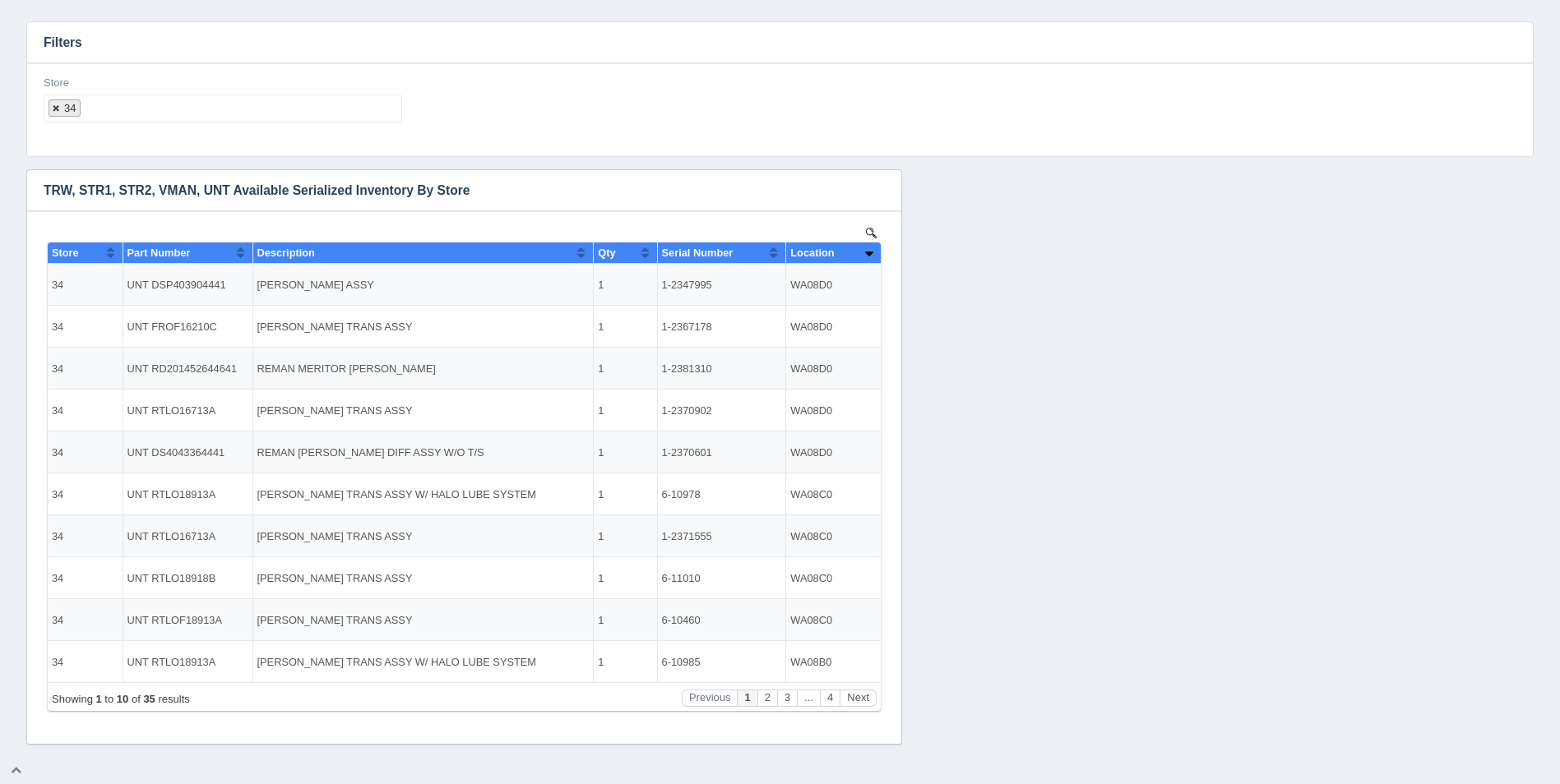
select select
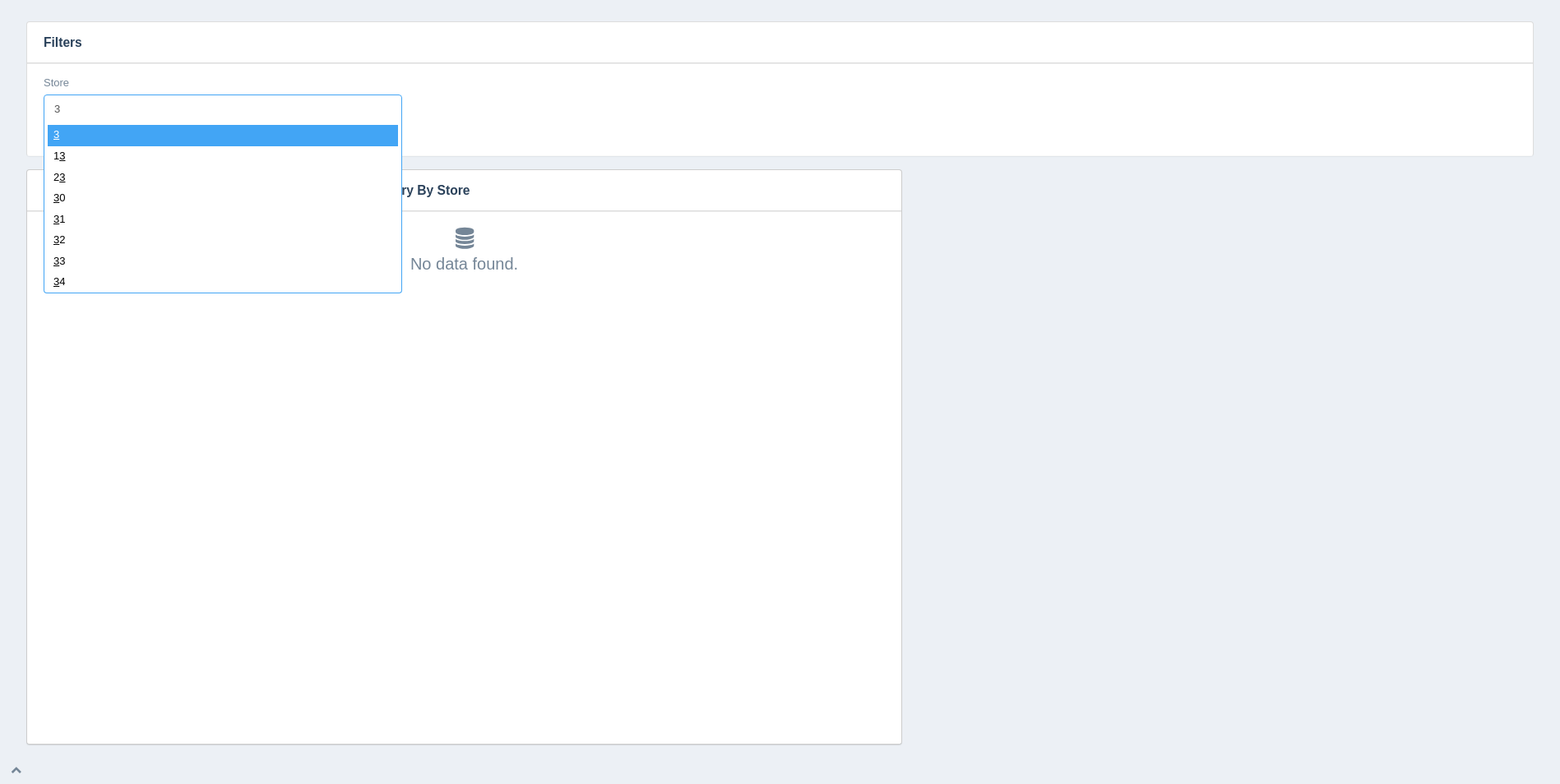
type input "35"
select select "35"
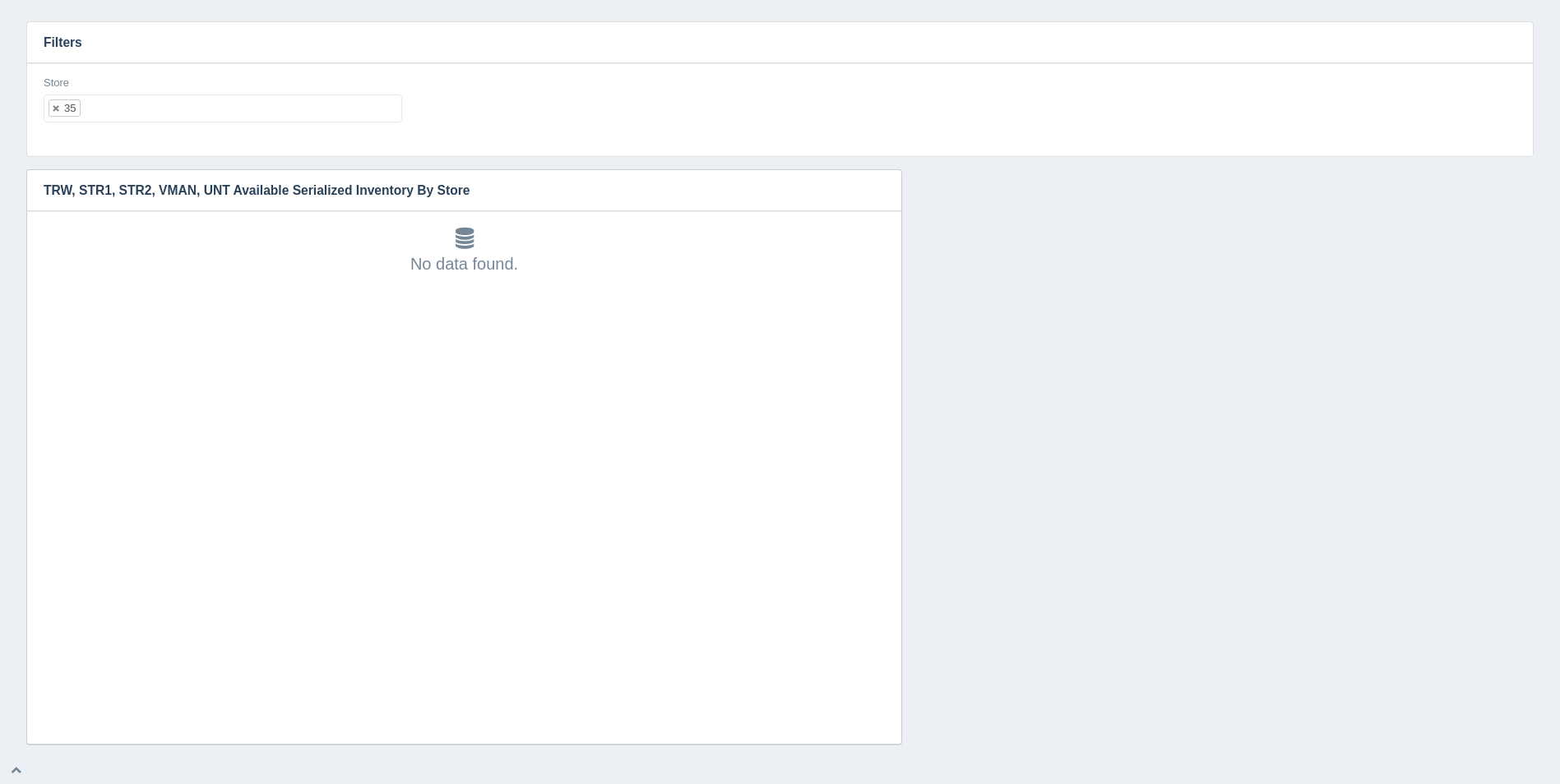
select select
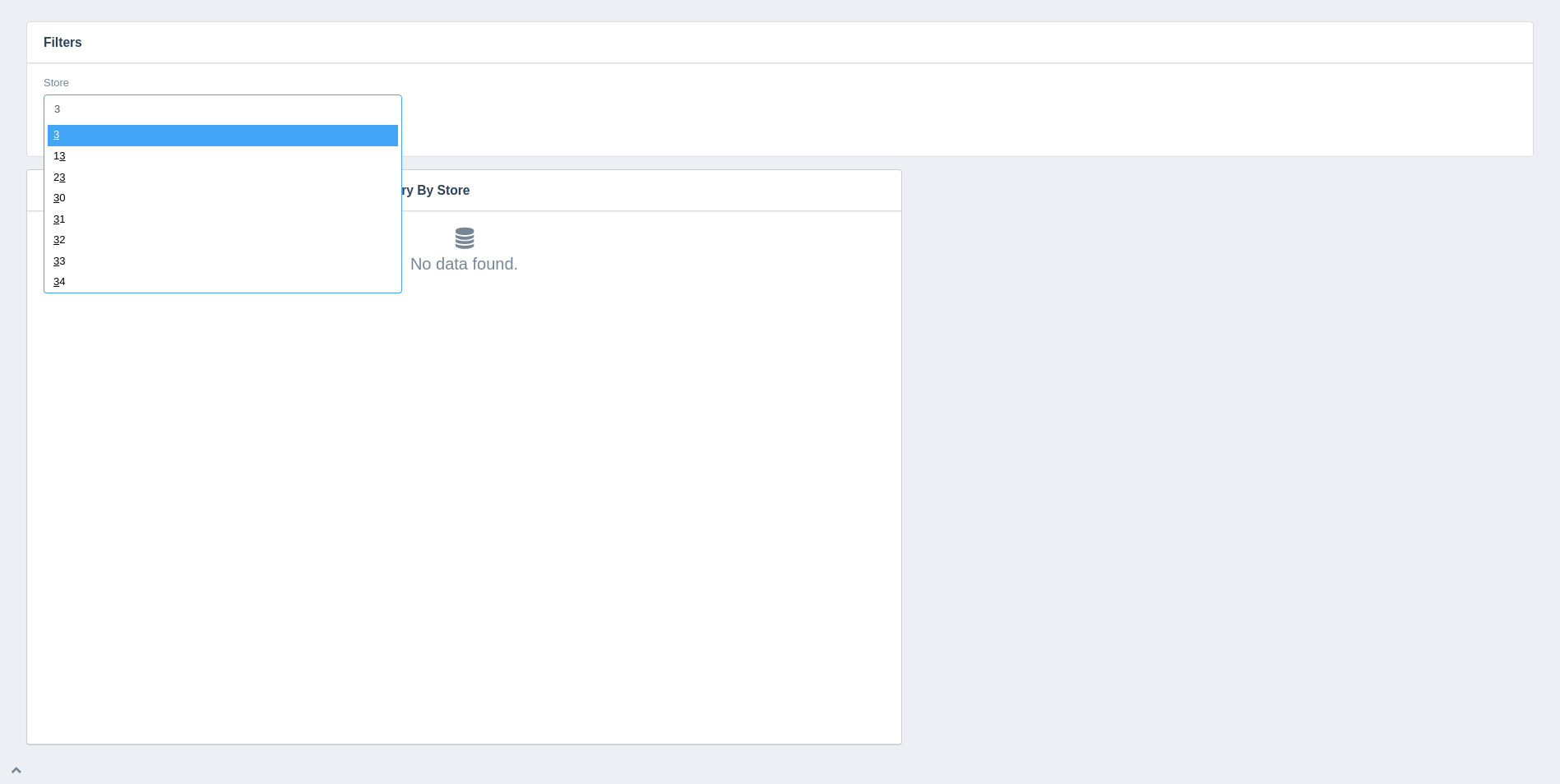
type input "36"
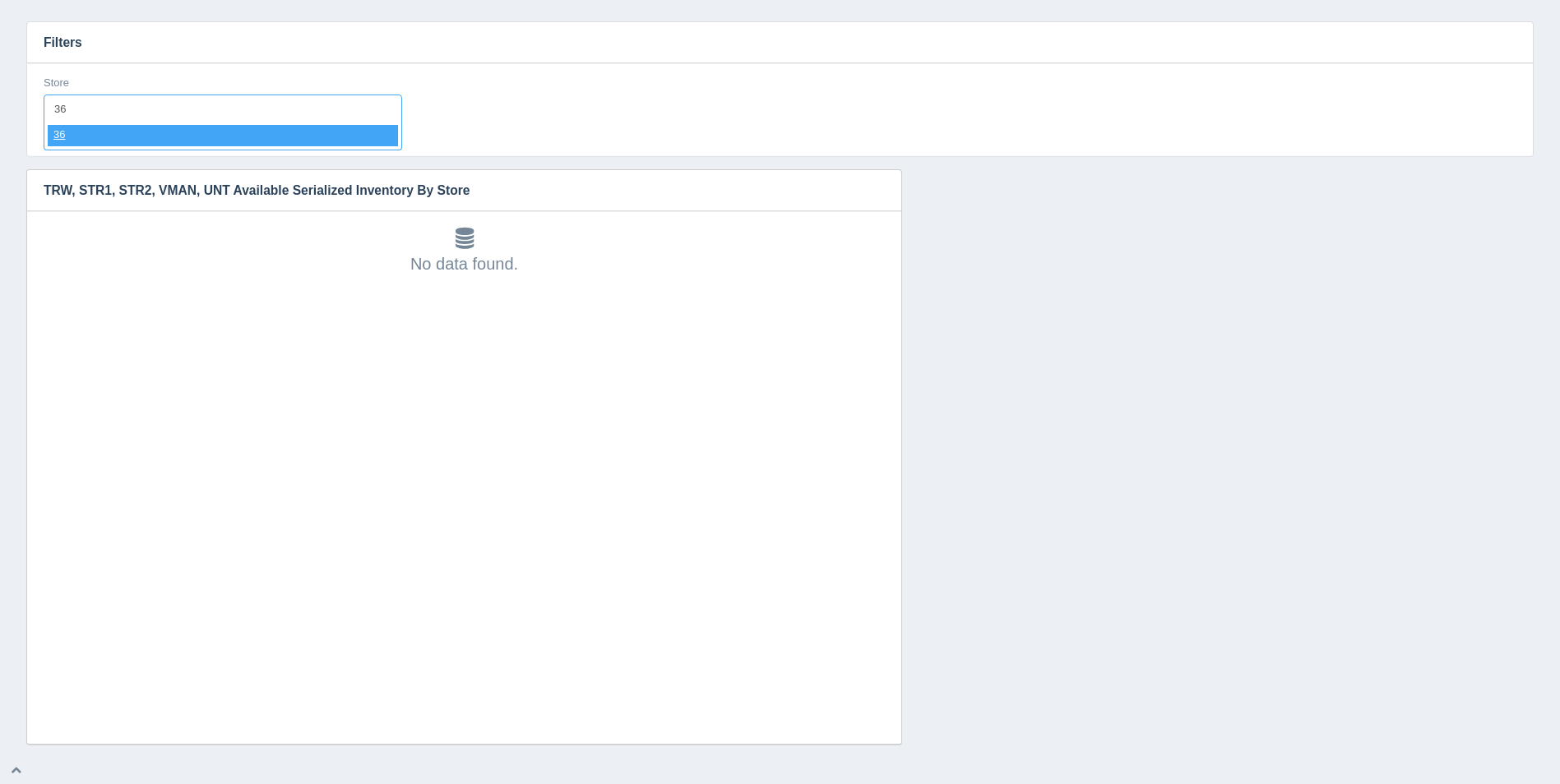
select select "36"
select select
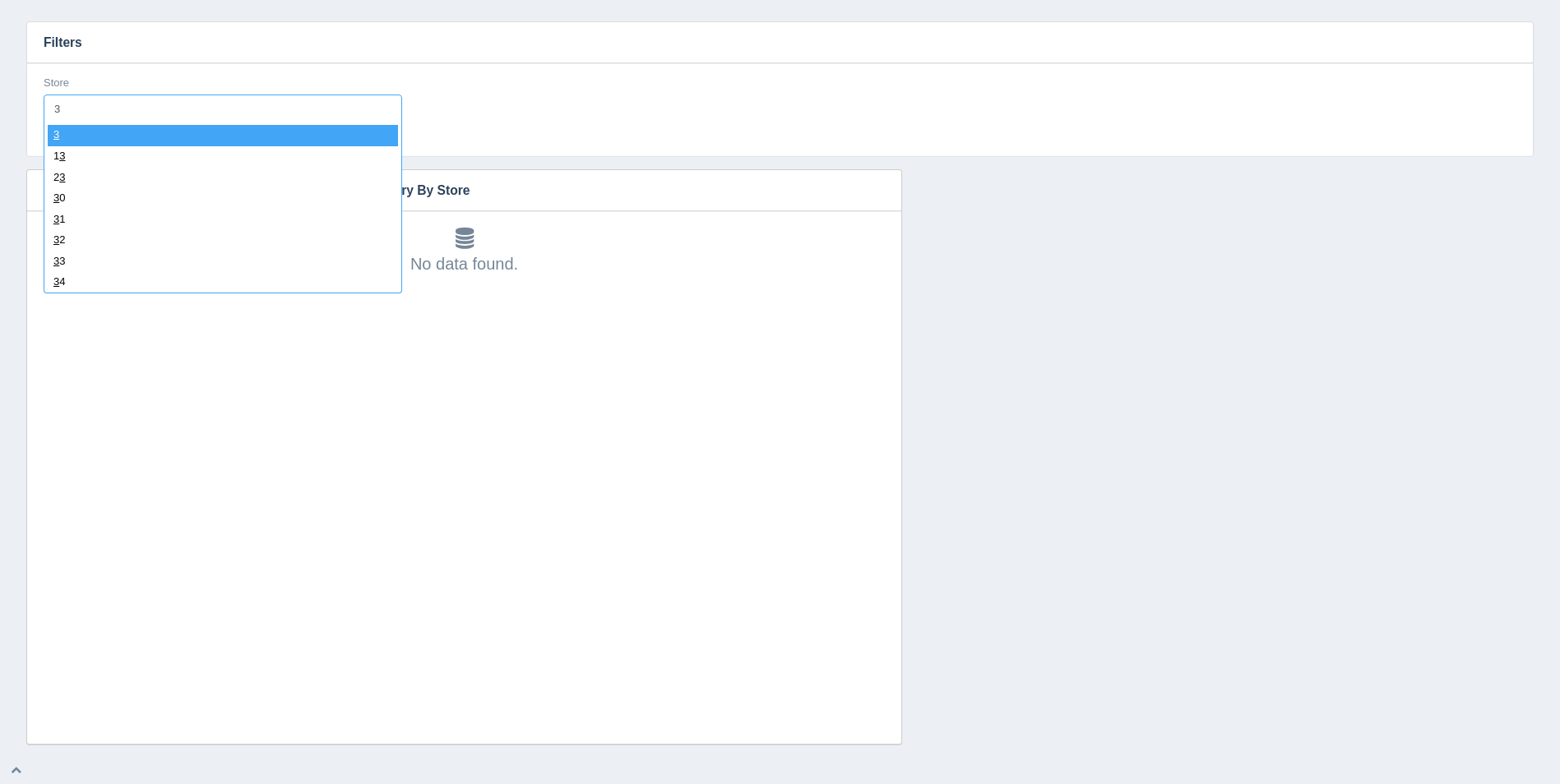
type input "37"
select select "37"
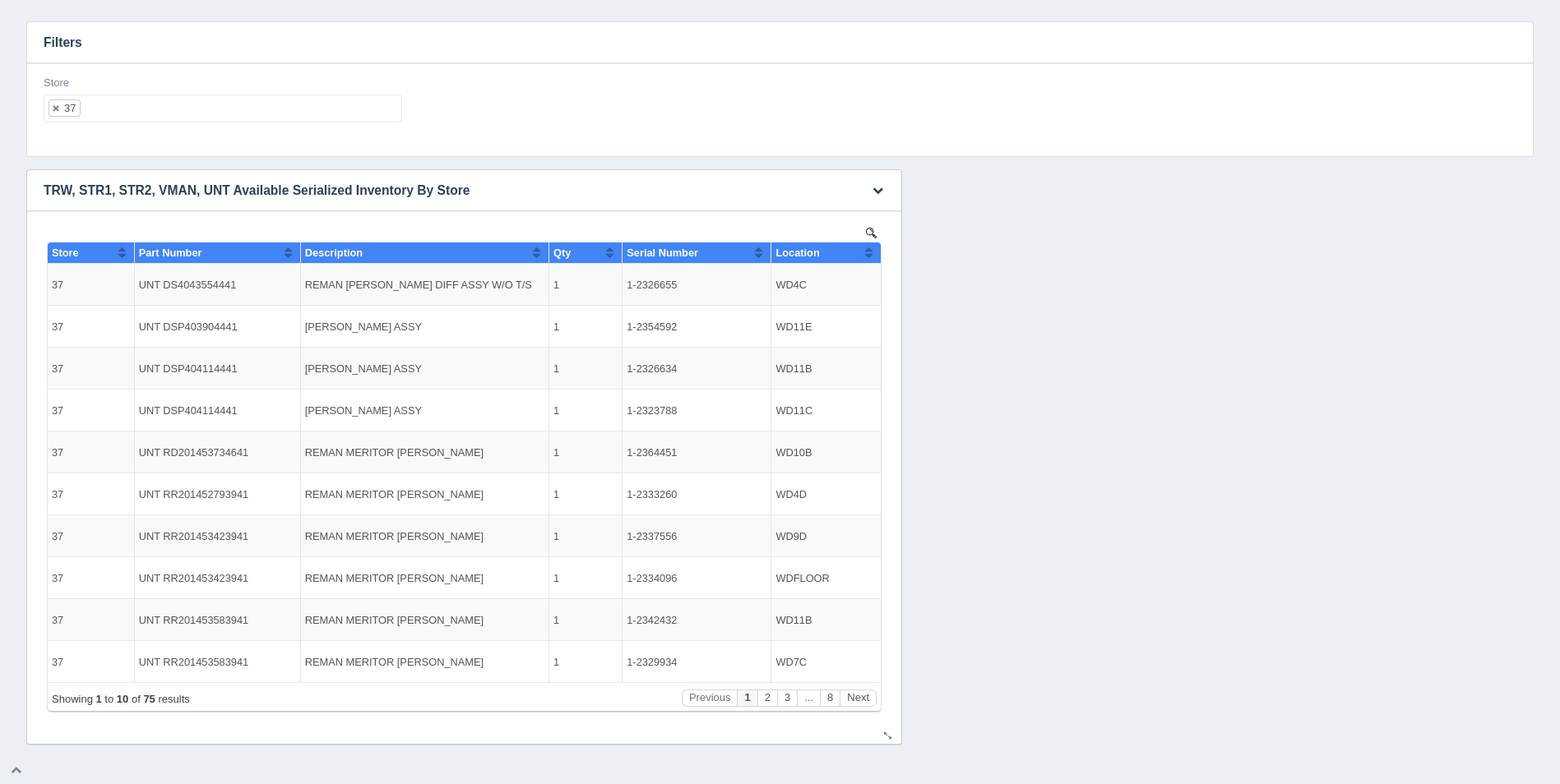
click at [870, 251] on button "Sort column ascending" at bounding box center [868, 252] width 10 height 20
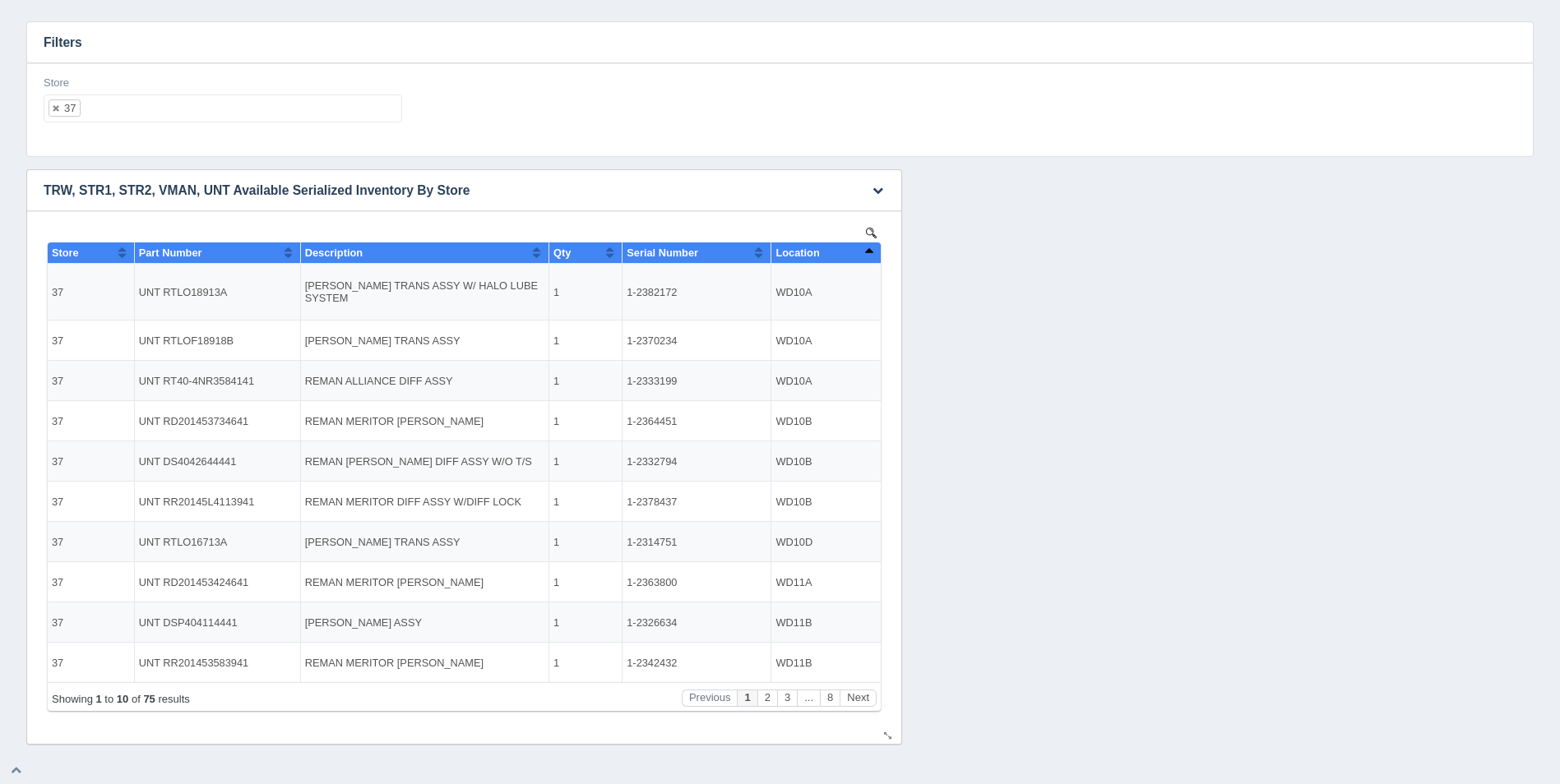
click at [870, 251] on button "Sort column descending" at bounding box center [868, 252] width 10 height 20
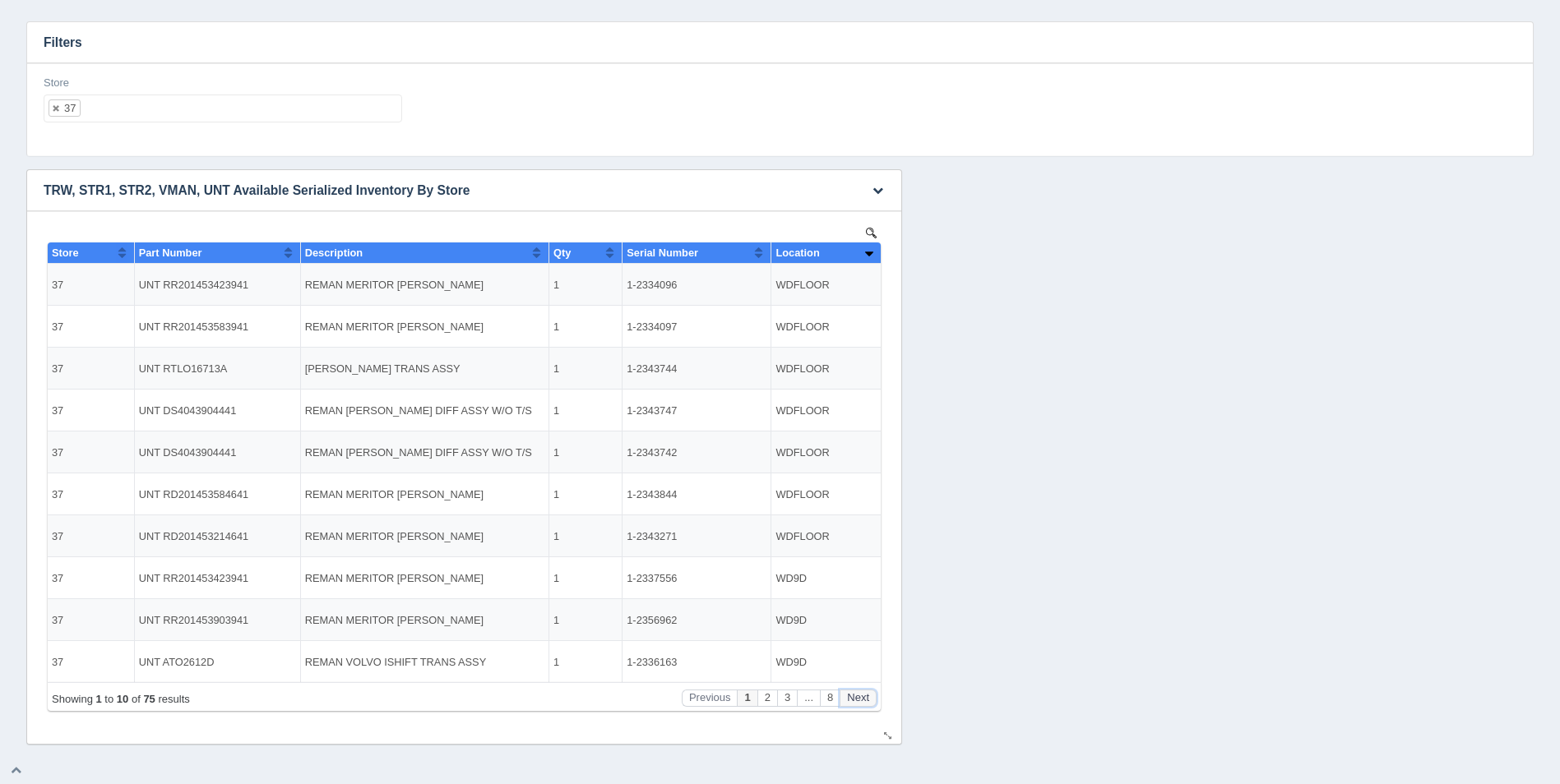
click at [866, 694] on button "Next" at bounding box center [857, 699] width 37 height 17
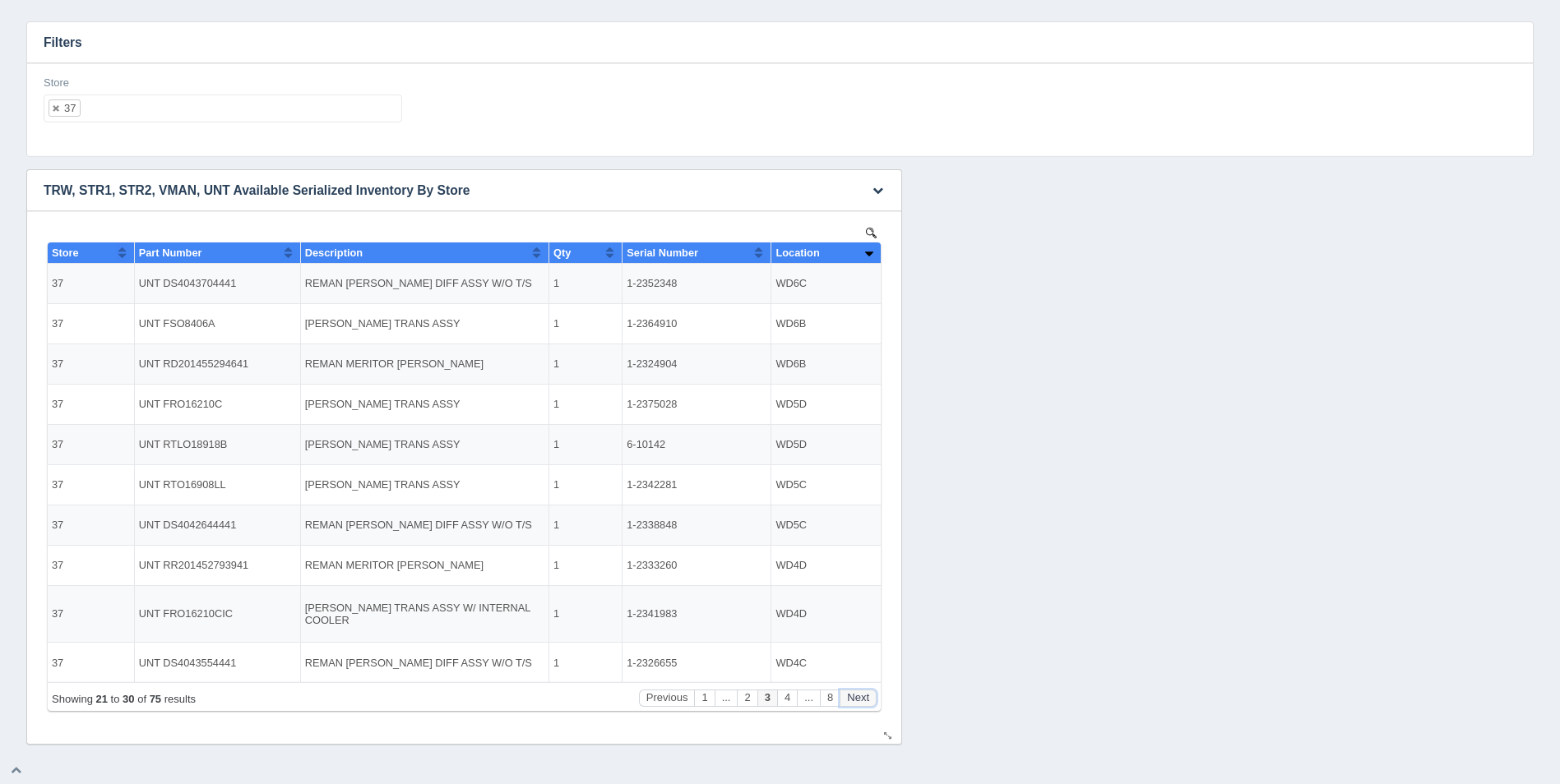
click at [866, 694] on button "Next" at bounding box center [857, 699] width 37 height 17
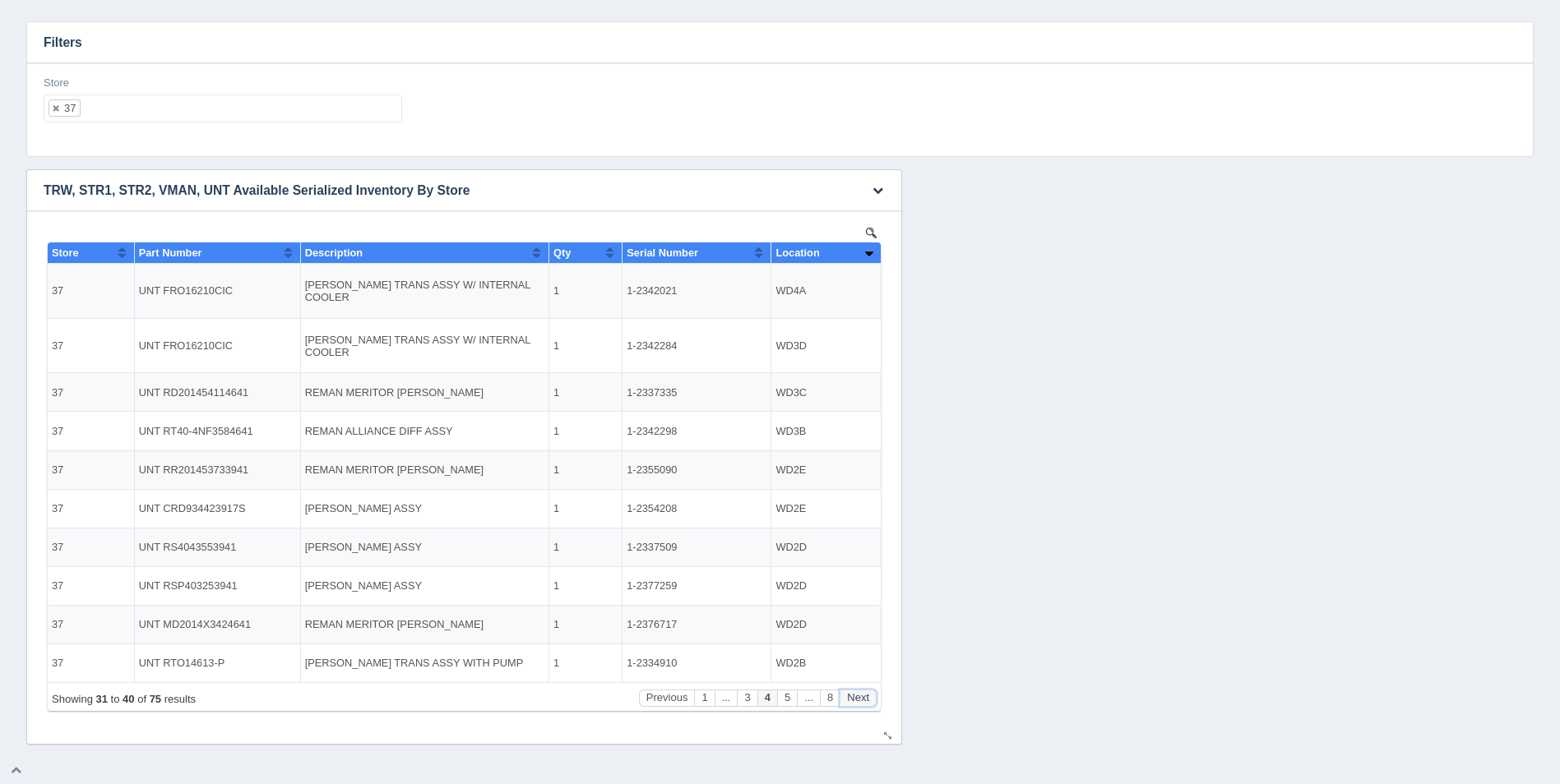
click at [866, 693] on button "Next" at bounding box center [857, 699] width 37 height 17
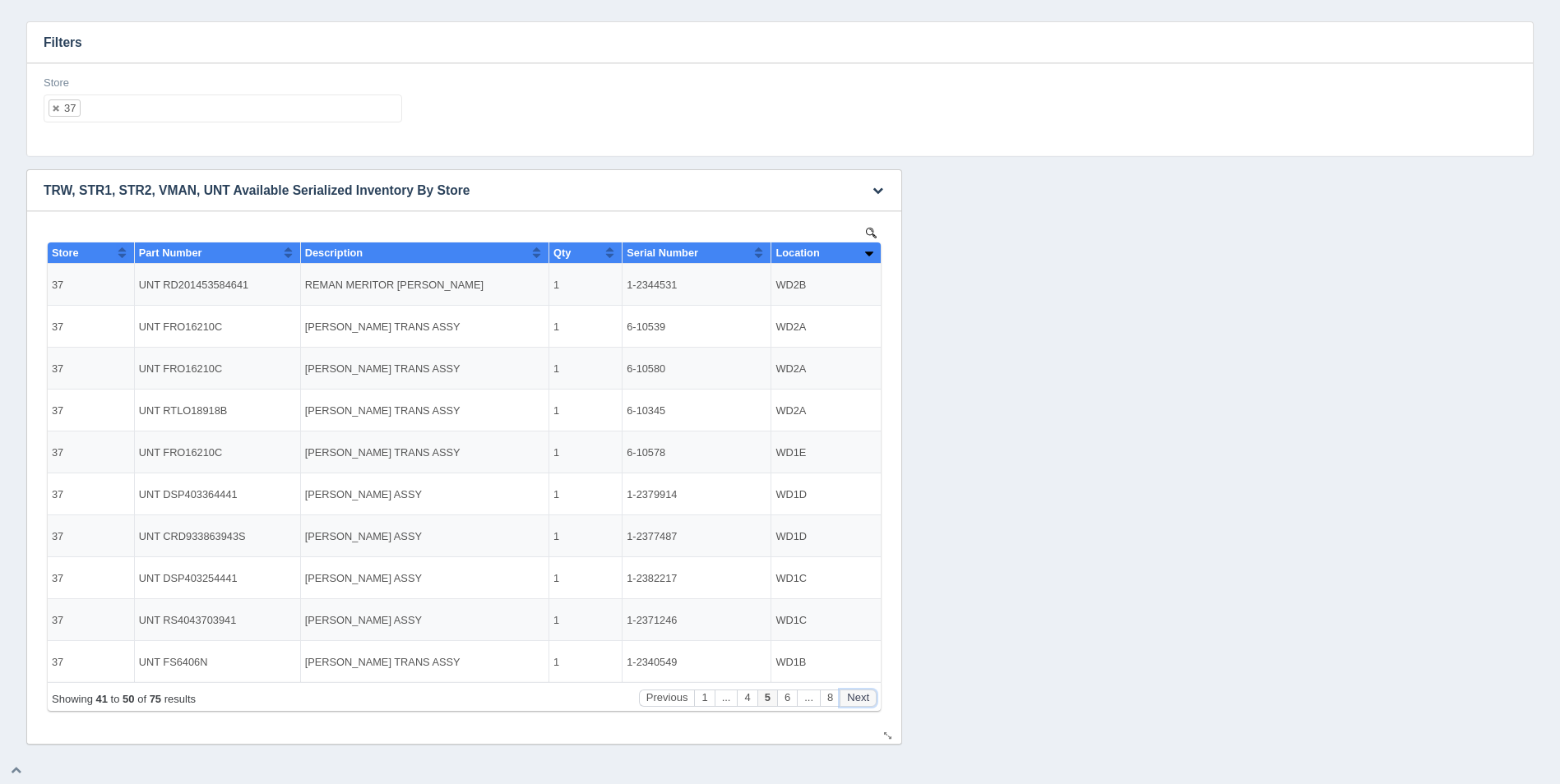
click at [866, 693] on button "Next" at bounding box center [857, 699] width 37 height 17
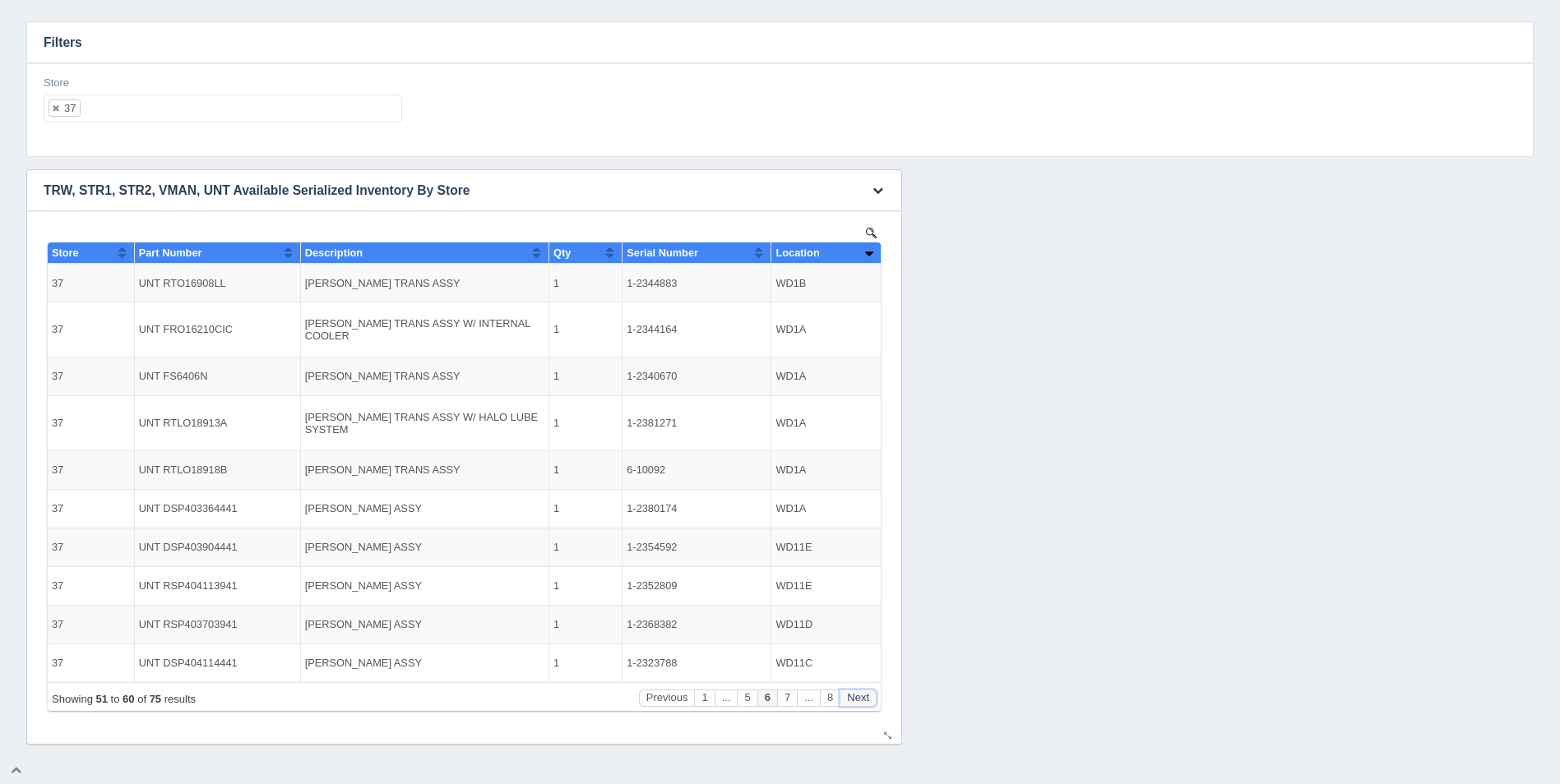
click at [866, 693] on button "Next" at bounding box center [857, 699] width 37 height 17
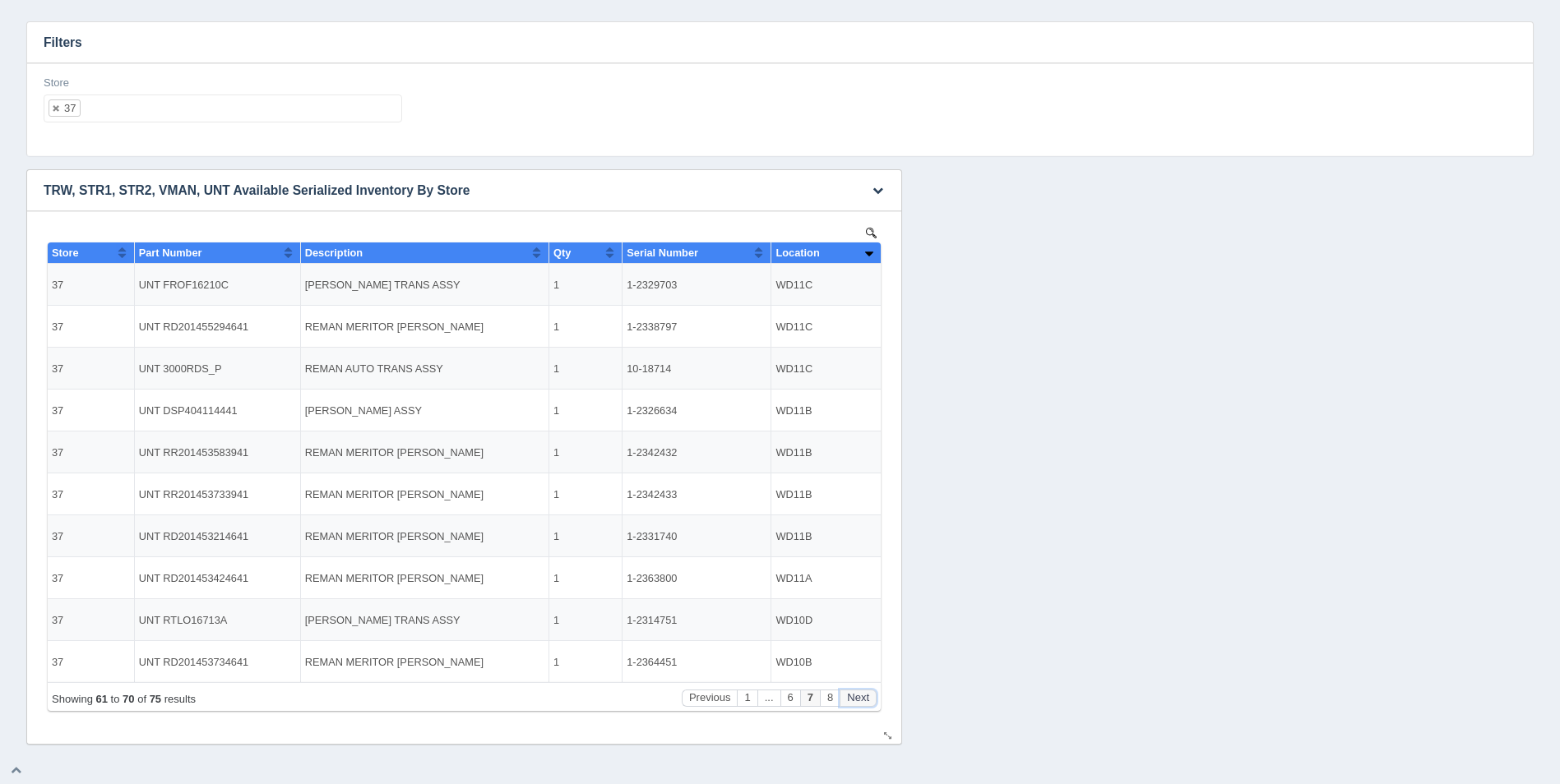
click at [866, 693] on button "Next" at bounding box center [857, 699] width 37 height 17
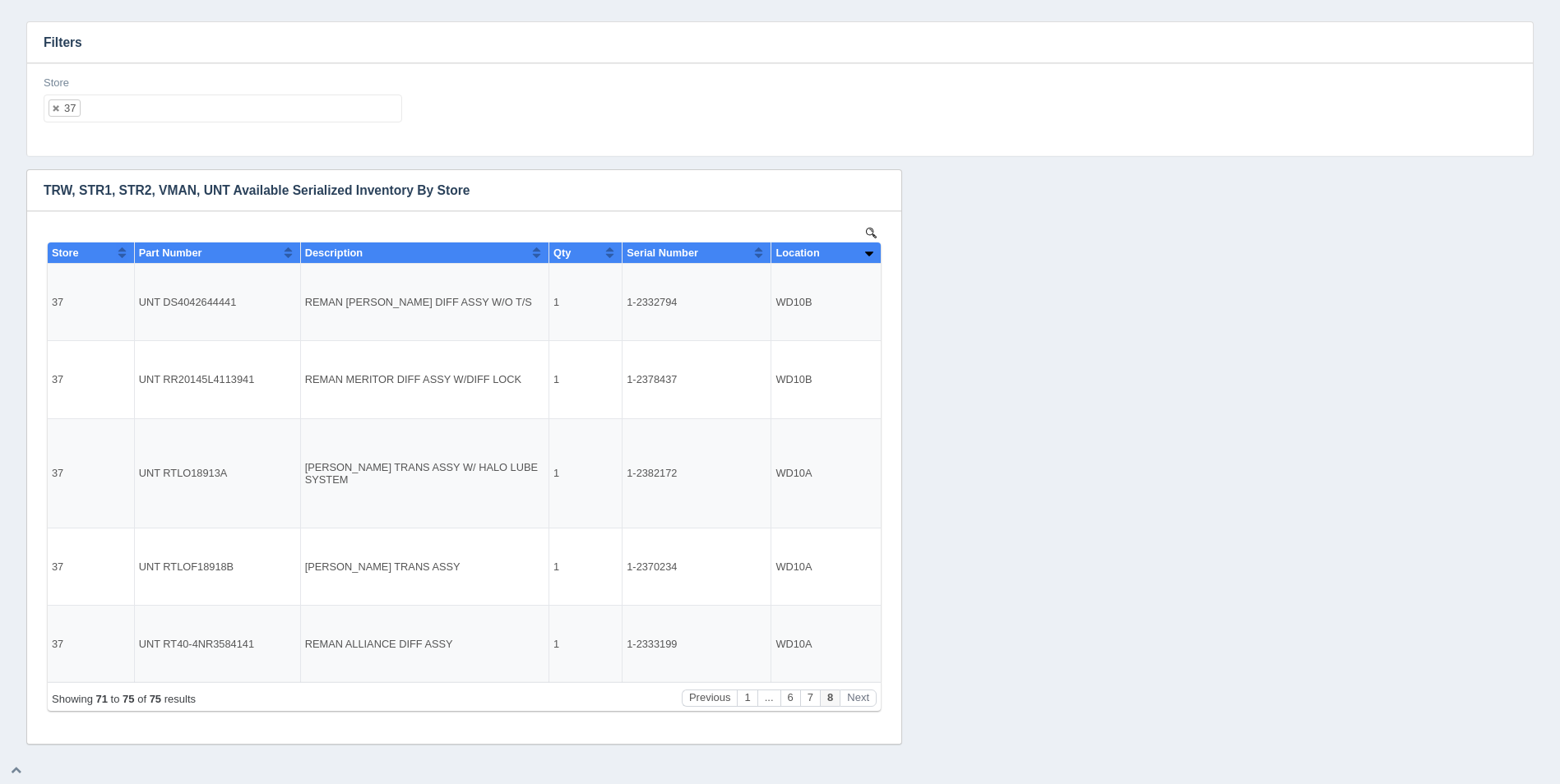
click at [177, 110] on ul "37" at bounding box center [223, 108] width 359 height 28
select select
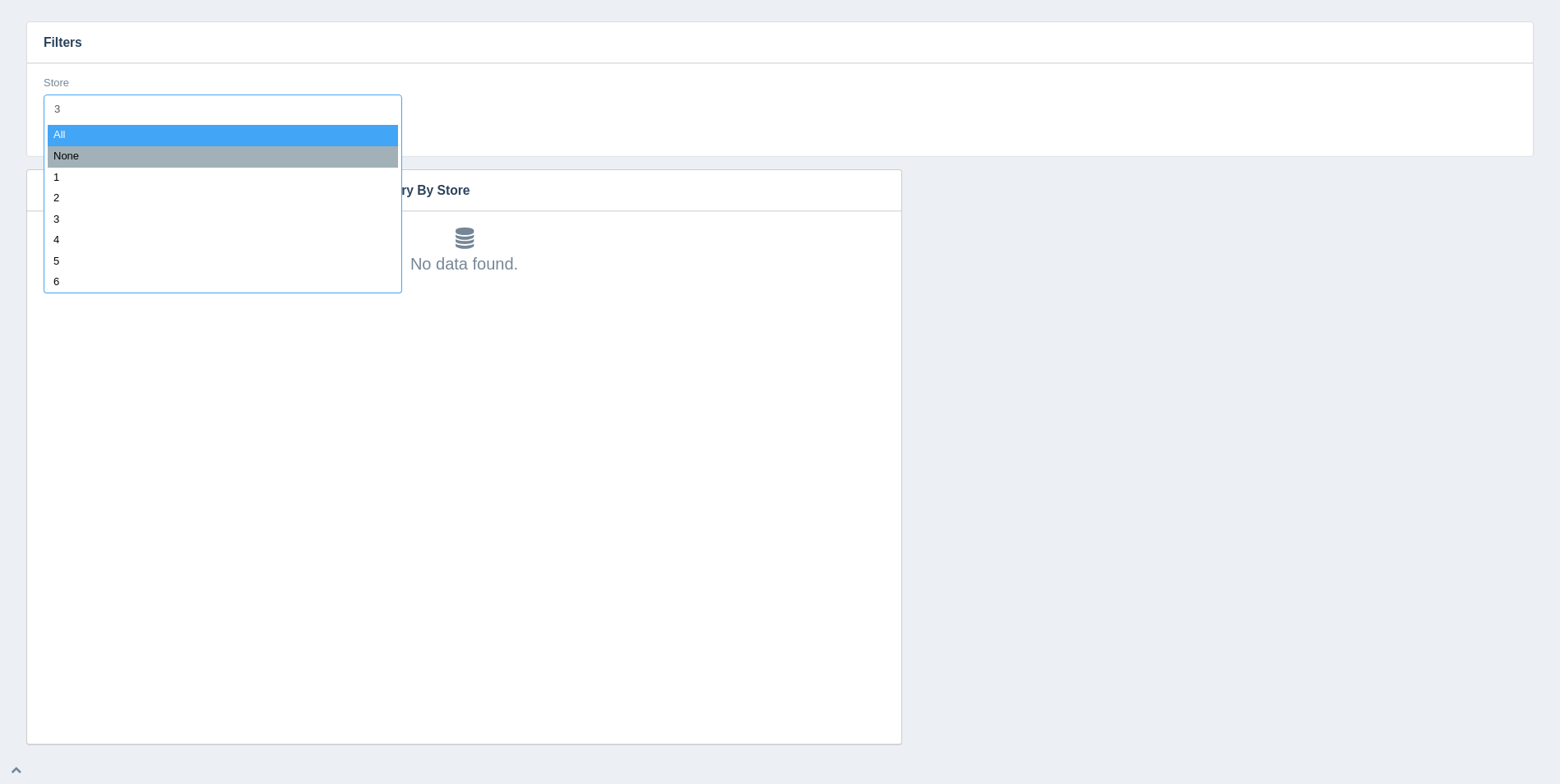
type input "38"
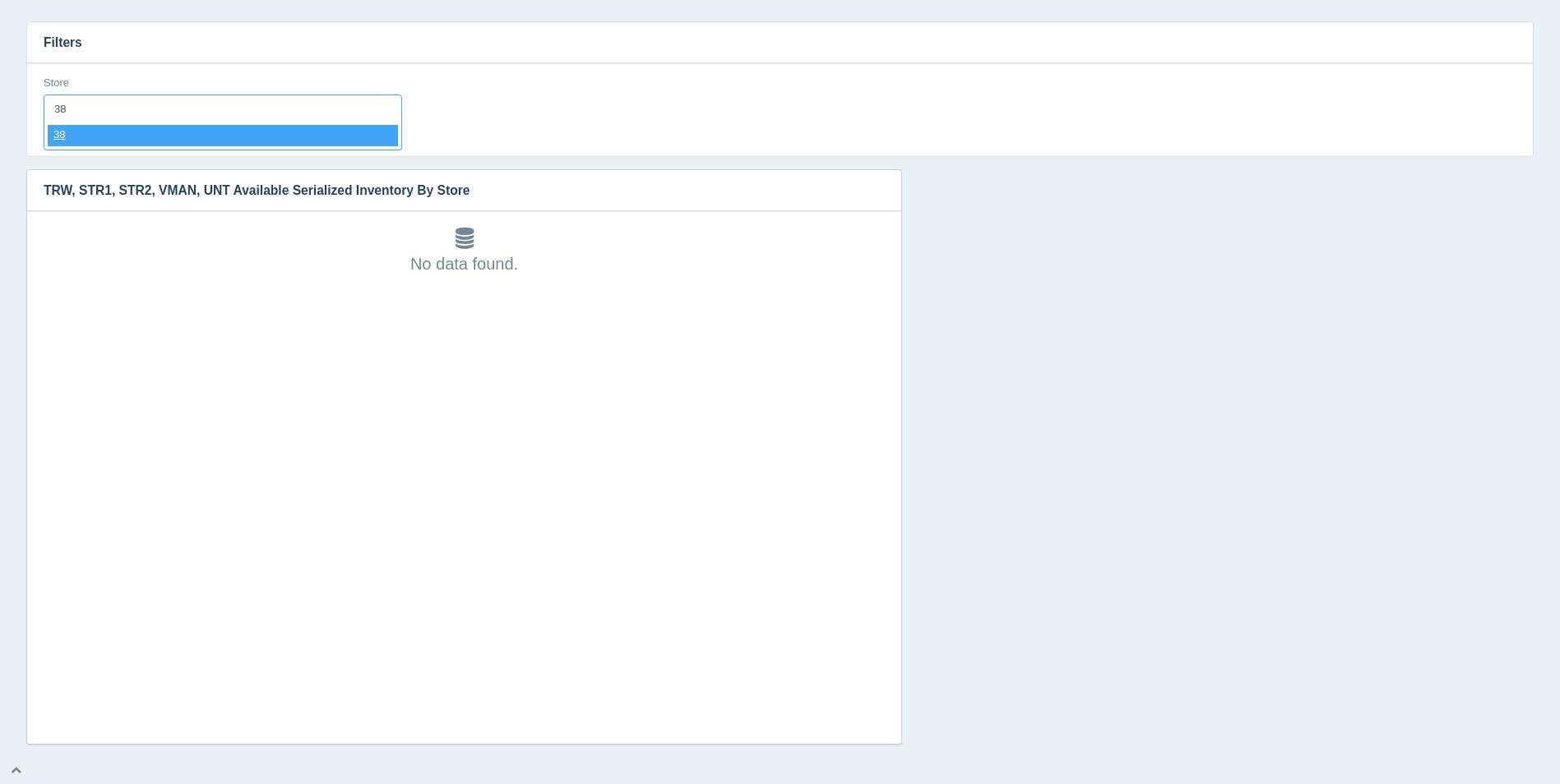
select select "38"
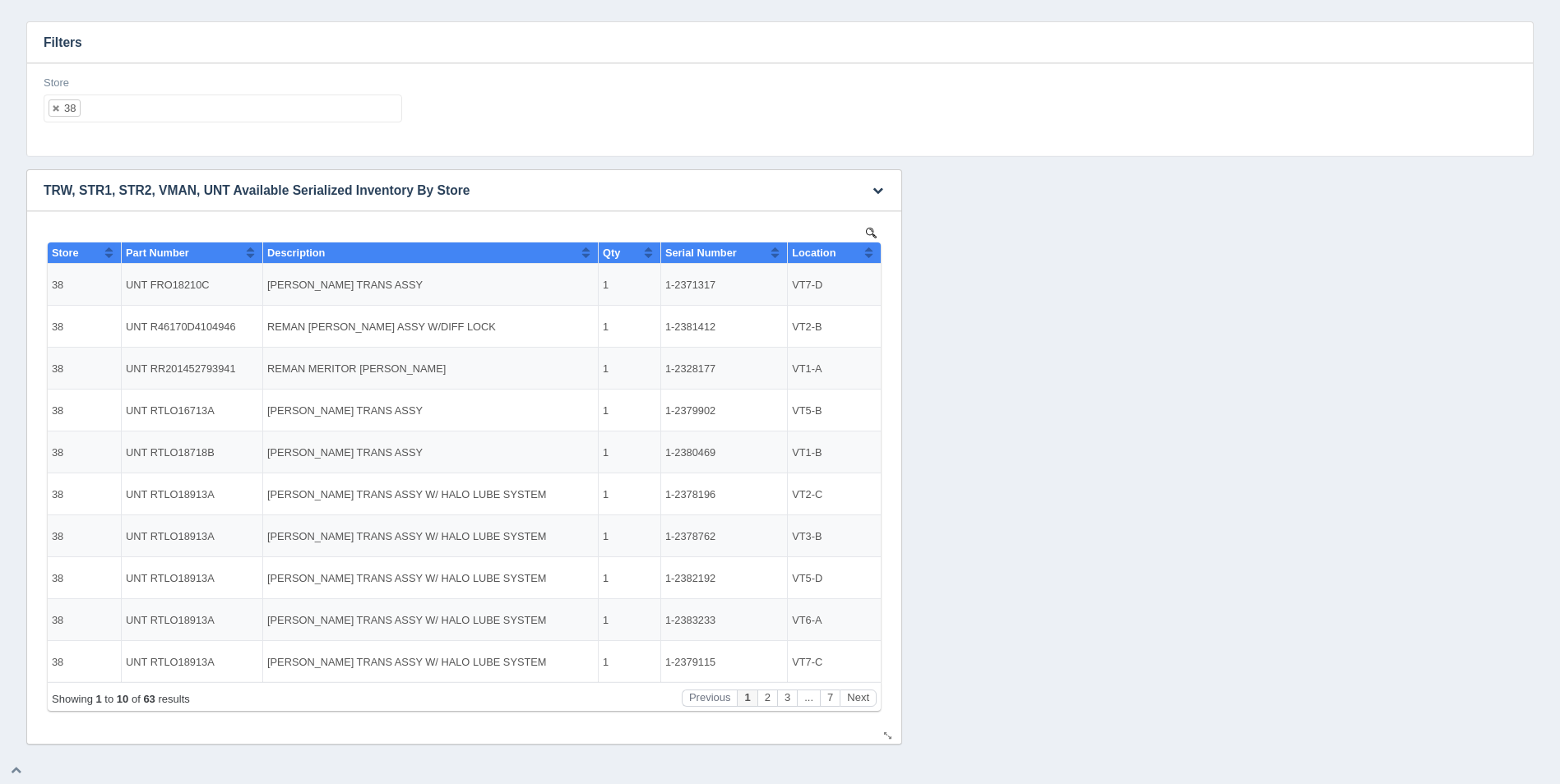
click at [865, 253] on button "Sort column ascending" at bounding box center [868, 252] width 10 height 20
click at [865, 253] on button "Sort column descending" at bounding box center [868, 252] width 10 height 20
click at [852, 701] on button "Next" at bounding box center [857, 699] width 37 height 17
click at [852, 700] on button "Next" at bounding box center [857, 699] width 37 height 17
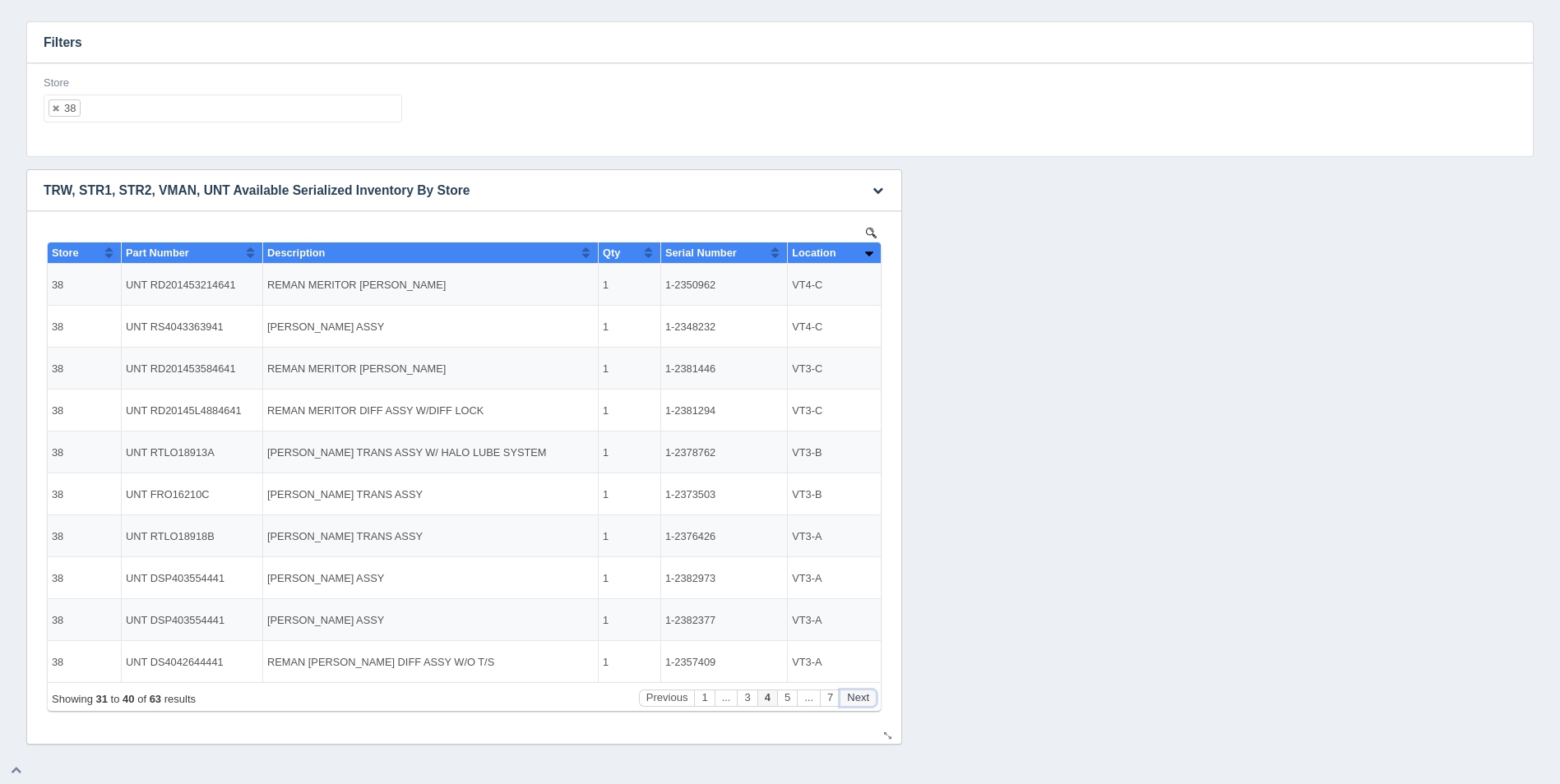
click at [852, 700] on button "Next" at bounding box center [857, 699] width 37 height 17
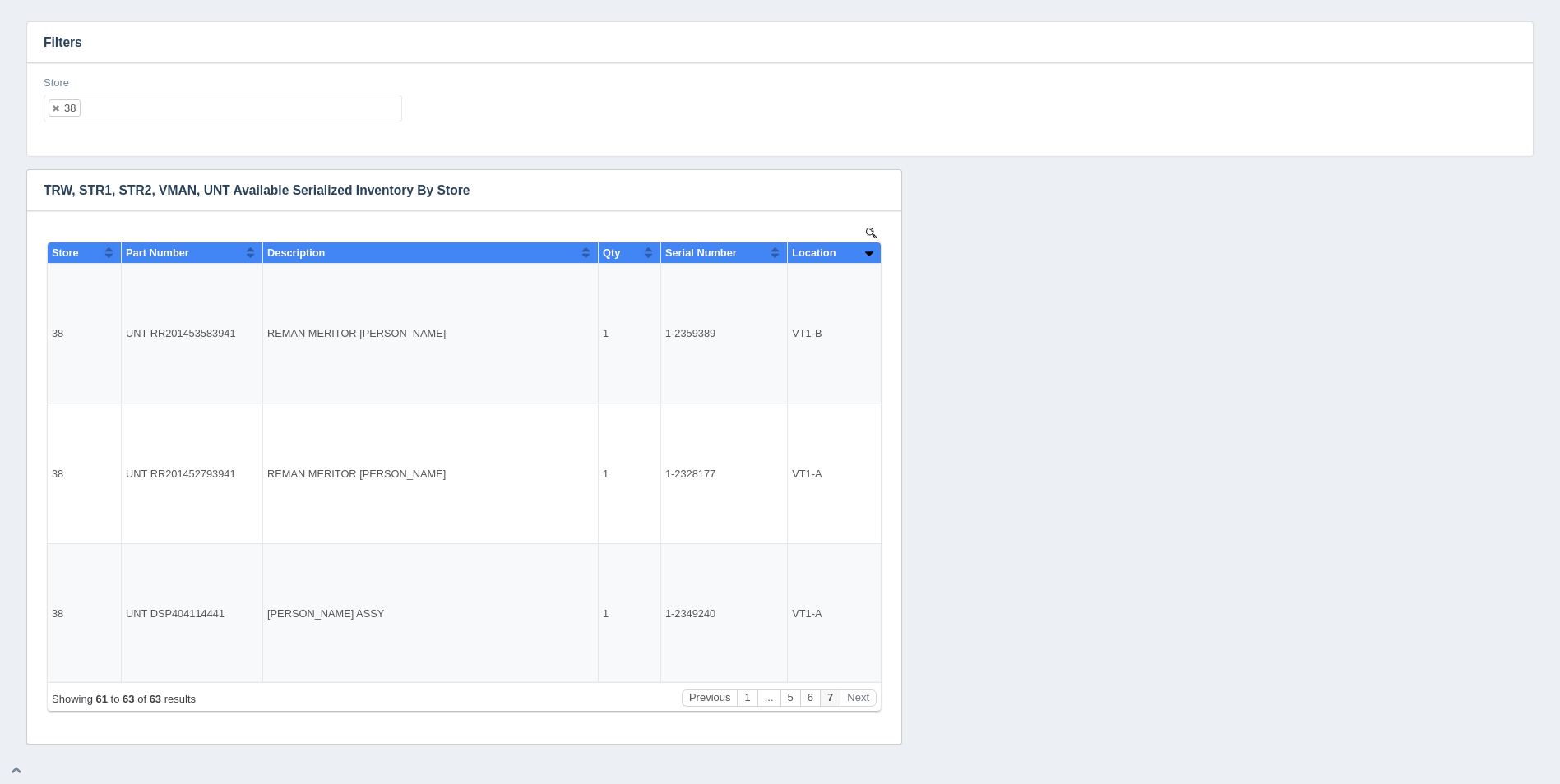
click at [180, 103] on ul "38" at bounding box center [223, 108] width 359 height 28
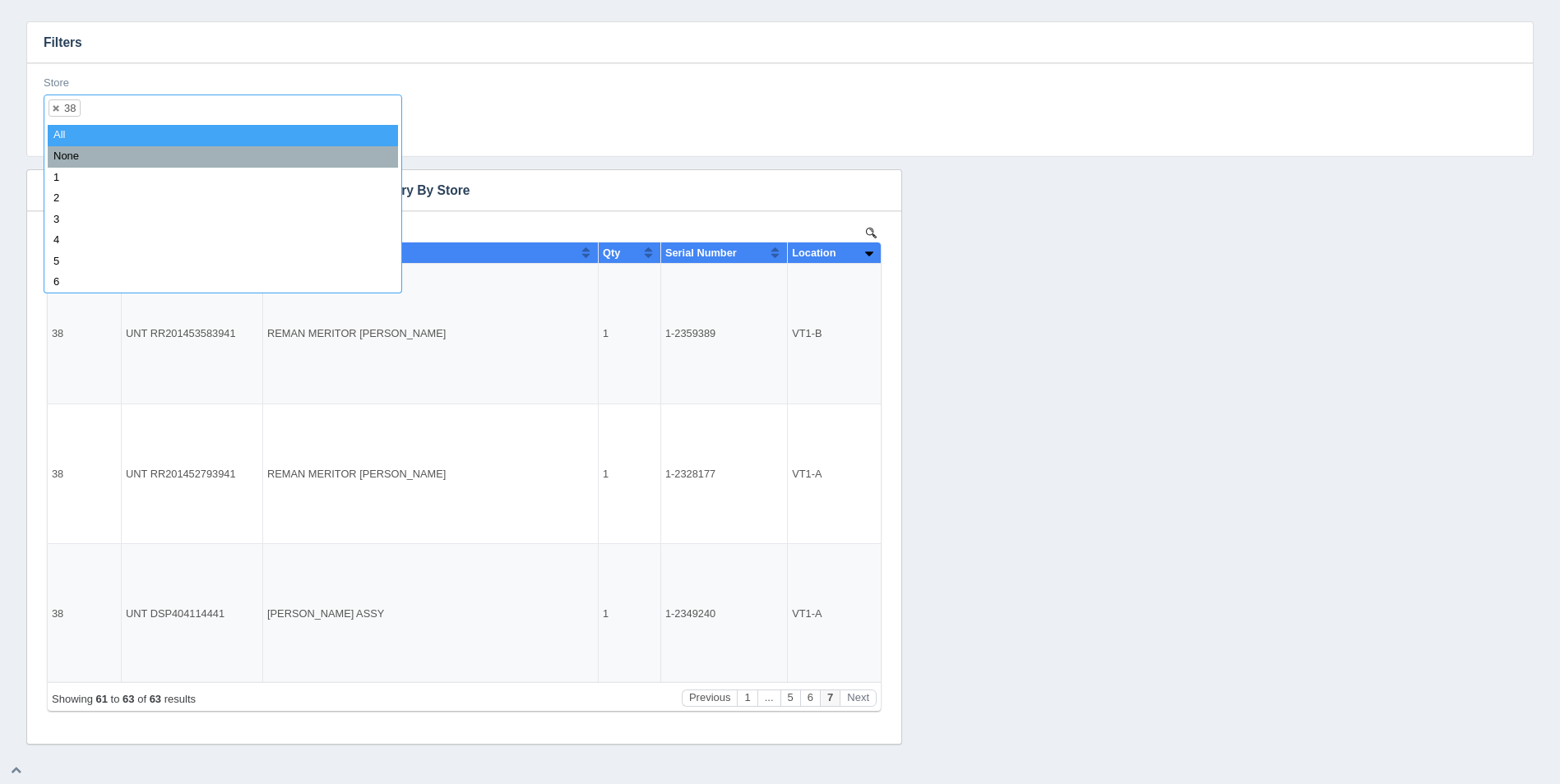
select select
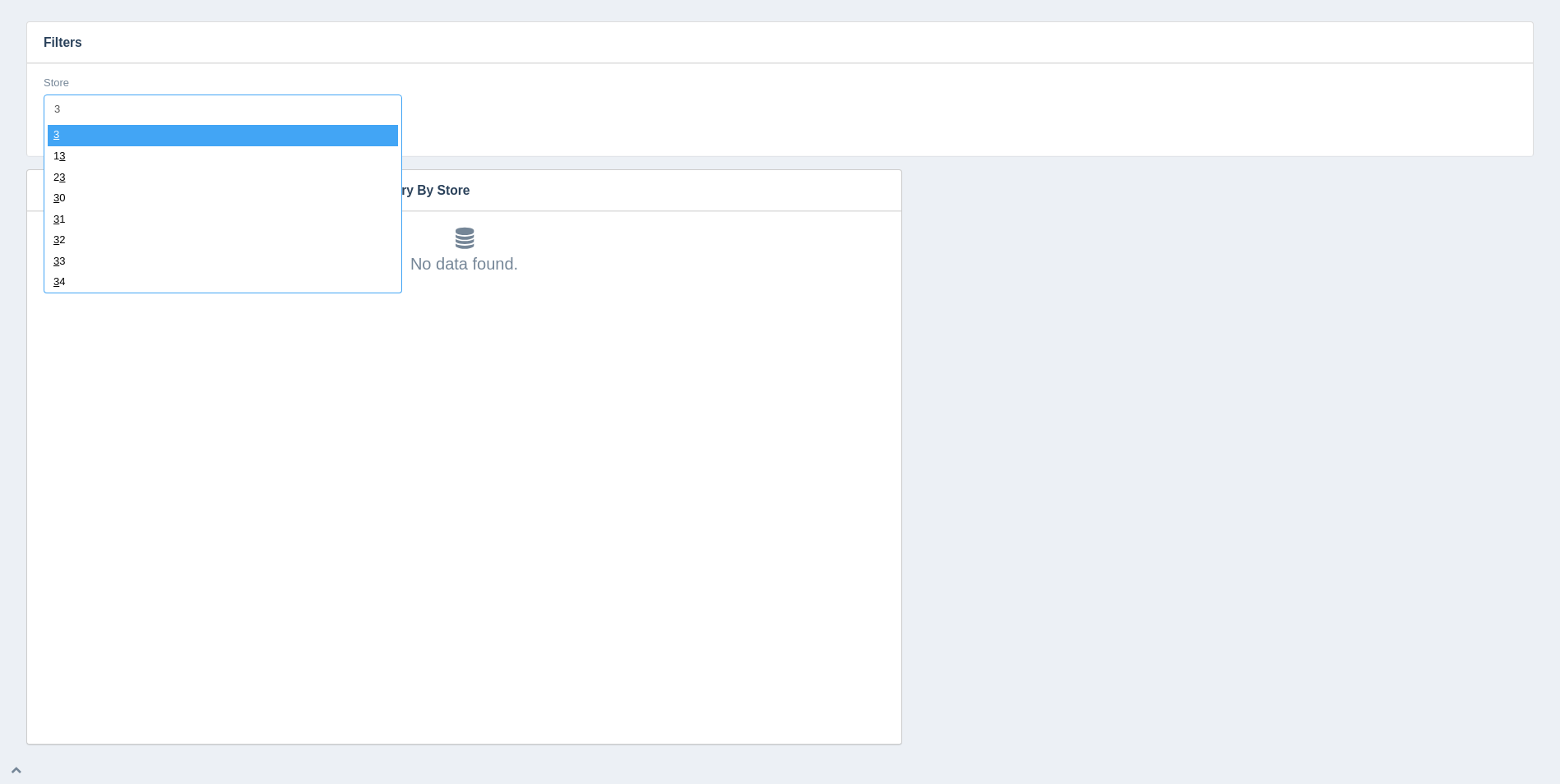
type input "39"
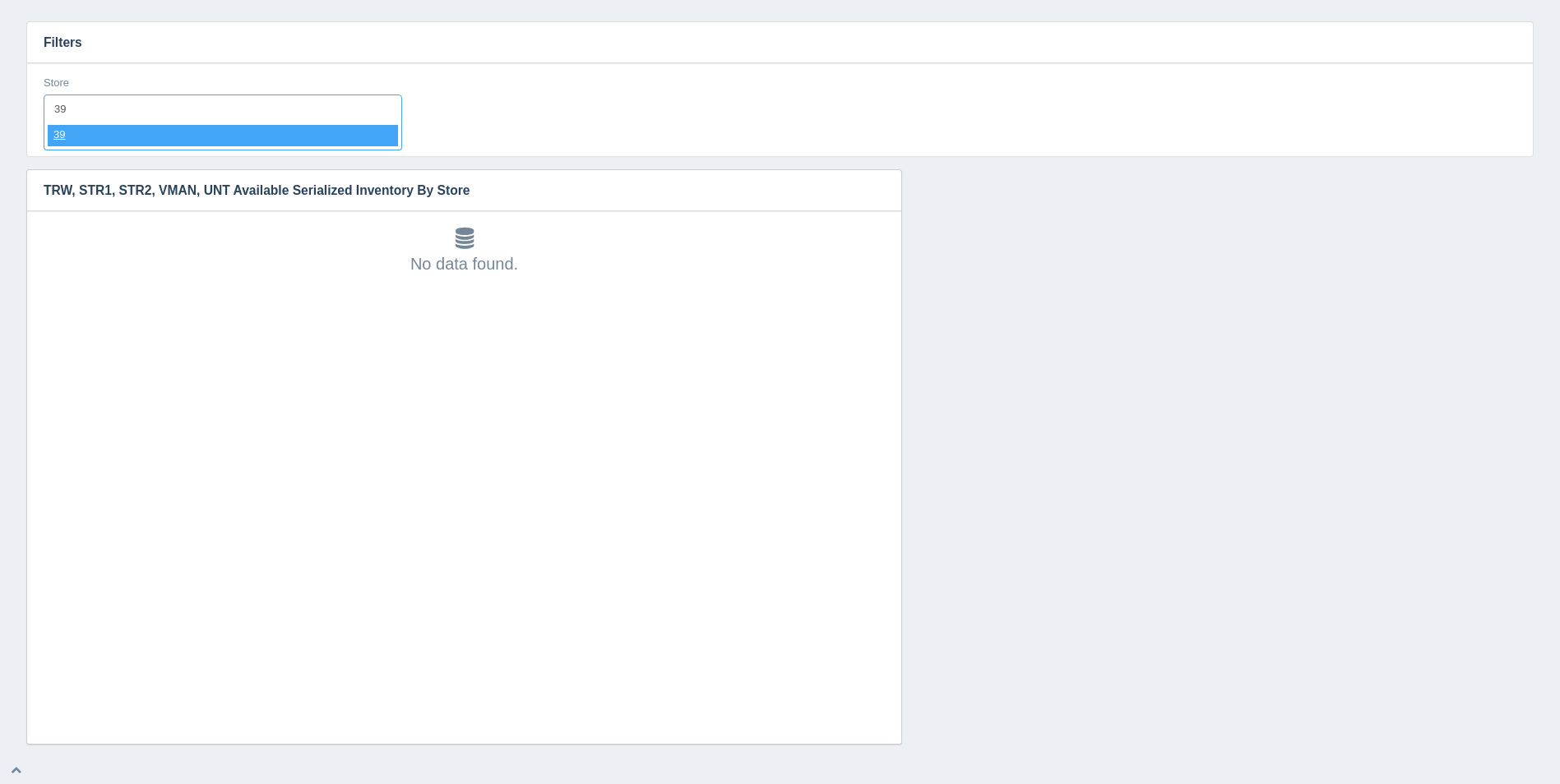
select select "39"
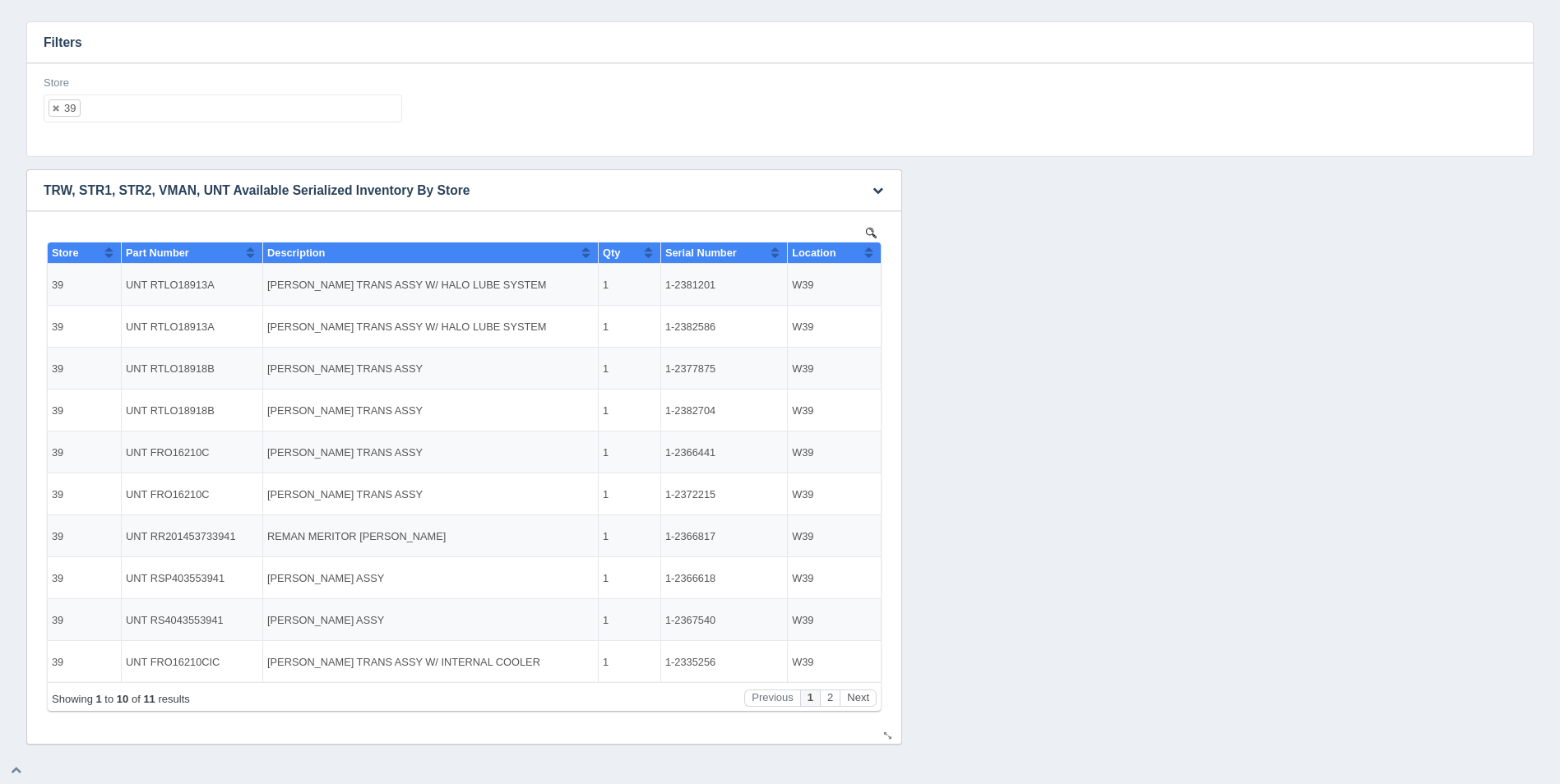
click at [871, 250] on button "Sort column ascending" at bounding box center [868, 252] width 10 height 20
click at [871, 249] on button "Sort column descending" at bounding box center [868, 252] width 10 height 20
click at [200, 115] on ul "39" at bounding box center [223, 108] width 359 height 28
select select
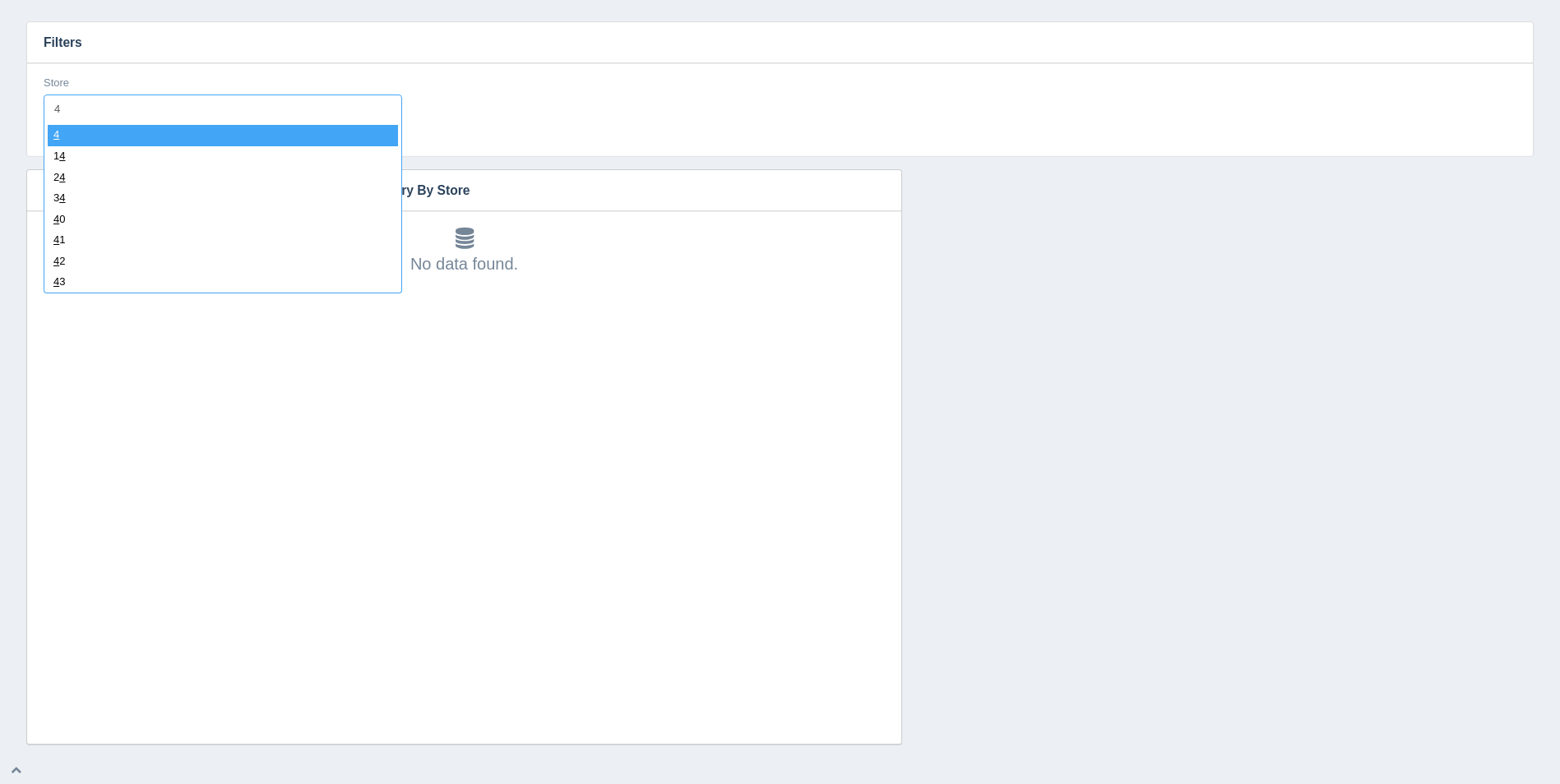
type input "40"
select select "40"
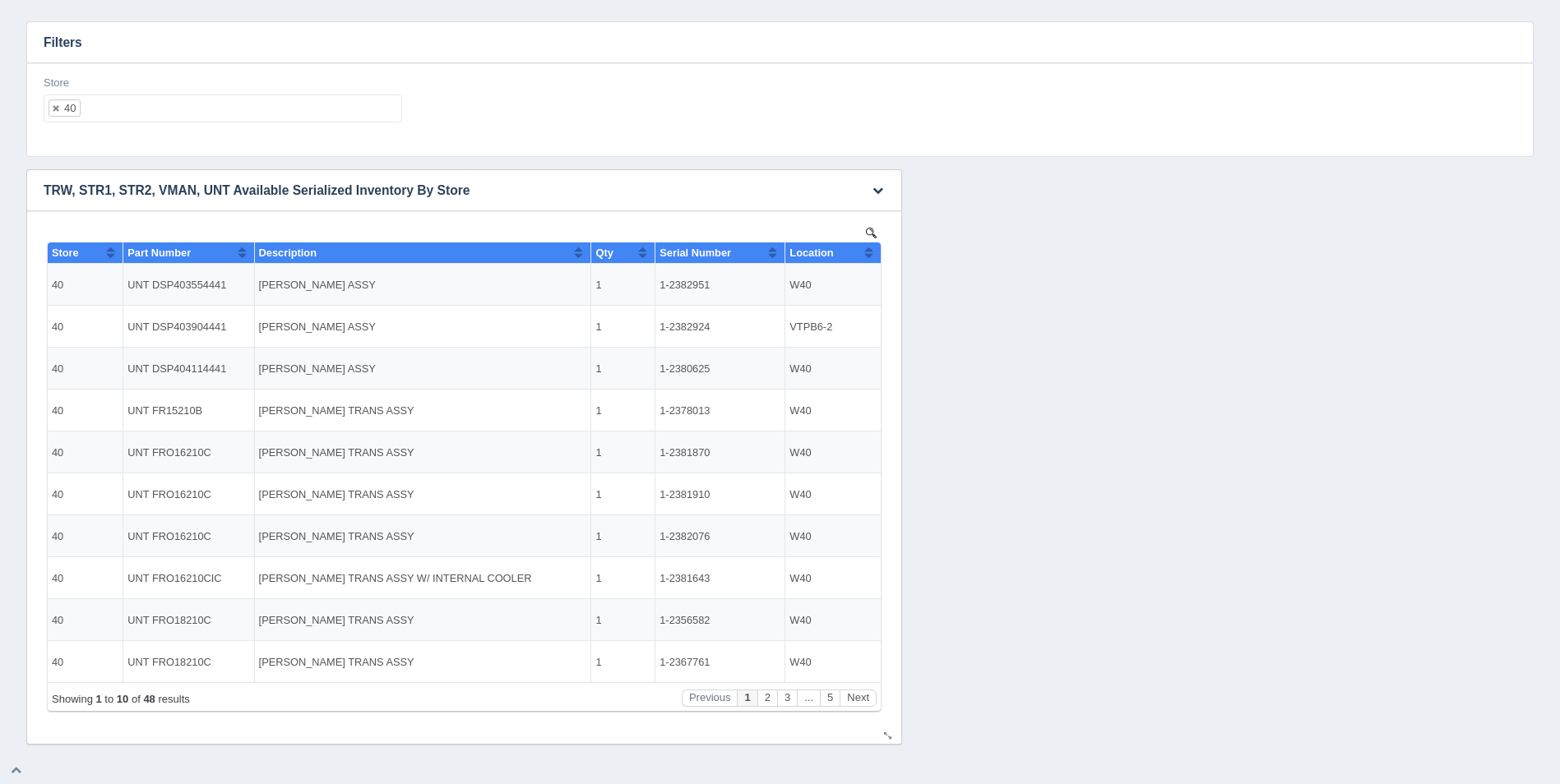
click at [874, 252] on th "Location" at bounding box center [833, 253] width 95 height 22
click at [196, 117] on ul "40" at bounding box center [223, 108] width 359 height 28
click at [862, 703] on button "Next" at bounding box center [857, 699] width 37 height 17
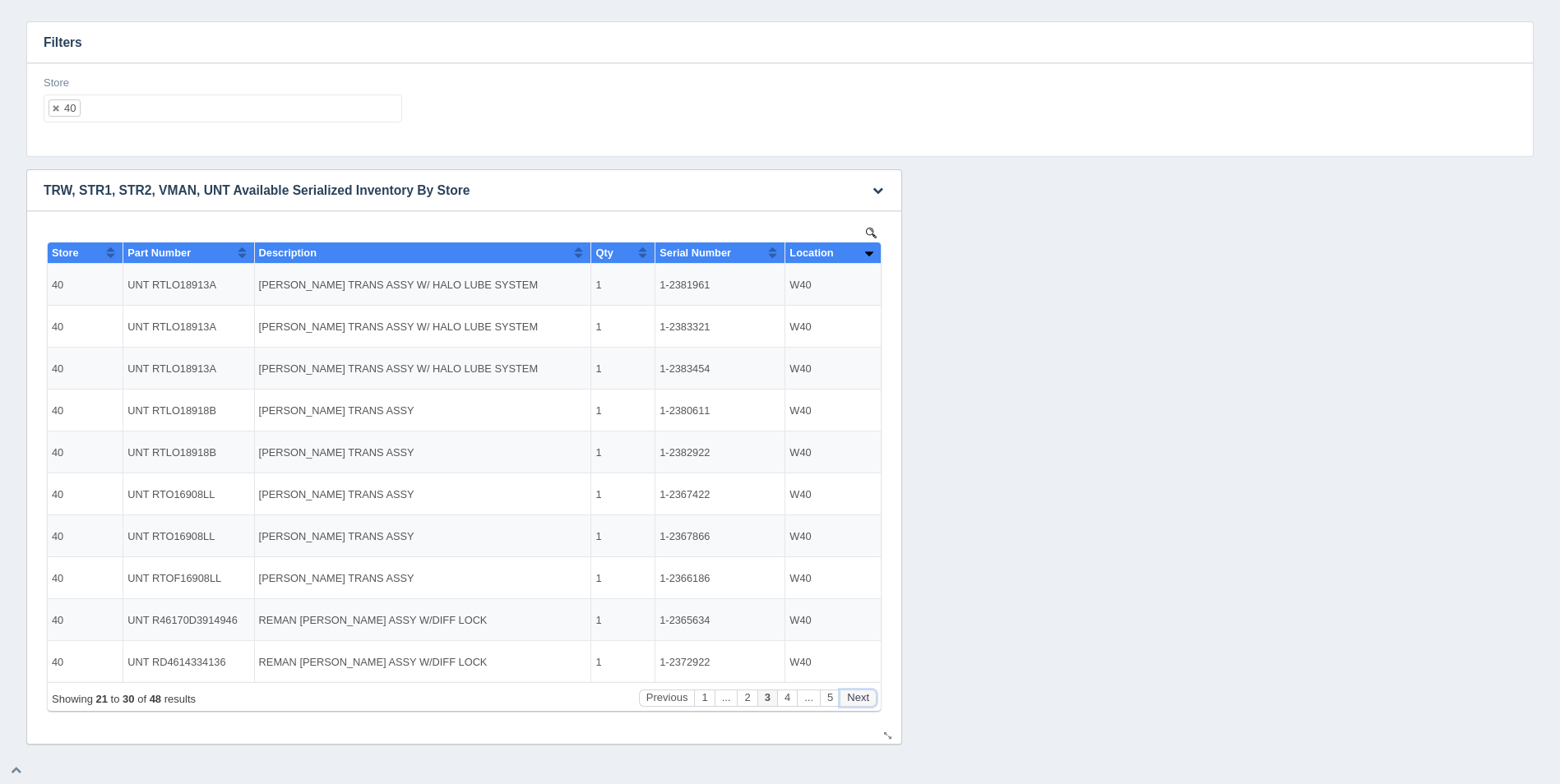
click at [862, 703] on button "Next" at bounding box center [857, 699] width 37 height 17
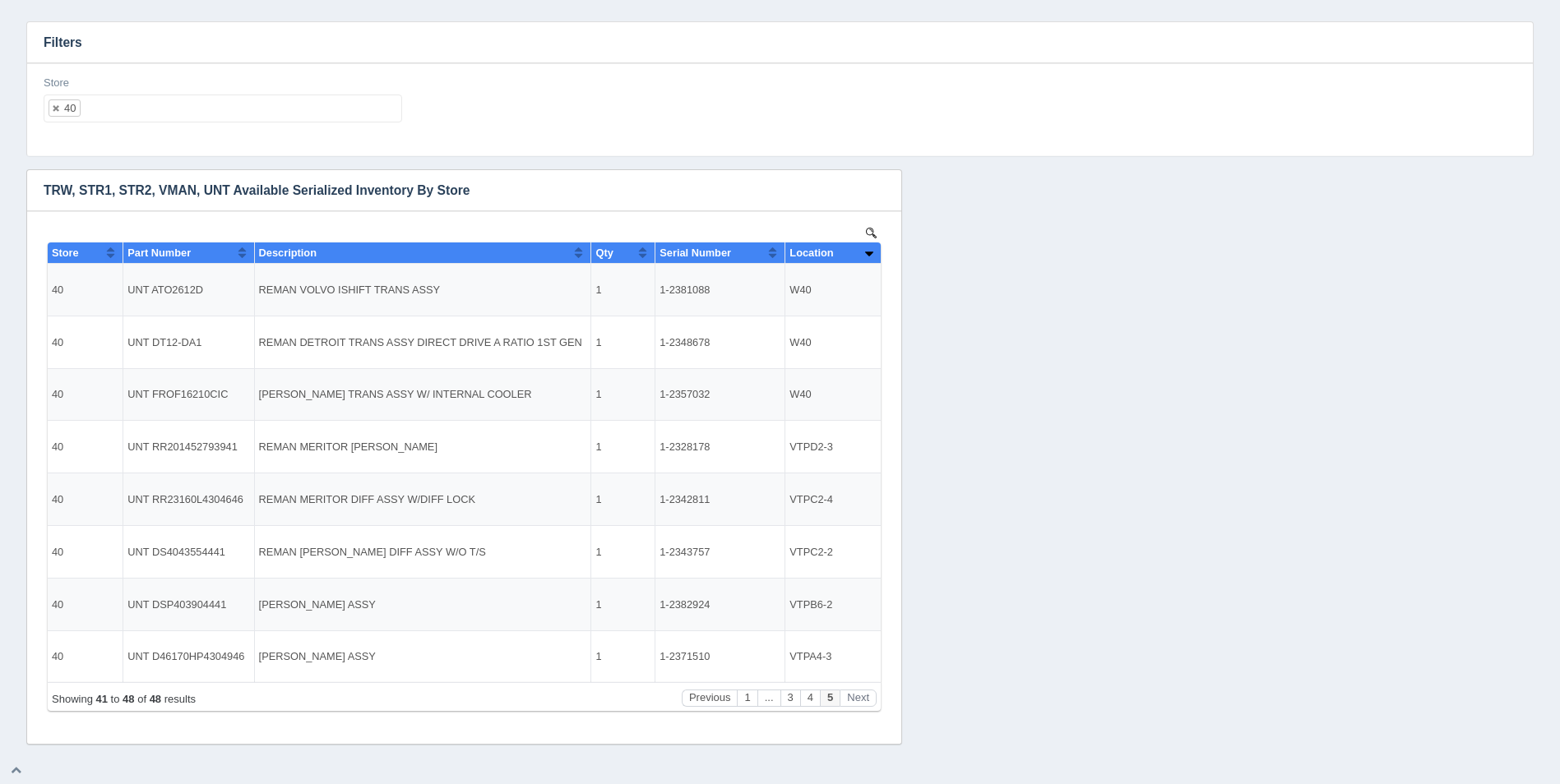
click at [90, 112] on input "text" at bounding box center [94, 108] width 28 height 27
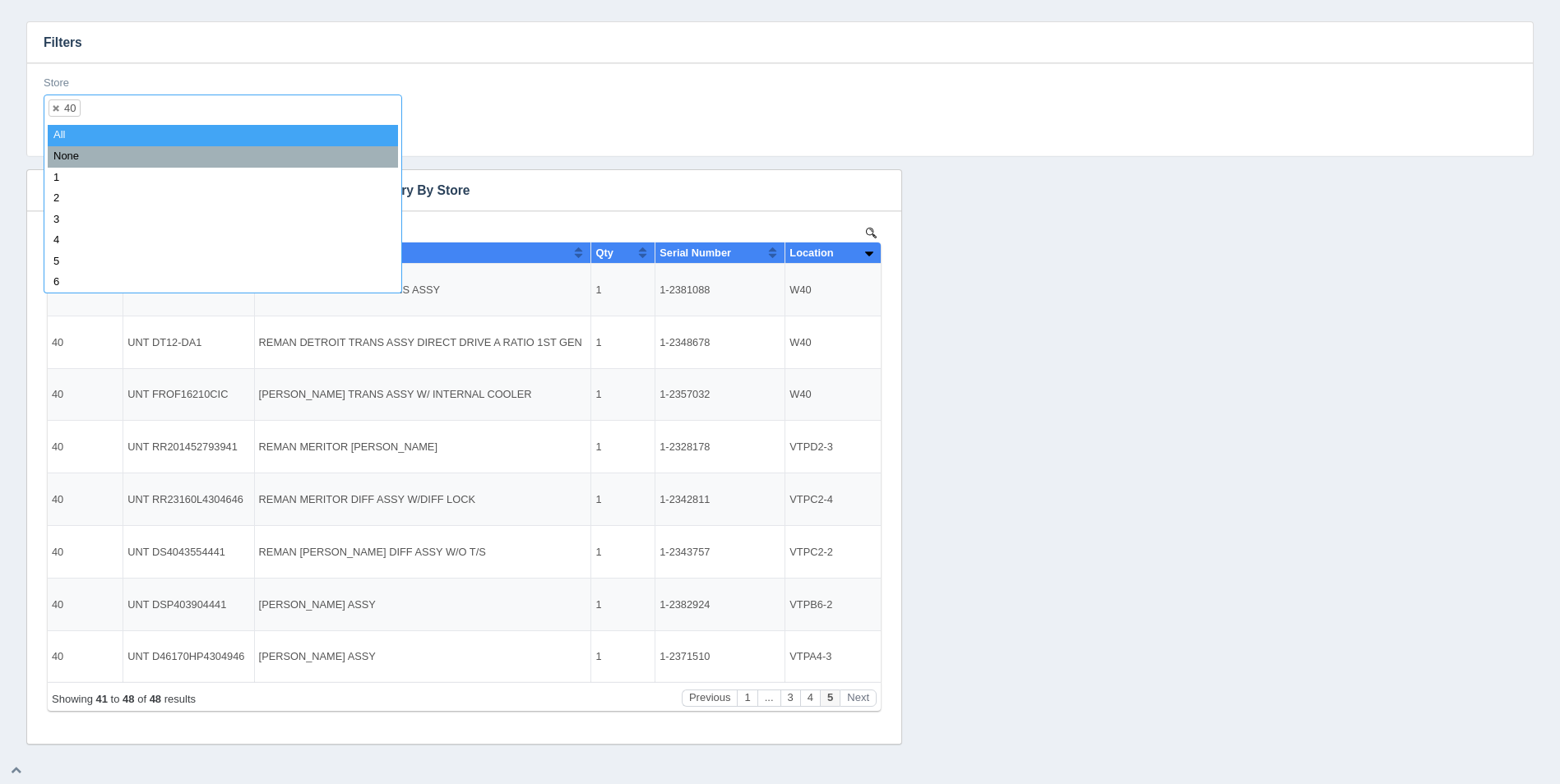
select select
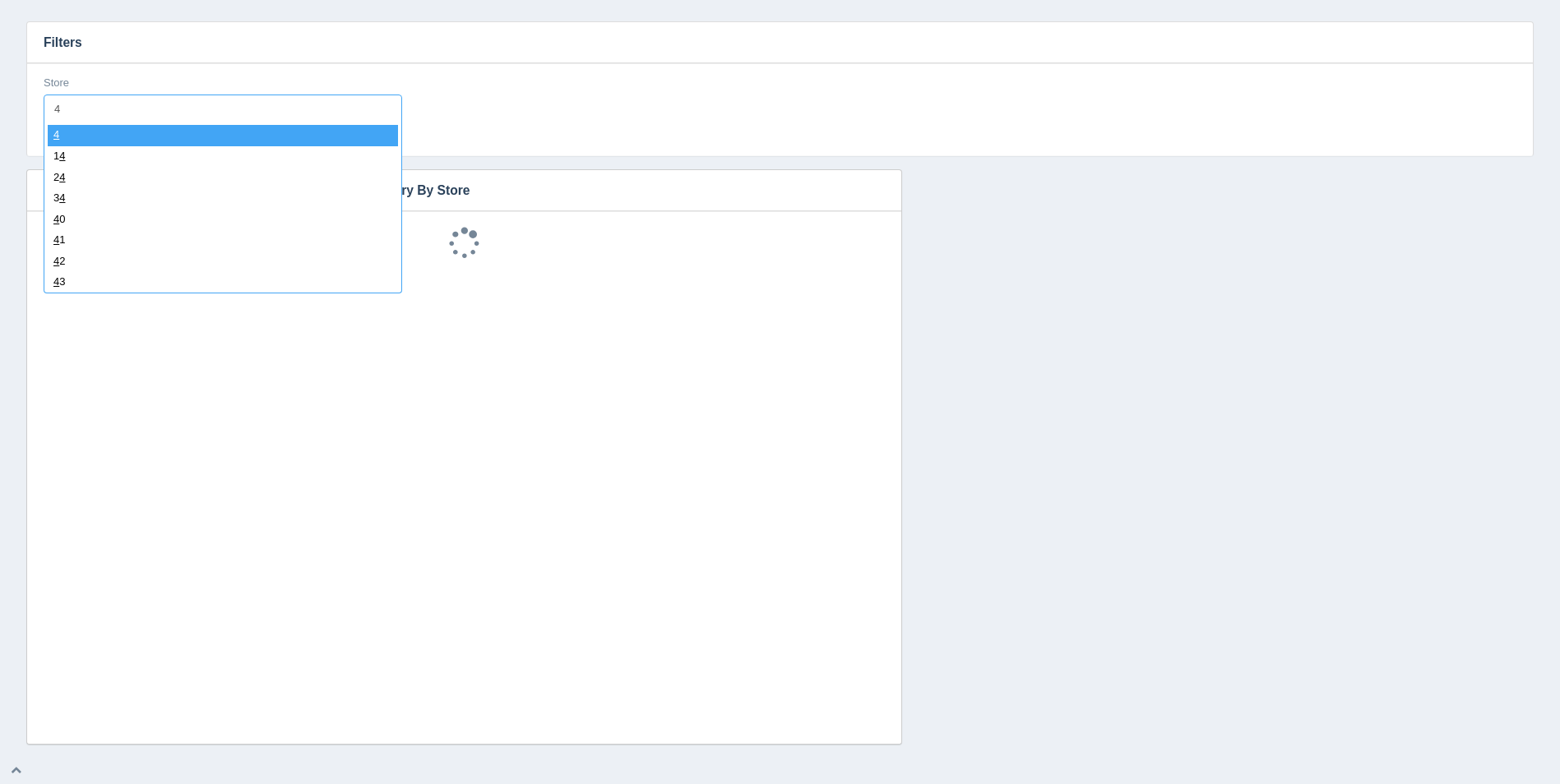
type input "41"
select select "41"
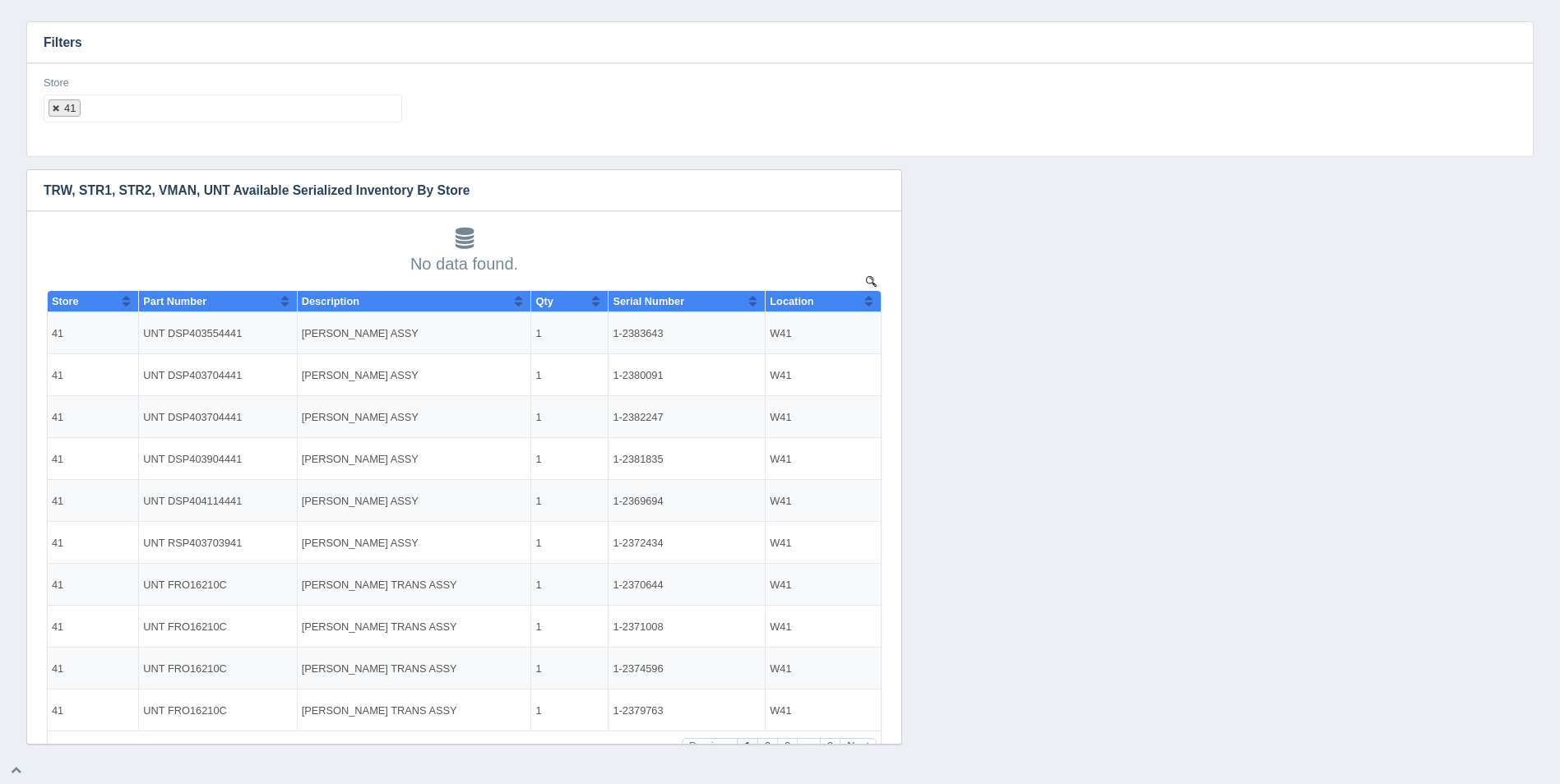
select select
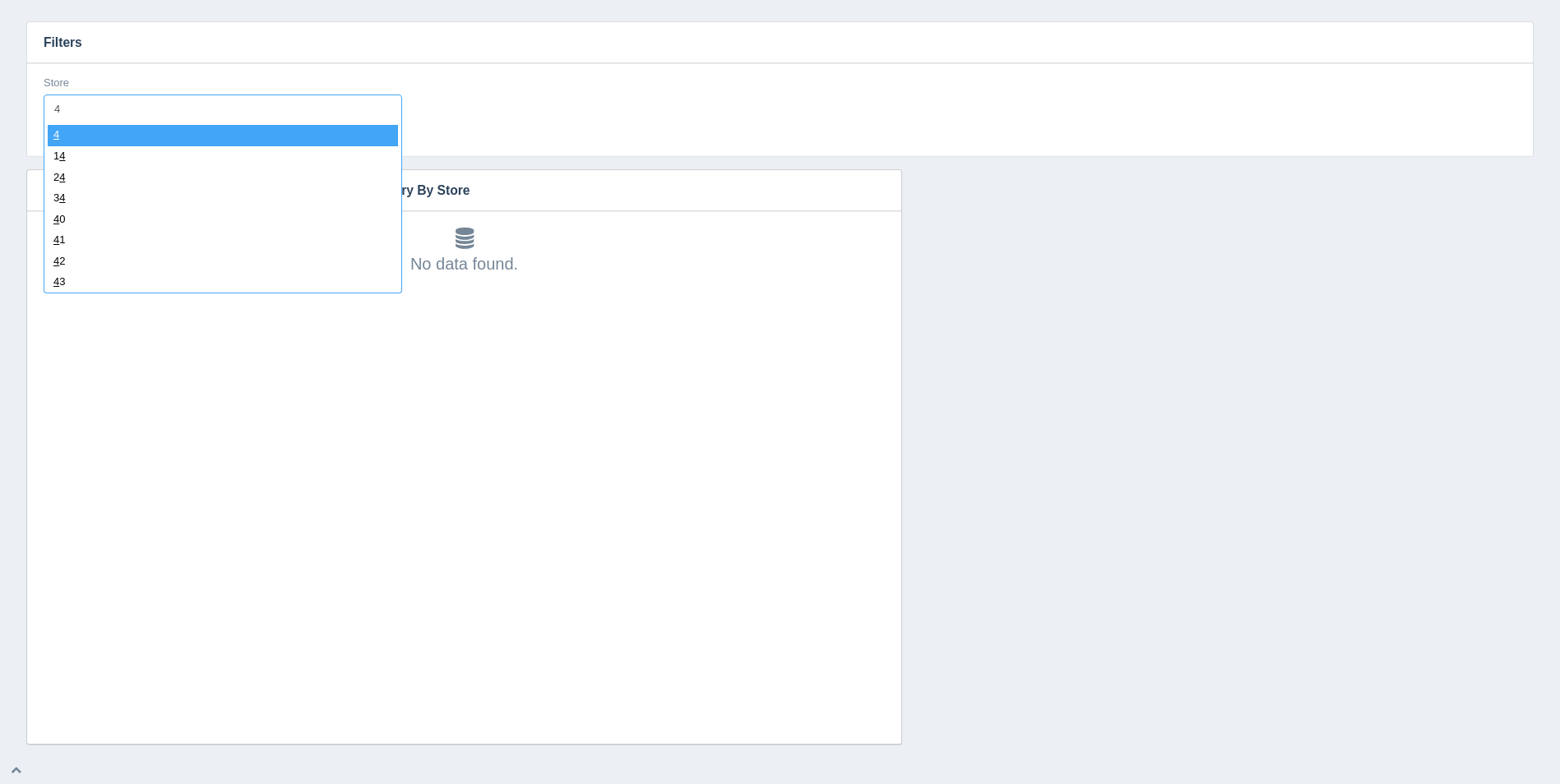
type input "41"
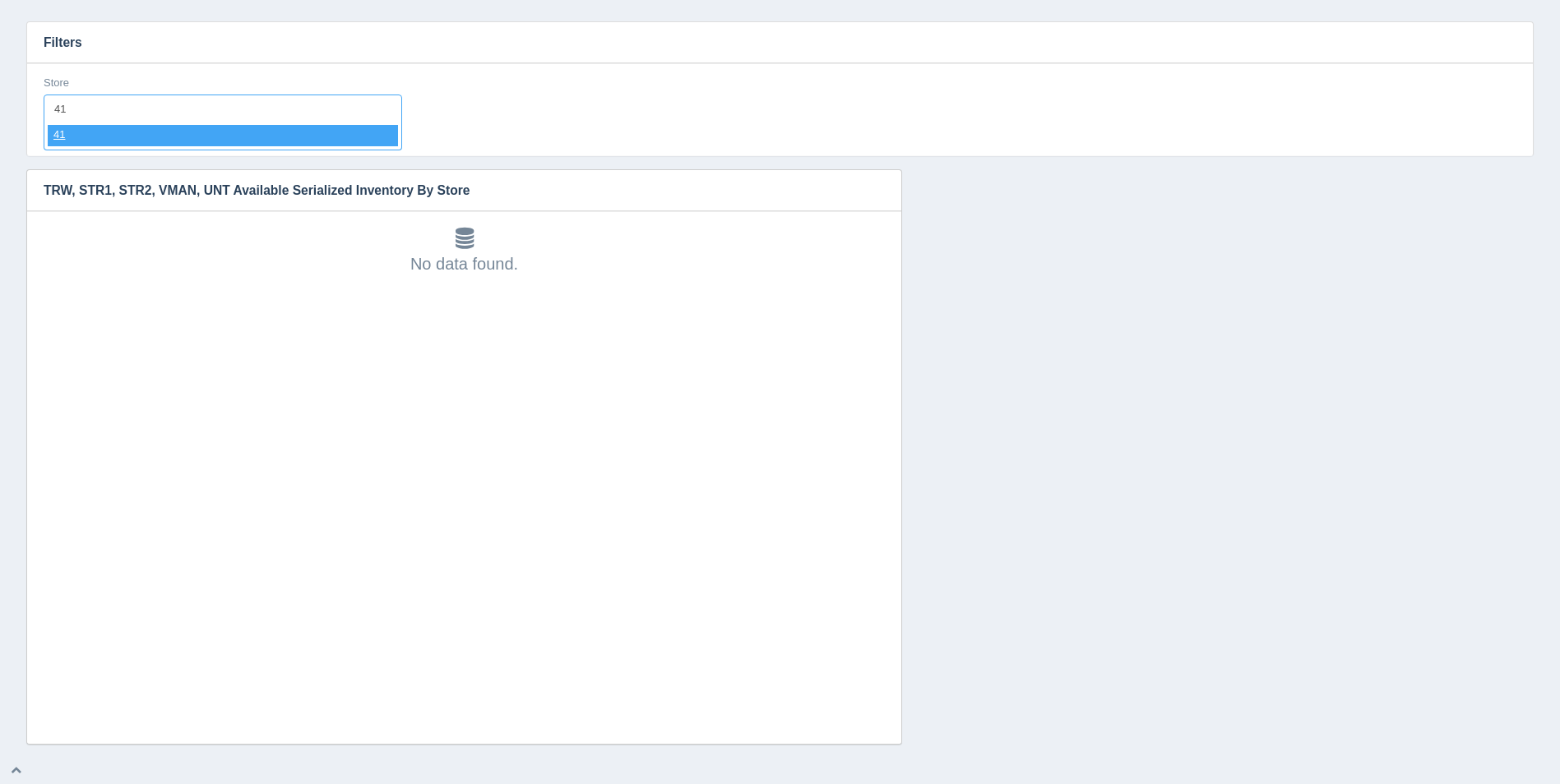
select select "41"
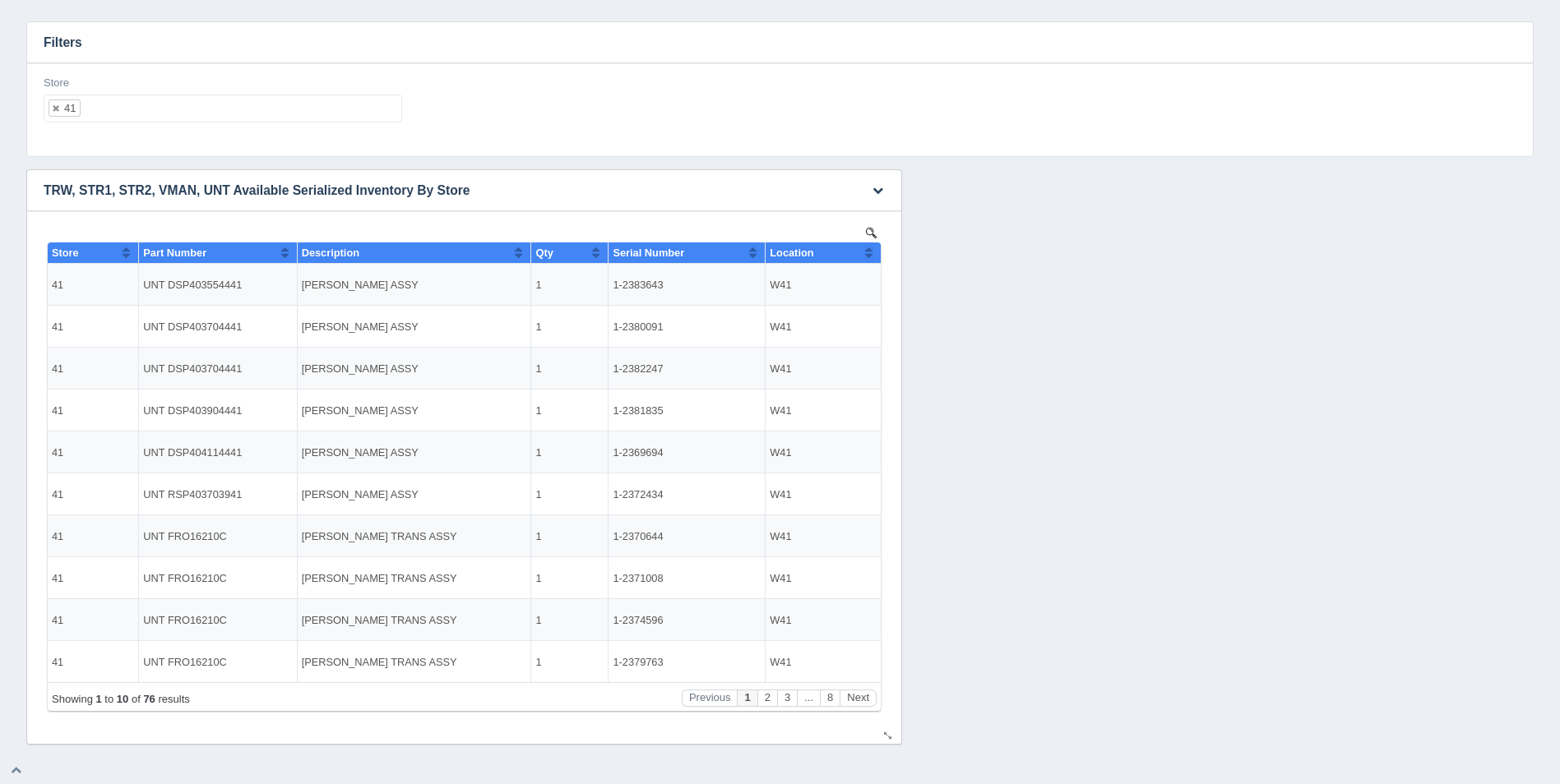
click at [875, 251] on th "Location" at bounding box center [822, 253] width 115 height 22
click at [187, 118] on ul "41" at bounding box center [223, 108] width 359 height 28
select select
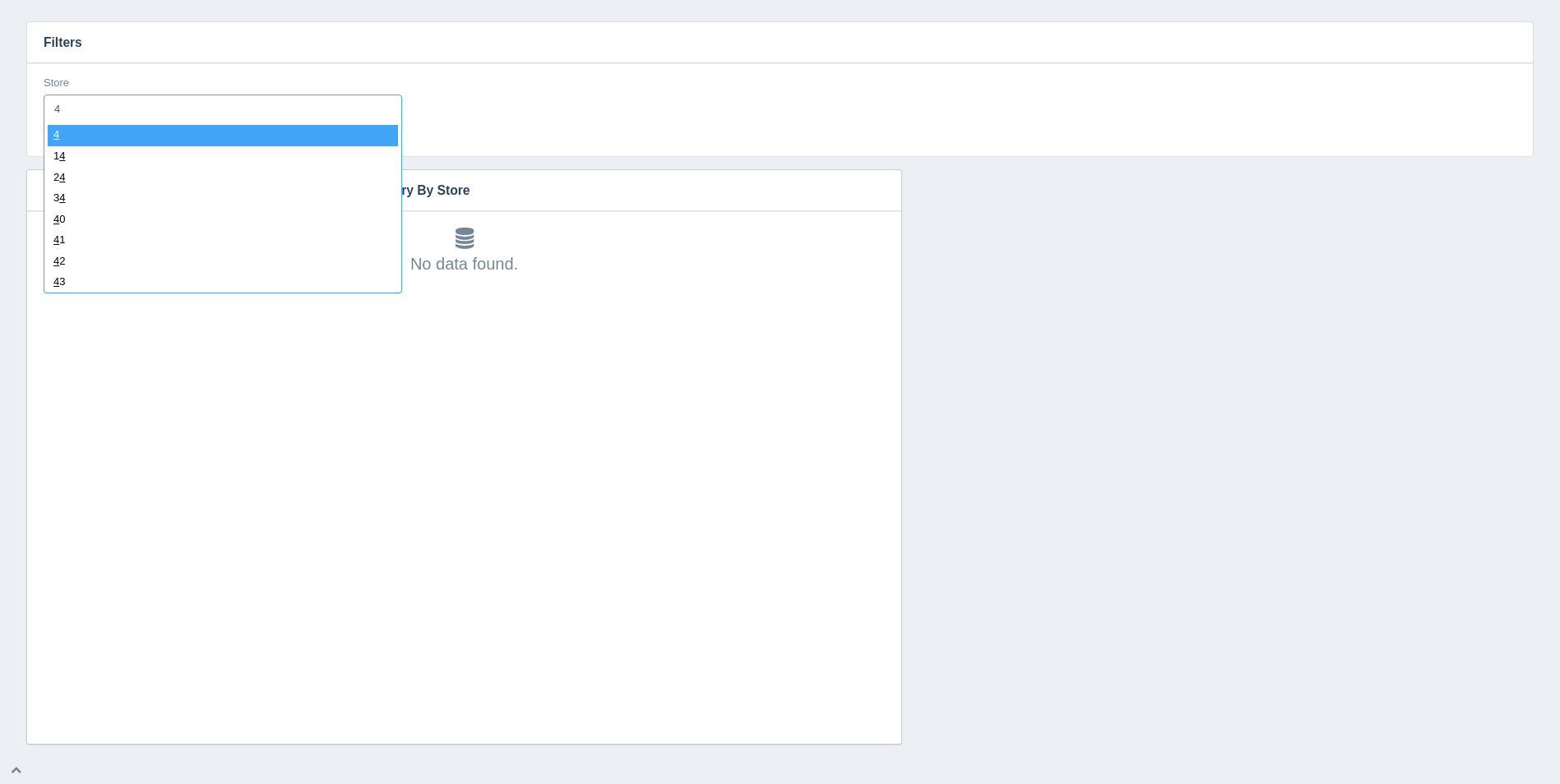
type input "42"
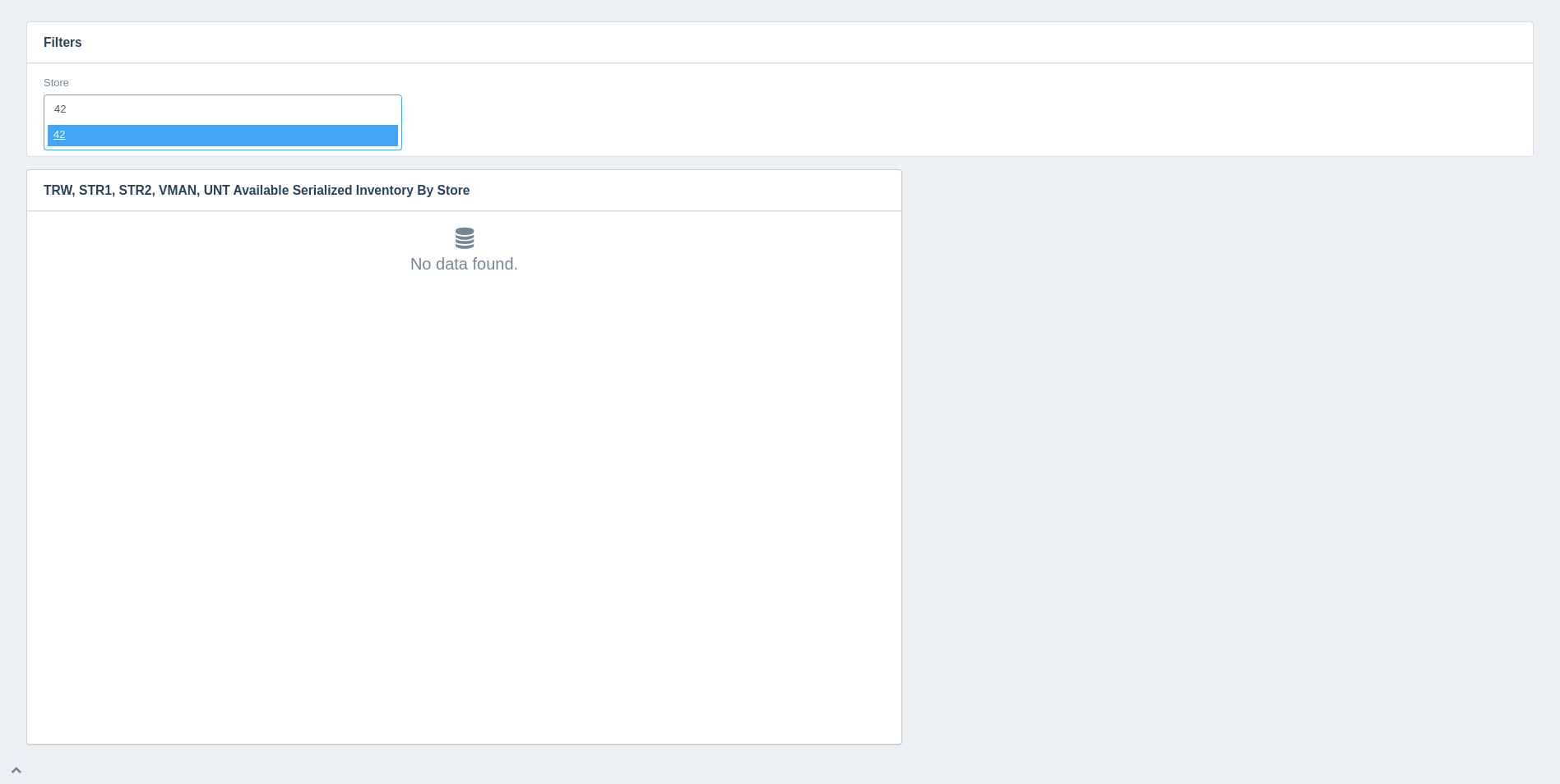
select select "42"
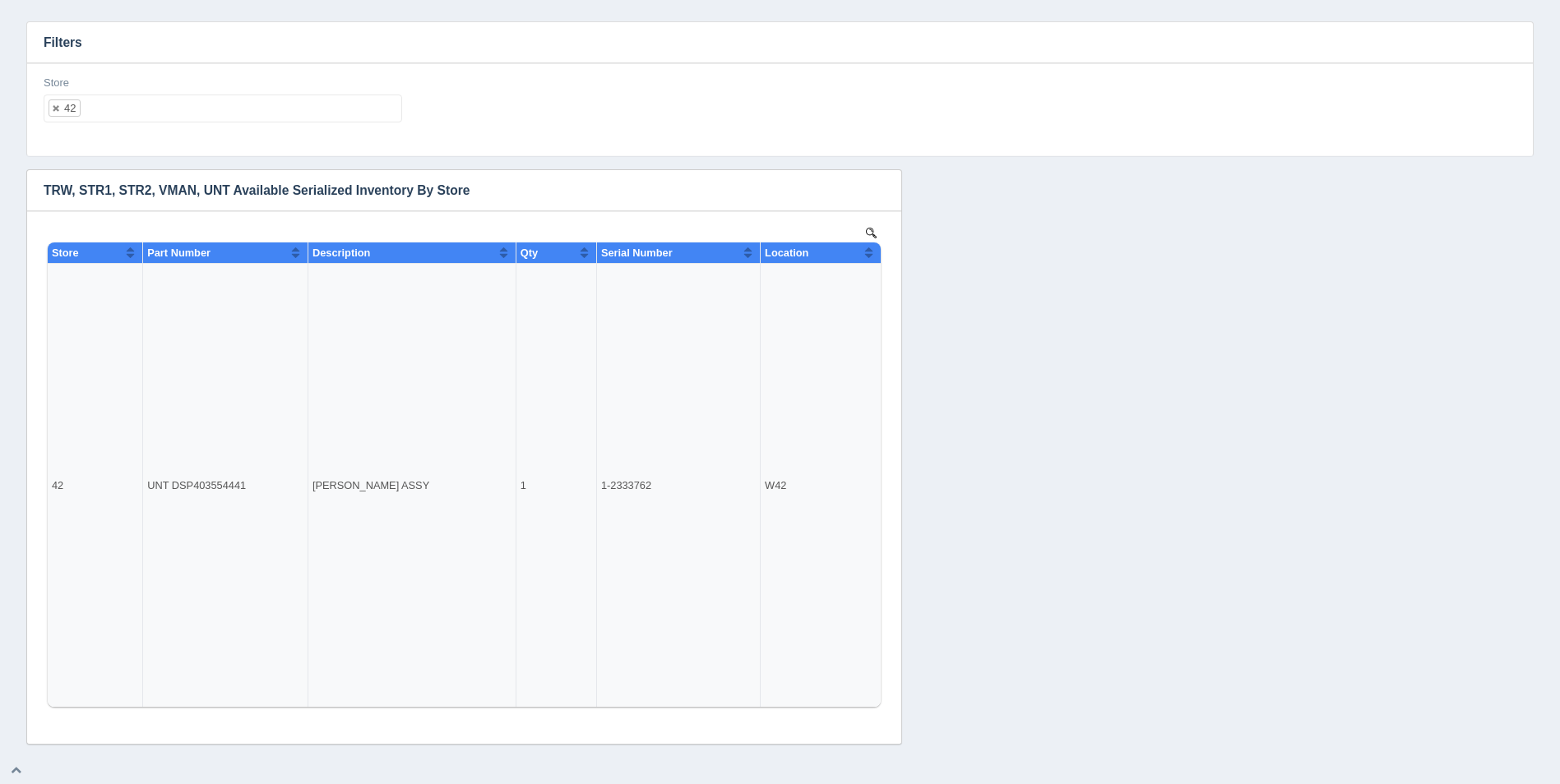
click at [112, 111] on ul "42" at bounding box center [223, 108] width 359 height 28
select select
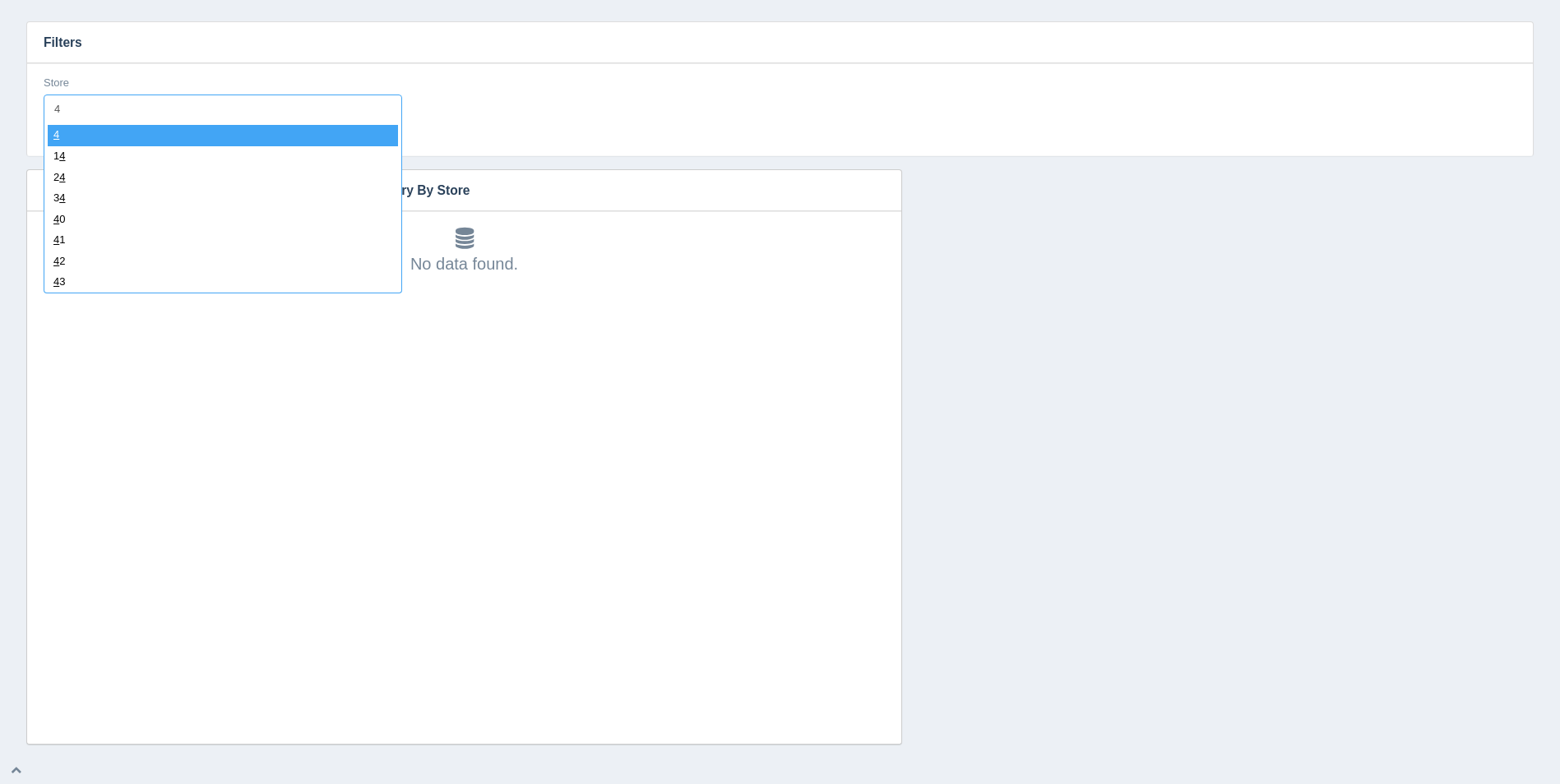
type input "43"
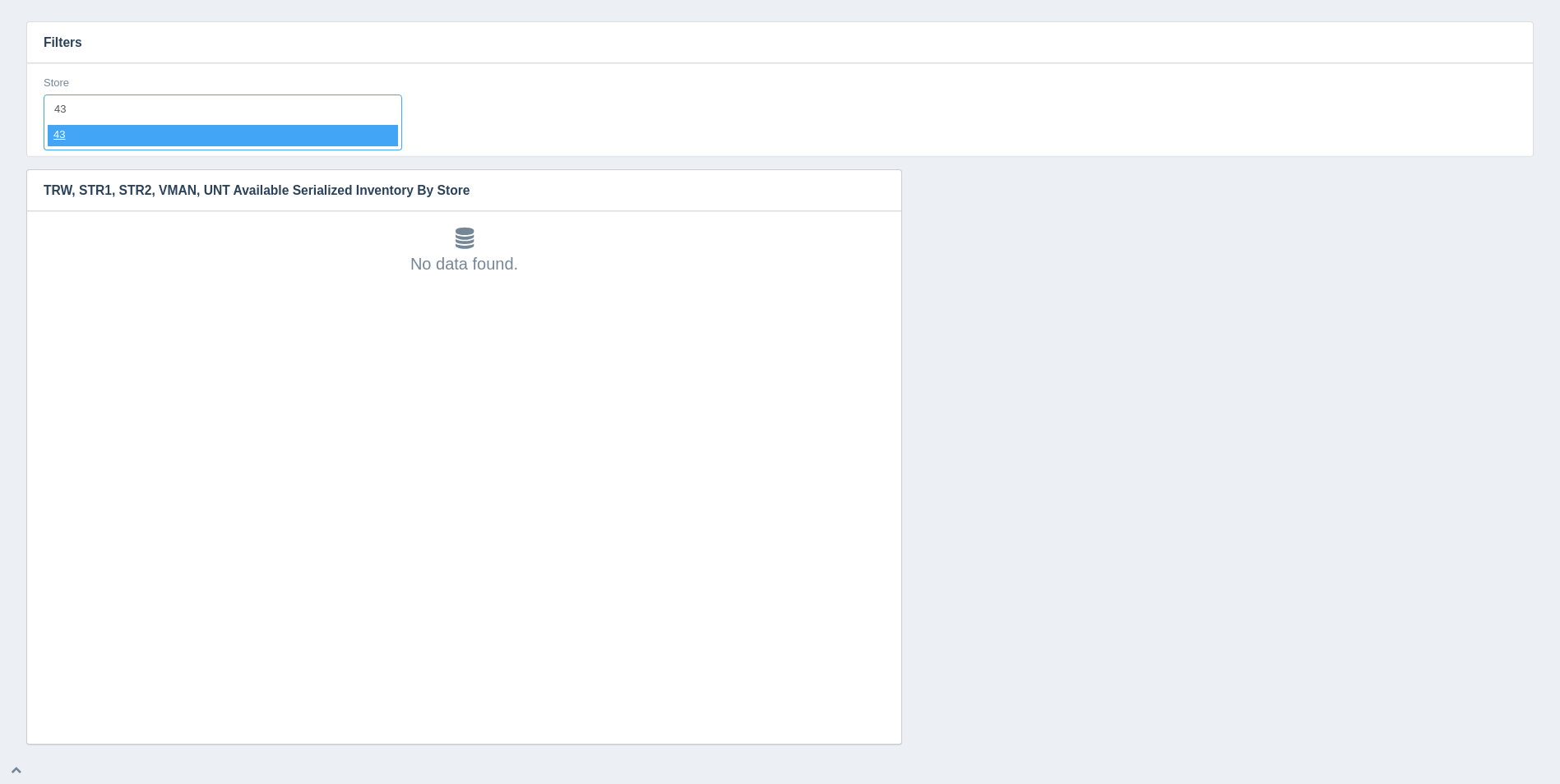
select select "43"
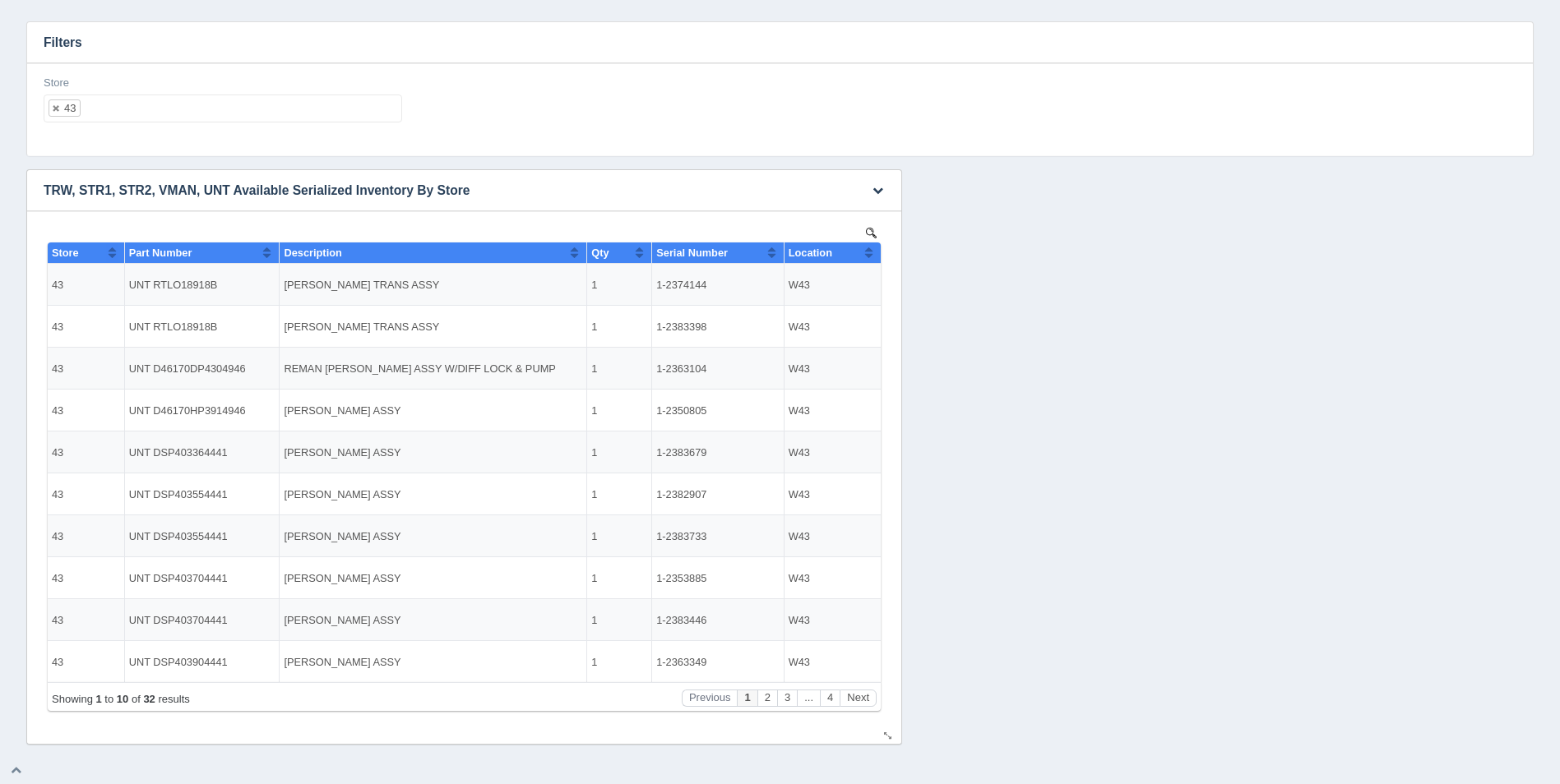
click at [863, 259] on button "Sort column ascending" at bounding box center [868, 252] width 10 height 20
drag, startPoint x: 868, startPoint y: 255, endPoint x: 945, endPoint y: 482, distance: 239.7
click at [868, 255] on button "Sort column descending" at bounding box center [868, 252] width 10 height 20
click at [103, 108] on input "text" at bounding box center [94, 108] width 28 height 27
select select
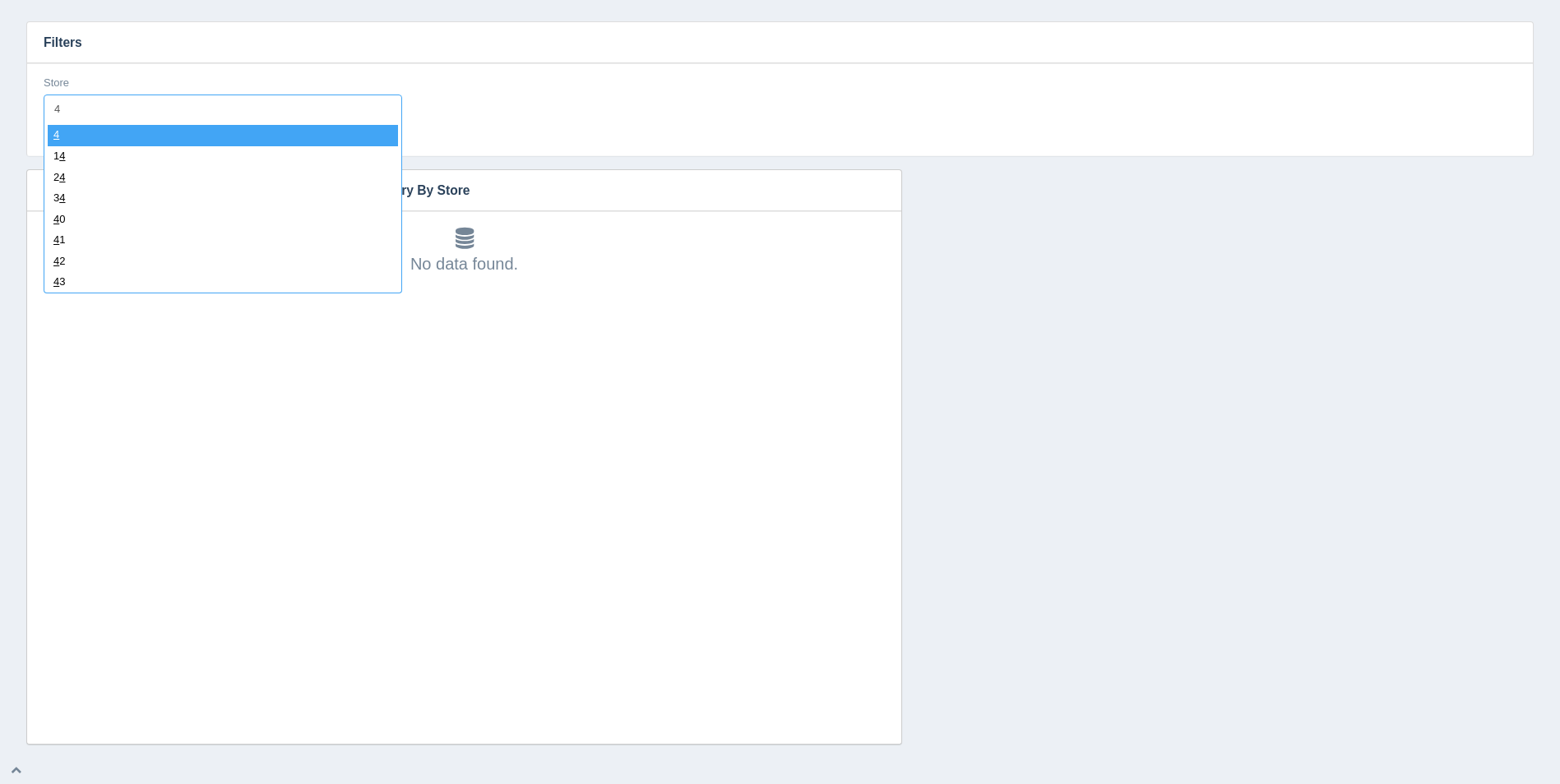
type input "44"
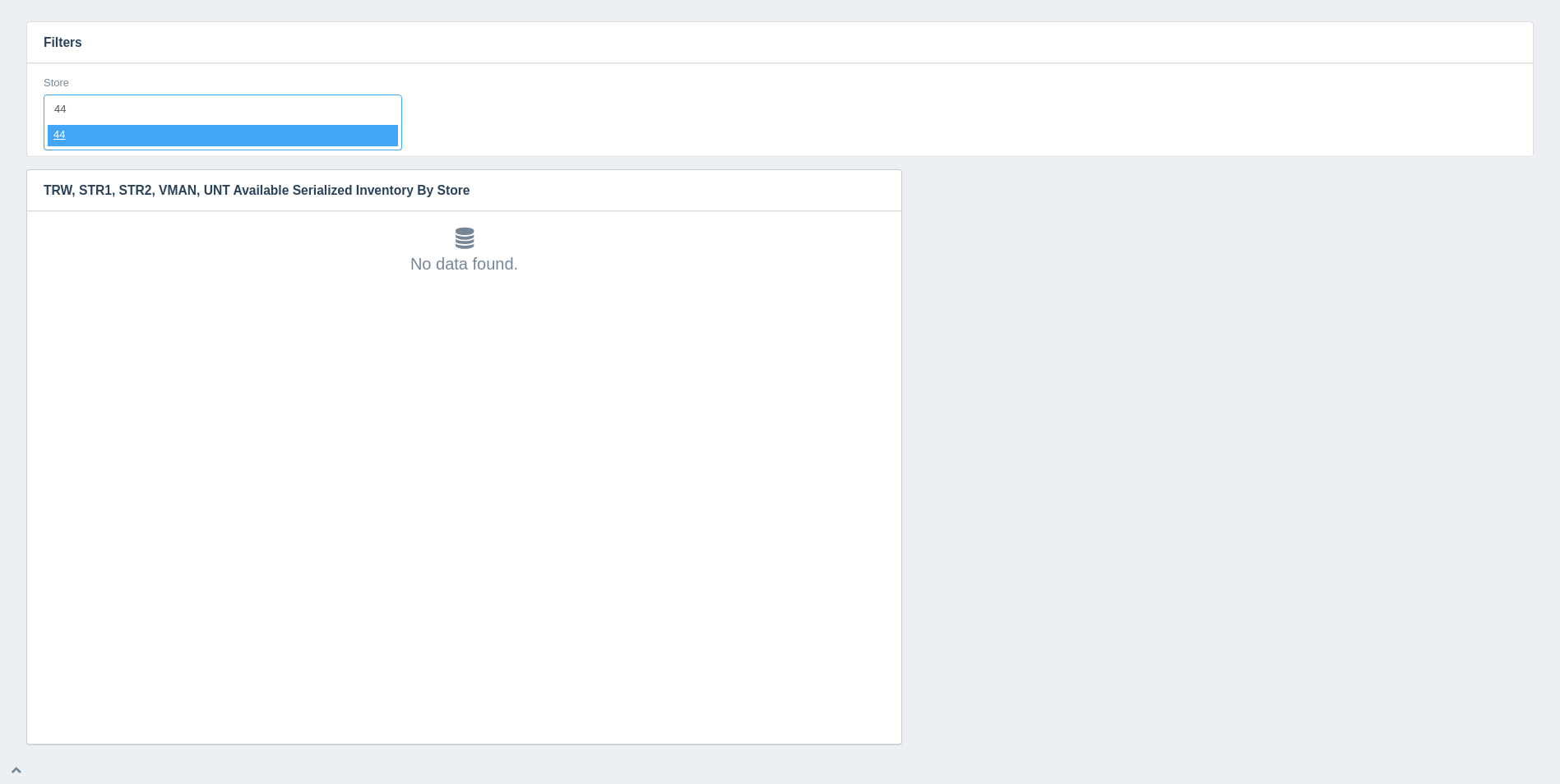
select select "44"
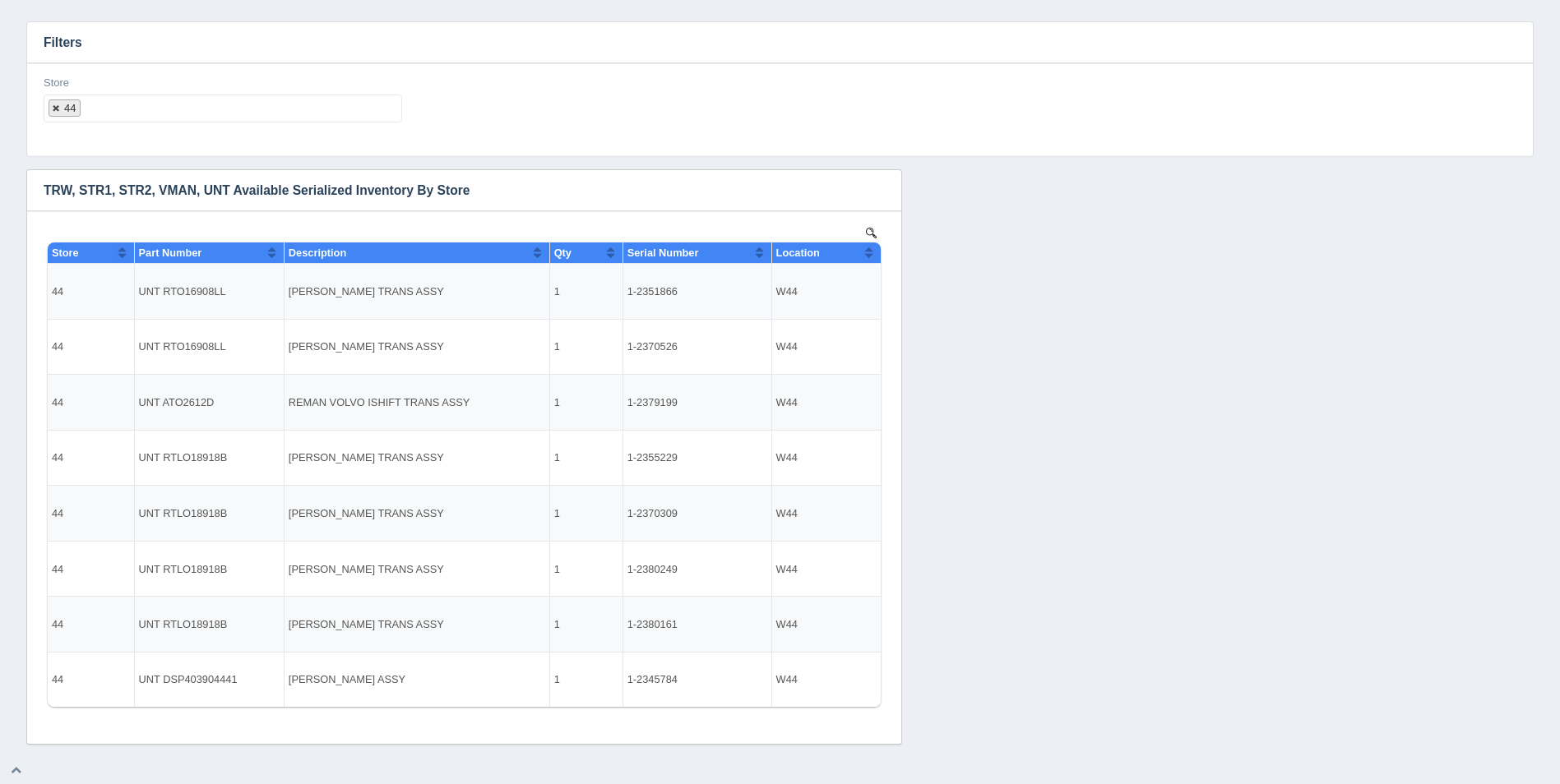
select select
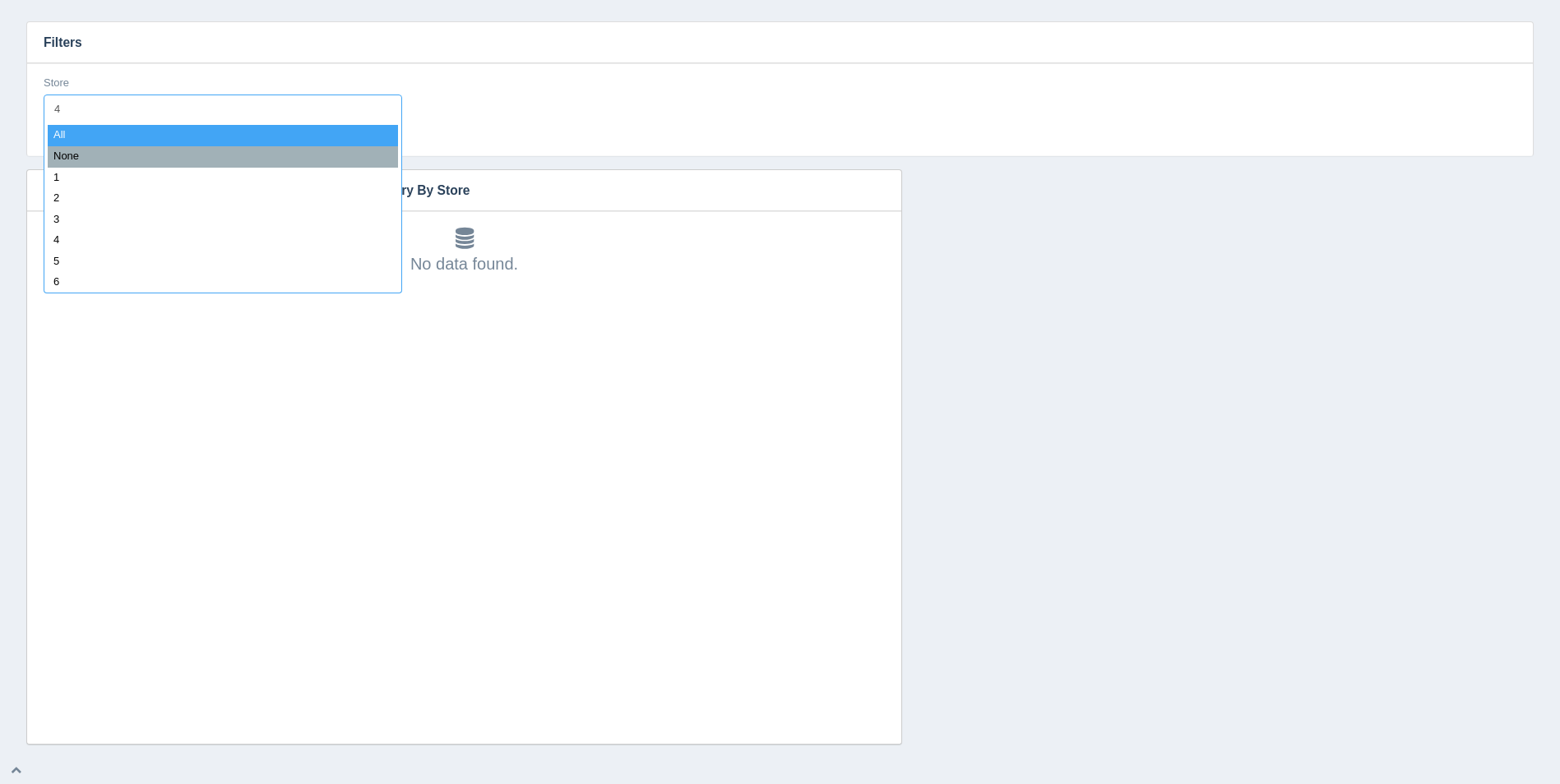
type input "45"
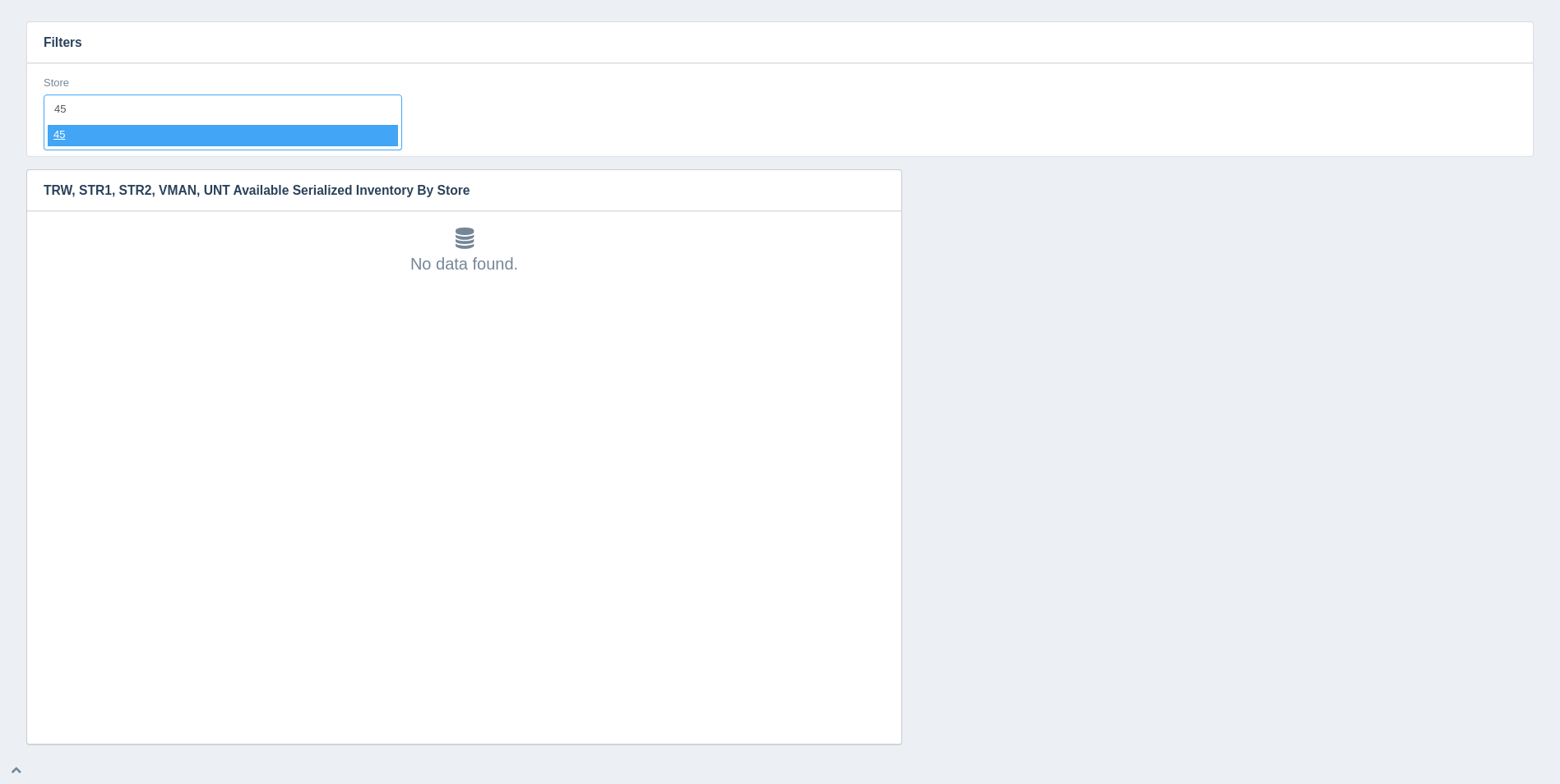
select select "45"
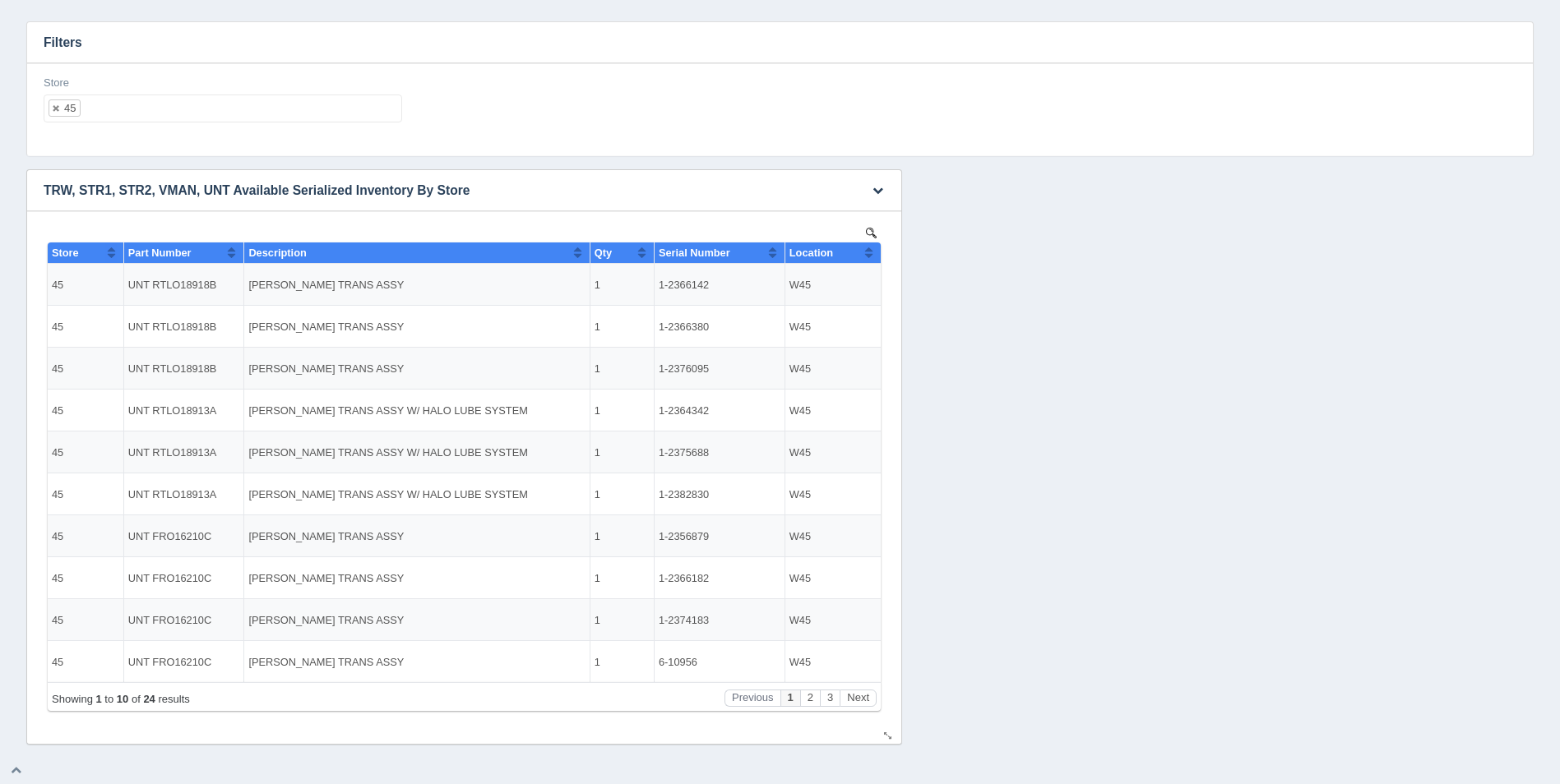
click at [876, 257] on th "Location" at bounding box center [832, 253] width 96 height 22
click at [356, 111] on ul "45" at bounding box center [223, 108] width 359 height 28
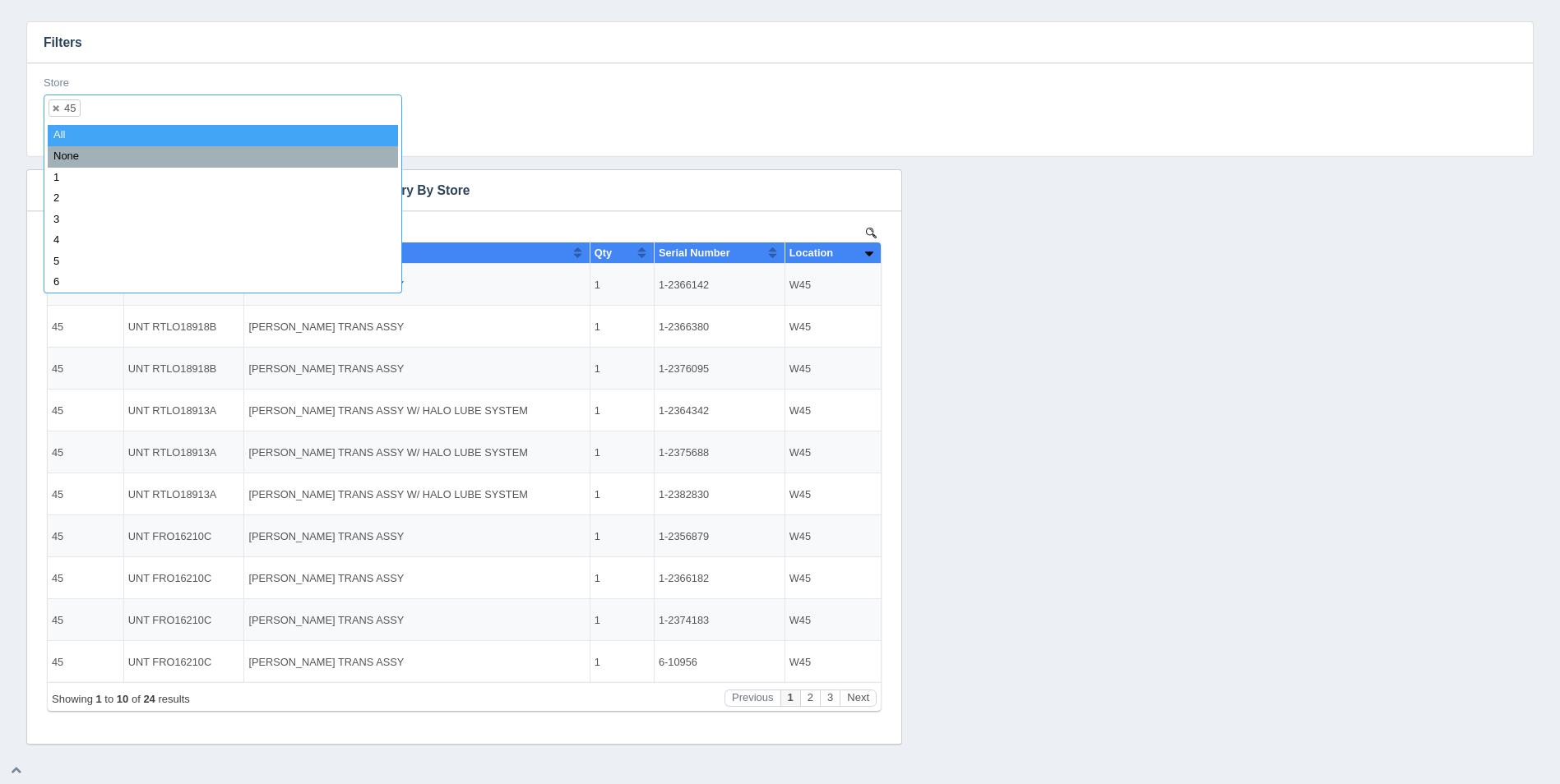
select select
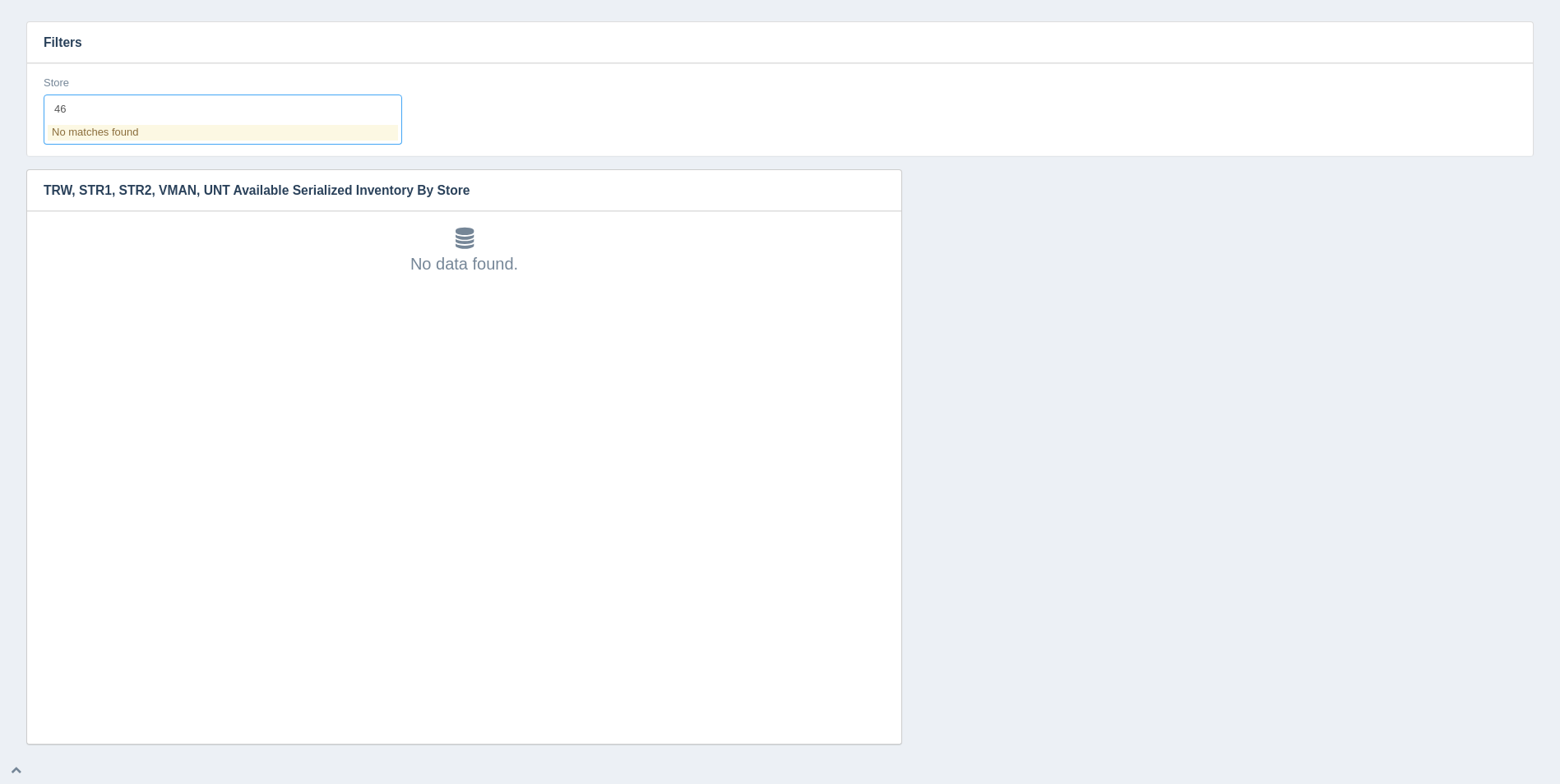
type input "4"
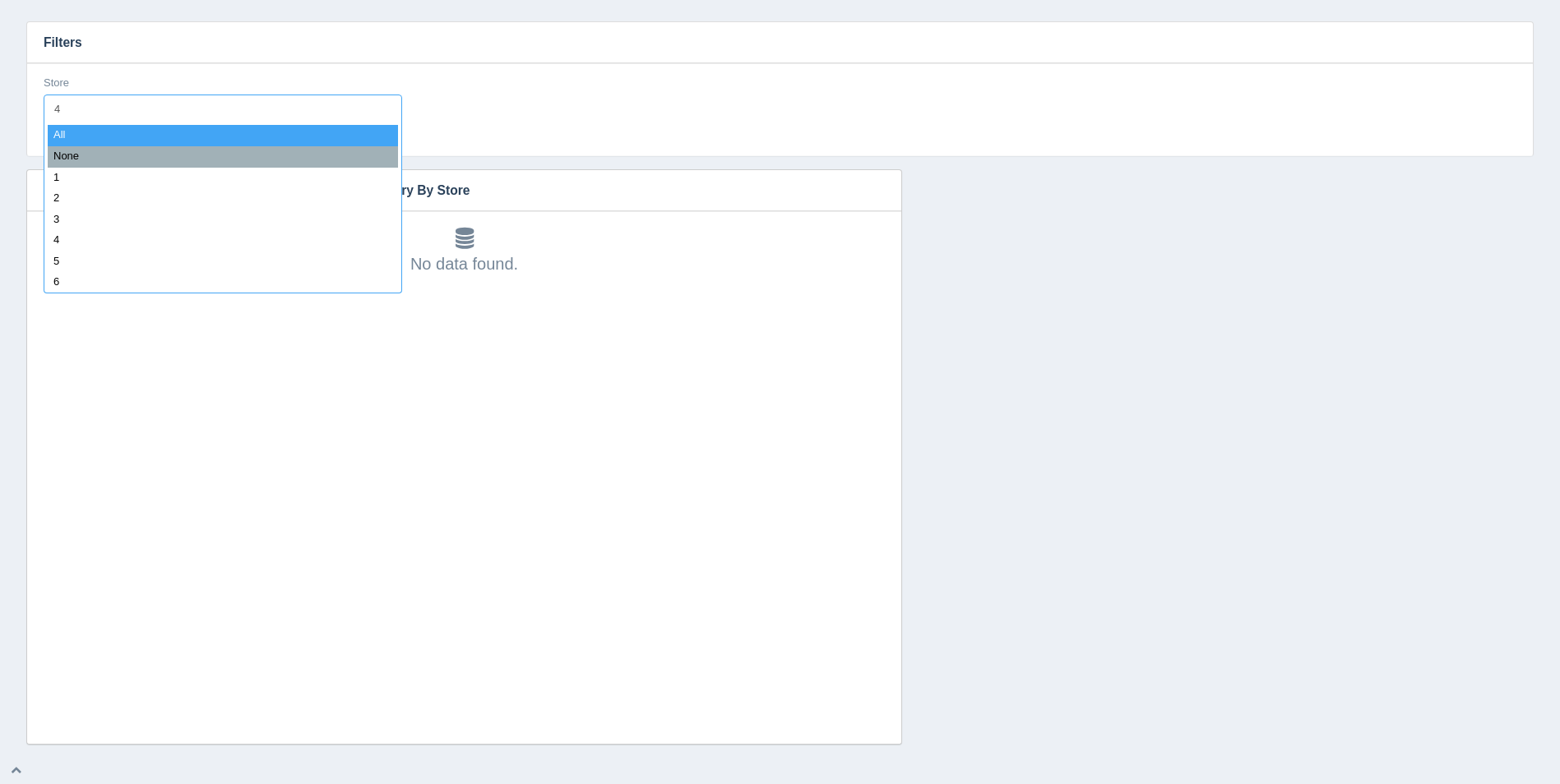
type input "47"
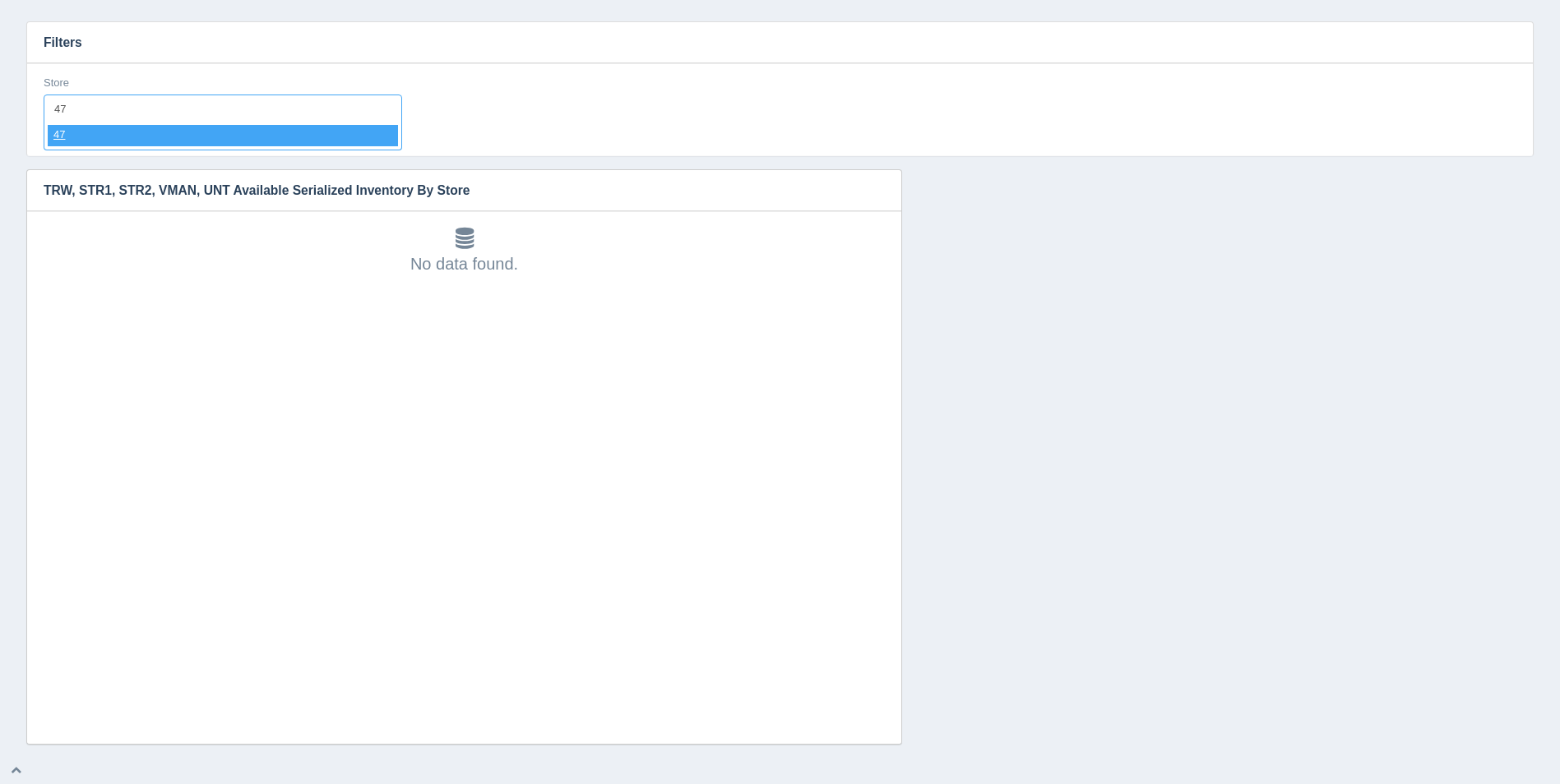
select select "47"
select select
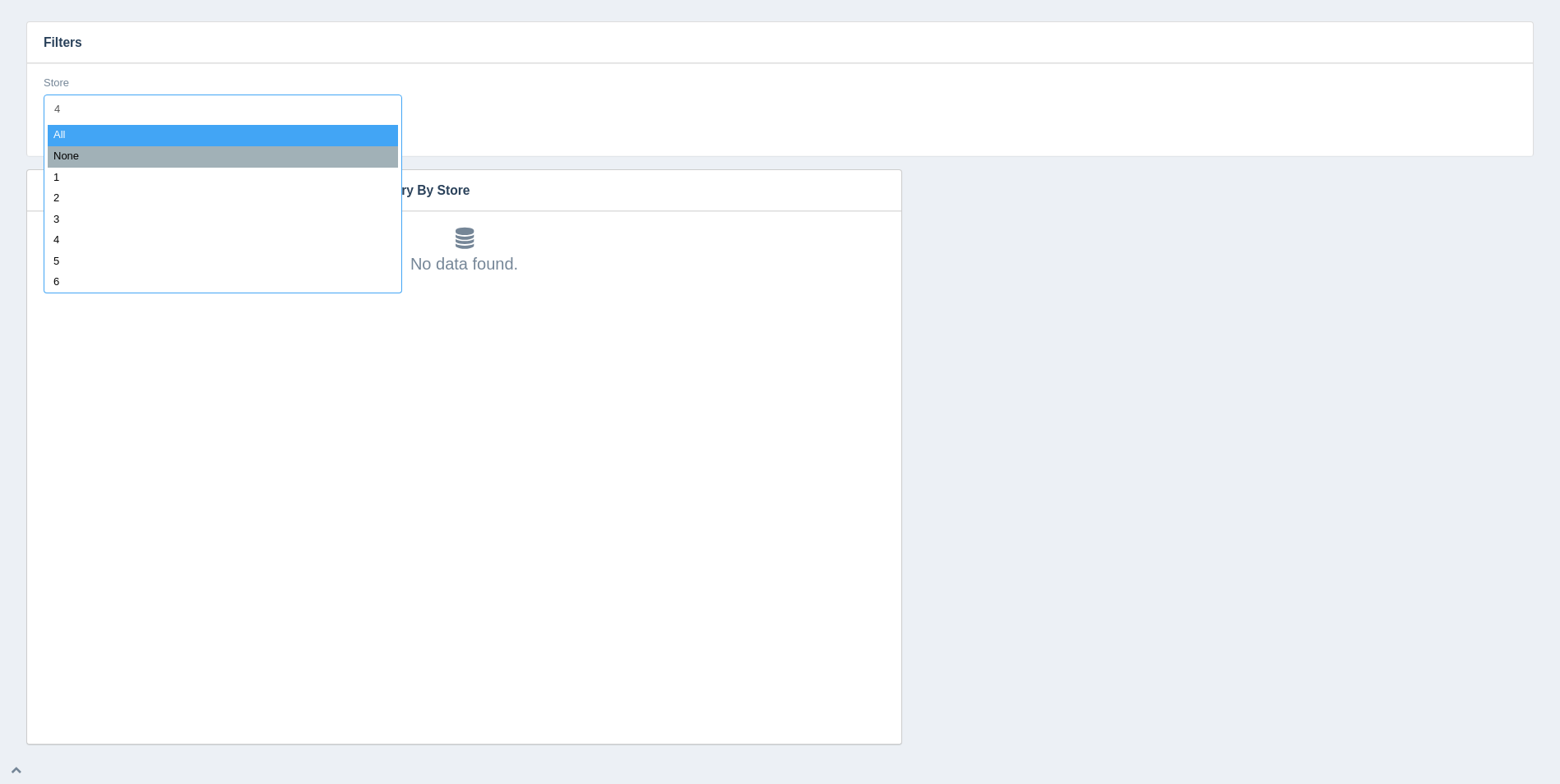
type input "48"
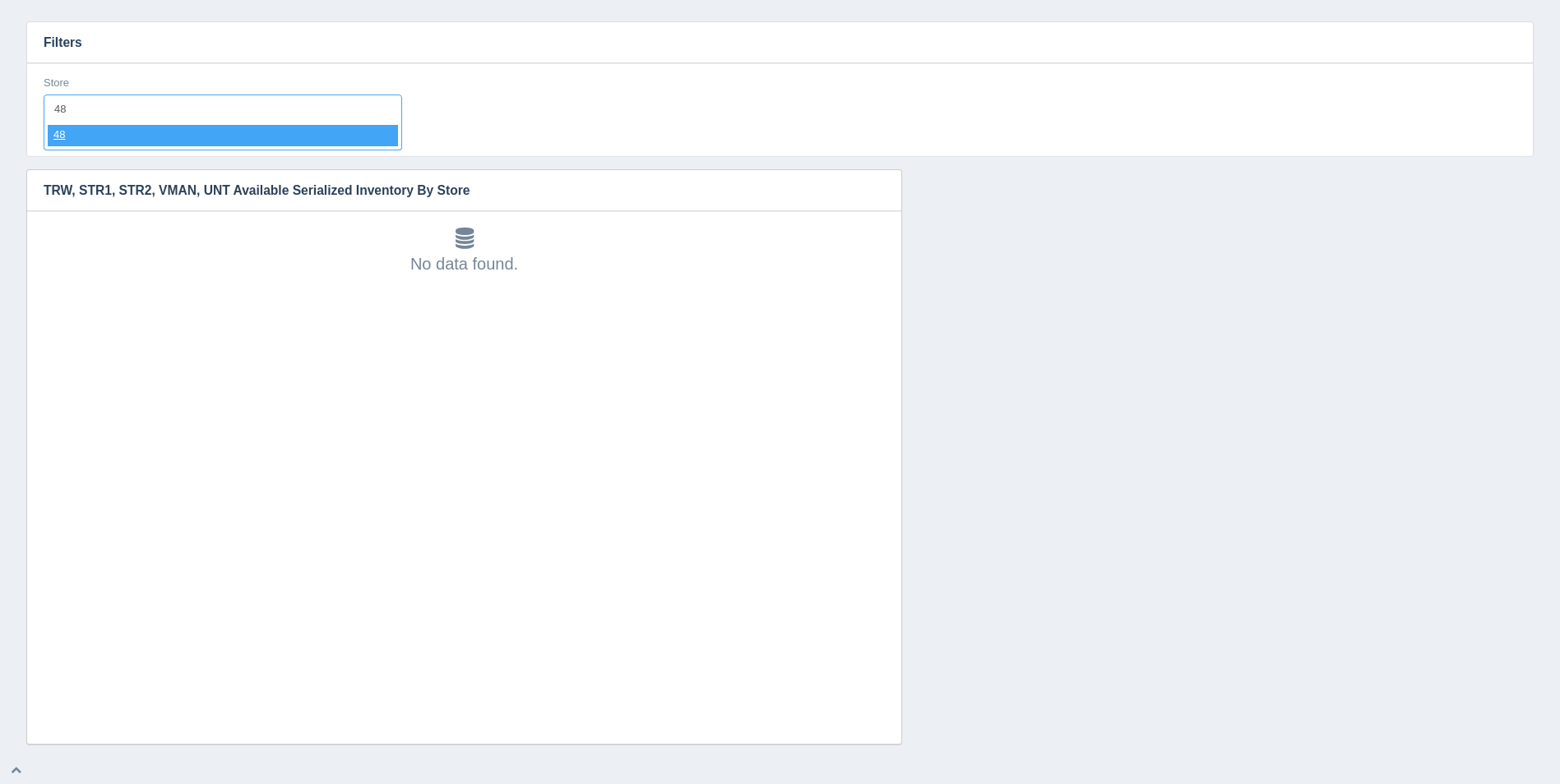
select select "48"
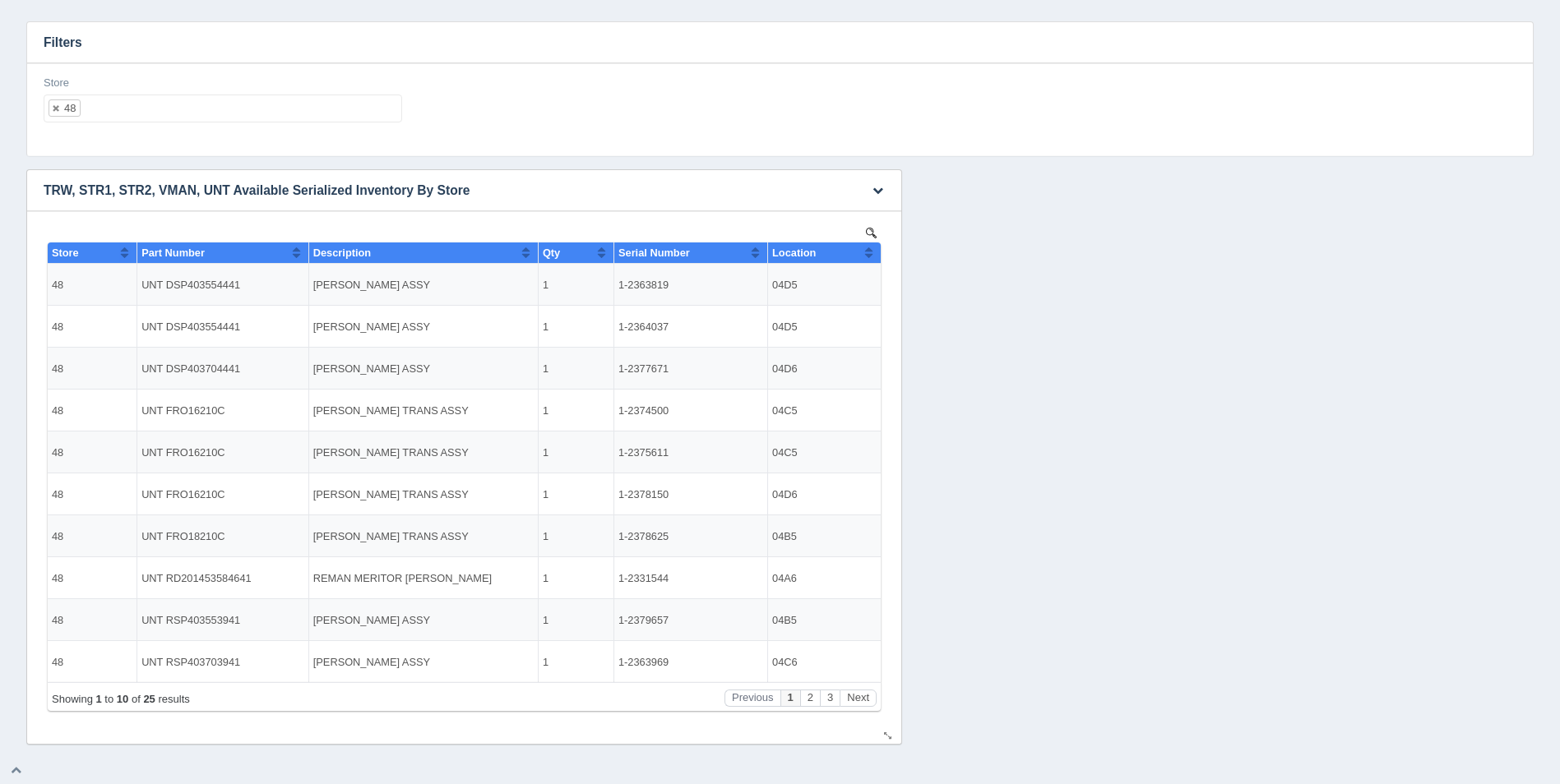
click at [873, 249] on button "Sort column ascending" at bounding box center [868, 252] width 10 height 20
click at [873, 249] on button "Sort column descending" at bounding box center [868, 252] width 10 height 20
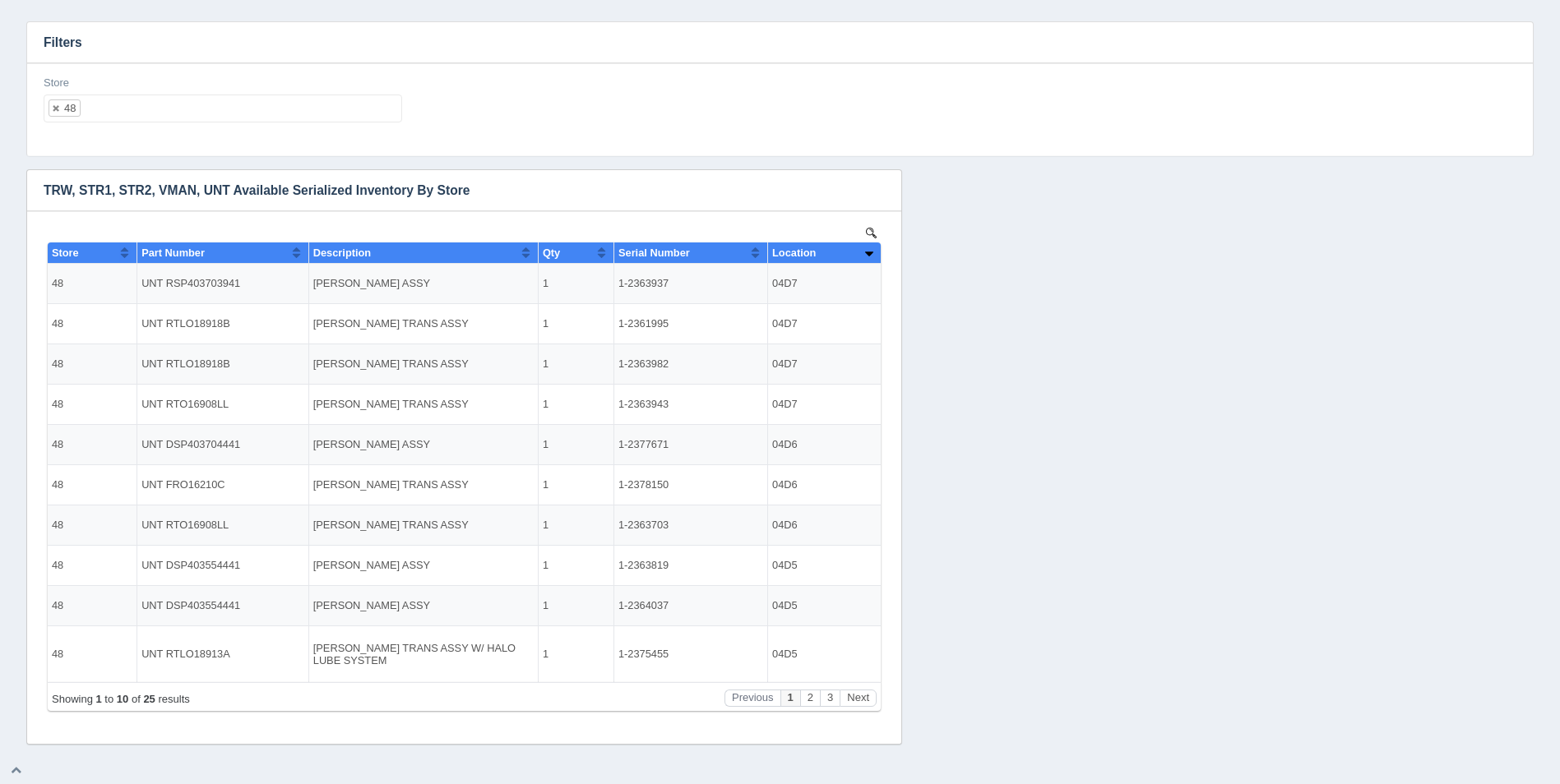
click at [179, 114] on ul "48" at bounding box center [223, 108] width 359 height 28
select select
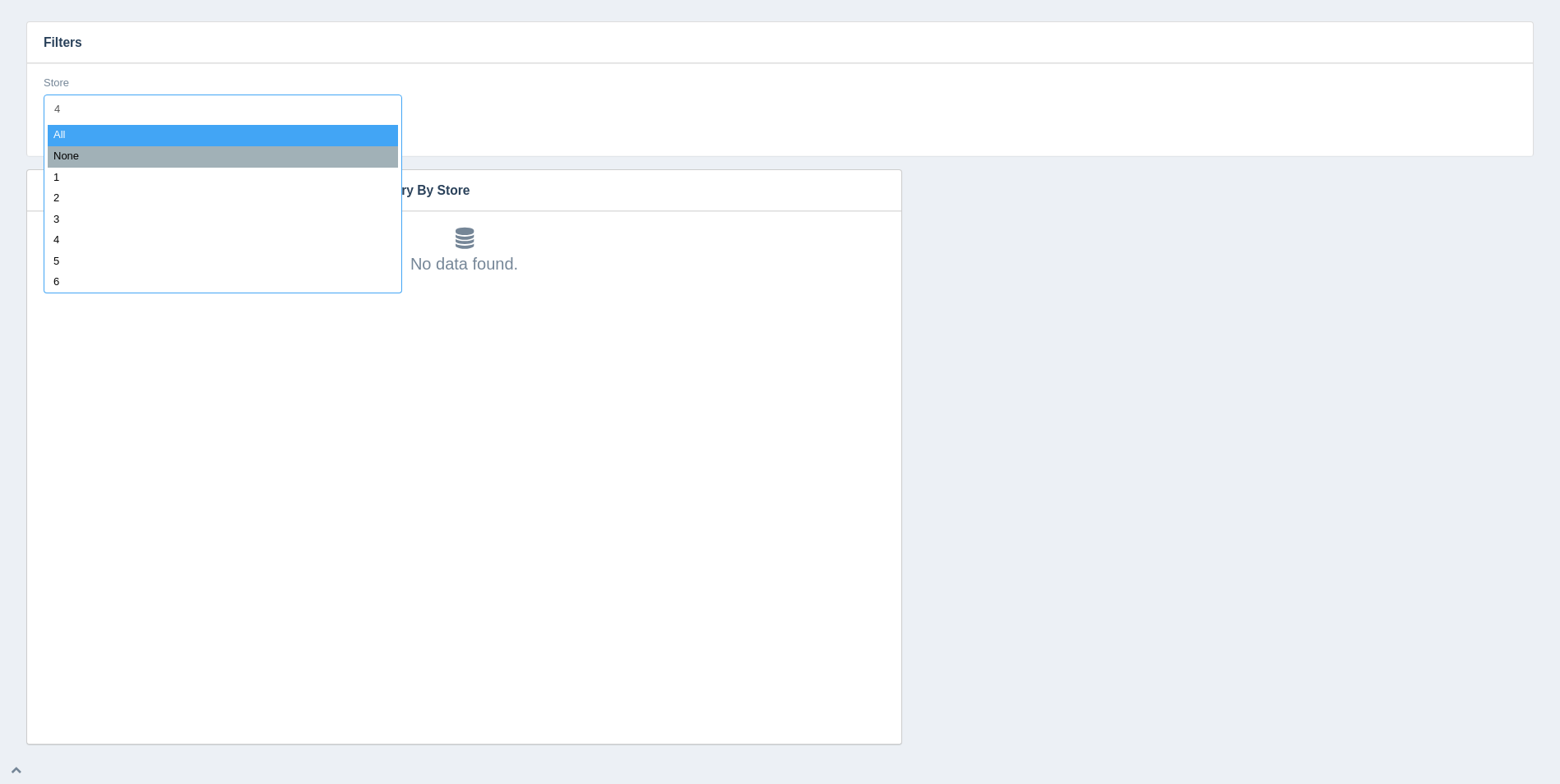
type input "49"
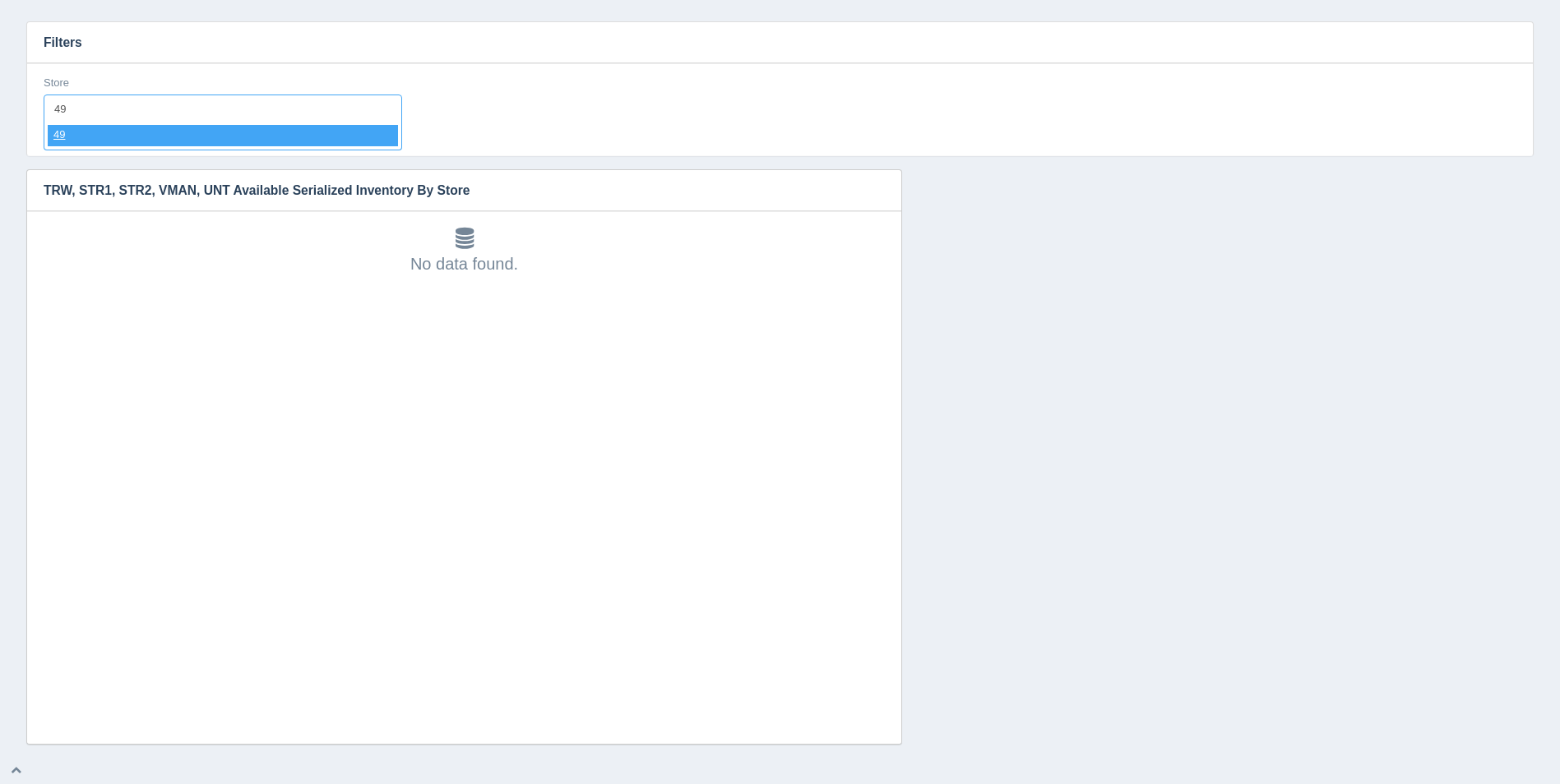
select select "49"
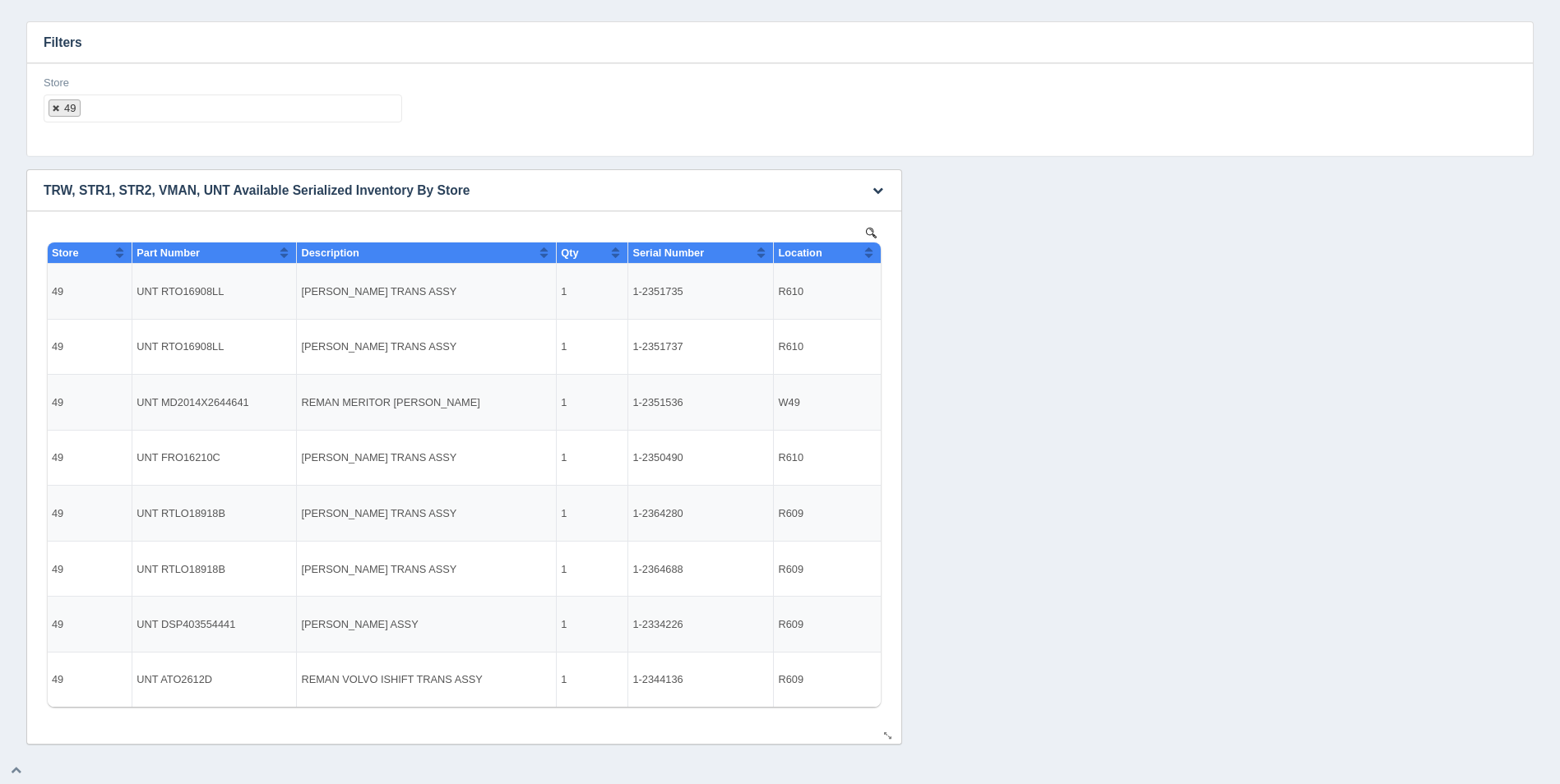
select select
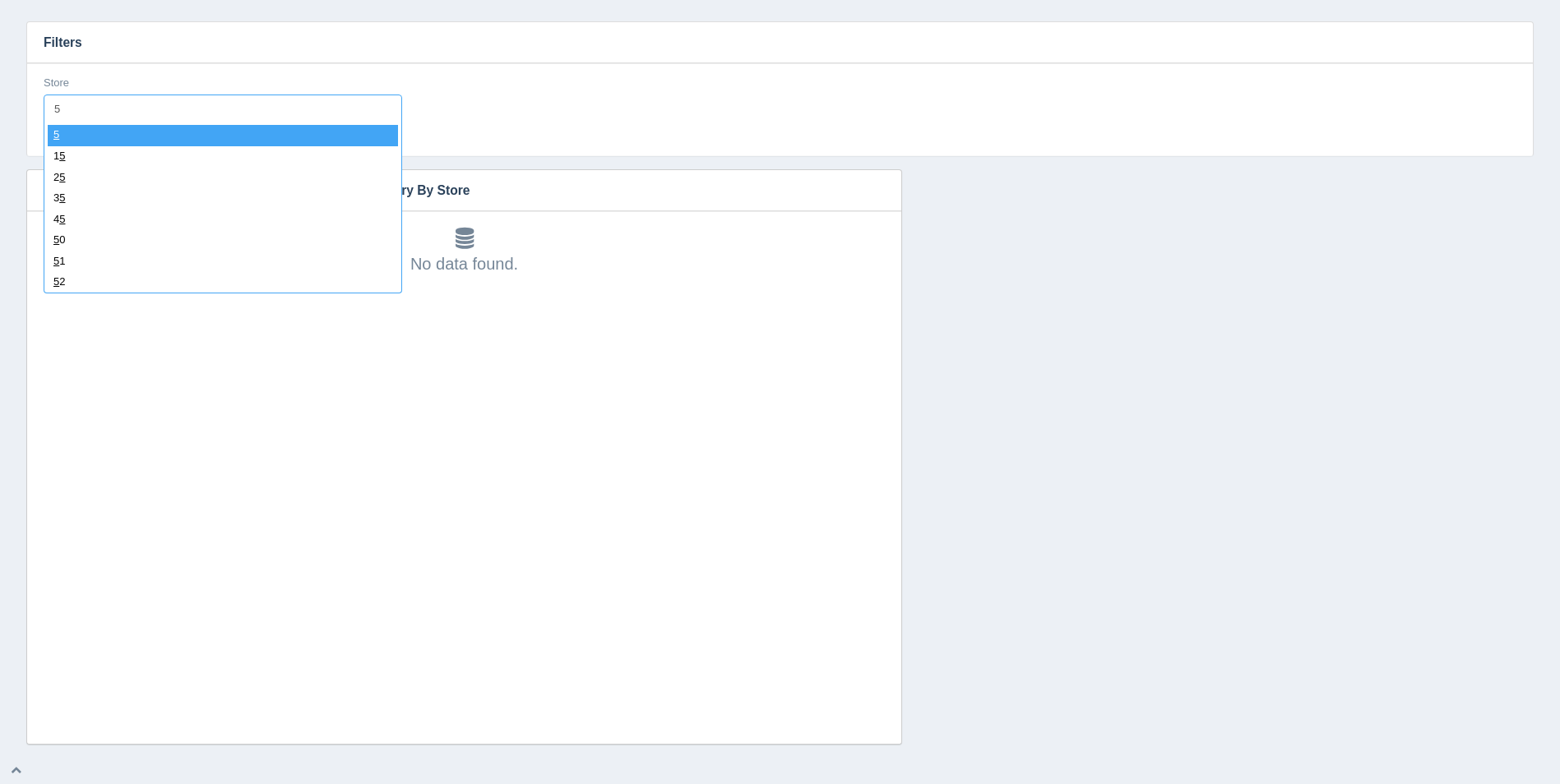
type input "50"
select select "50"
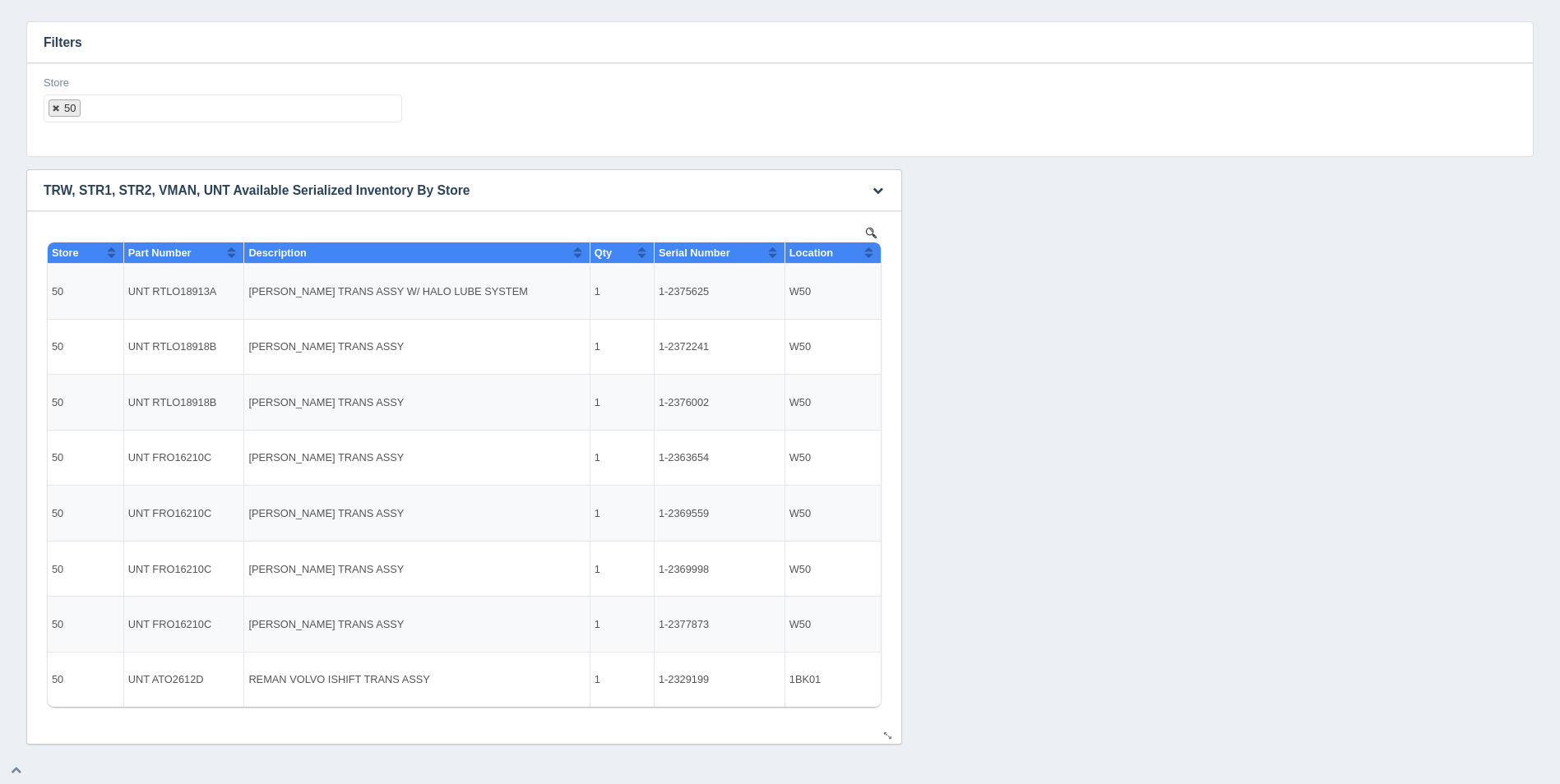
select select
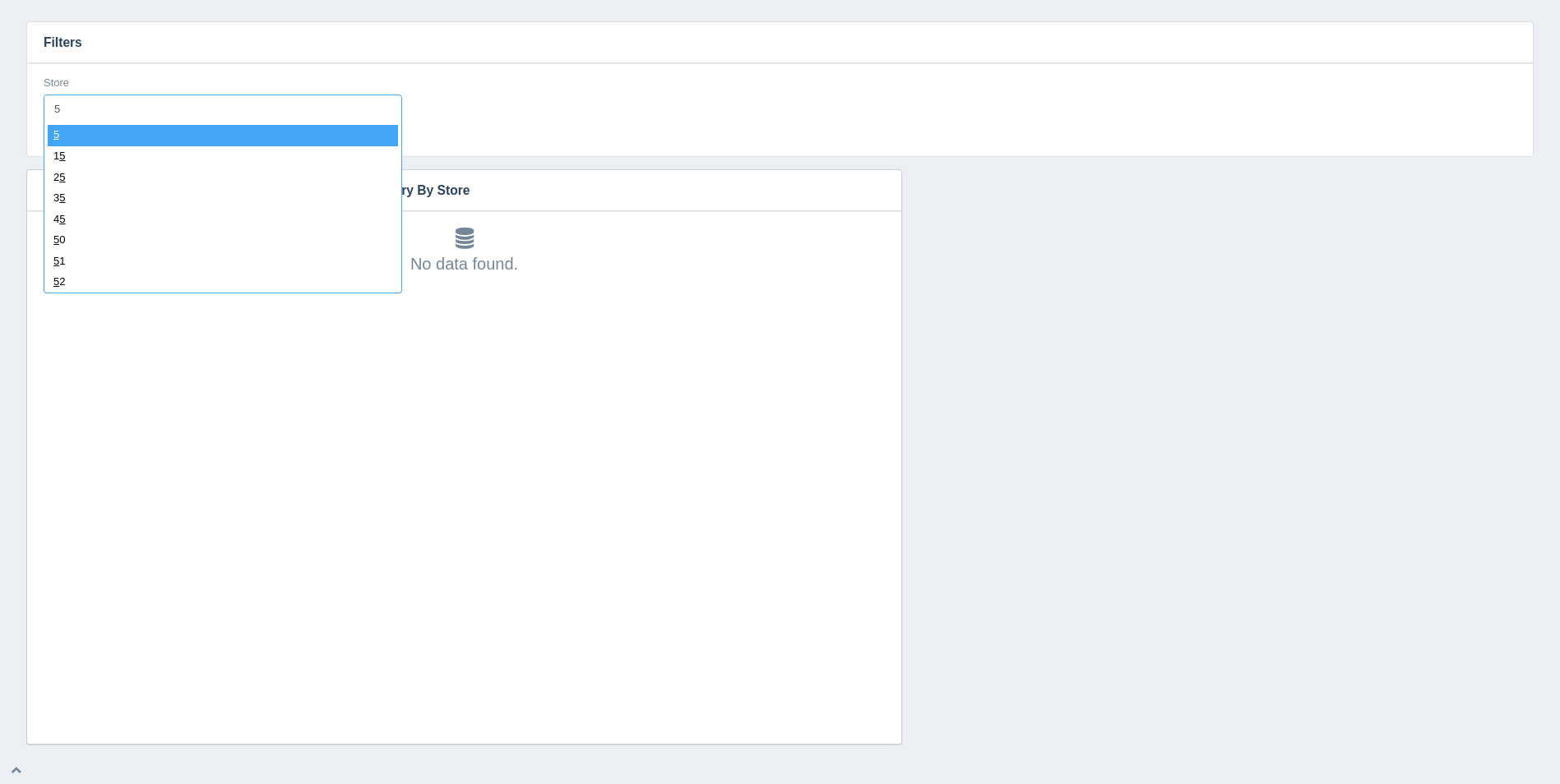
type input "51"
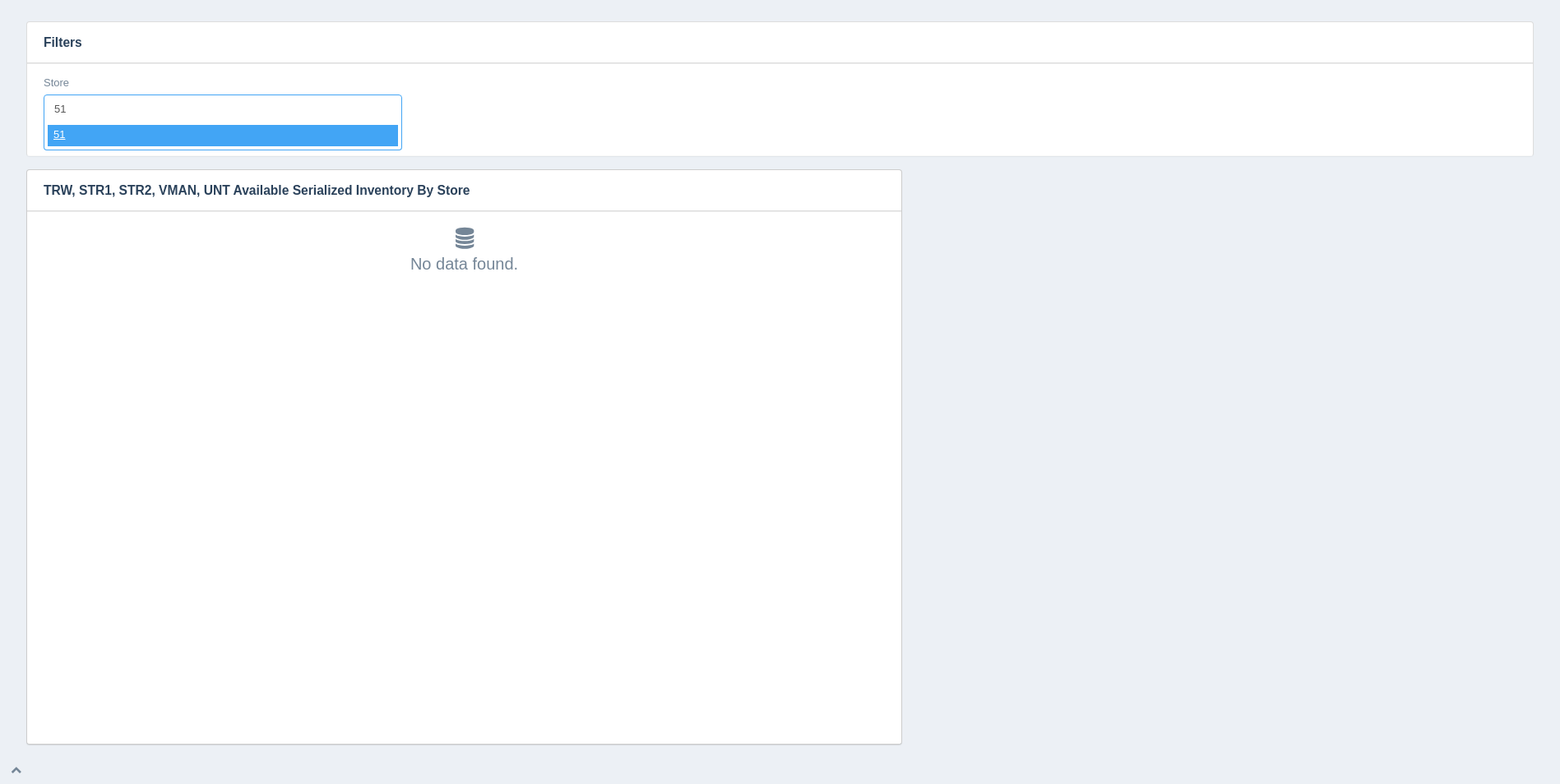
select select "51"
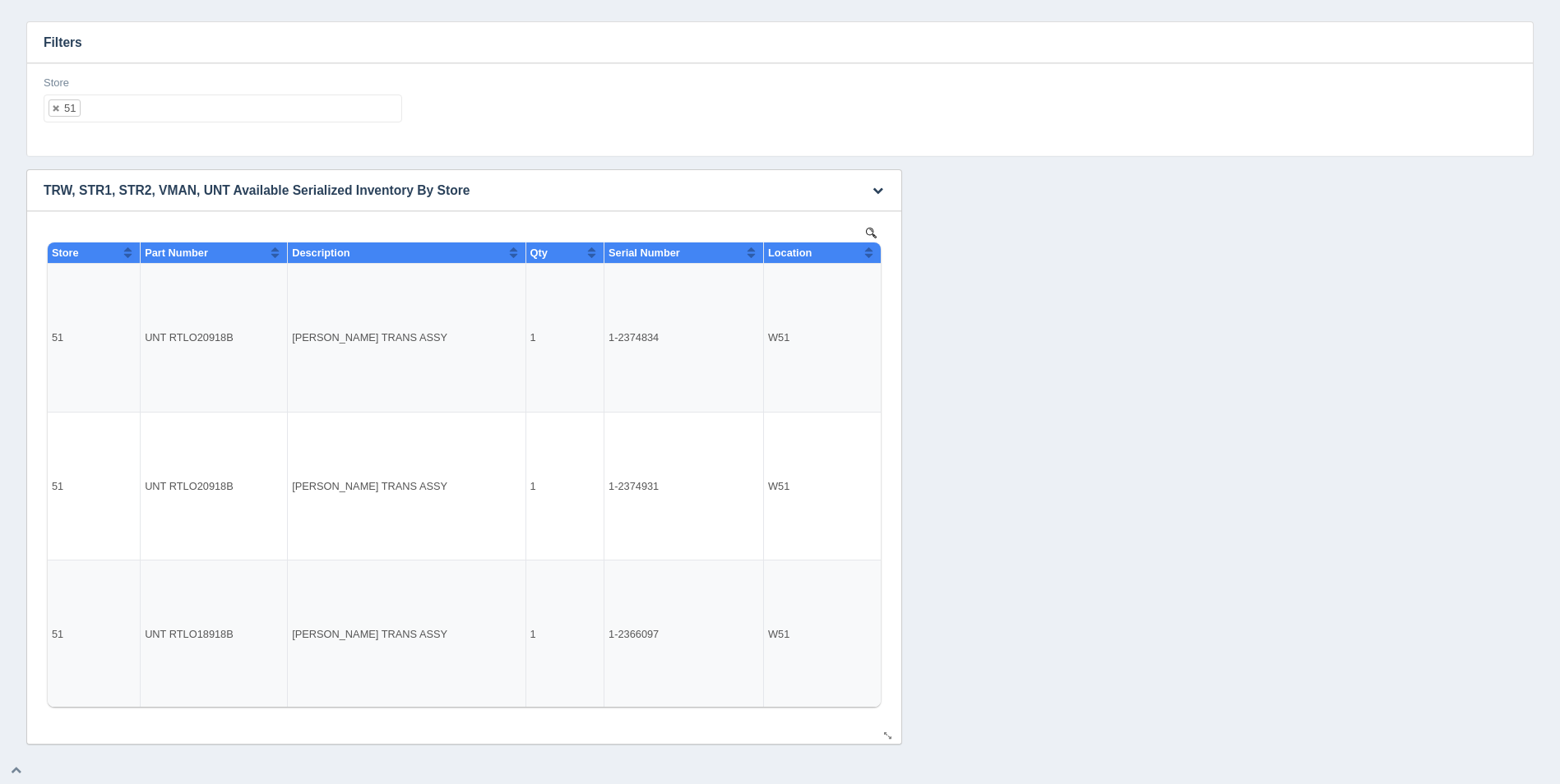
select select
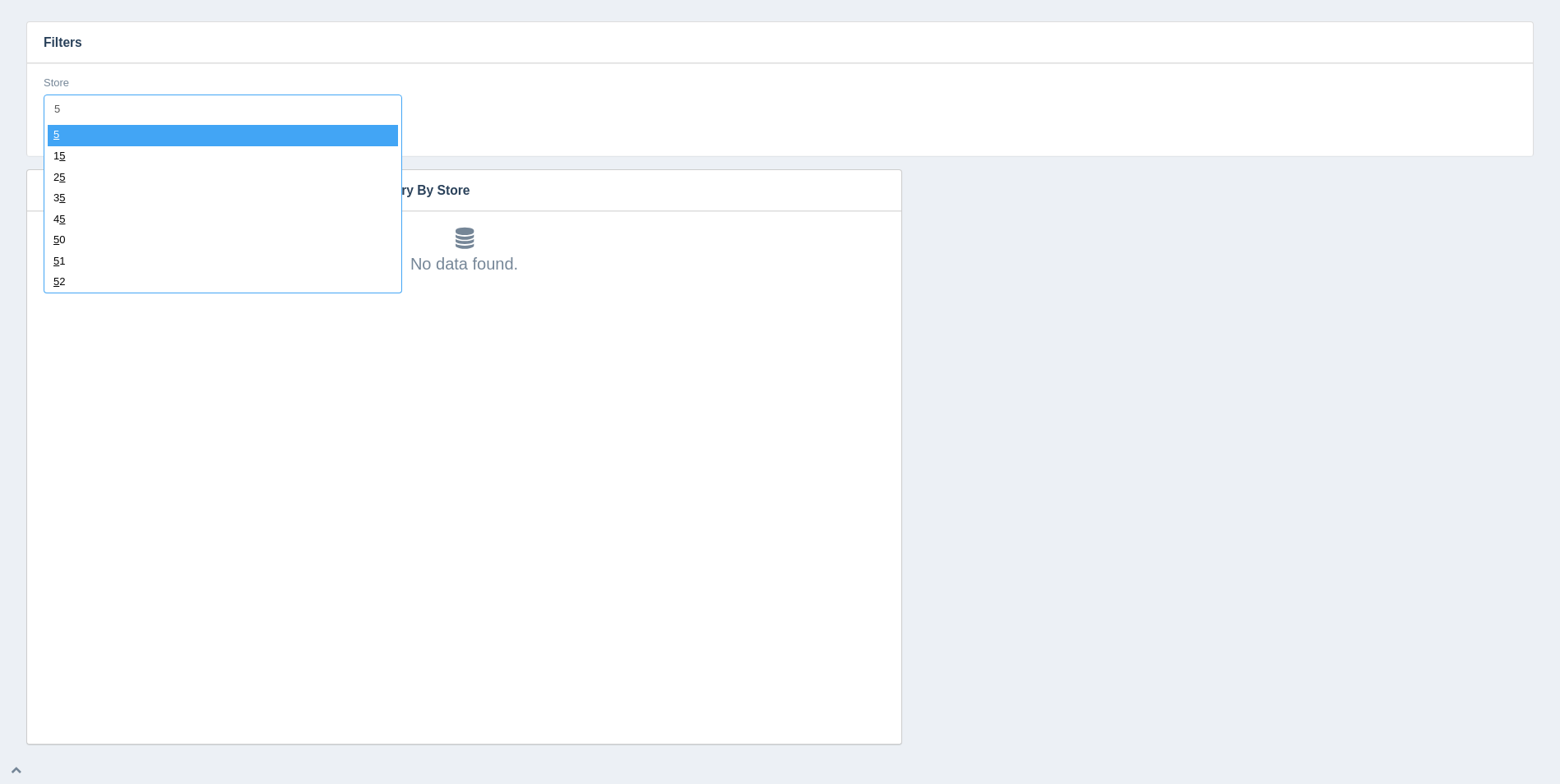
type input "52"
select select "52"
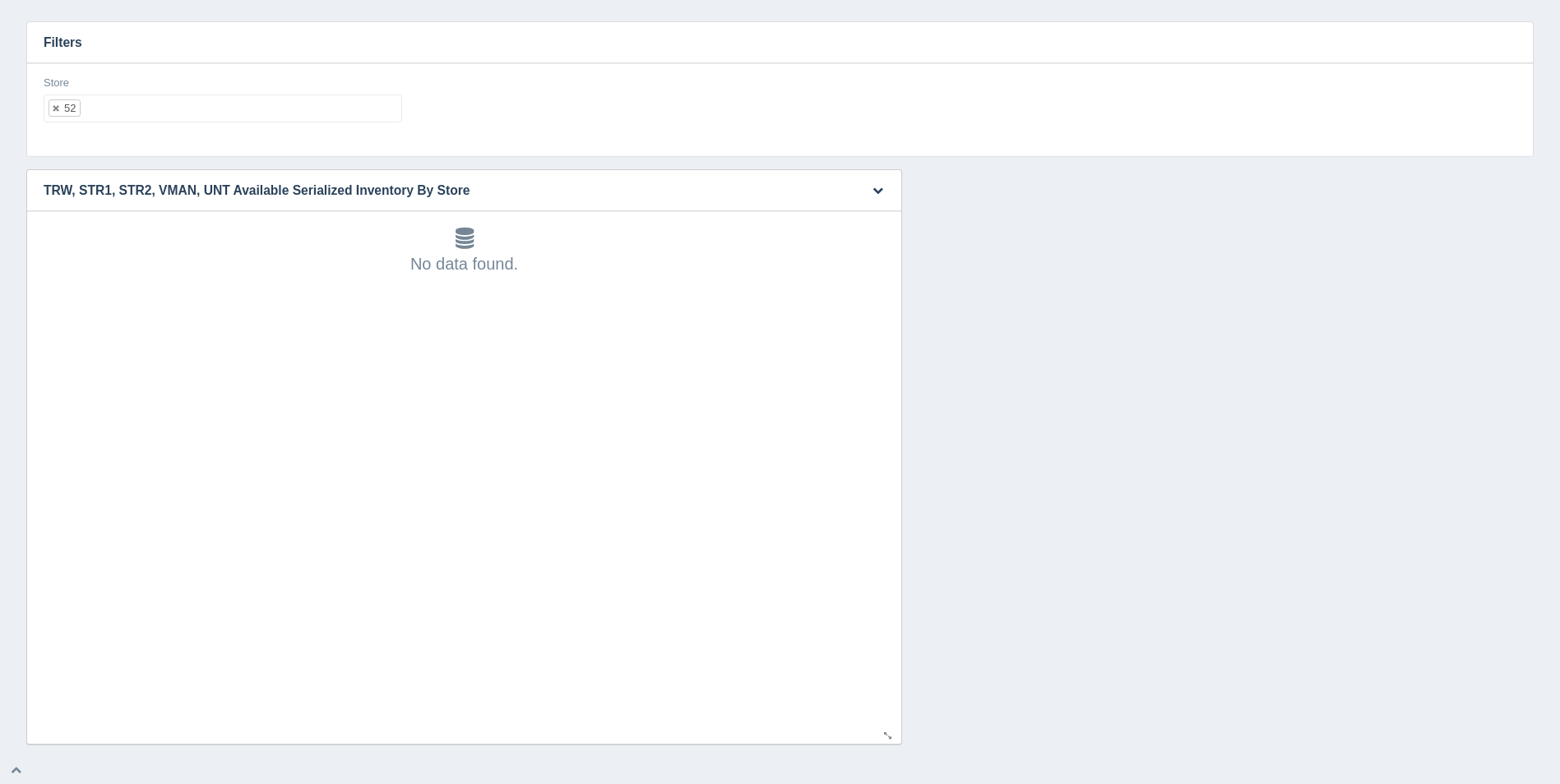
select select
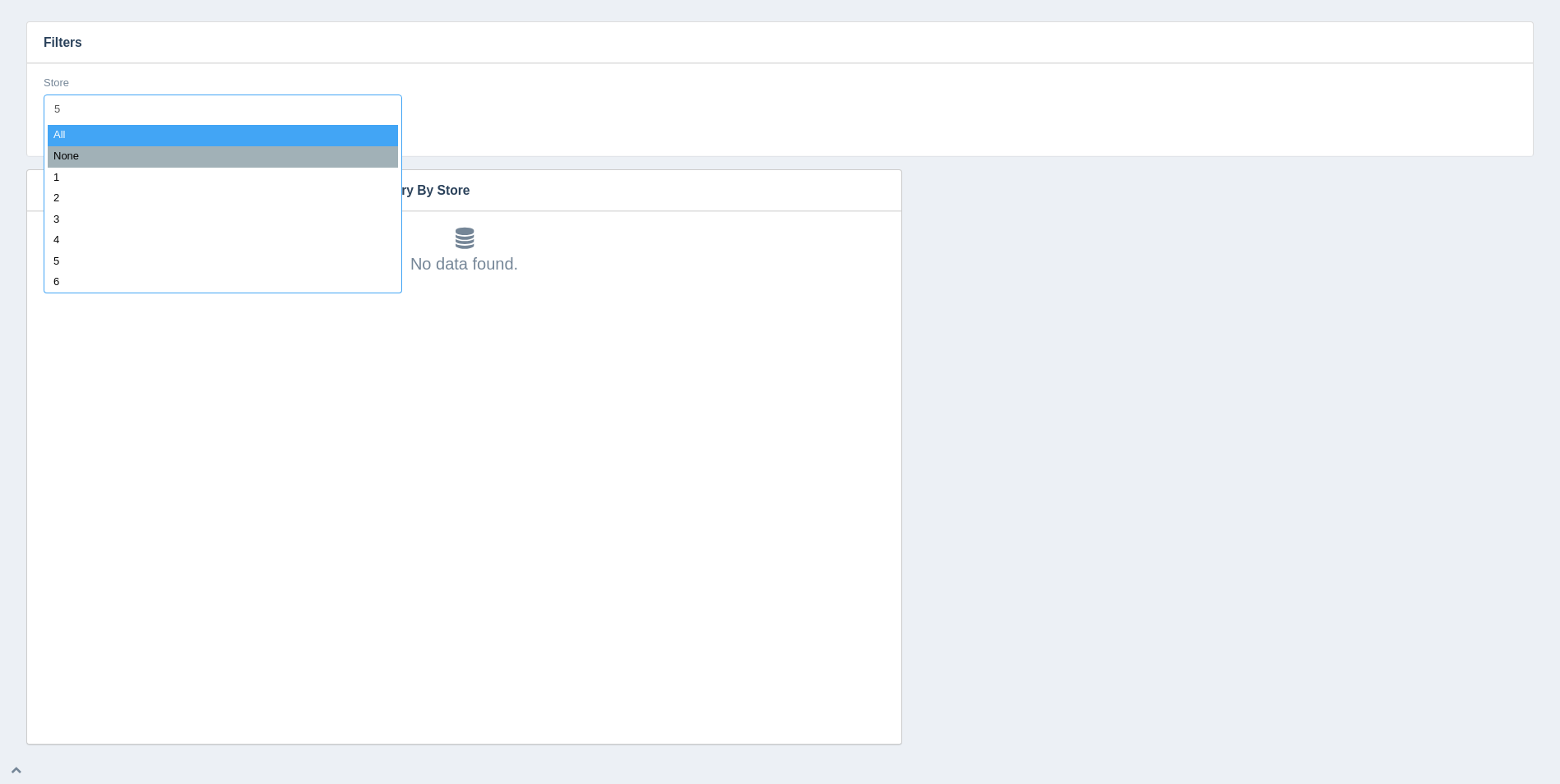
type input "52"
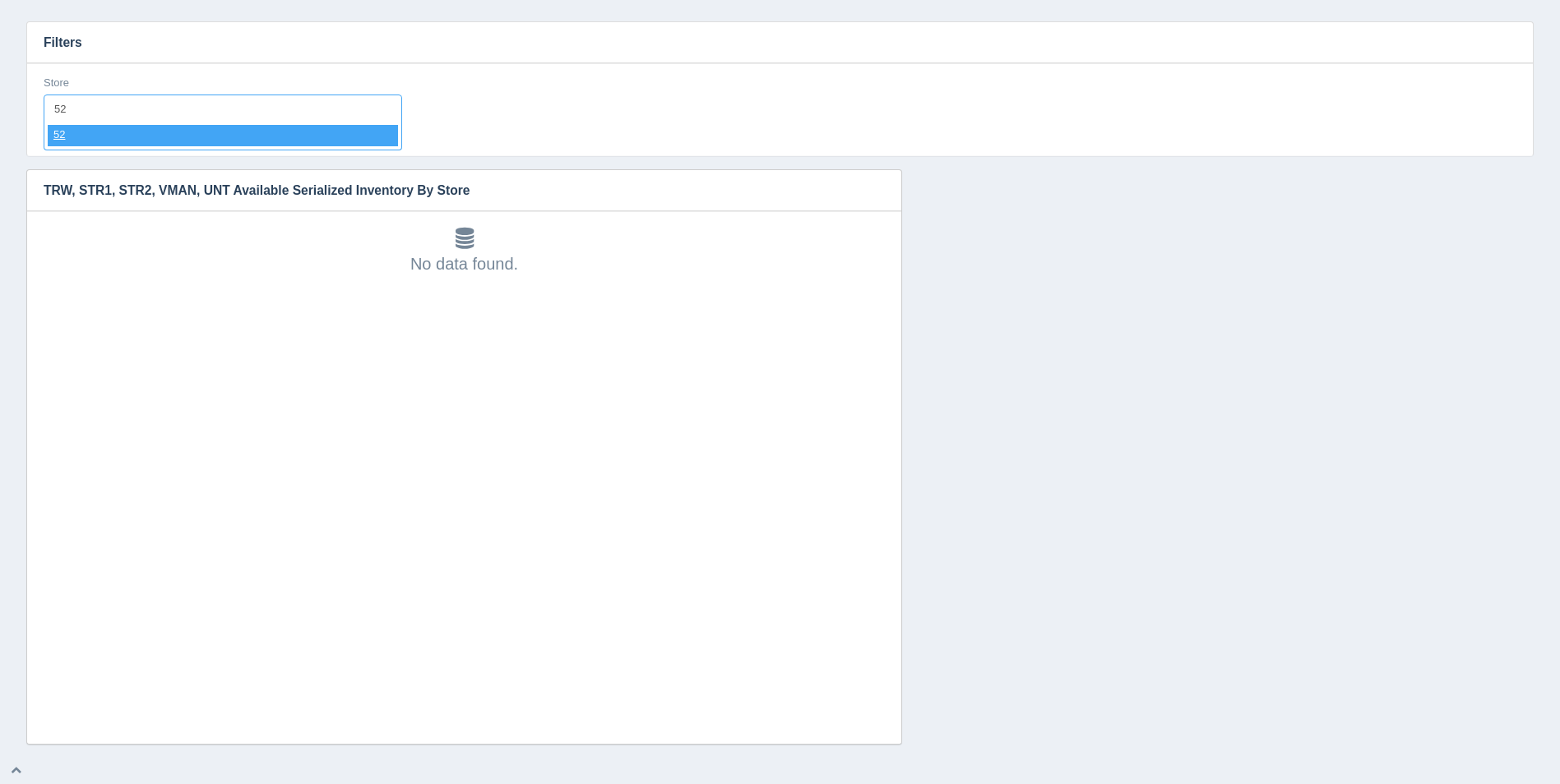
select select "52"
click at [1041, 377] on div "Download CSV TRW, STR1, STR2, VMAN, UNT Available Serialized Inventory By Store…" at bounding box center [780, 457] width 1515 height 575
click at [135, 119] on ul "52" at bounding box center [223, 108] width 359 height 28
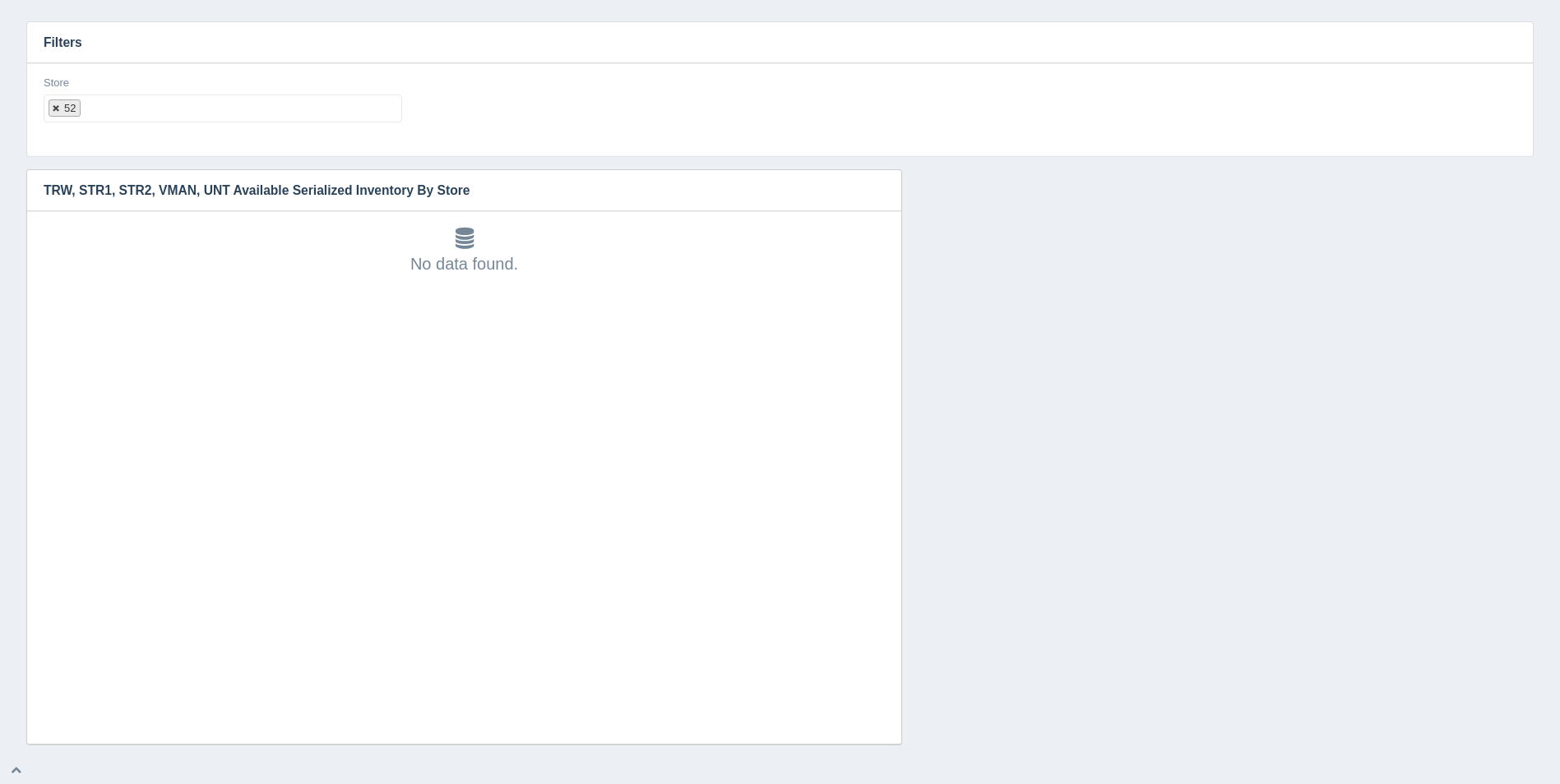
select select
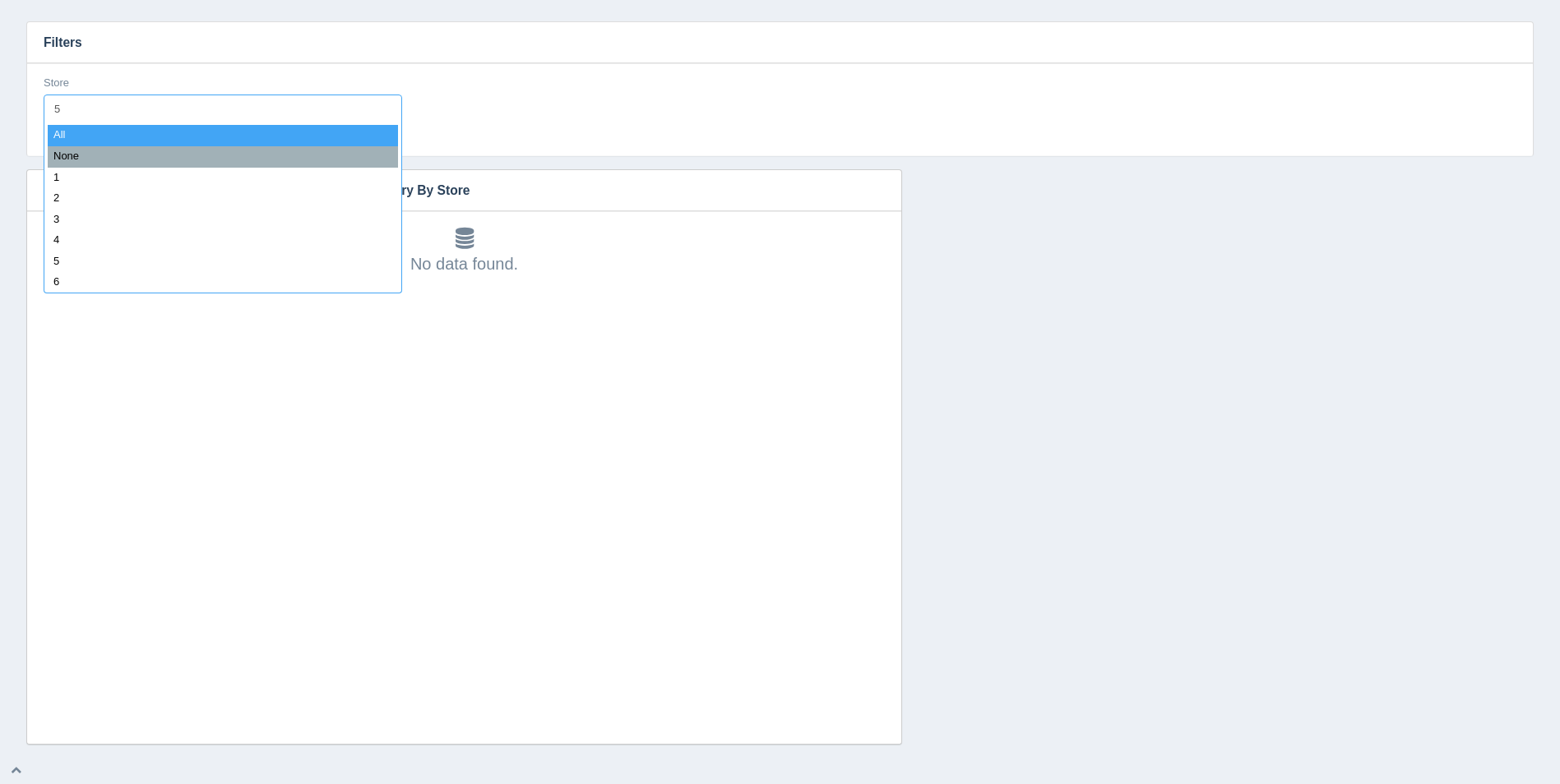
type input "53"
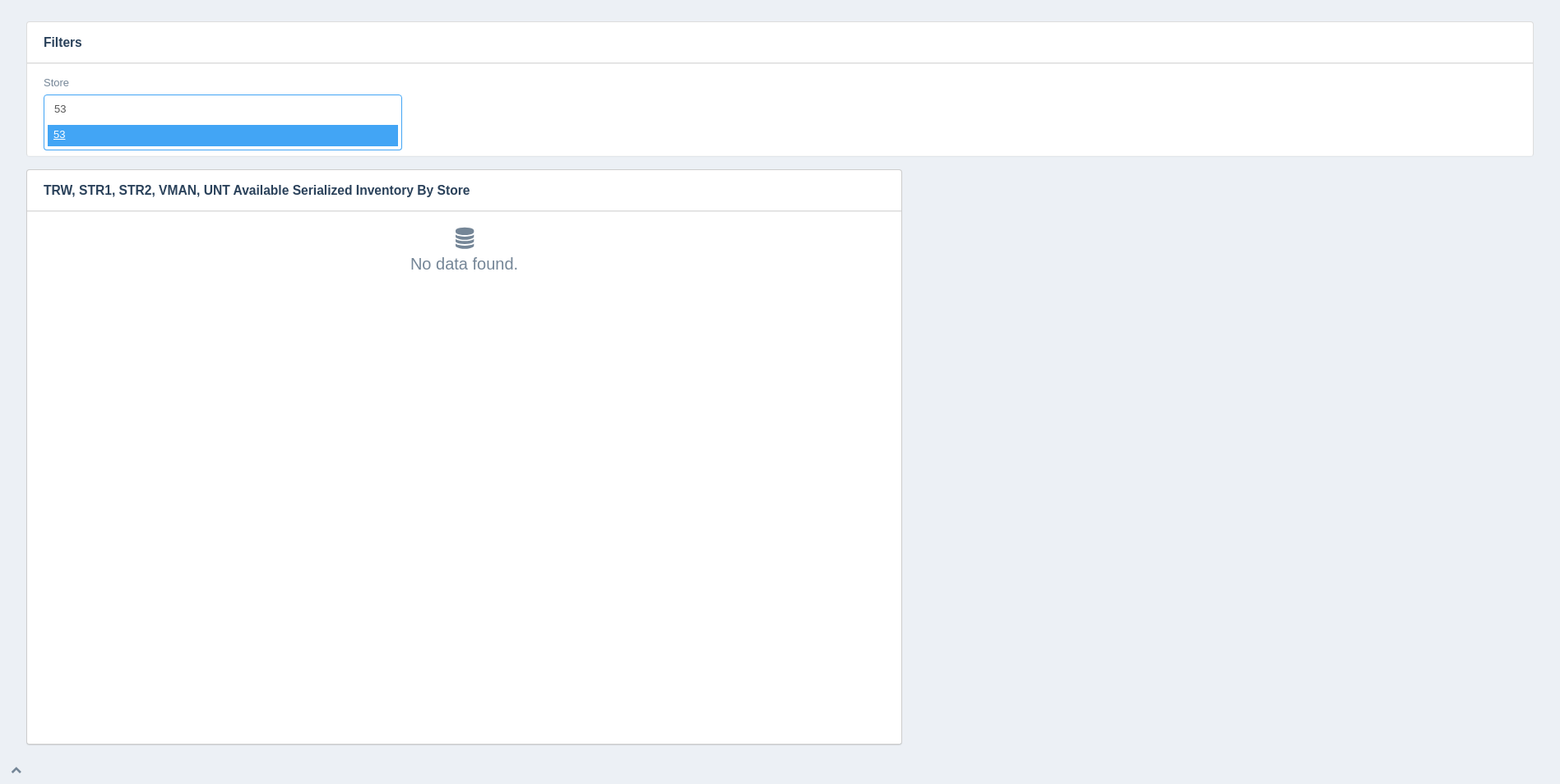
select select "53"
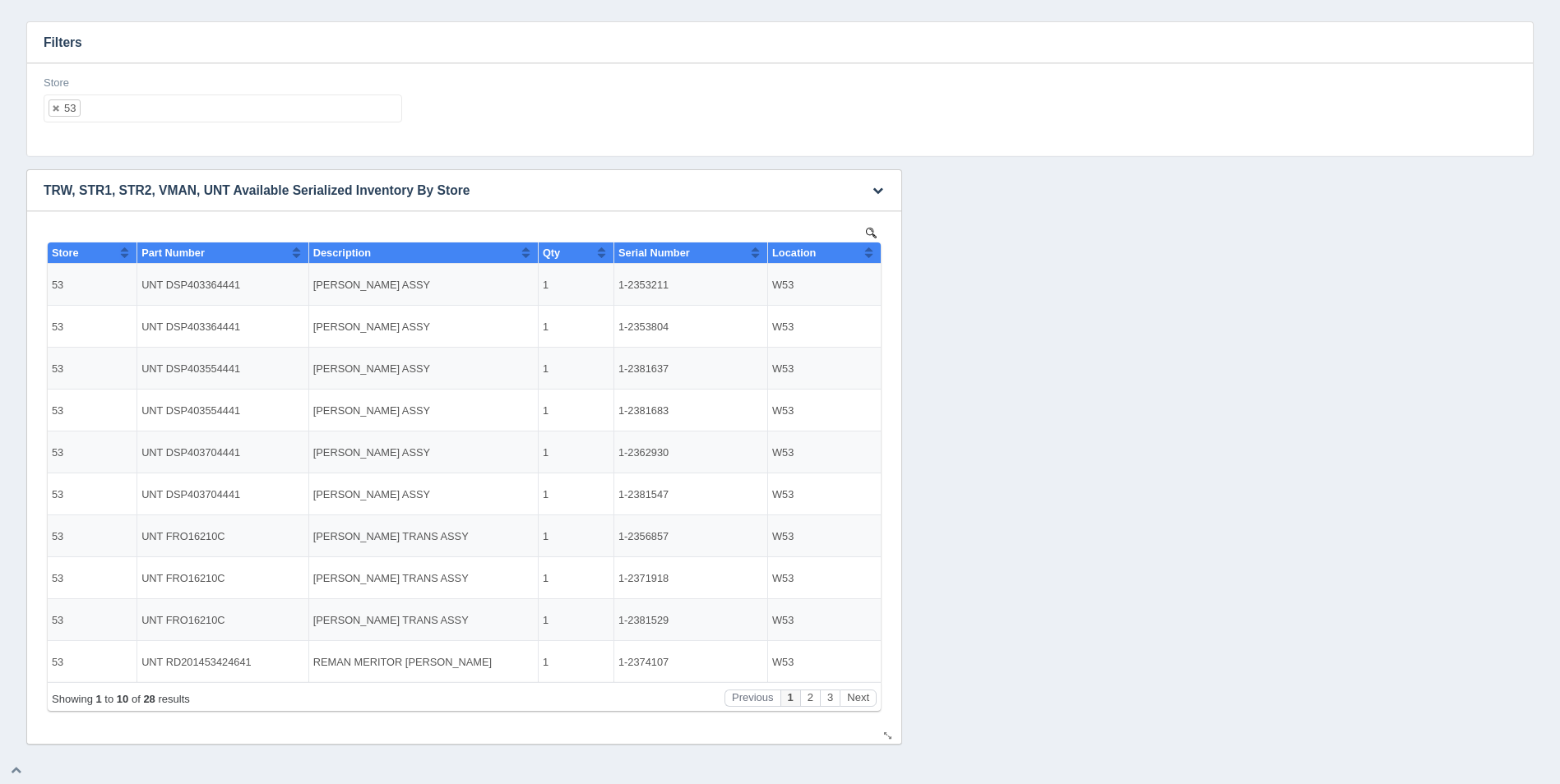
click at [868, 249] on button "Sort column ascending" at bounding box center [868, 252] width 10 height 20
click at [868, 249] on button "Sort column descending" at bounding box center [868, 252] width 10 height 20
click at [127, 115] on ul "53" at bounding box center [223, 108] width 359 height 28
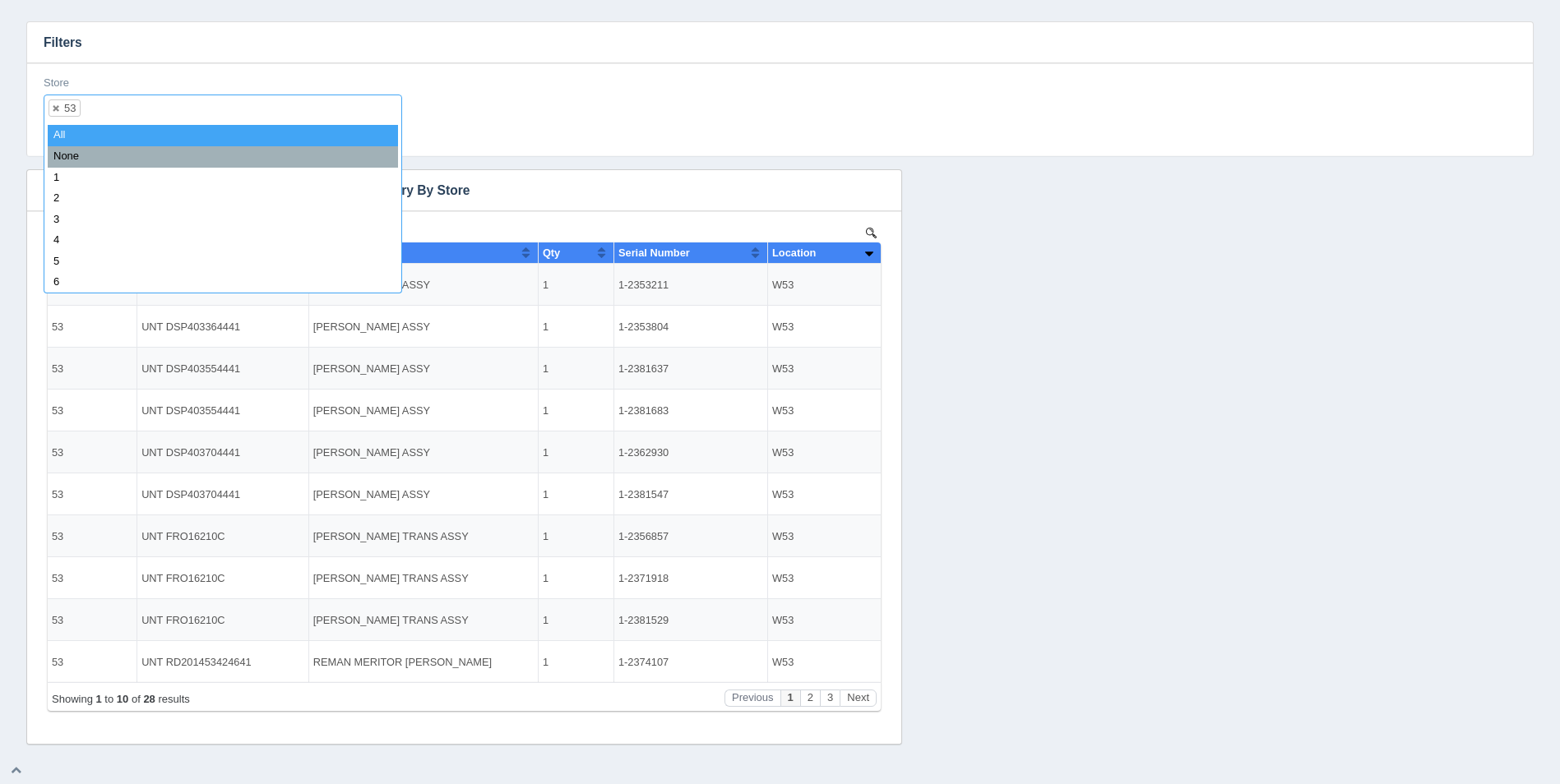
select select
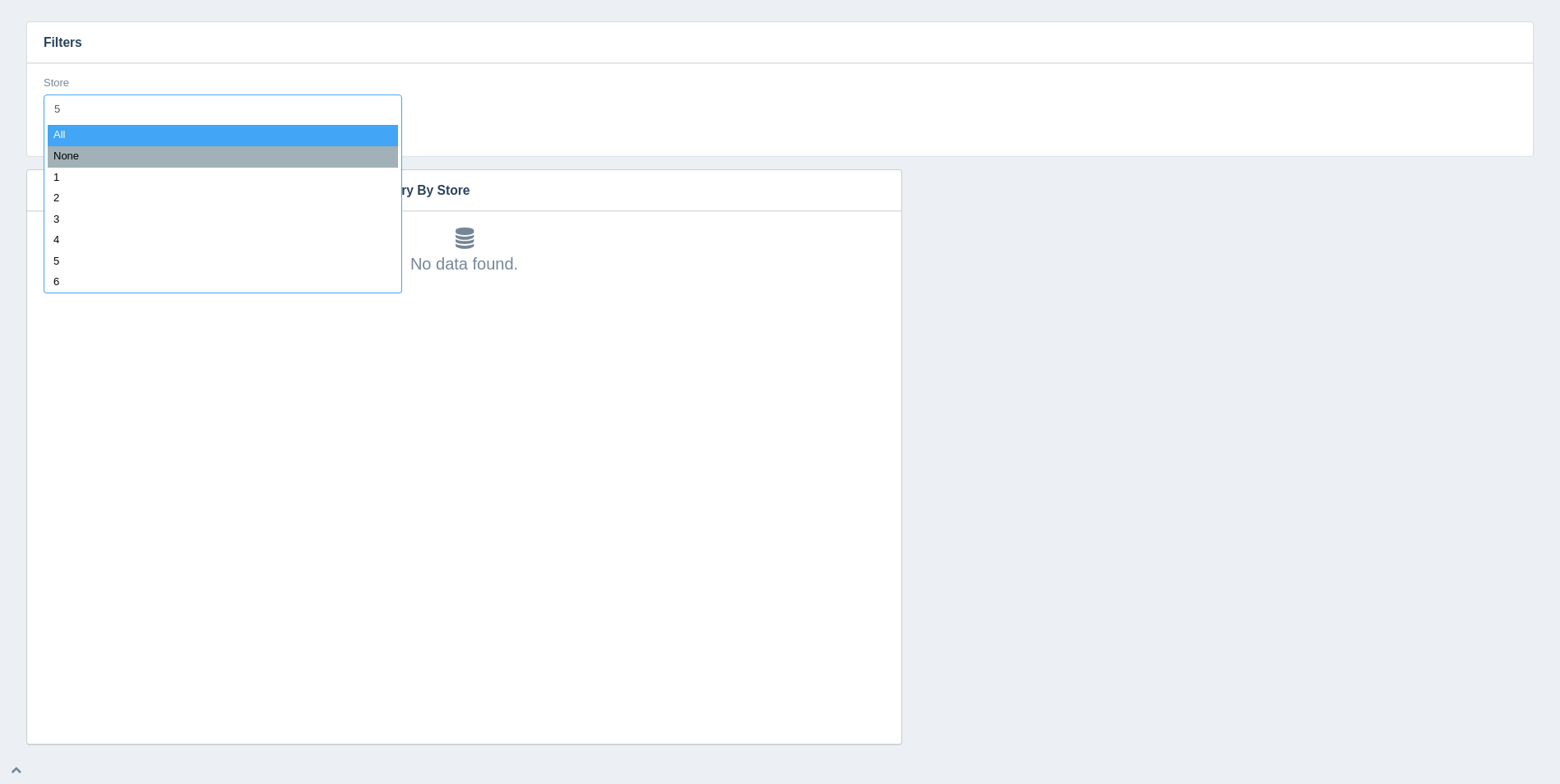
type input "54"
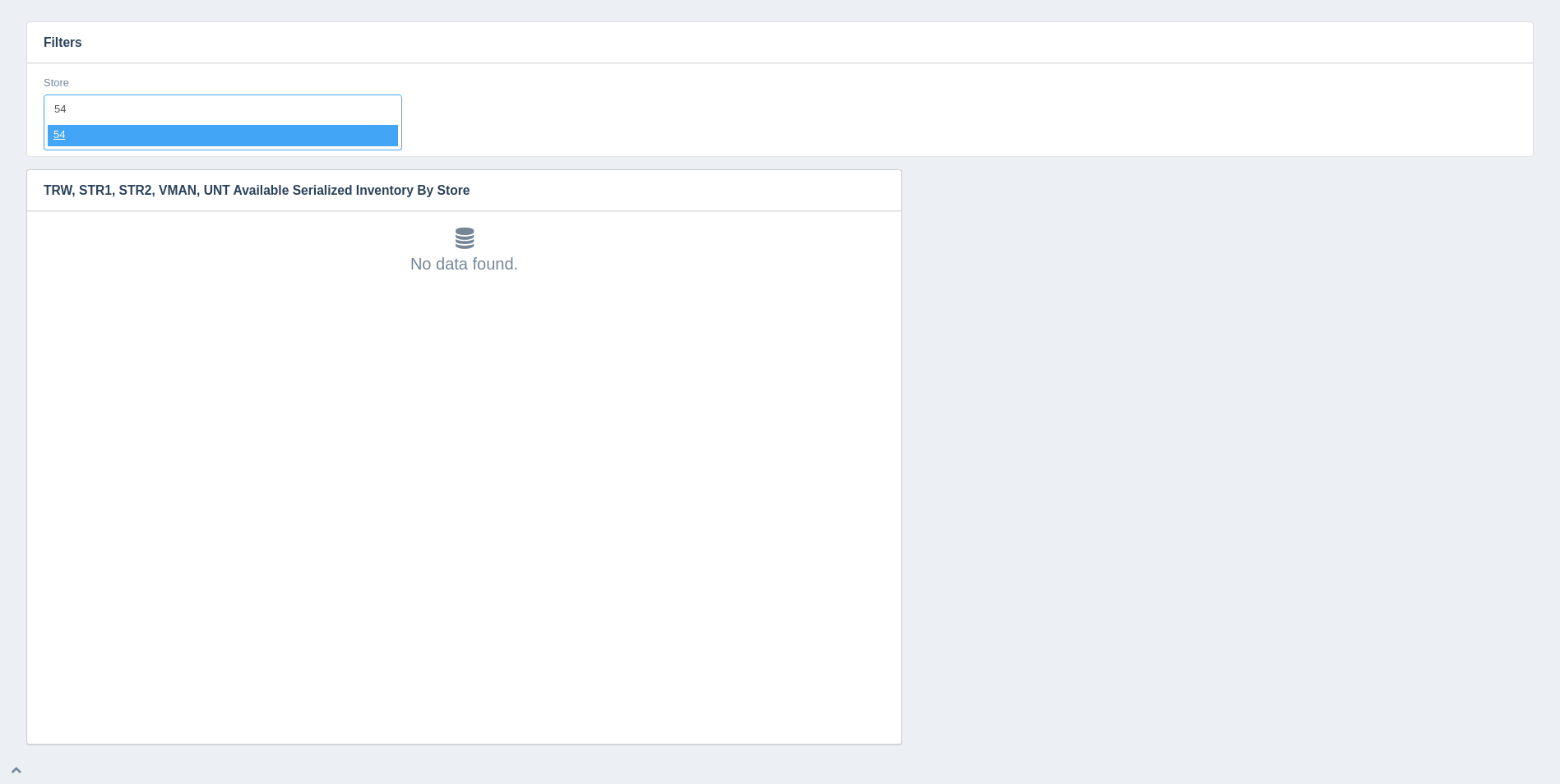
select select "54"
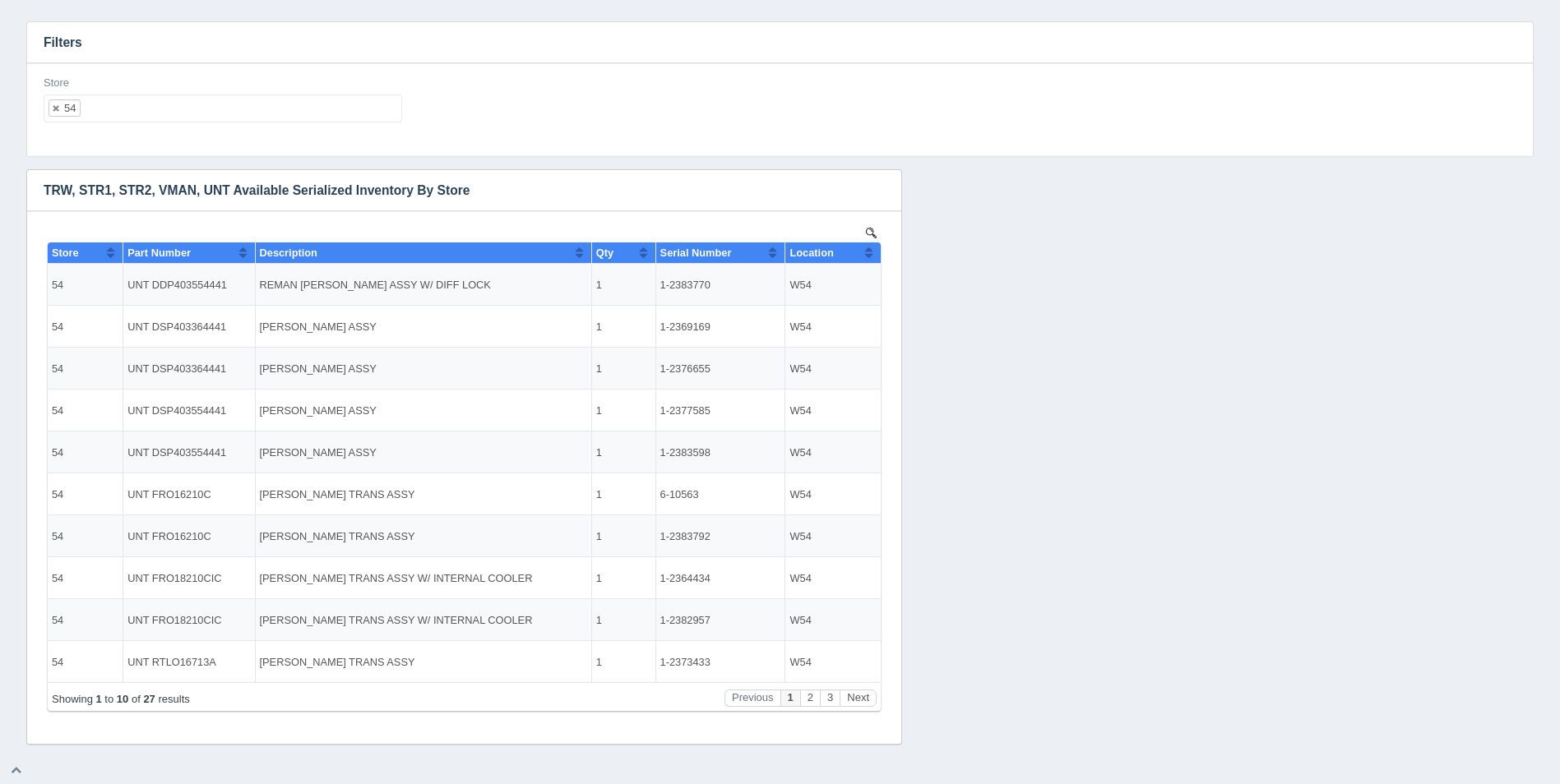
click at [143, 171] on h3 "TRW, STR1, STR2, VMAN, UNT Available Serialized Inventory By Store" at bounding box center [452, 190] width 850 height 41
click at [872, 255] on button "Sort column ascending" at bounding box center [868, 252] width 10 height 20
click at [872, 255] on button "Sort column descending" at bounding box center [868, 252] width 10 height 20
click at [857, 702] on button "Next" at bounding box center [857, 699] width 37 height 17
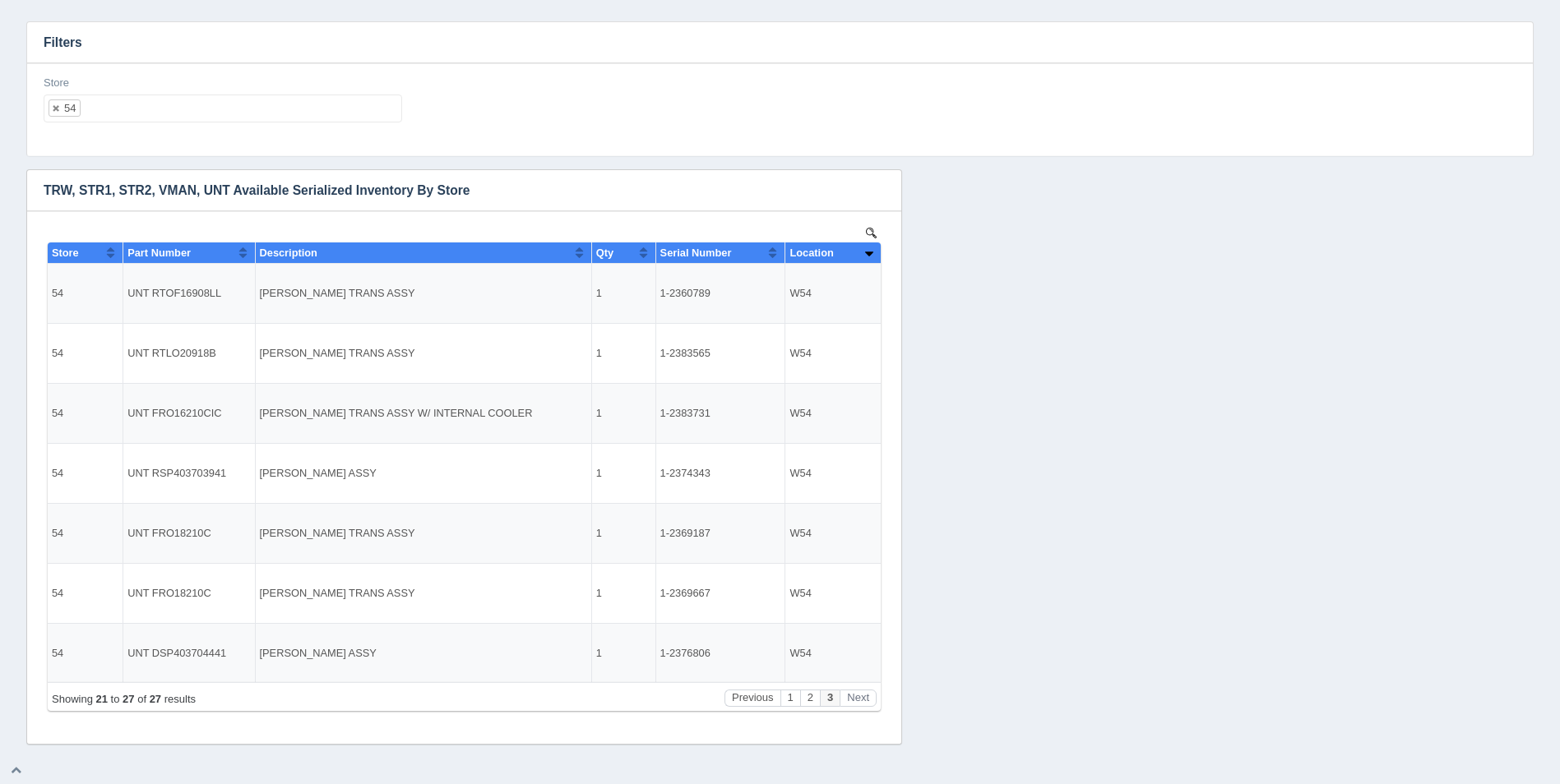
click at [128, 121] on ul "54" at bounding box center [223, 108] width 359 height 28
select select
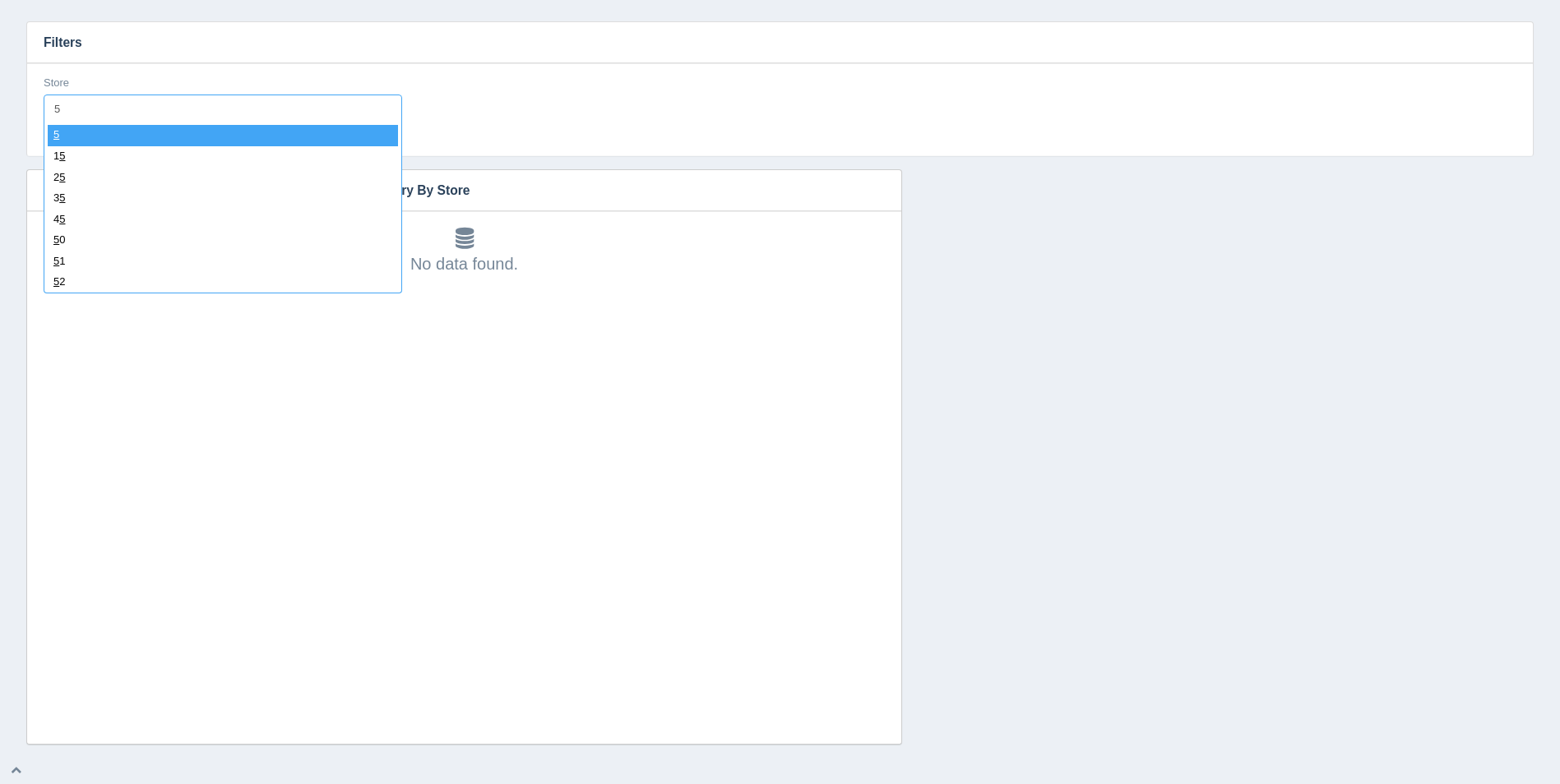
type input "55"
select select "55"
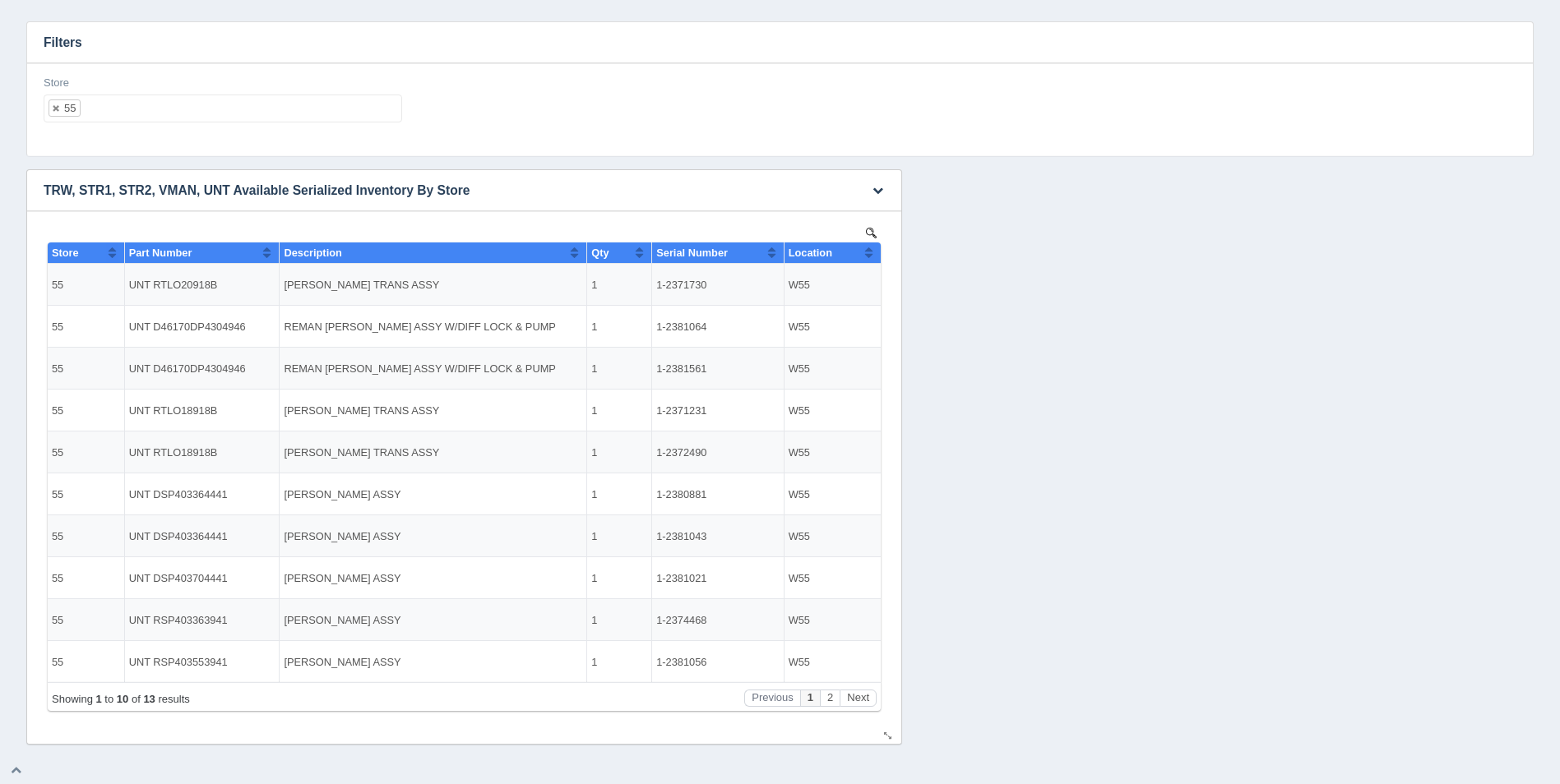
click at [863, 249] on button "Sort column ascending" at bounding box center [868, 252] width 10 height 20
drag, startPoint x: 868, startPoint y: 251, endPoint x: 735, endPoint y: 448, distance: 237.7
click at [868, 251] on button "Sort column descending" at bounding box center [868, 252] width 10 height 20
click at [144, 107] on ul "55" at bounding box center [223, 108] width 359 height 28
select select
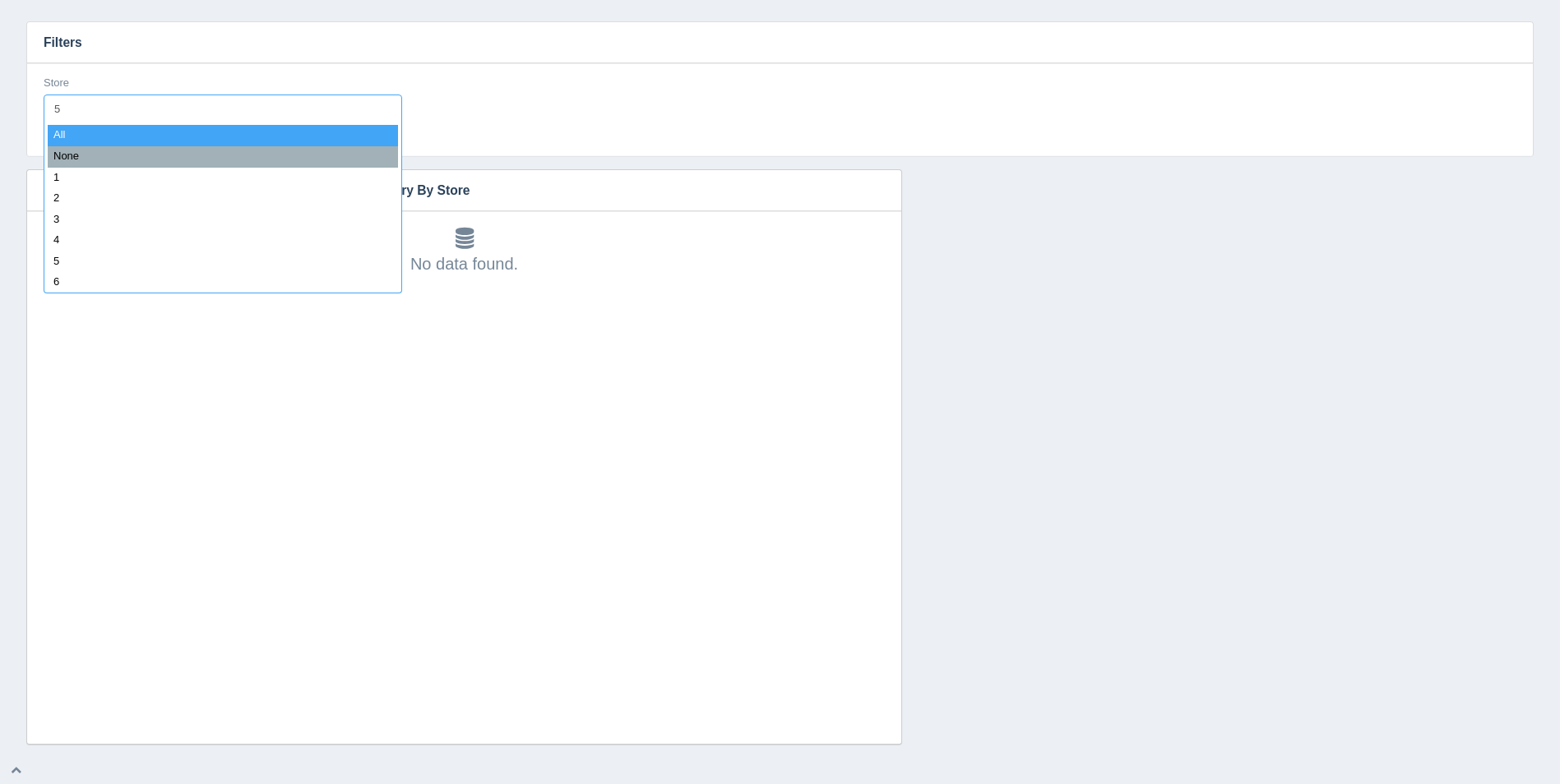
type input "56"
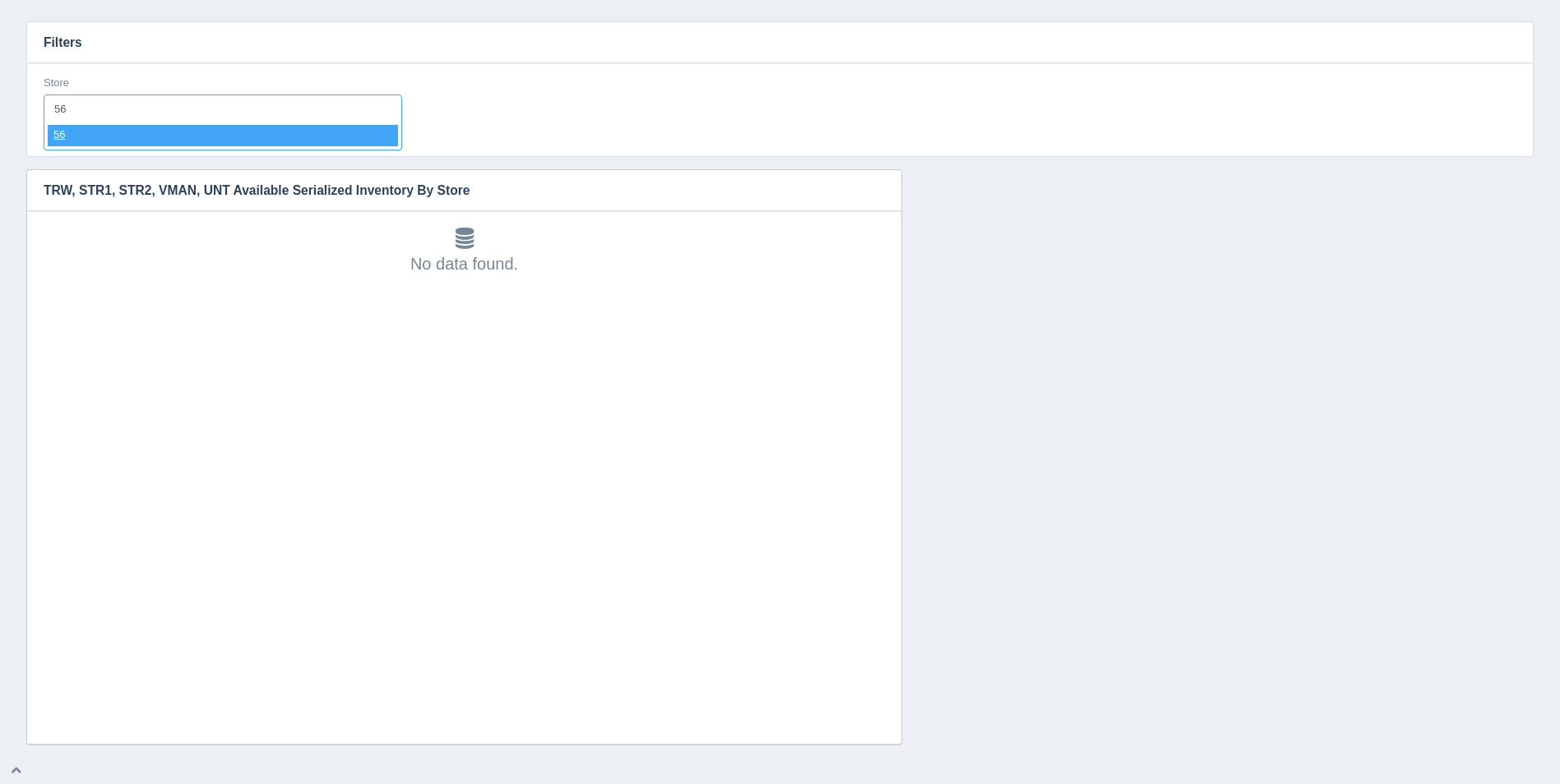
select select "56"
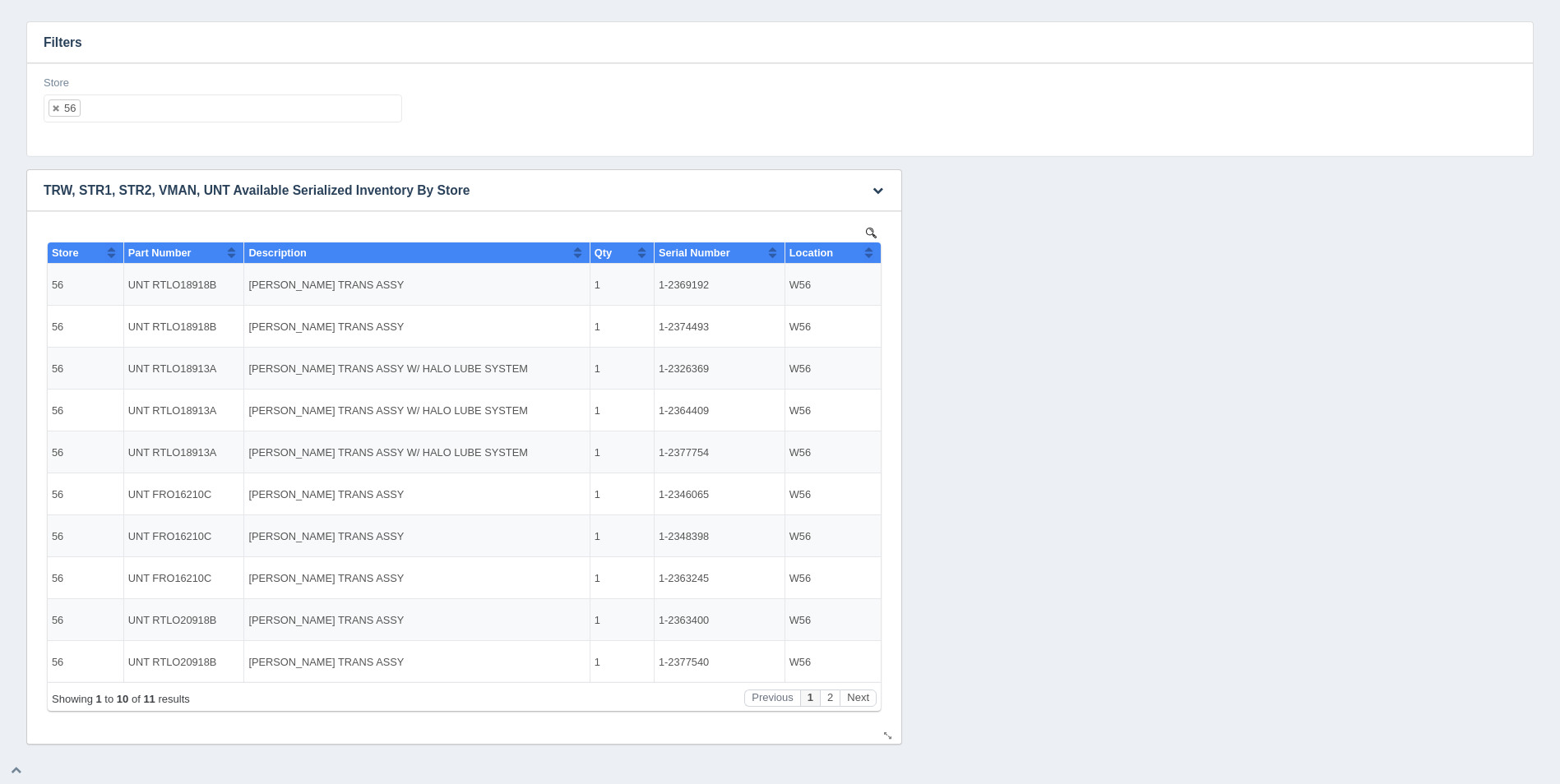
click at [866, 256] on button "Sort column ascending" at bounding box center [868, 252] width 10 height 20
click at [867, 256] on button "Sort column descending" at bounding box center [868, 252] width 10 height 20
click at [335, 113] on ul "56" at bounding box center [223, 108] width 359 height 28
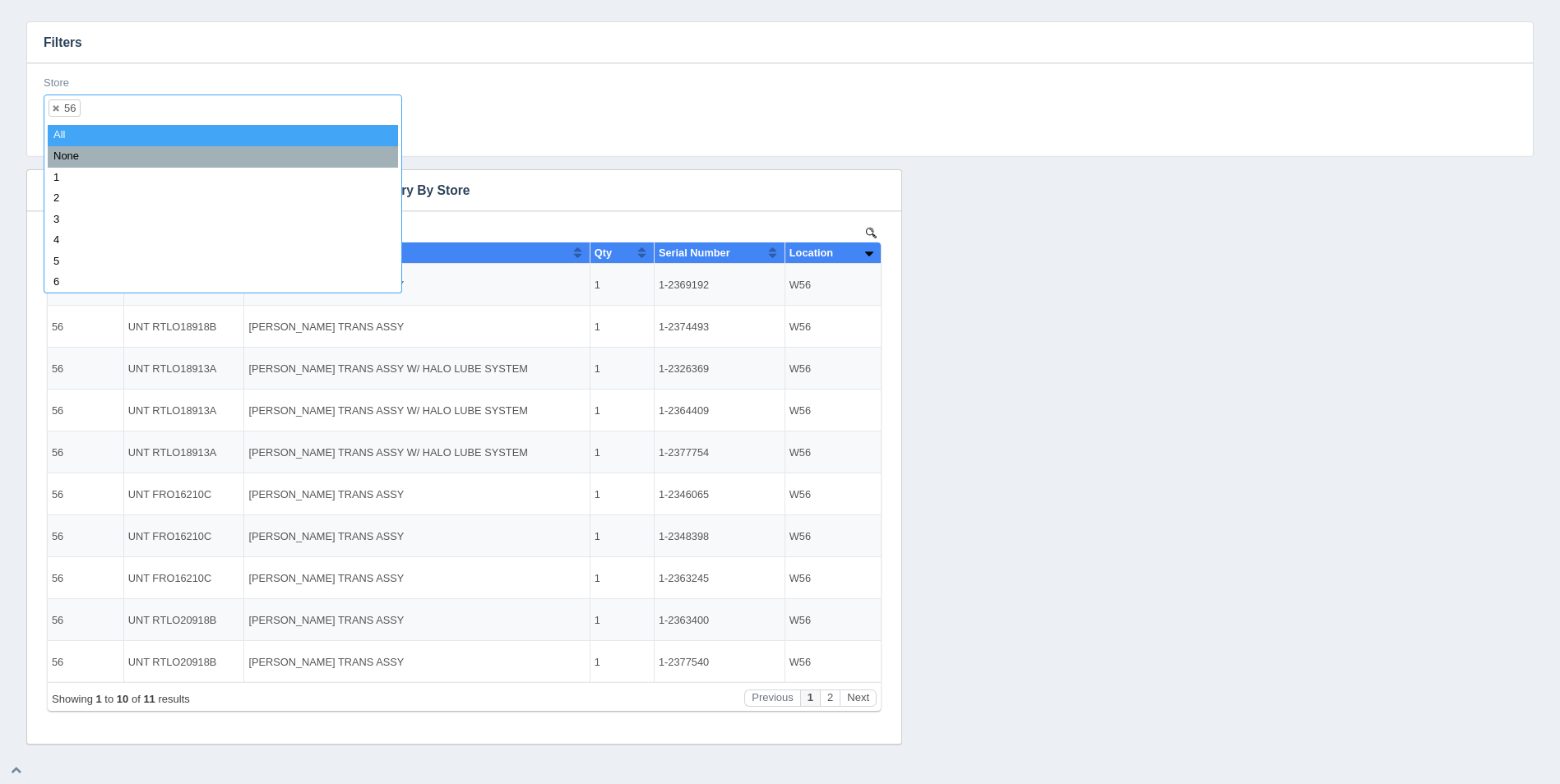
select select
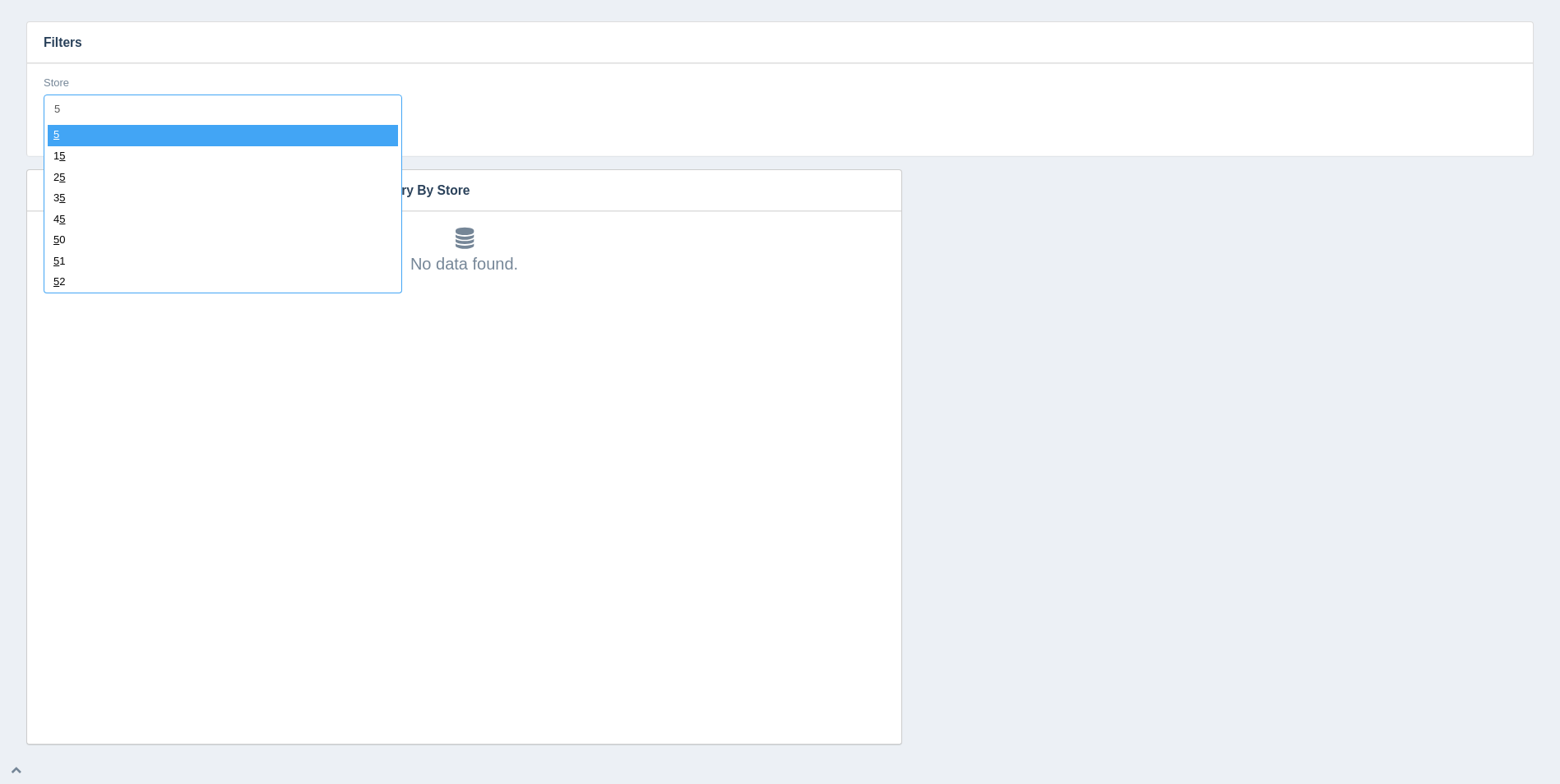
type input "57"
select select "57"
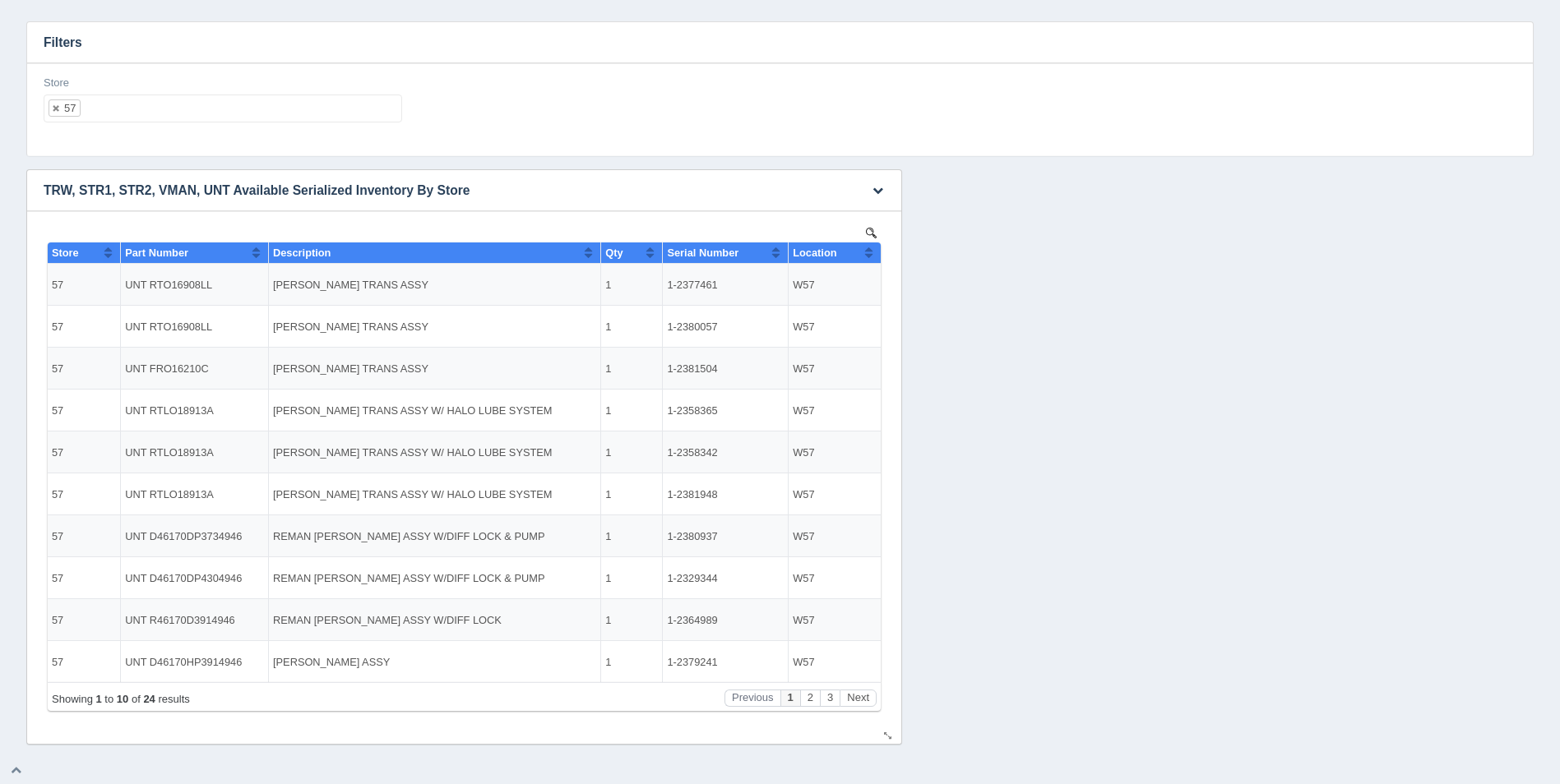
click at [869, 256] on button "Sort column ascending" at bounding box center [868, 252] width 10 height 20
click at [871, 255] on button "Sort column descending" at bounding box center [868, 252] width 10 height 20
drag, startPoint x: 348, startPoint y: 107, endPoint x: 347, endPoint y: 100, distance: 7.1
click at [348, 107] on ul "57" at bounding box center [223, 108] width 359 height 28
select select
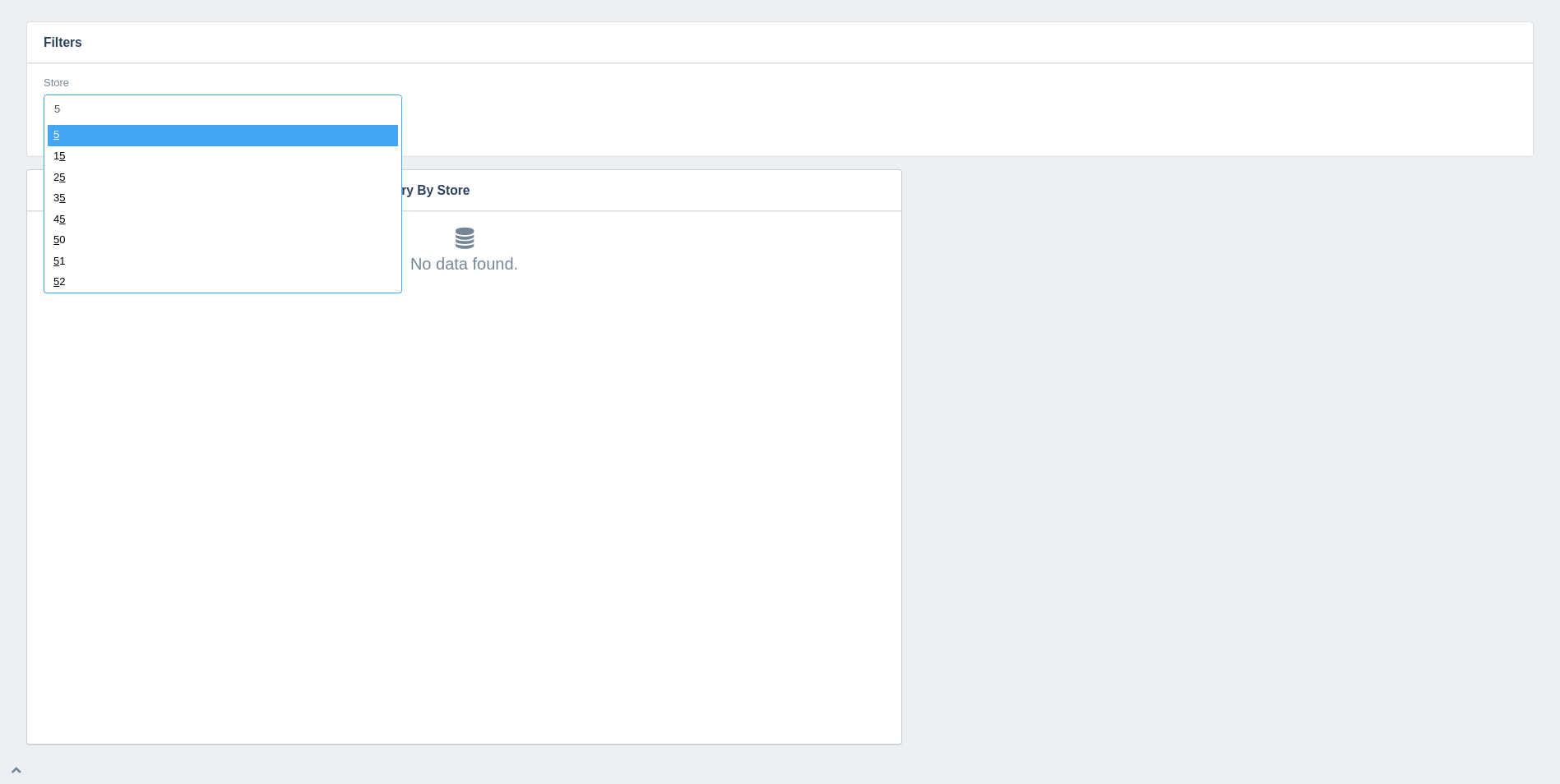
type input "58"
select select "58"
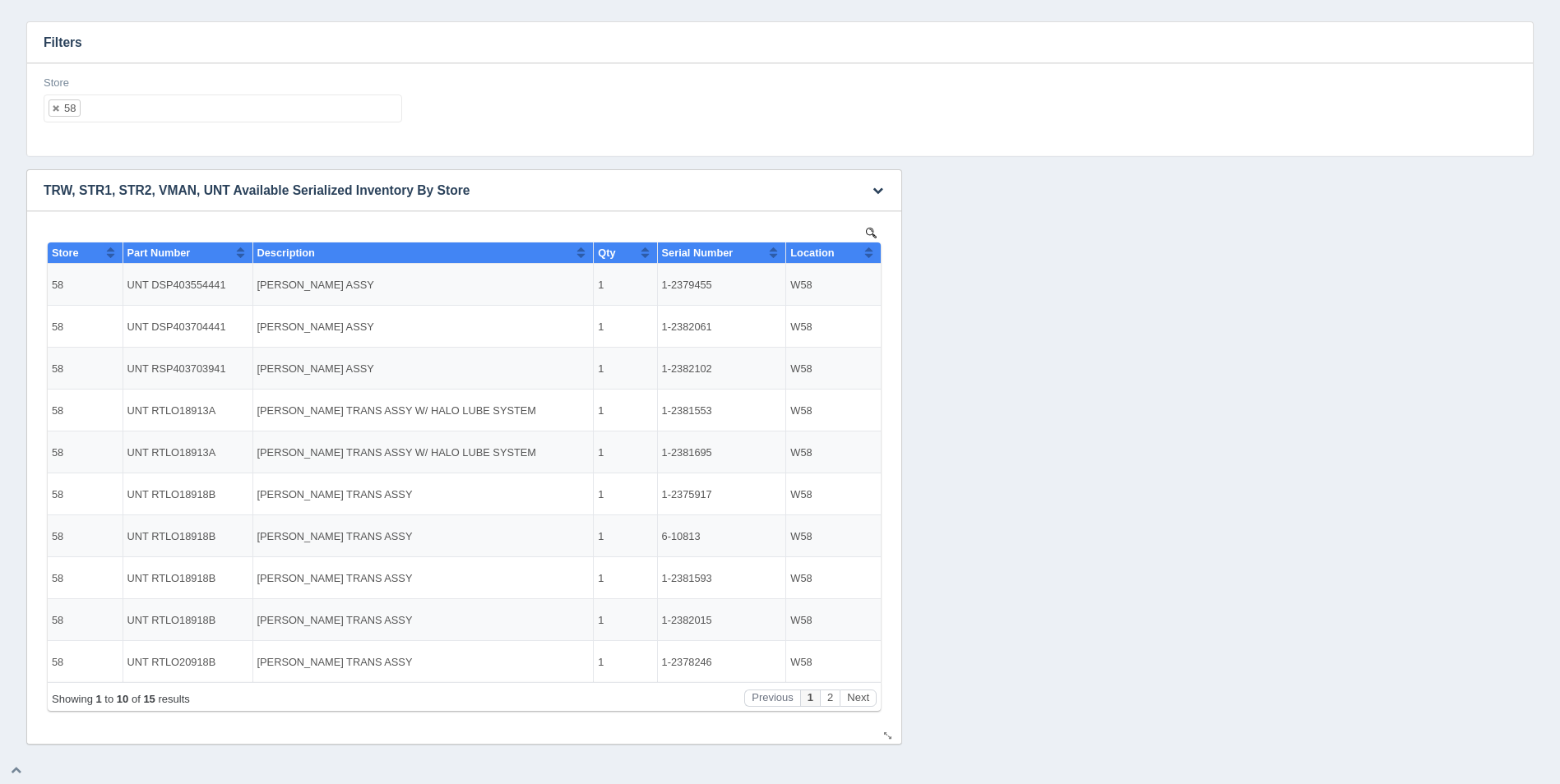
click at [869, 256] on button "Sort column ascending" at bounding box center [868, 252] width 10 height 20
drag, startPoint x: 873, startPoint y: 254, endPoint x: 863, endPoint y: 252, distance: 10.2
click at [872, 254] on button "Sort column descending" at bounding box center [868, 252] width 10 height 20
click at [279, 97] on ul "58" at bounding box center [223, 108] width 359 height 28
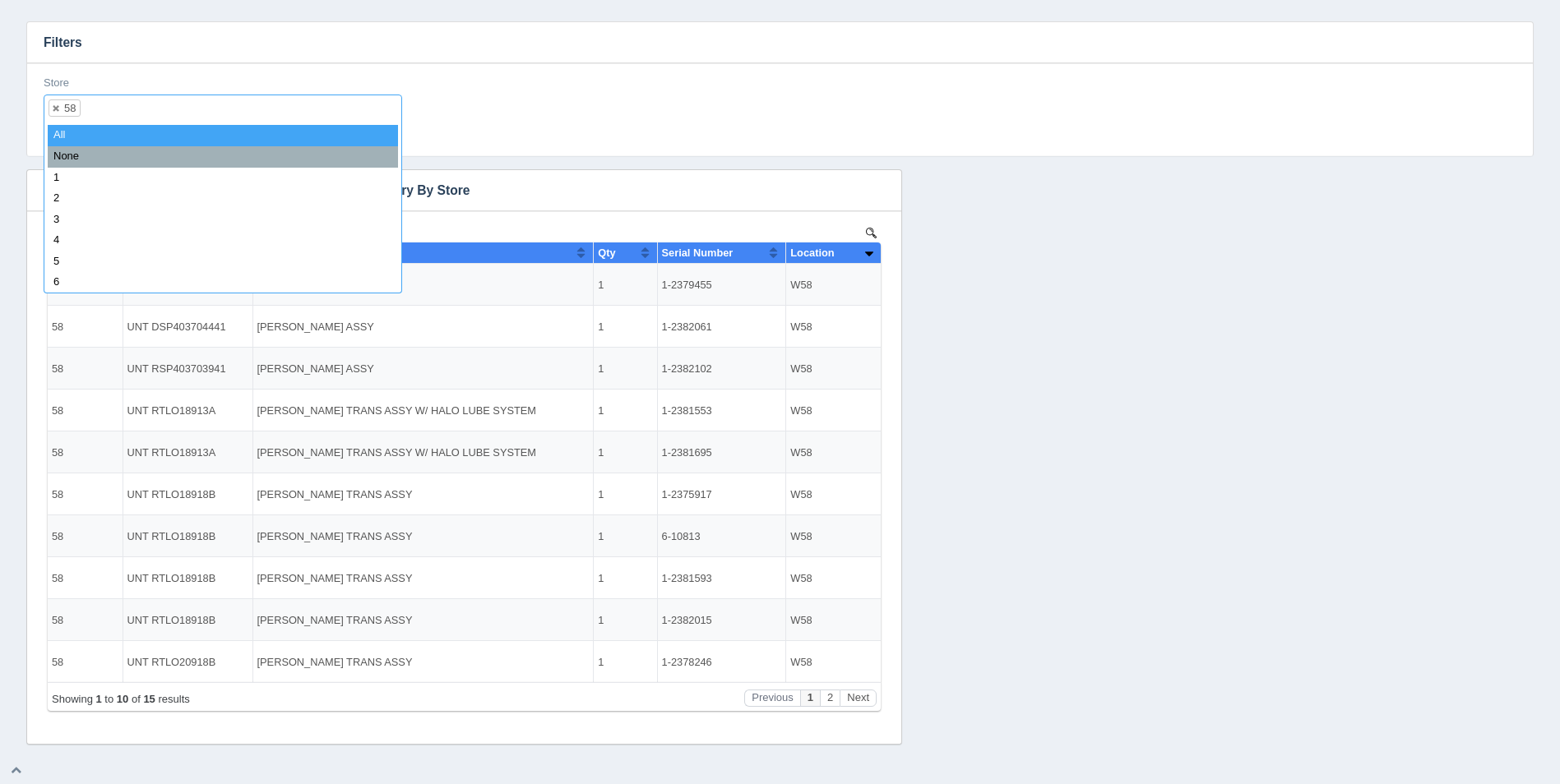
select select
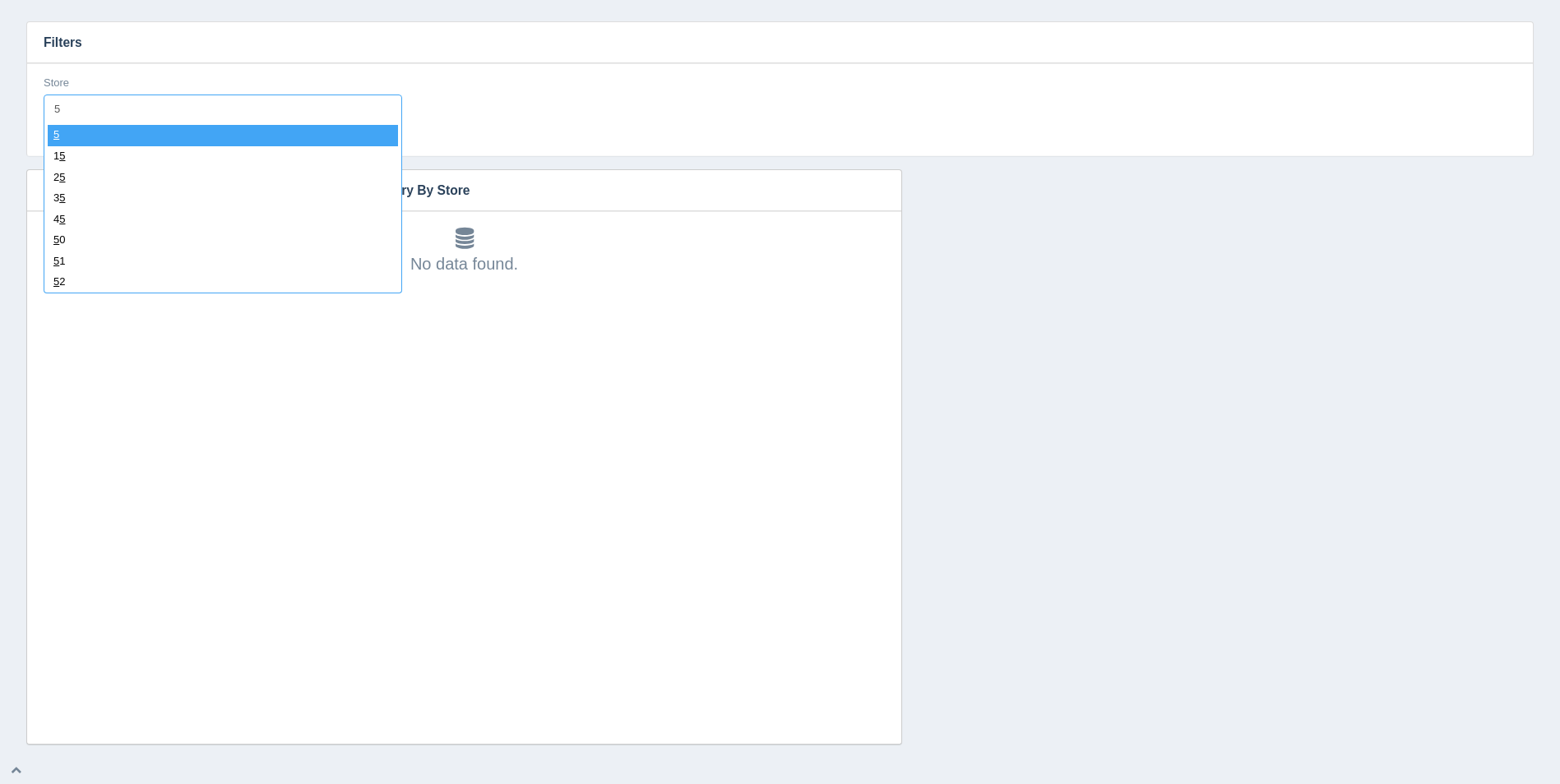
type input "59"
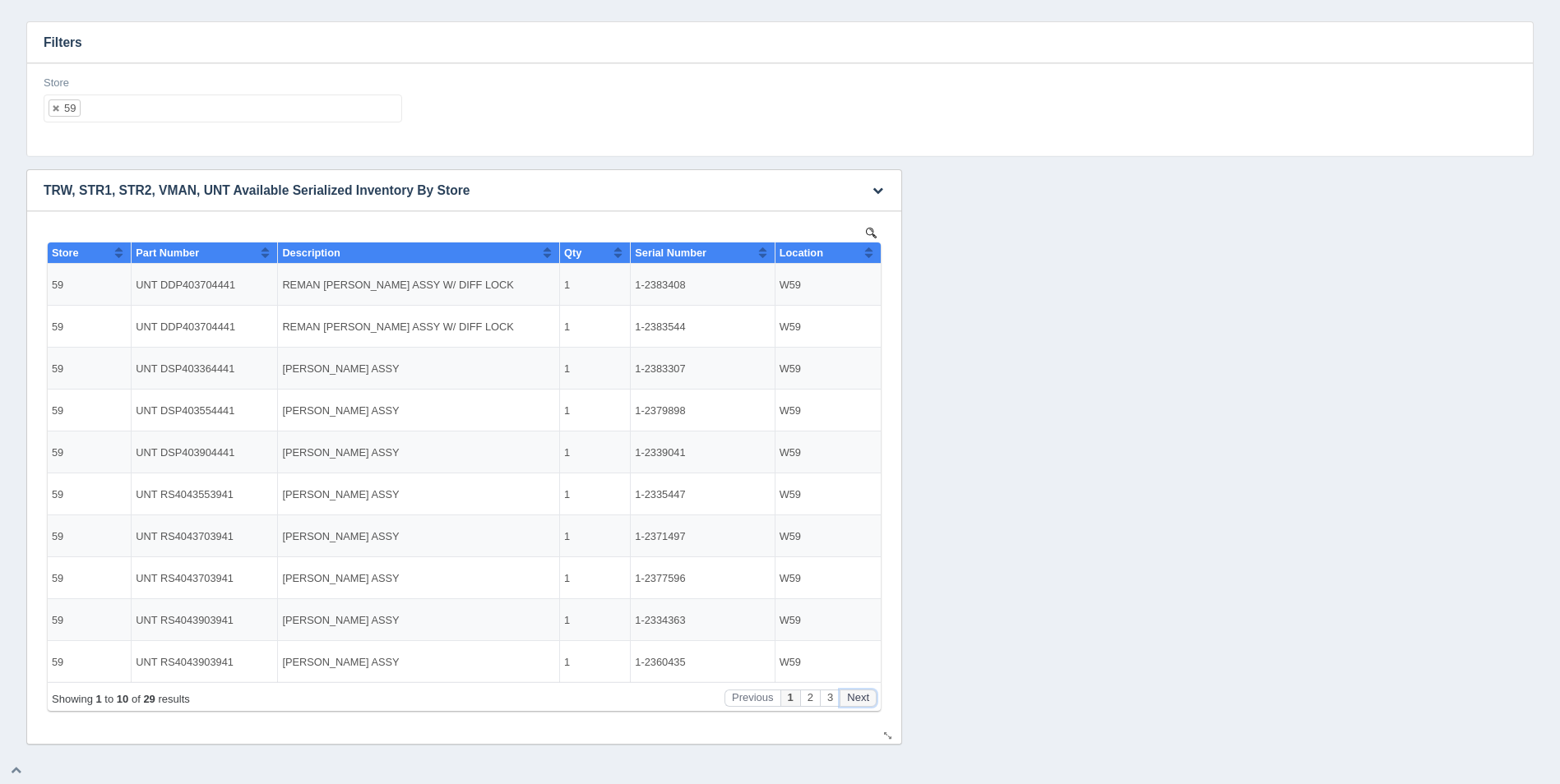
click at [866, 700] on button "Next" at bounding box center [857, 699] width 37 height 17
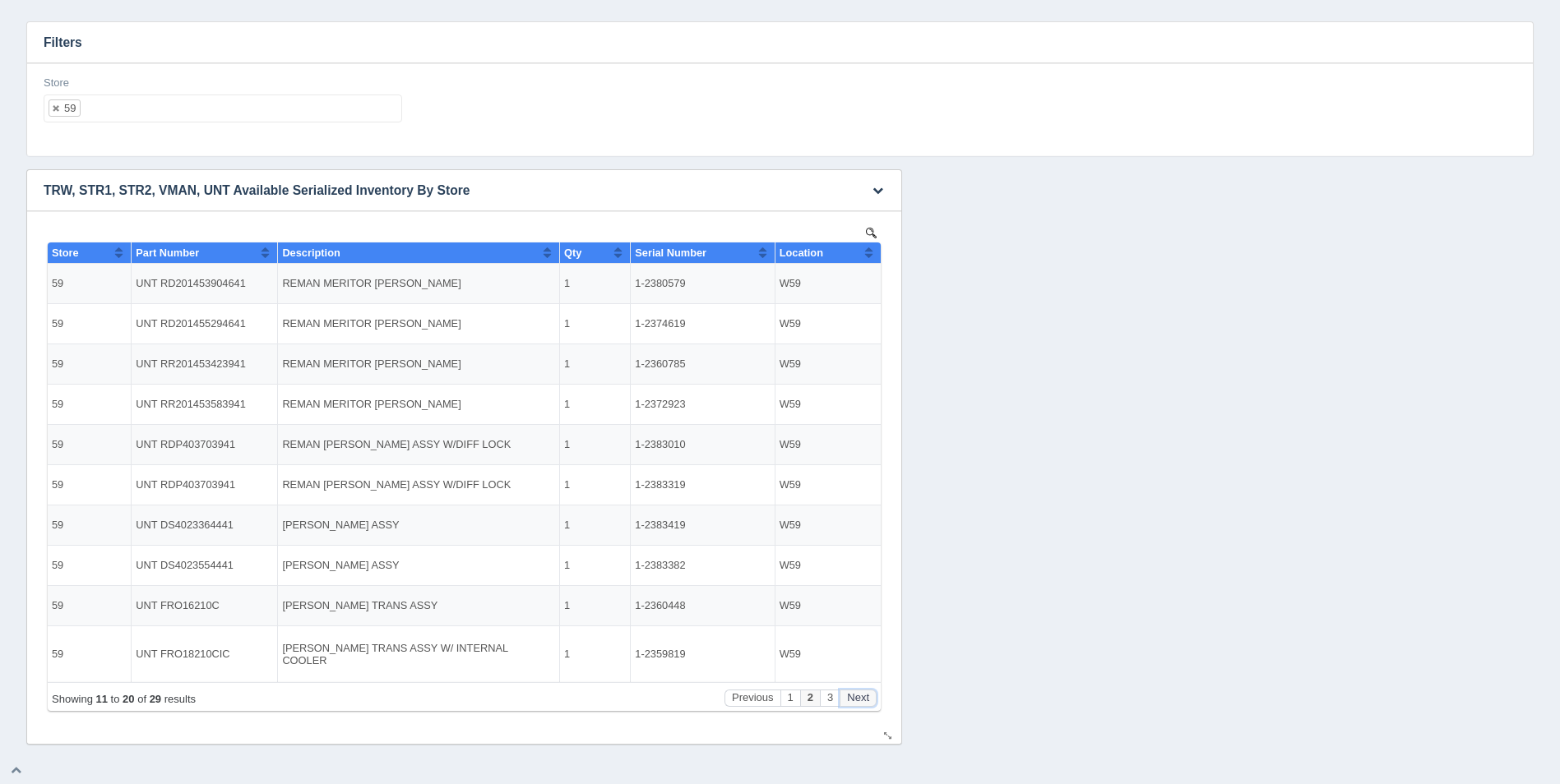
click at [866, 700] on button "Next" at bounding box center [857, 699] width 37 height 17
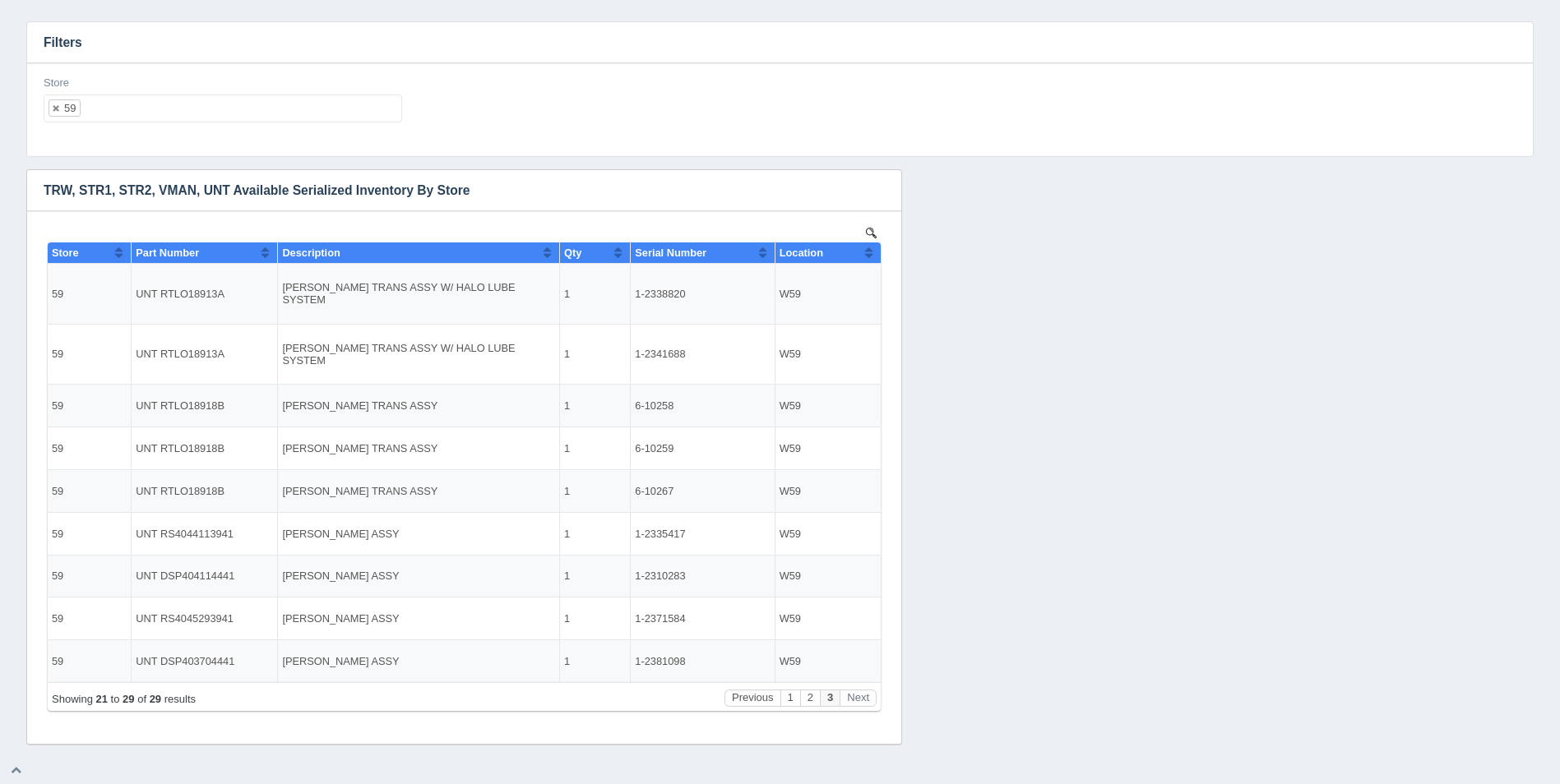
click at [140, 36] on h3 "Filters" at bounding box center [780, 42] width 1506 height 41
click at [187, 118] on ul "59" at bounding box center [223, 108] width 359 height 28
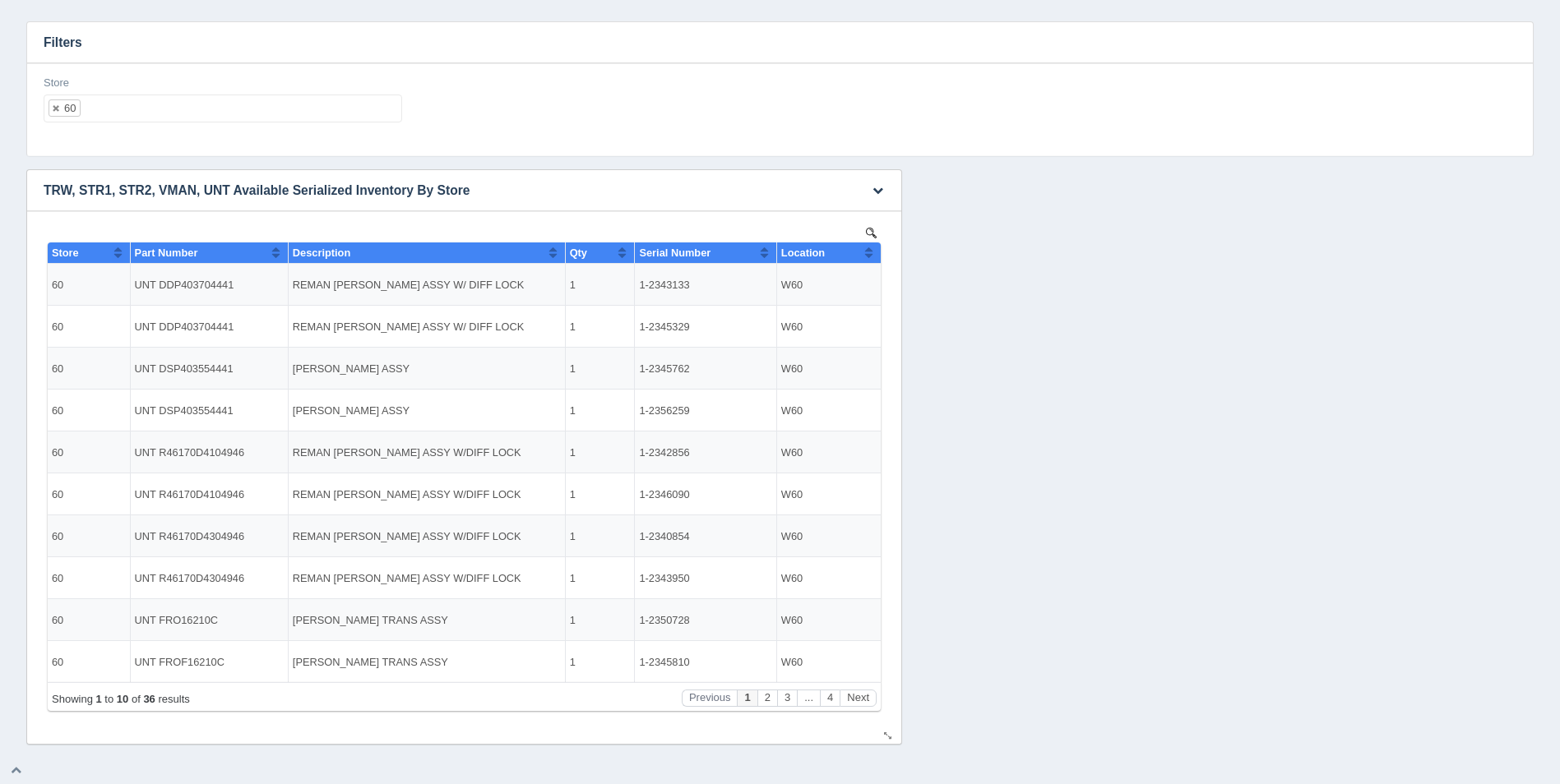
click at [870, 250] on button "Sort column ascending" at bounding box center [868, 252] width 10 height 20
click at [870, 250] on button "Sort column descending" at bounding box center [868, 252] width 10 height 20
click at [269, 112] on ul "60" at bounding box center [223, 108] width 359 height 28
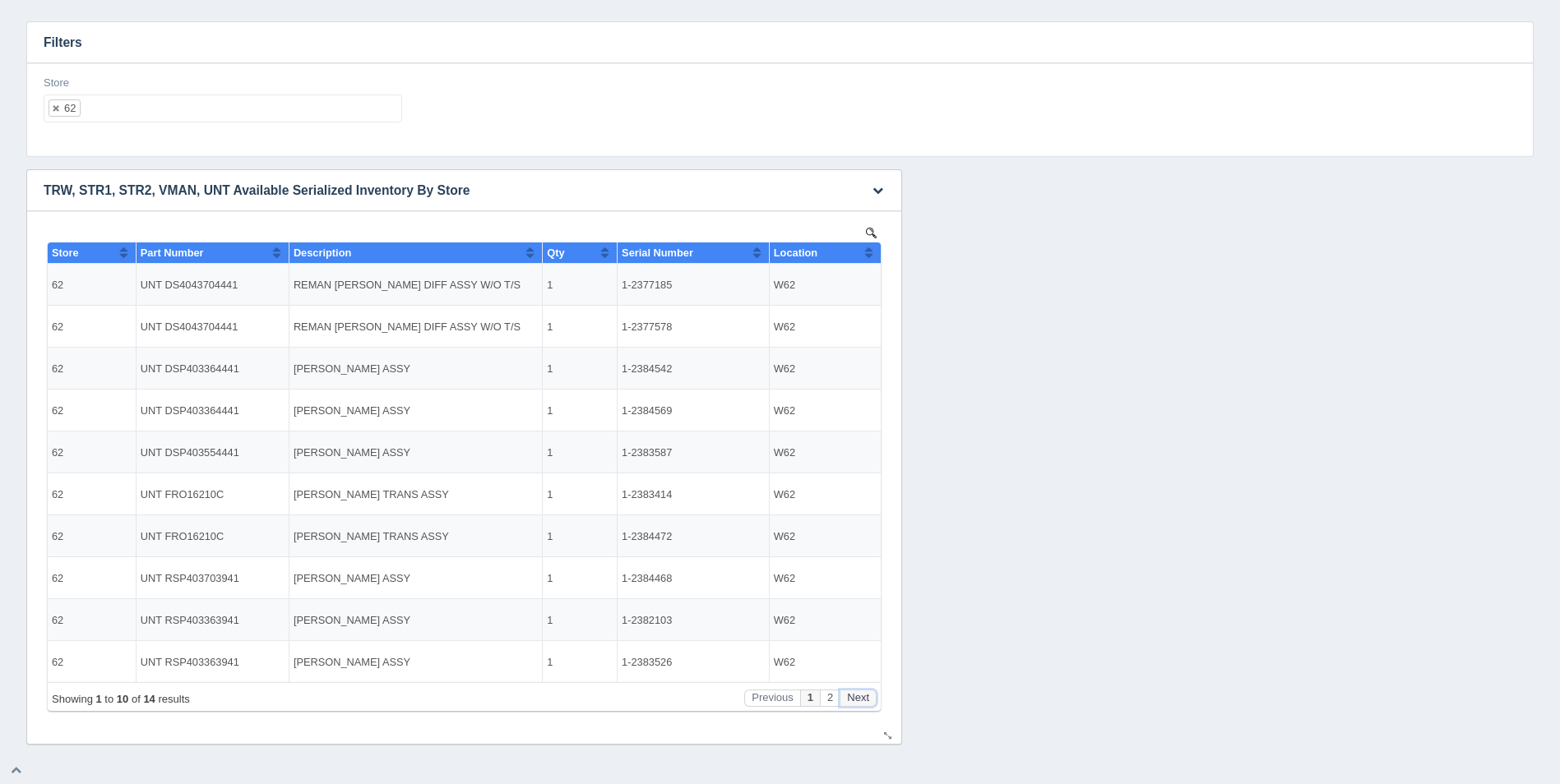
click at [868, 696] on button "Next" at bounding box center [857, 699] width 37 height 17
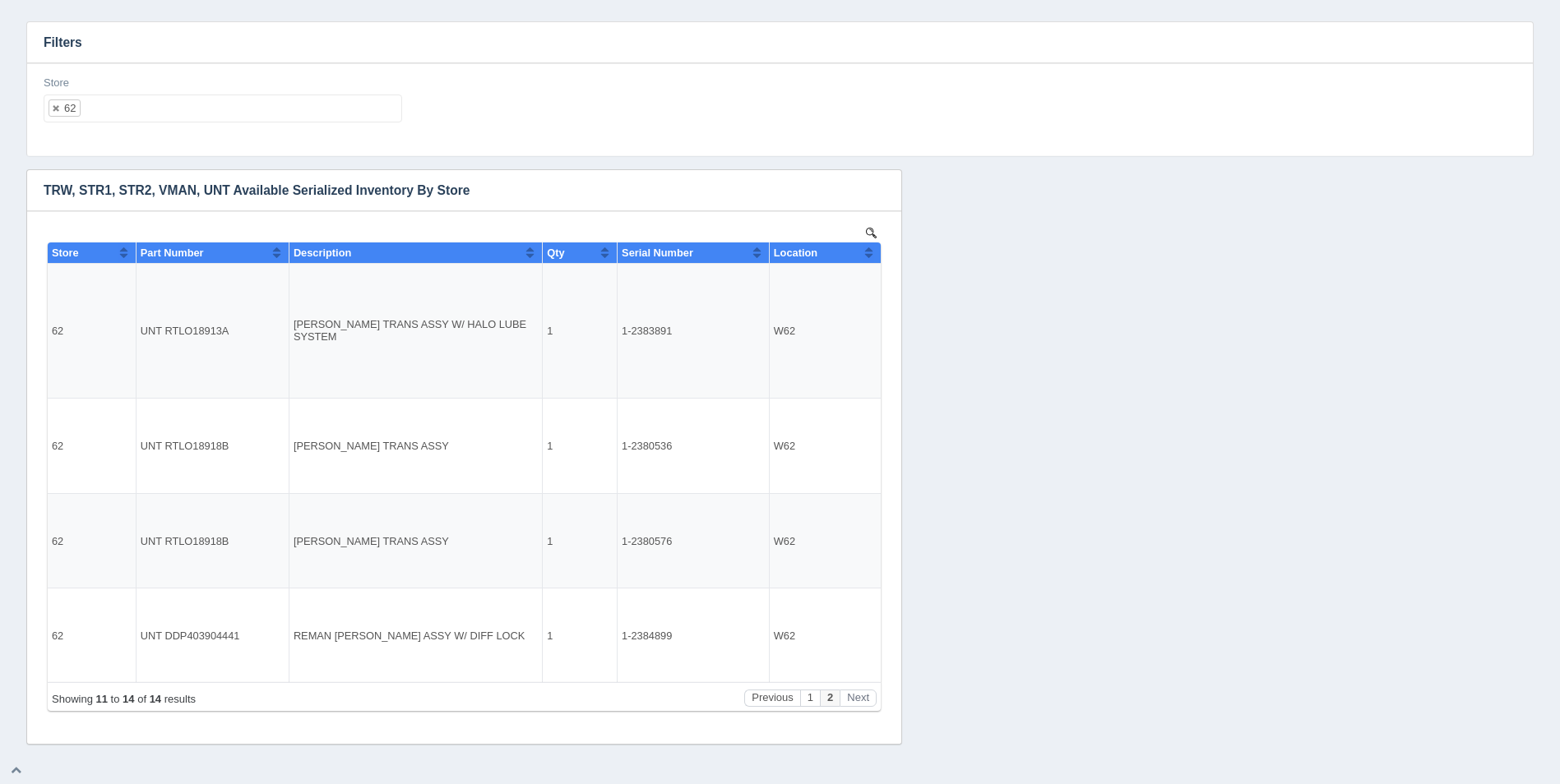
click at [219, 113] on ul "62" at bounding box center [223, 108] width 359 height 28
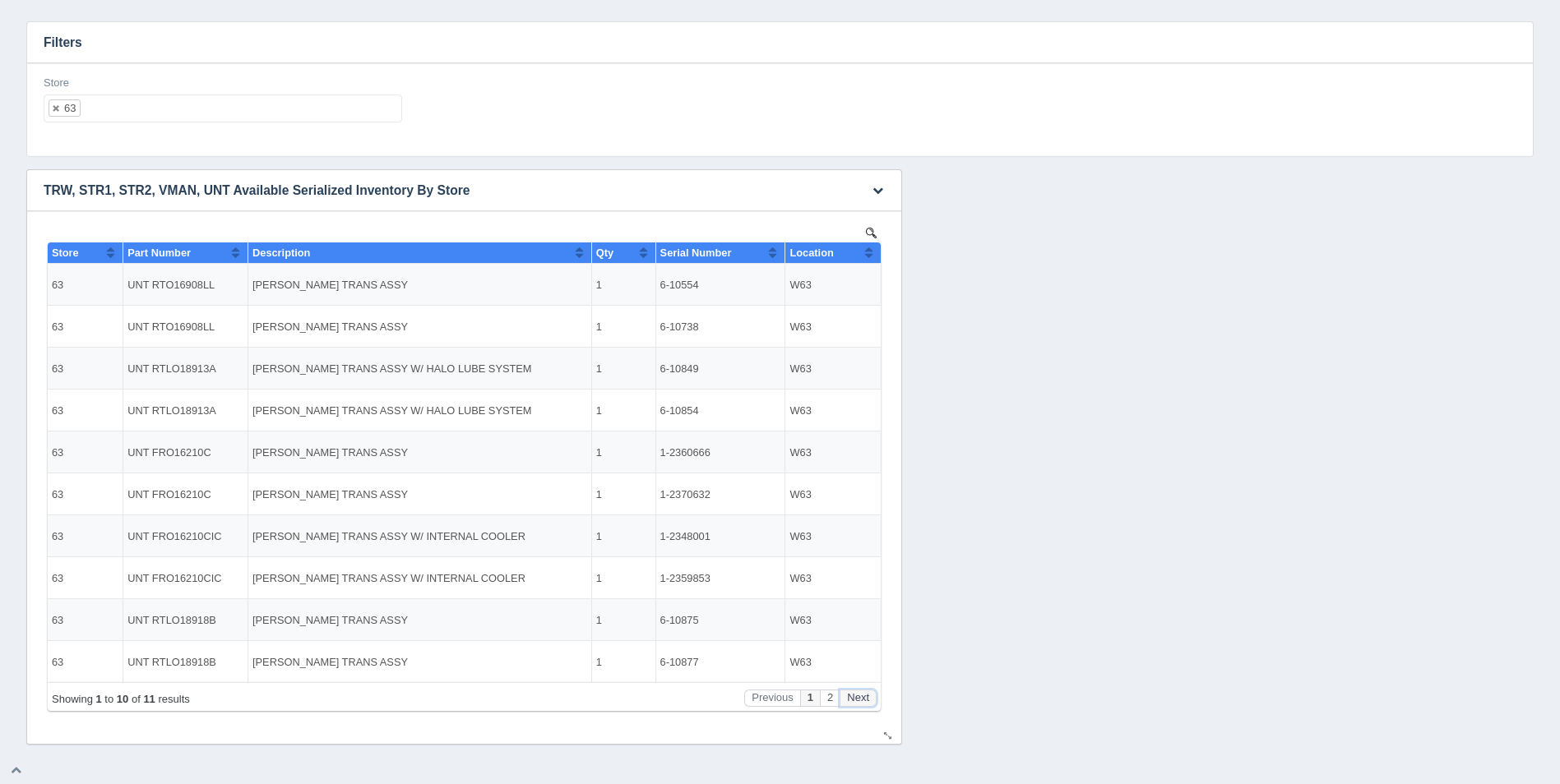
click at [856, 698] on button "Next" at bounding box center [857, 699] width 37 height 17
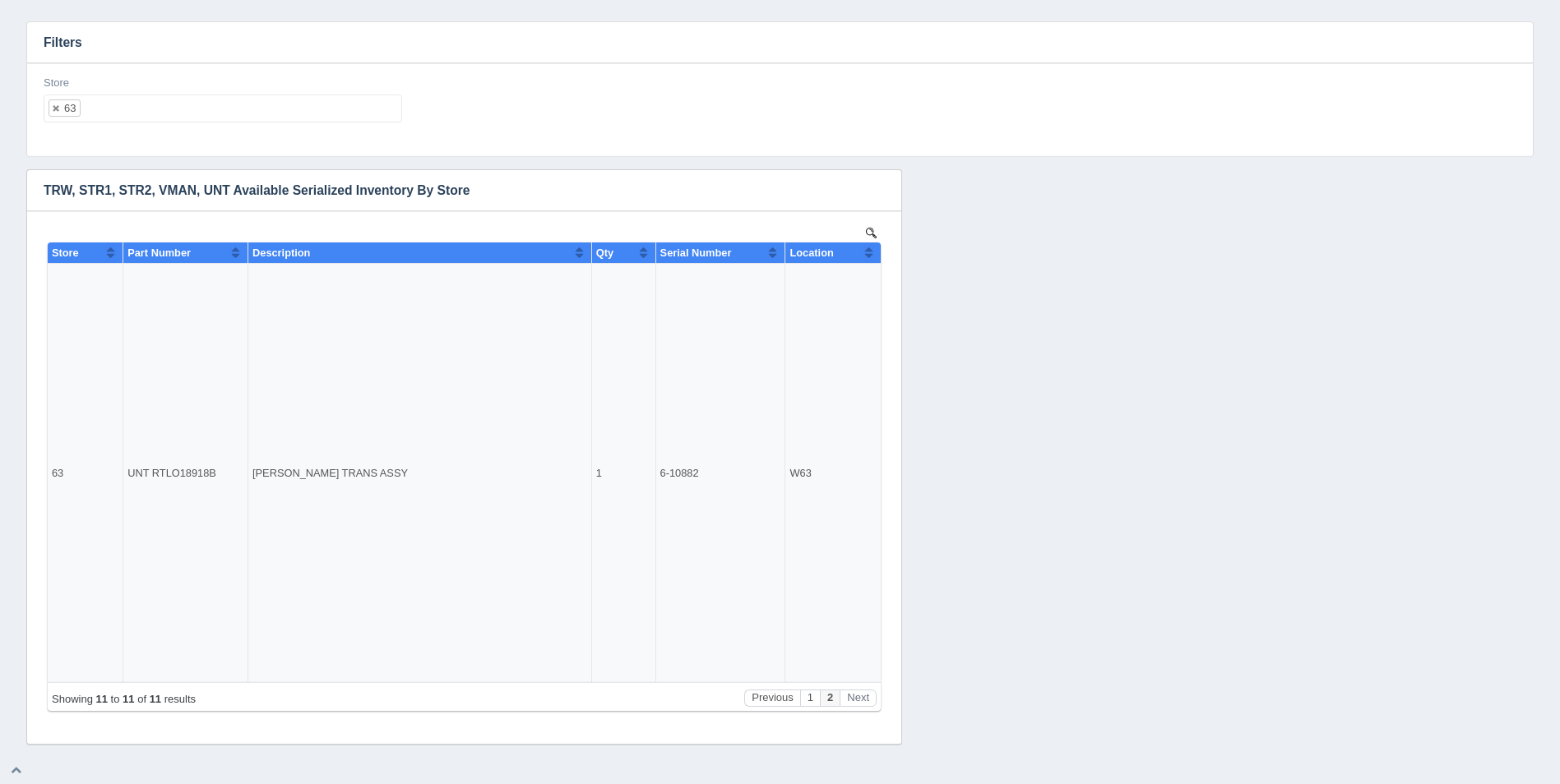
click at [212, 108] on ul "63" at bounding box center [223, 108] width 359 height 28
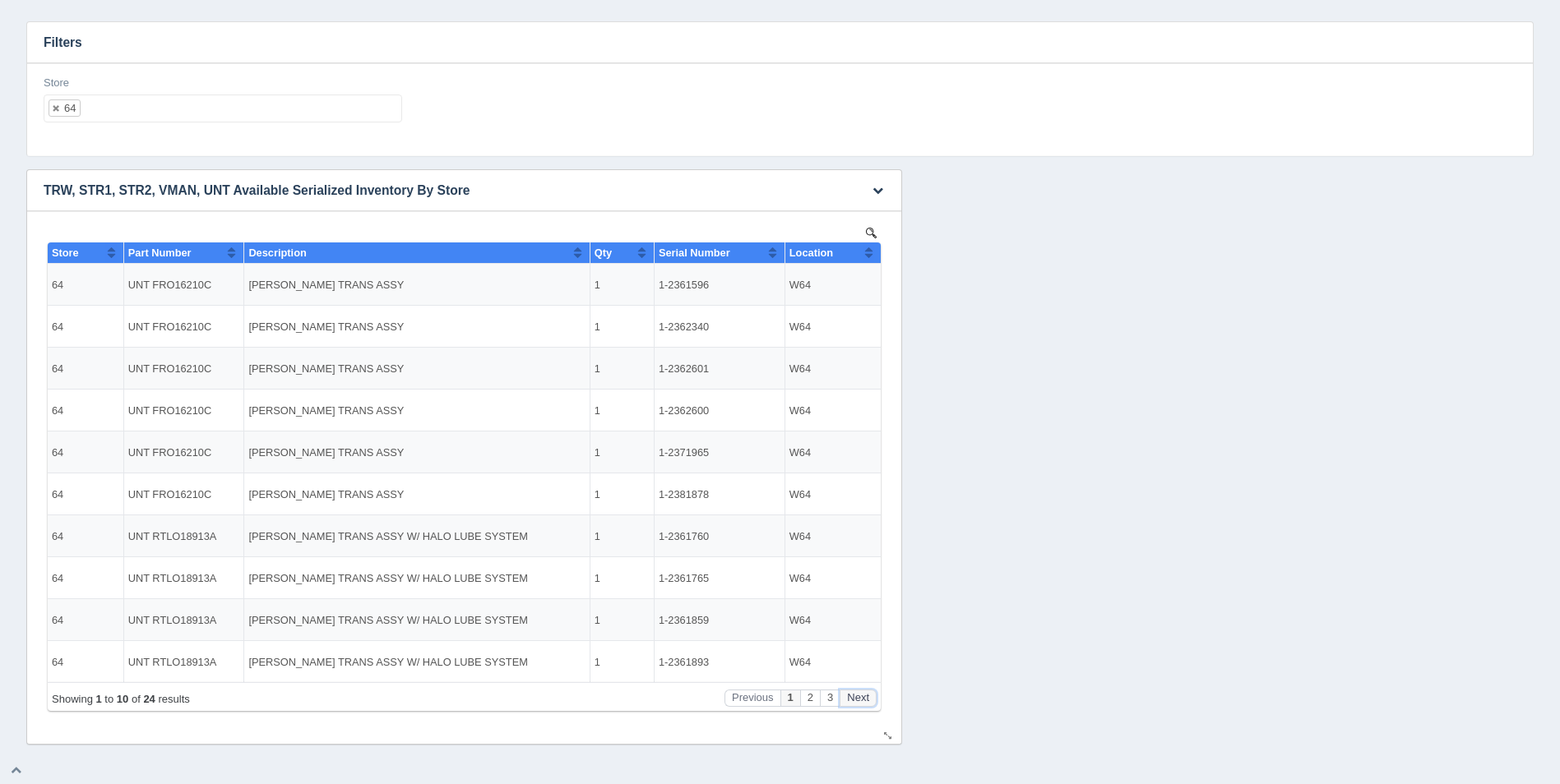
click at [852, 691] on button "Next" at bounding box center [857, 699] width 37 height 17
click at [855, 694] on button "Next" at bounding box center [857, 699] width 37 height 17
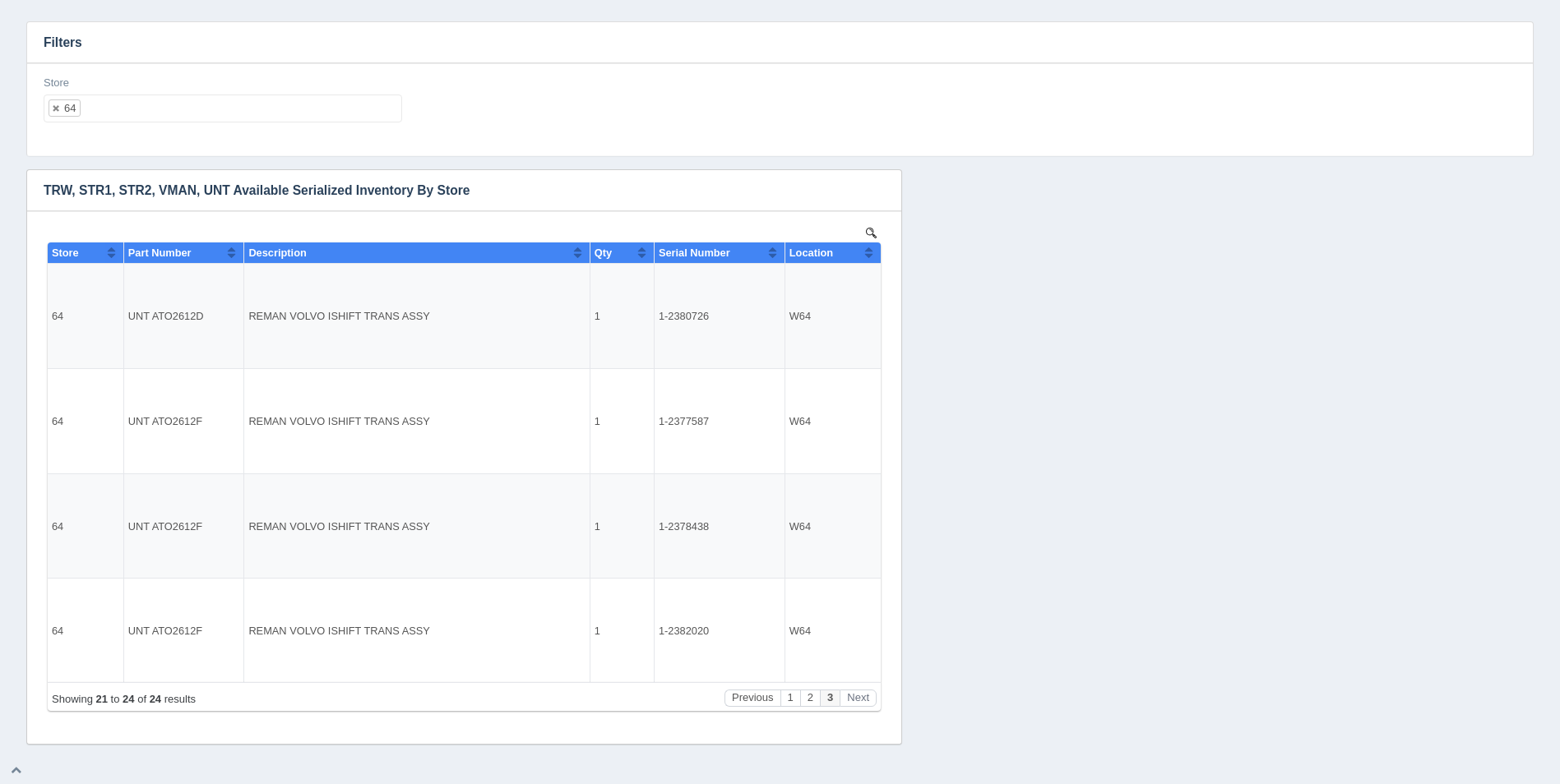
click at [132, 102] on ul "64" at bounding box center [223, 108] width 359 height 28
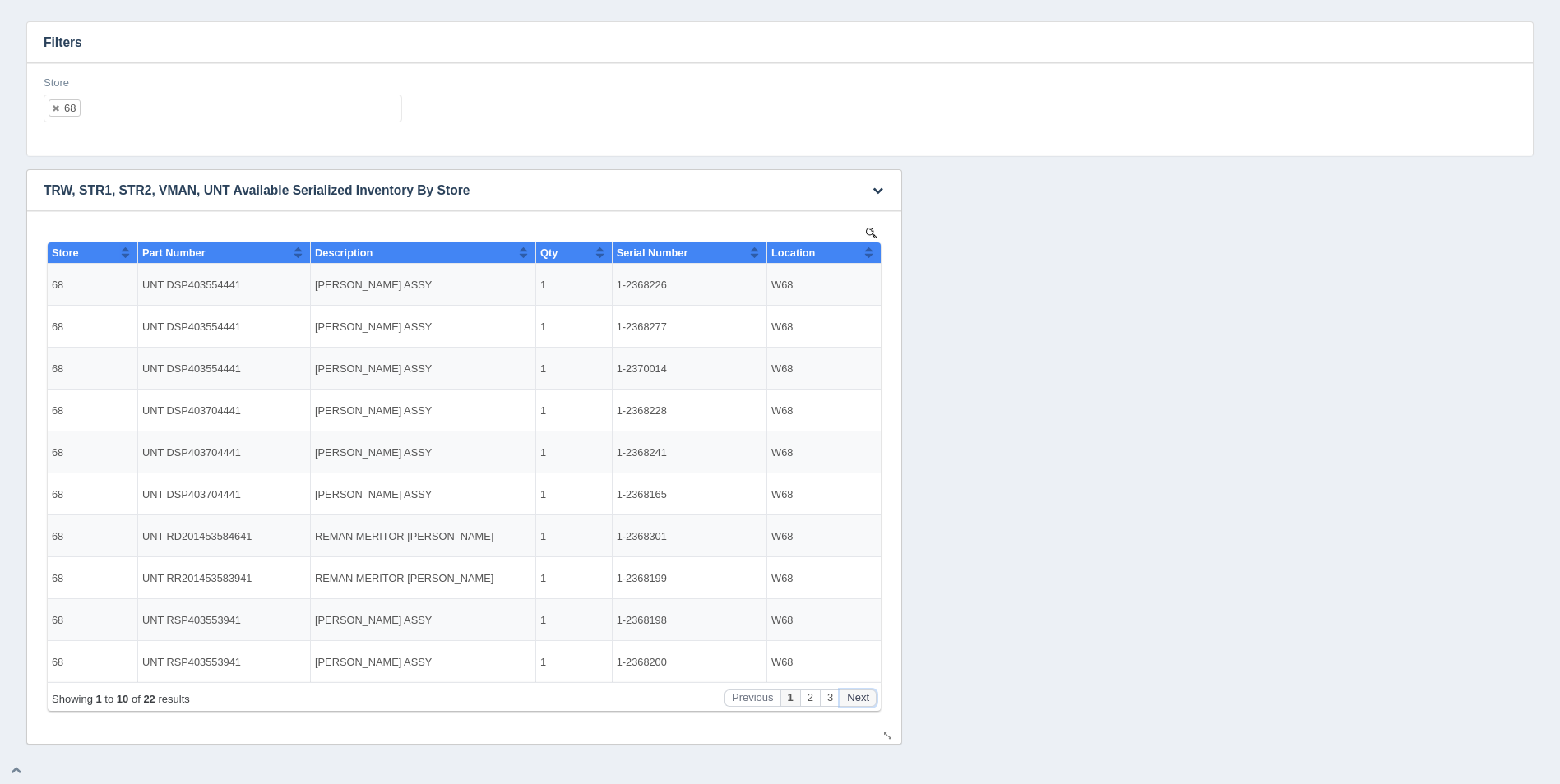
click at [857, 700] on button "Next" at bounding box center [857, 699] width 37 height 17
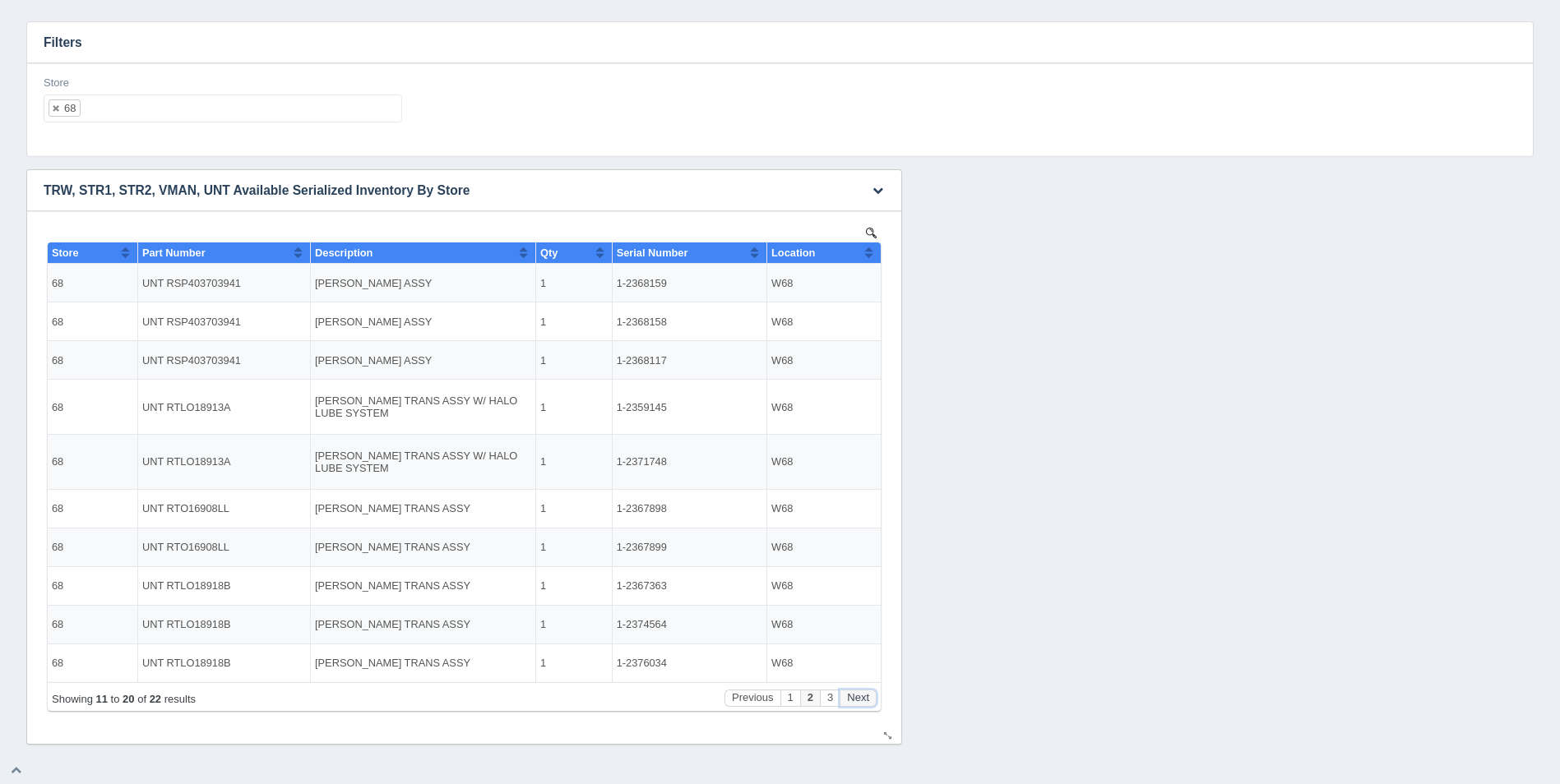
click at [857, 700] on button "Next" at bounding box center [857, 699] width 37 height 17
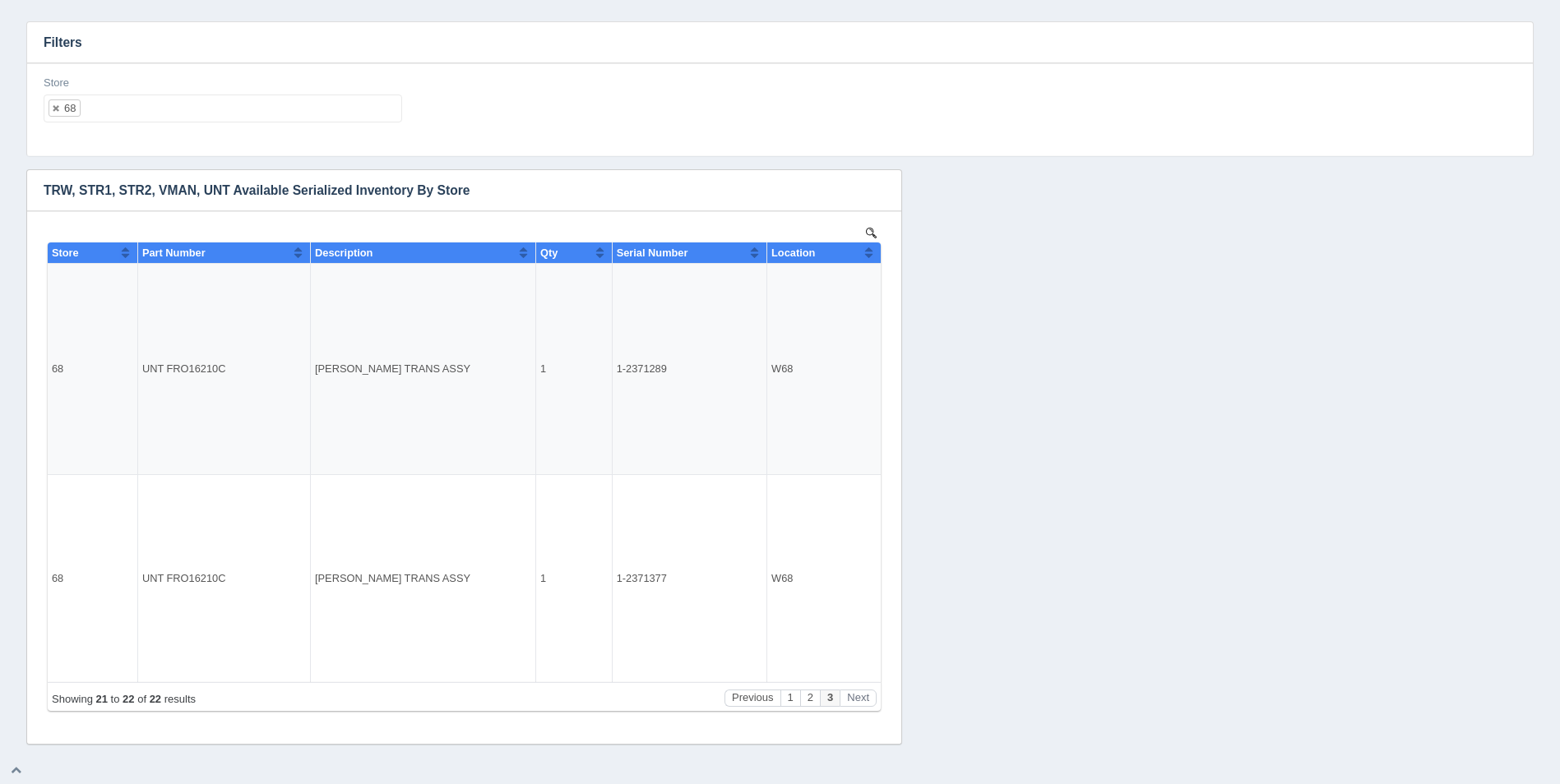
click at [187, 121] on ul "68" at bounding box center [223, 108] width 359 height 28
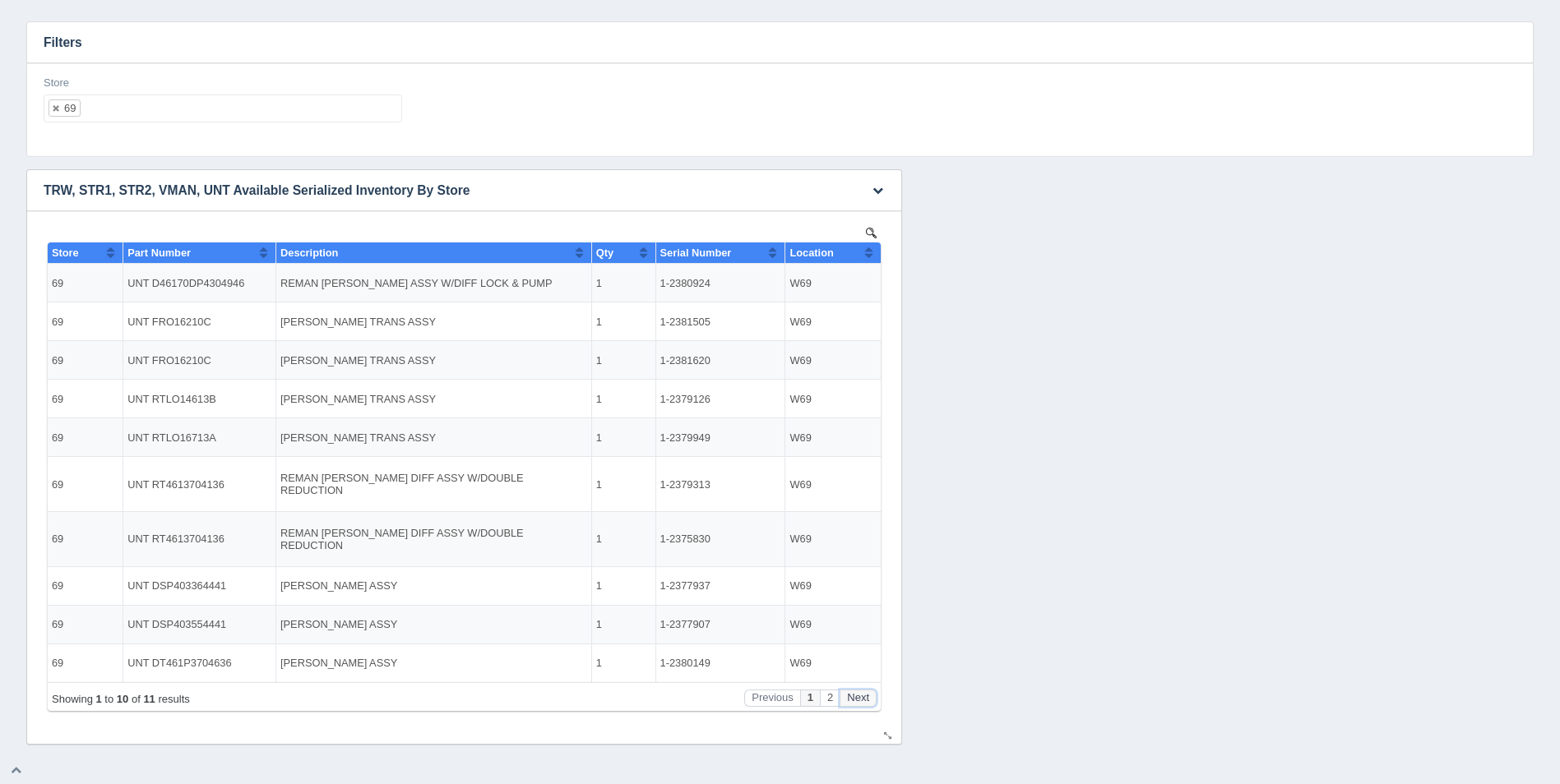
click at [862, 695] on button "Next" at bounding box center [857, 699] width 37 height 17
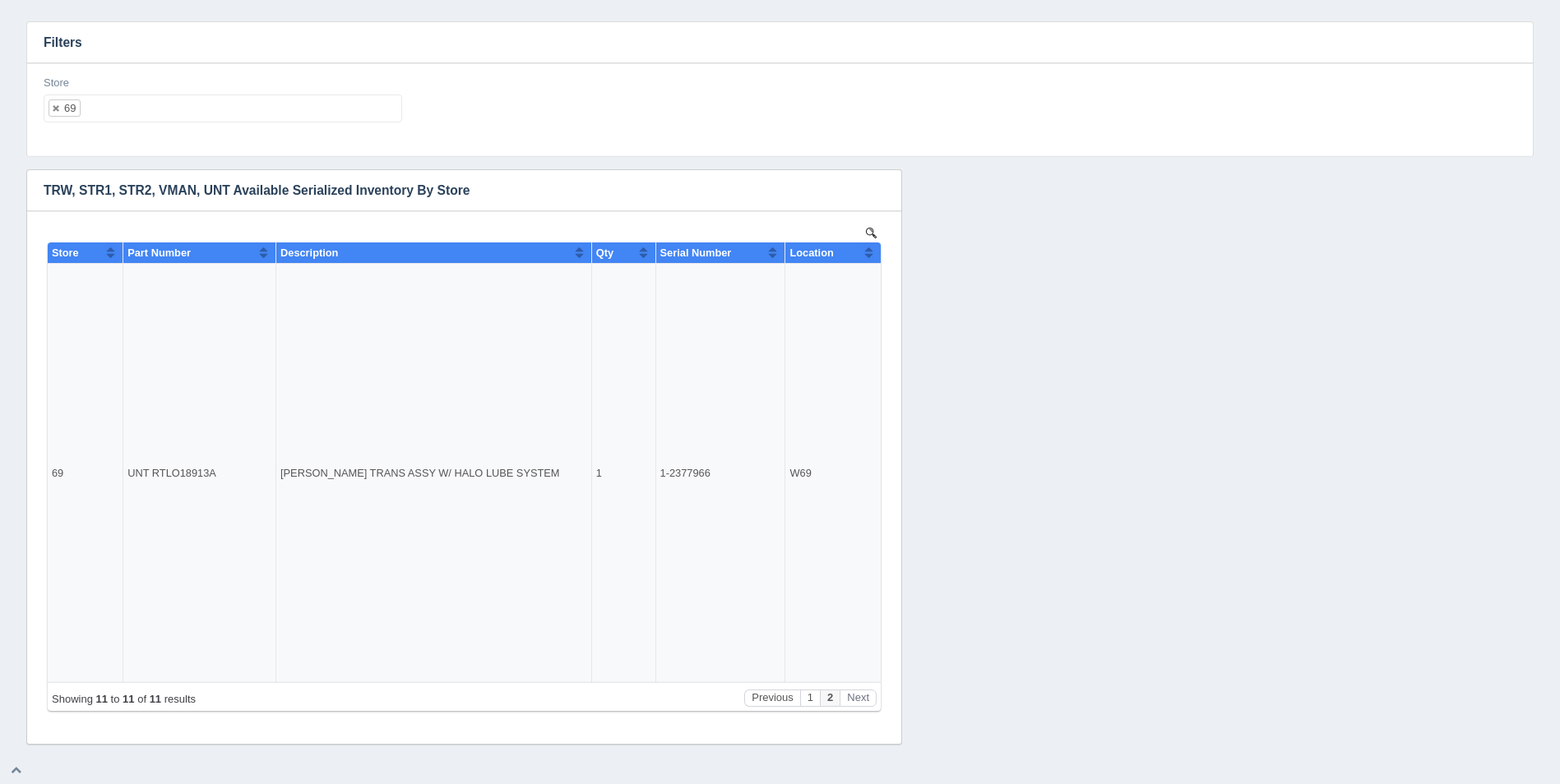
click at [186, 110] on ul "69" at bounding box center [223, 108] width 359 height 28
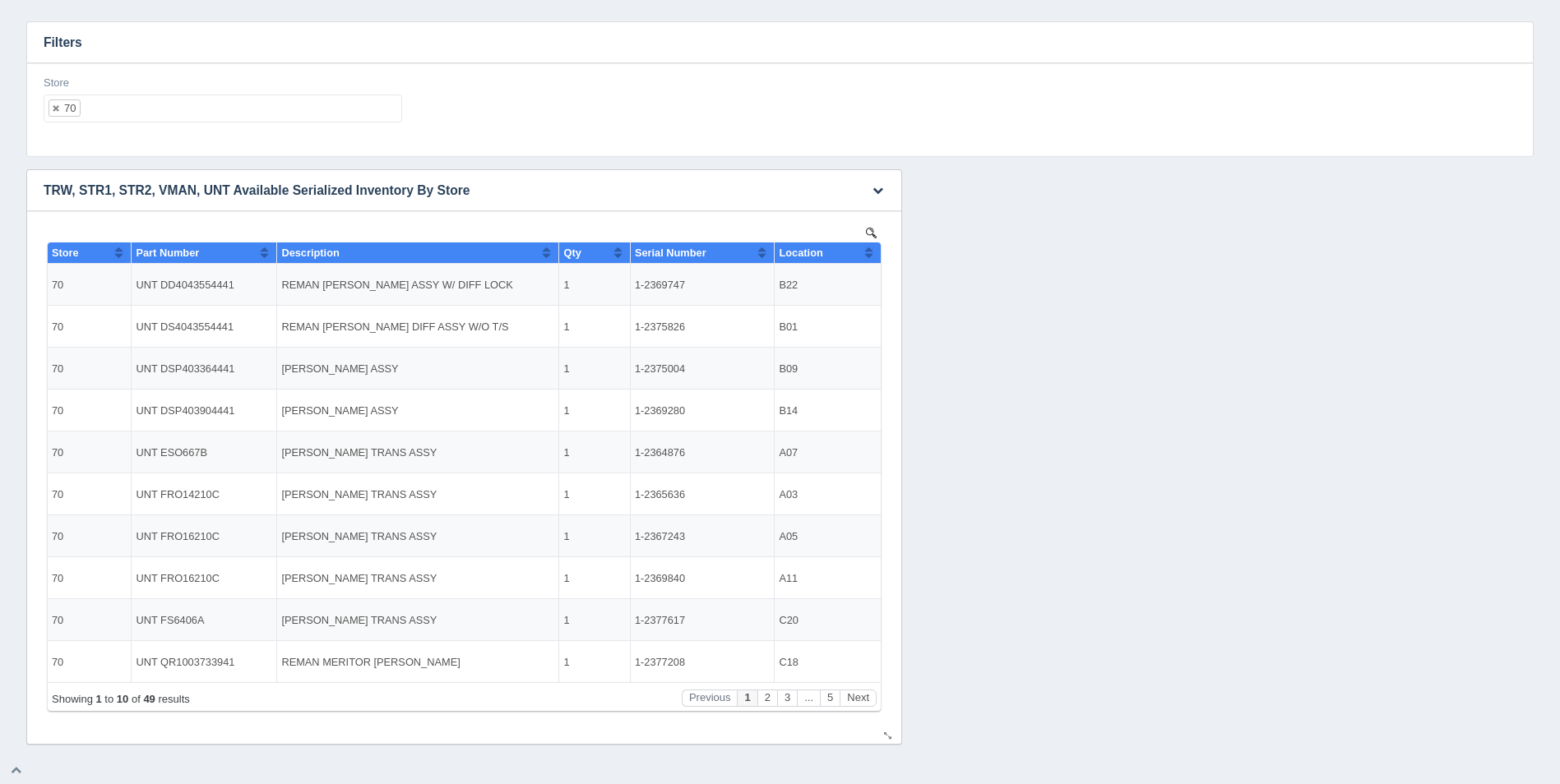
click at [874, 250] on th "Location" at bounding box center [828, 253] width 106 height 22
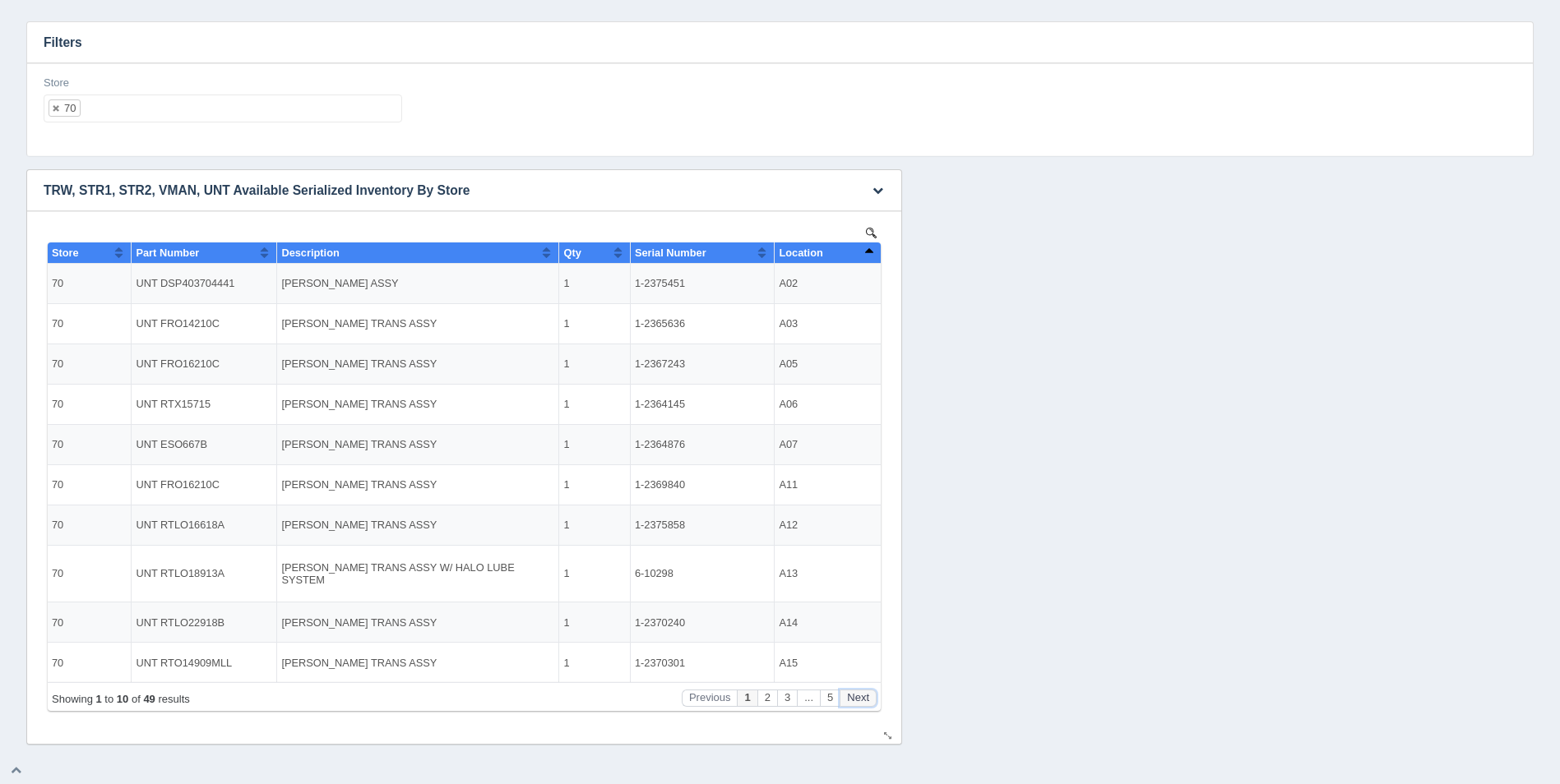
click at [859, 699] on button "Next" at bounding box center [857, 699] width 37 height 17
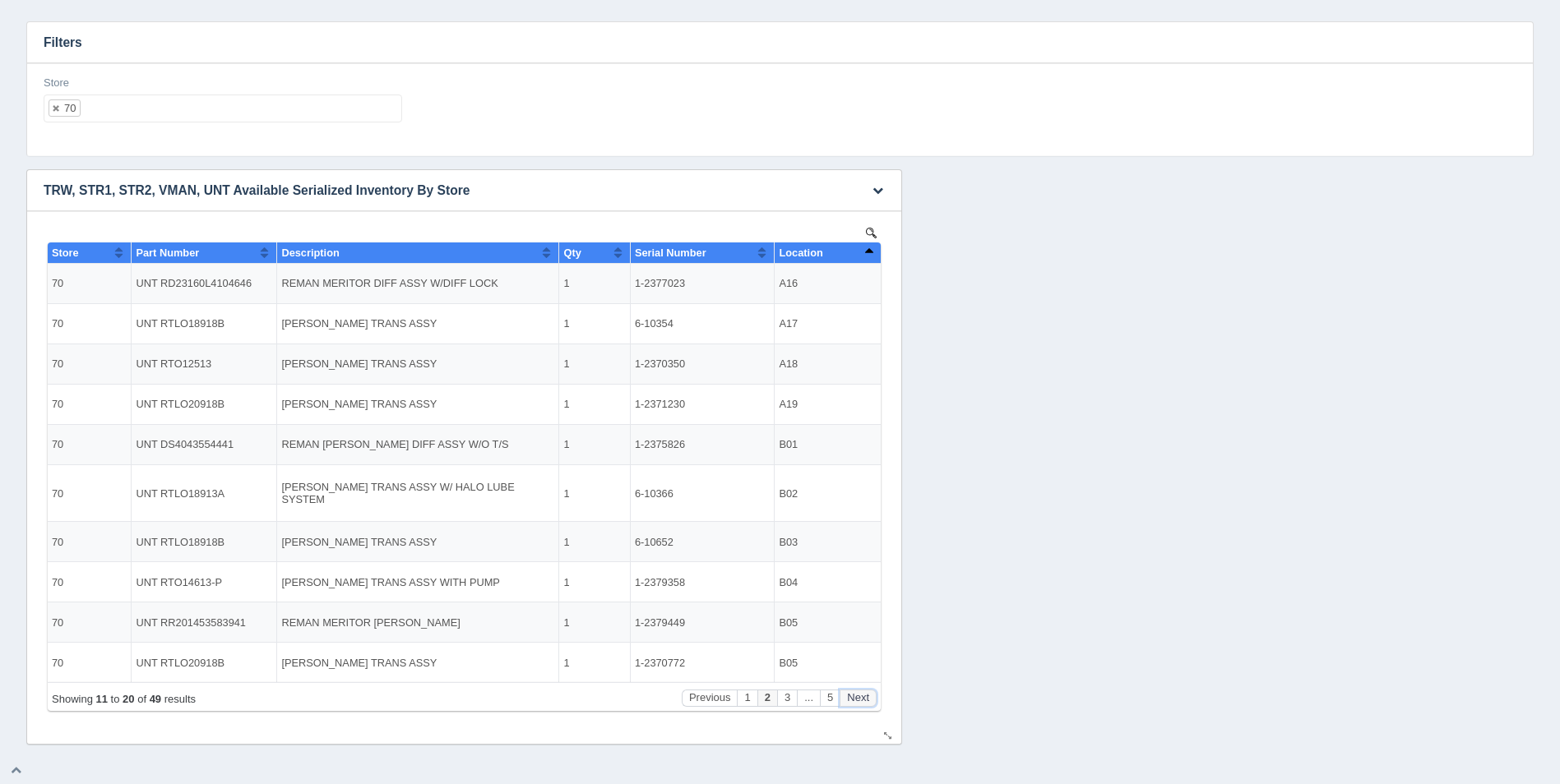
click at [859, 699] on button "Next" at bounding box center [857, 699] width 37 height 17
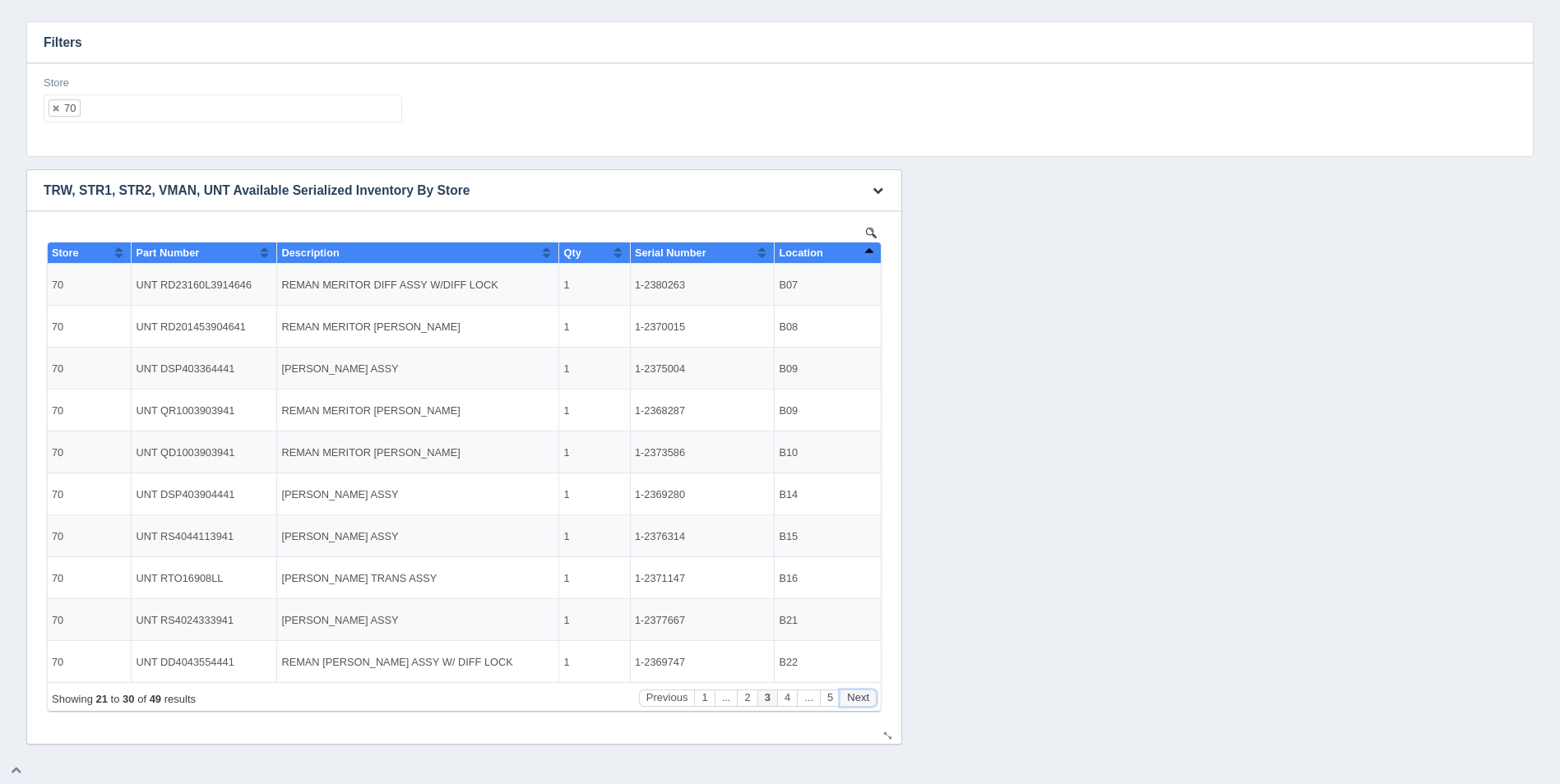
click at [859, 699] on button "Next" at bounding box center [857, 699] width 37 height 17
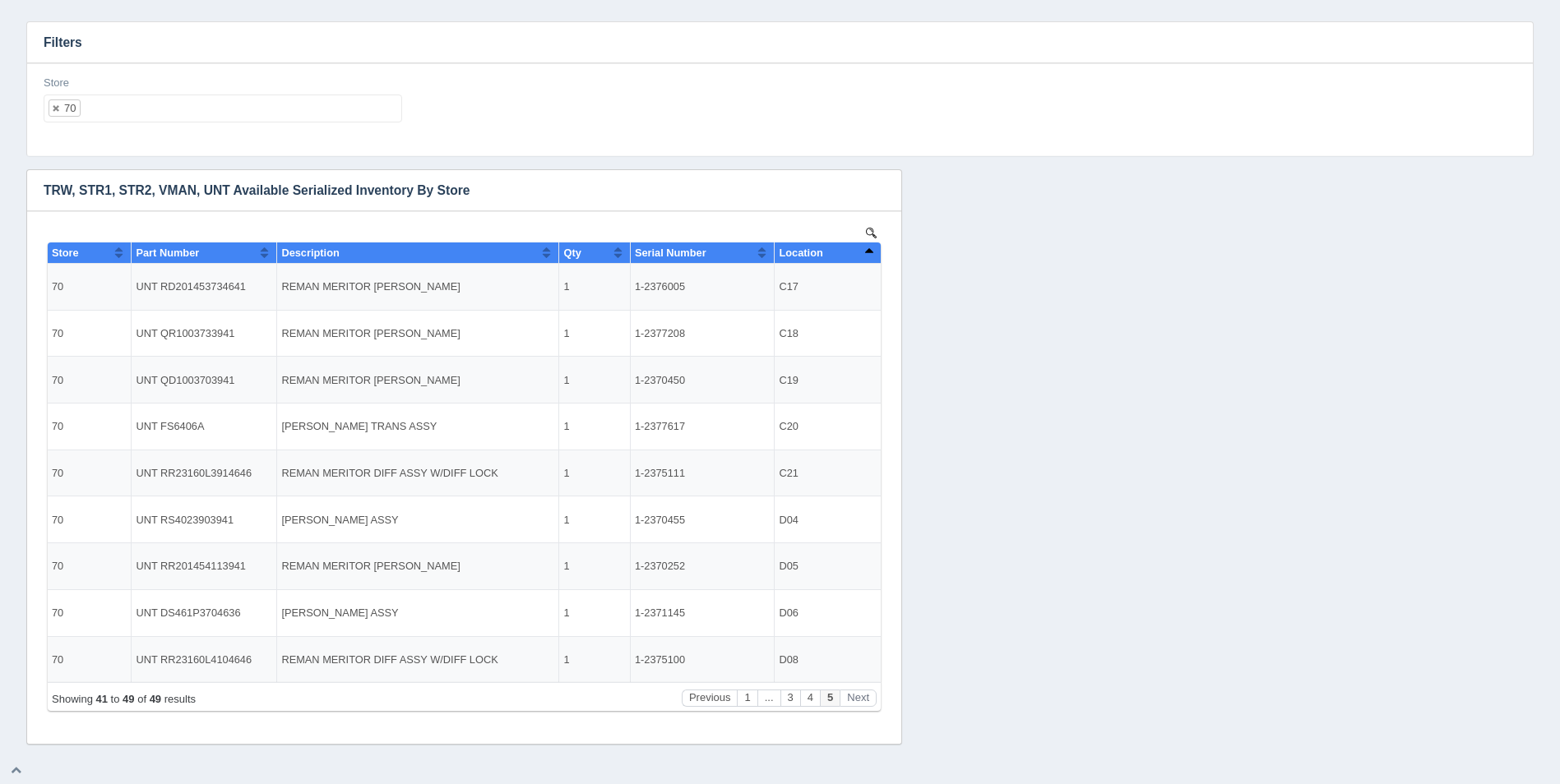
click at [116, 111] on ul "70" at bounding box center [223, 108] width 359 height 28
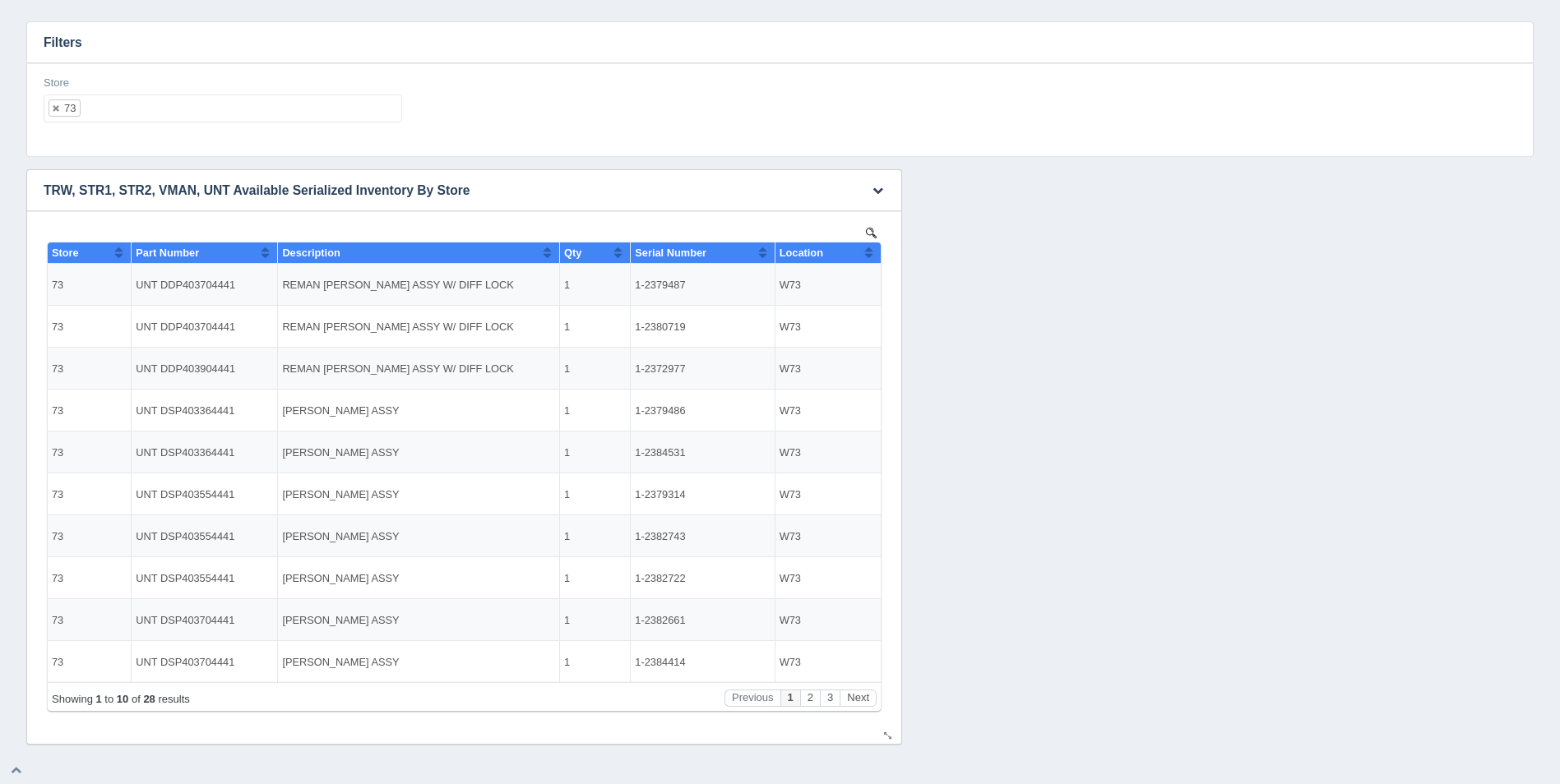
click at [863, 255] on button "Sort column ascending" at bounding box center [868, 252] width 10 height 20
click at [864, 255] on button "Sort column descending" at bounding box center [868, 252] width 10 height 20
click at [215, 119] on ul "73" at bounding box center [223, 108] width 359 height 28
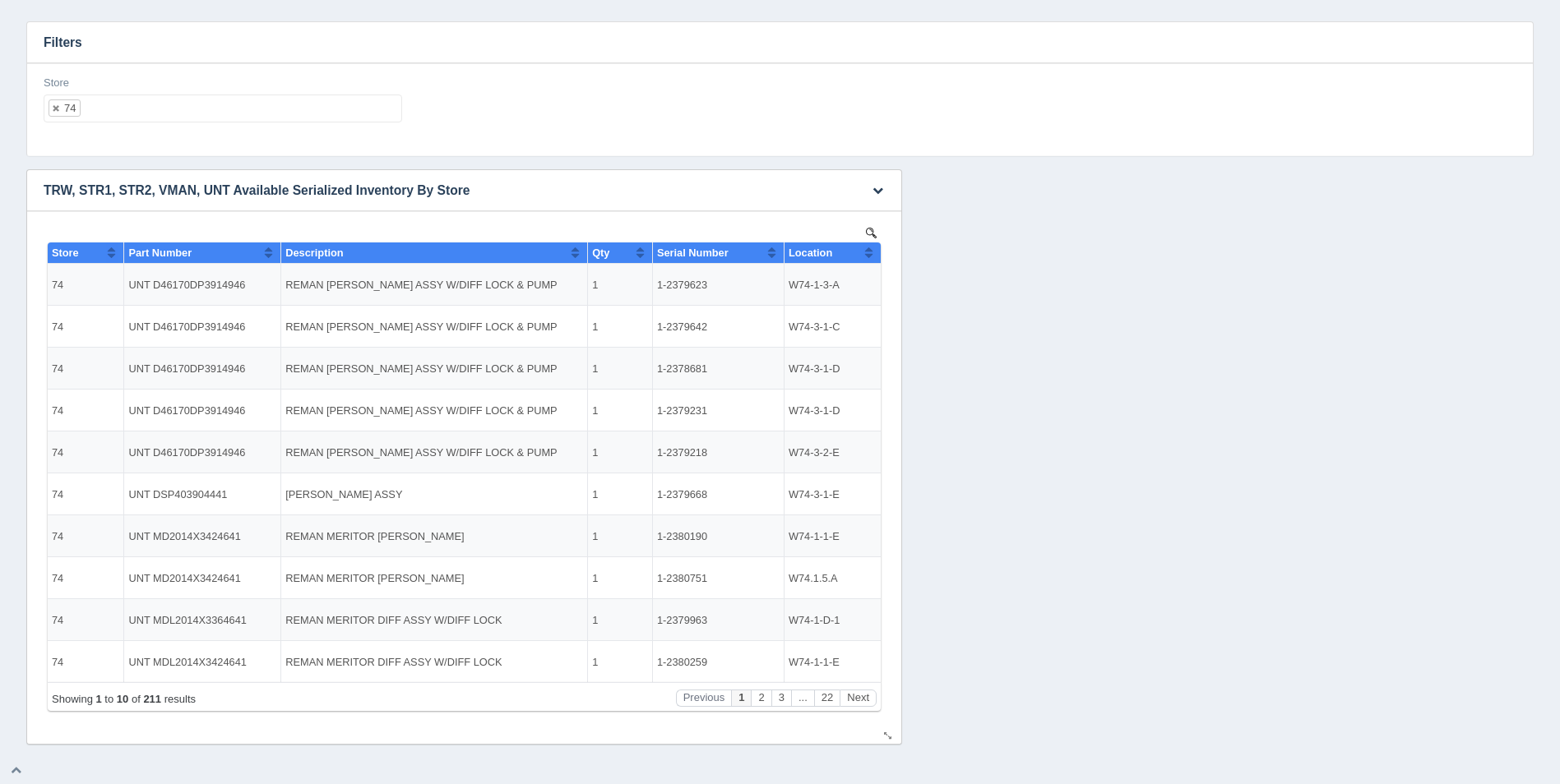
click at [870, 252] on button "Sort column ascending" at bounding box center [868, 252] width 10 height 20
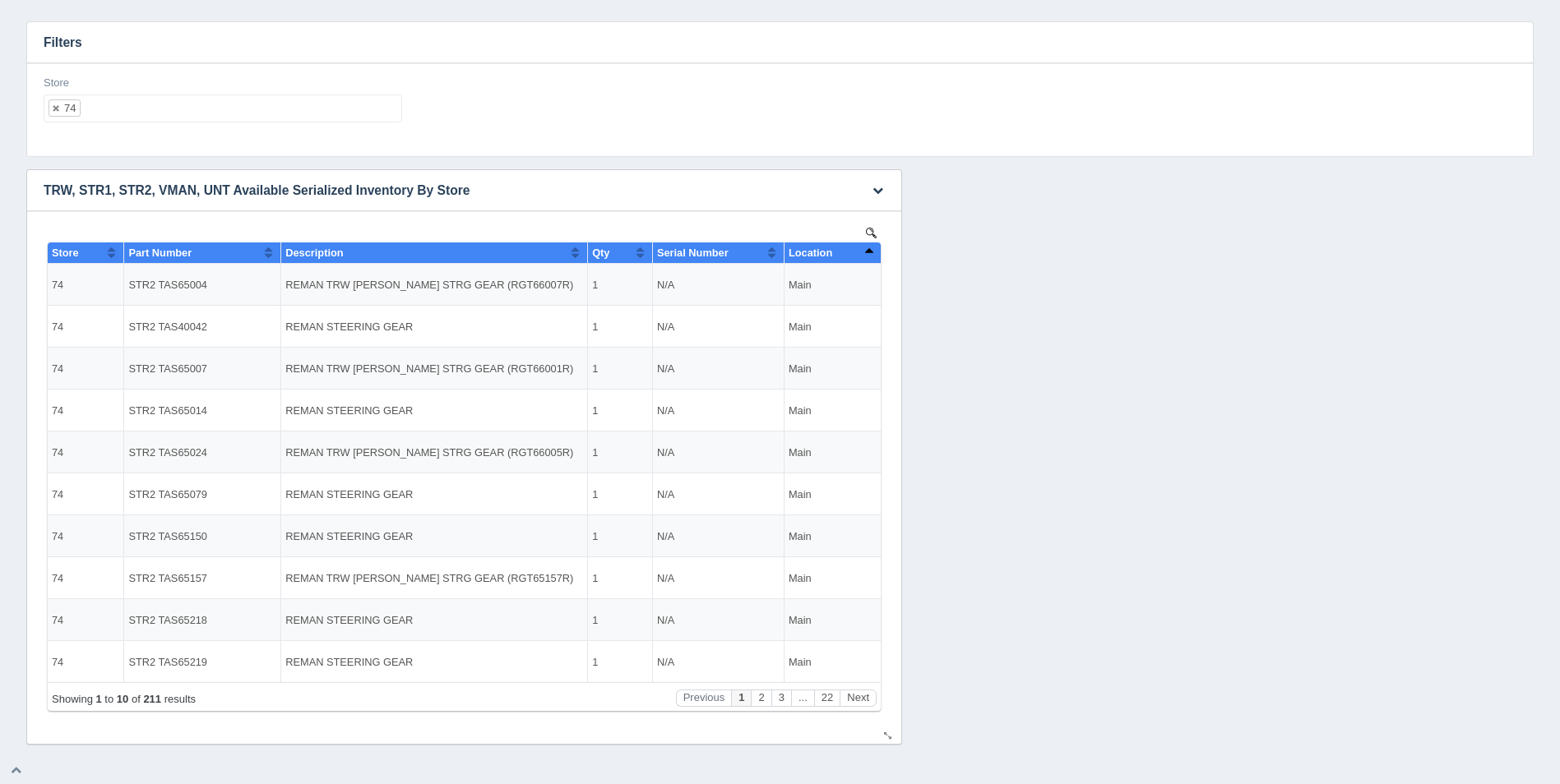
click at [870, 252] on button "Sort column descending" at bounding box center [868, 252] width 10 height 20
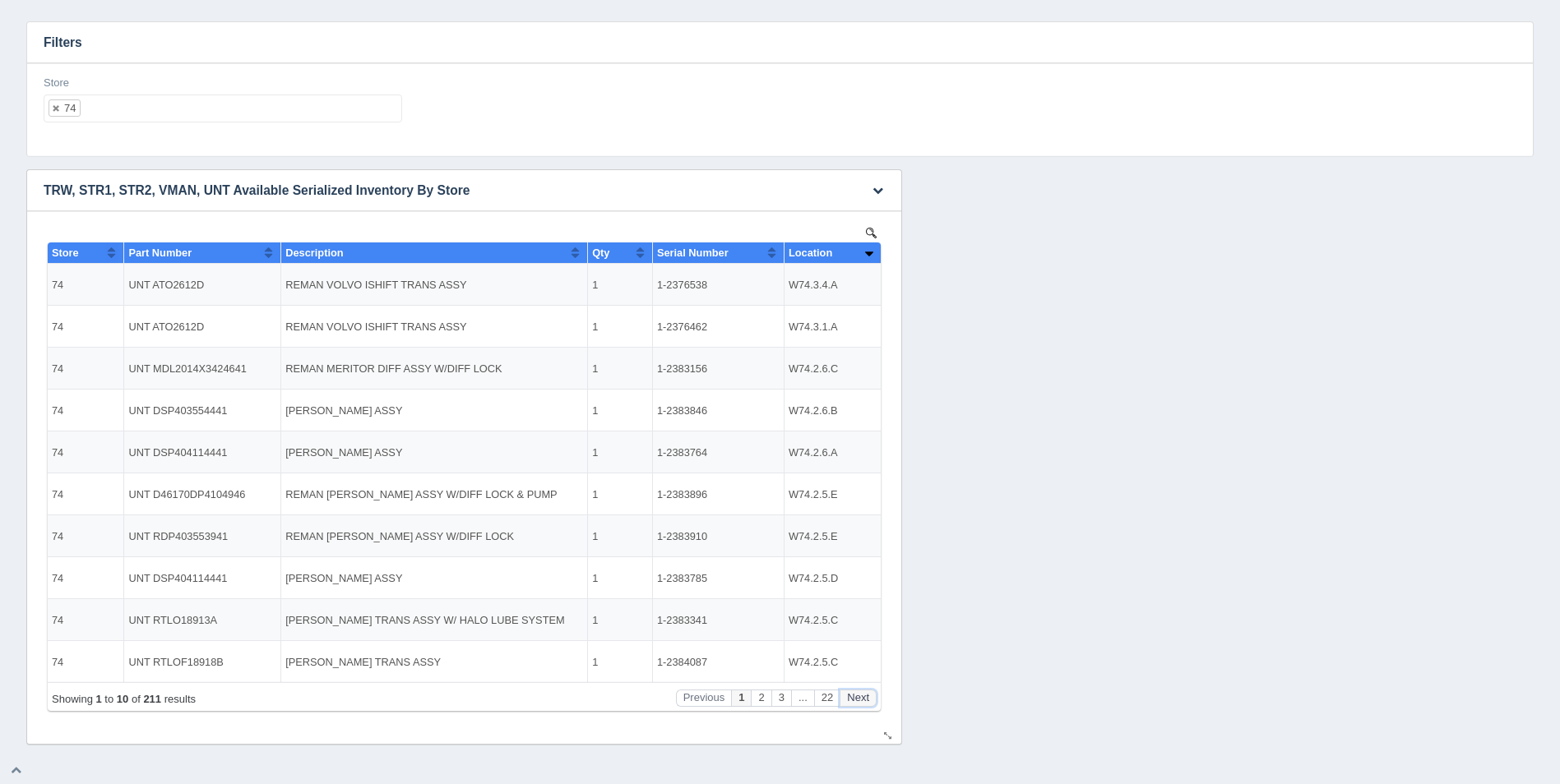
click at [863, 698] on button "Next" at bounding box center [857, 699] width 37 height 17
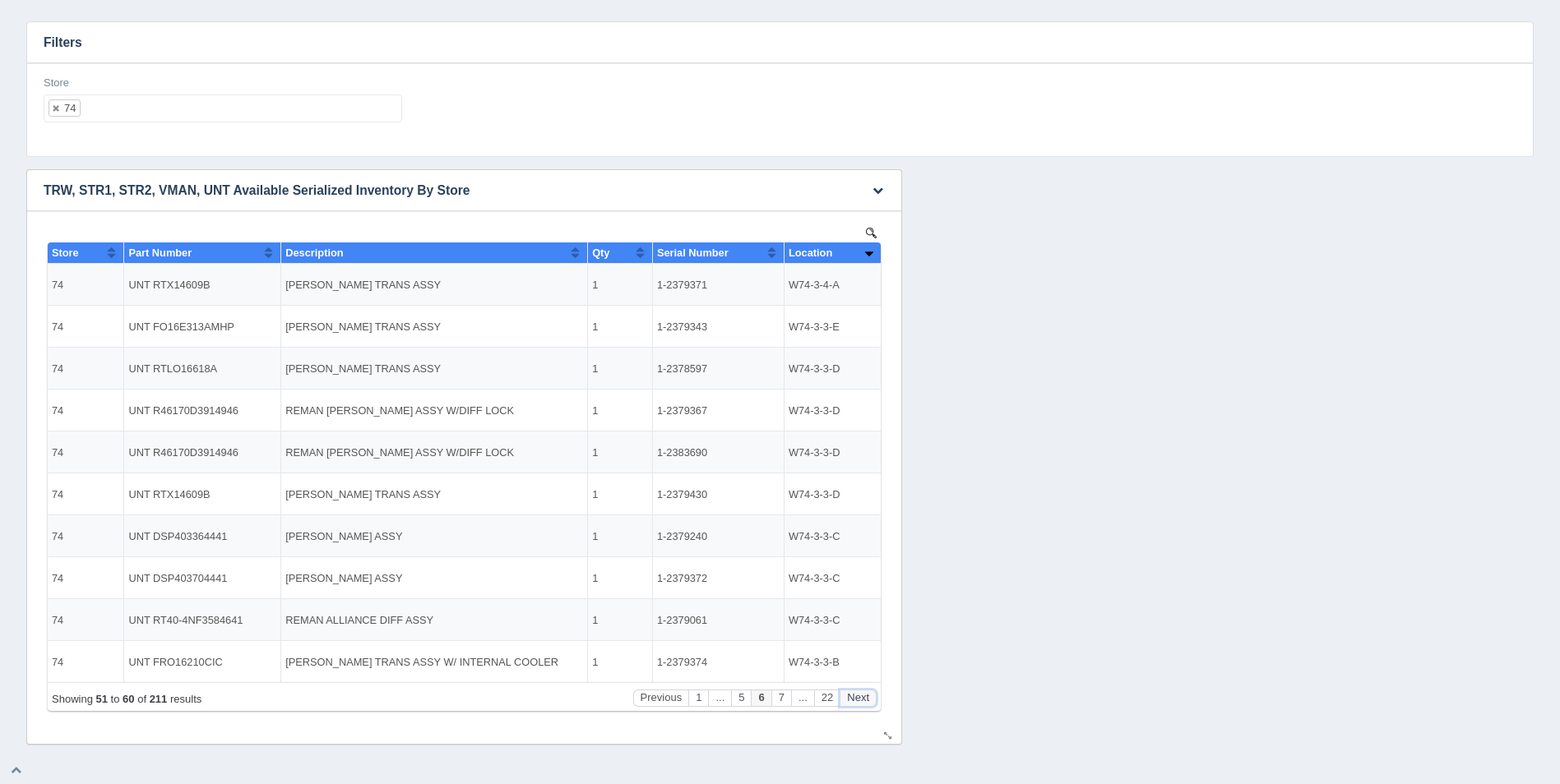
click at [863, 698] on button "Next" at bounding box center [857, 699] width 37 height 17
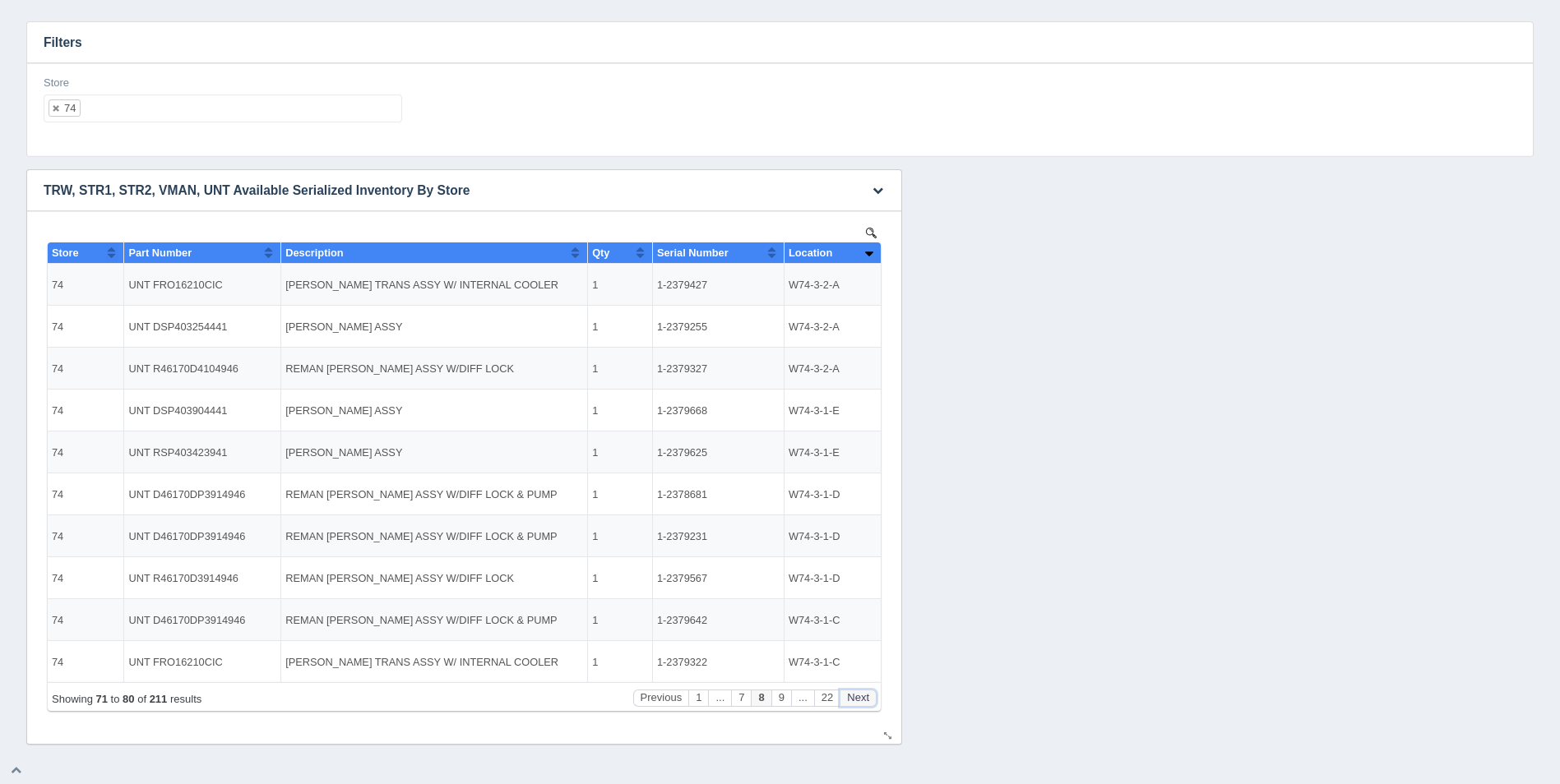
click at [863, 698] on button "Next" at bounding box center [857, 699] width 37 height 17
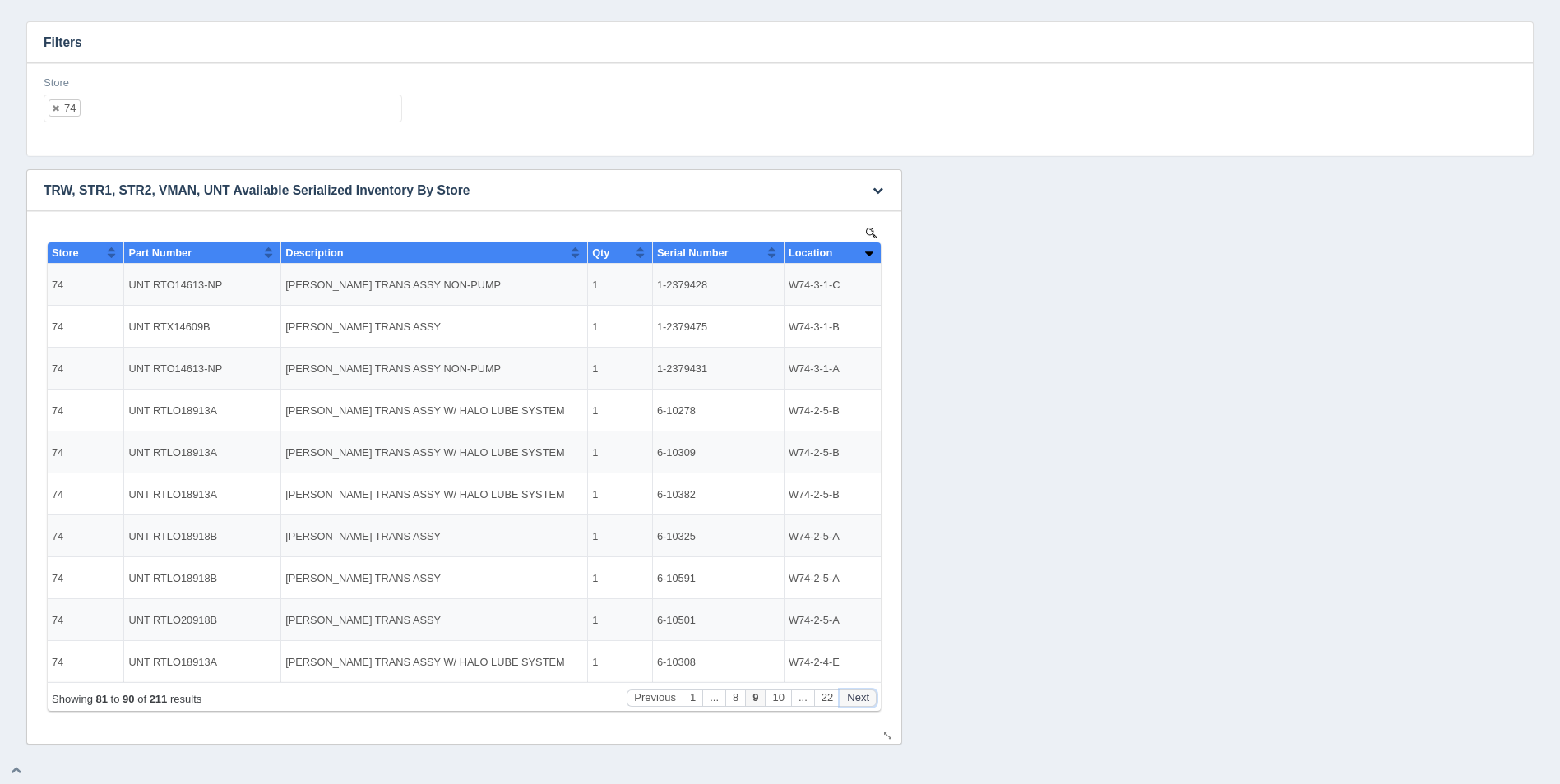
click at [863, 698] on button "Next" at bounding box center [857, 699] width 37 height 17
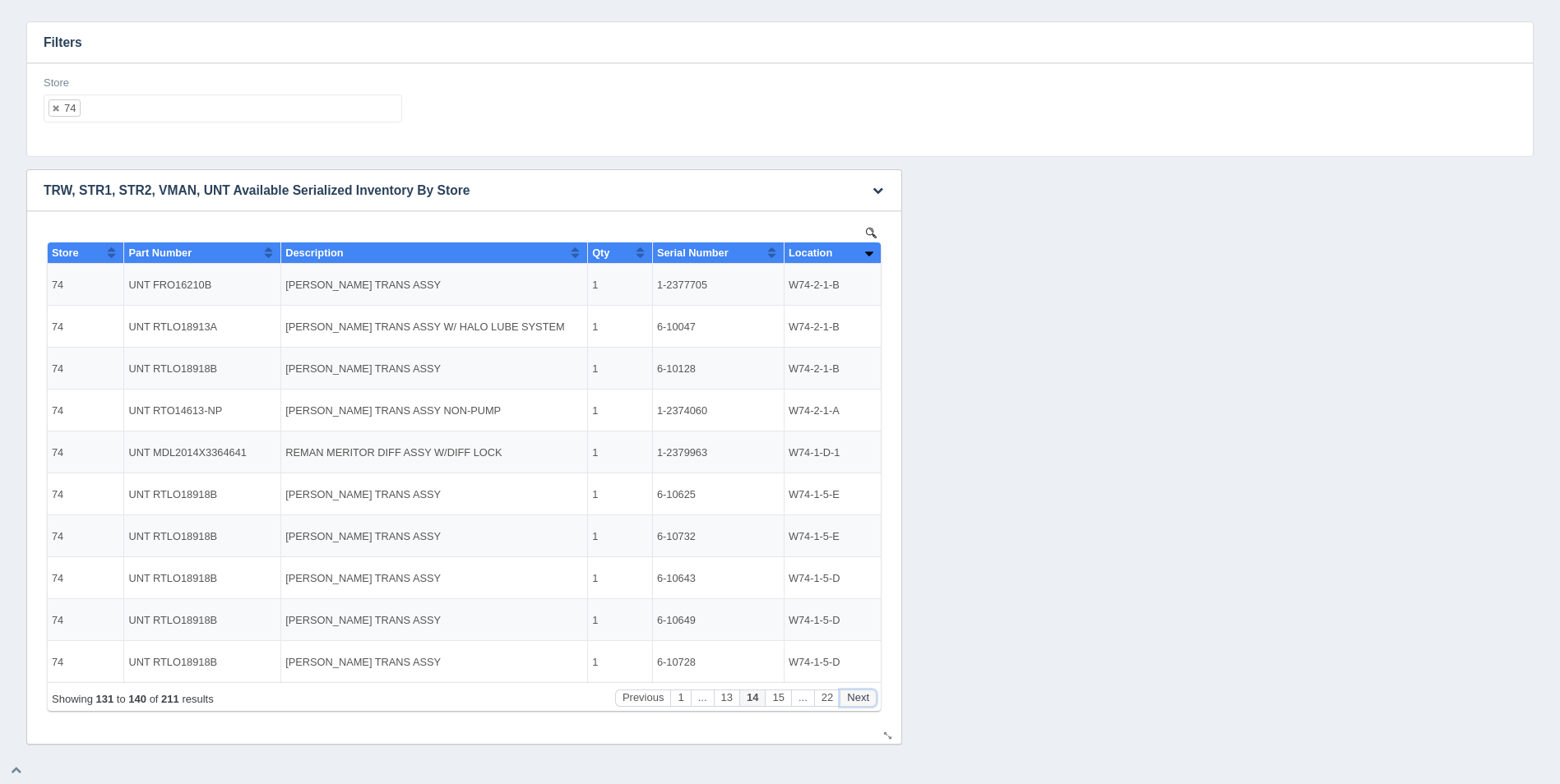
click at [864, 698] on button "Next" at bounding box center [857, 699] width 37 height 17
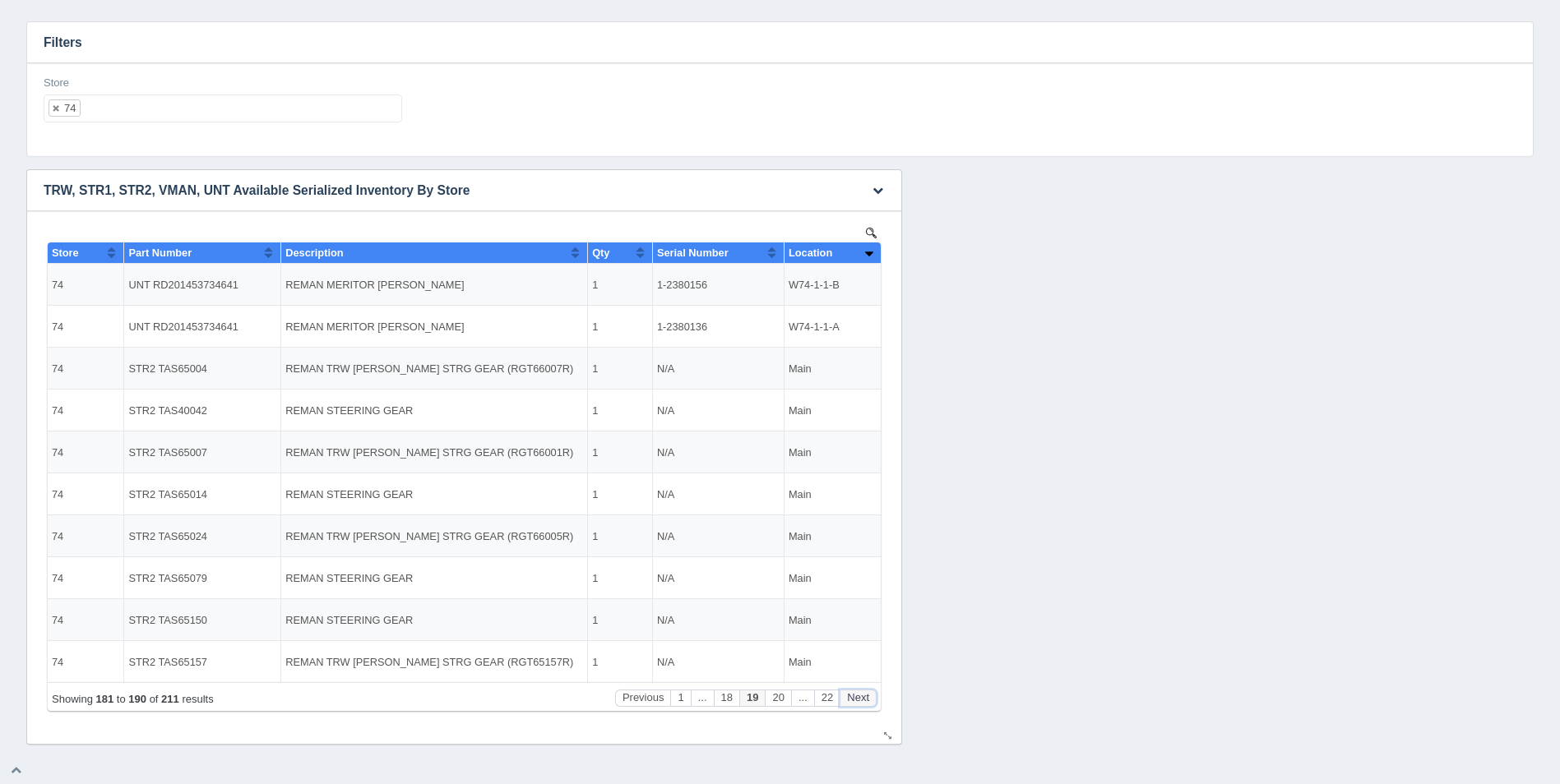
click at [864, 698] on button "Next" at bounding box center [857, 699] width 37 height 17
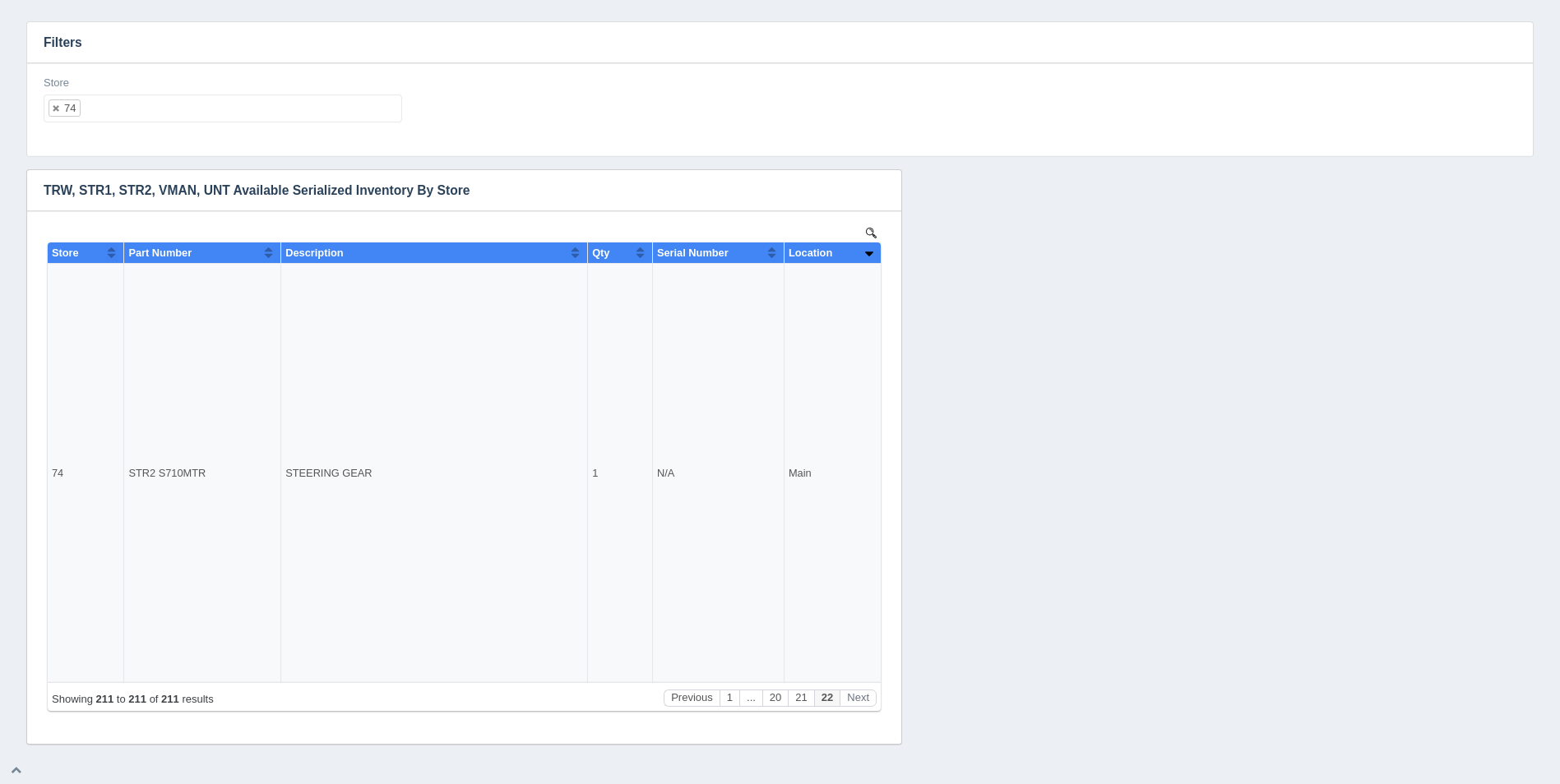
click at [191, 113] on ul "74" at bounding box center [223, 108] width 359 height 28
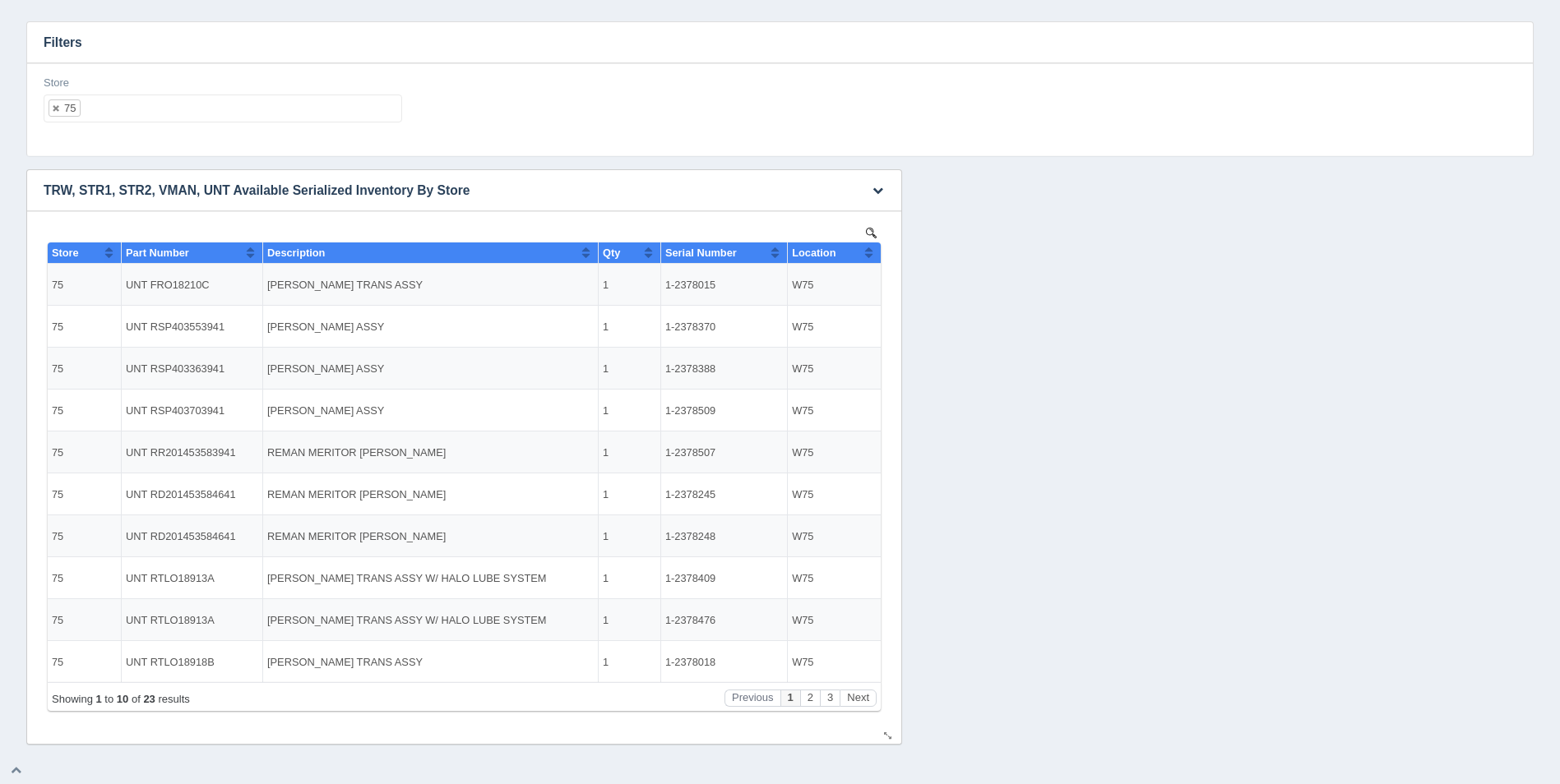
click at [867, 249] on button "Sort column ascending" at bounding box center [868, 252] width 10 height 20
click at [867, 249] on button "Sort column descending" at bounding box center [868, 252] width 10 height 20
click at [857, 696] on button "Next" at bounding box center [857, 699] width 37 height 17
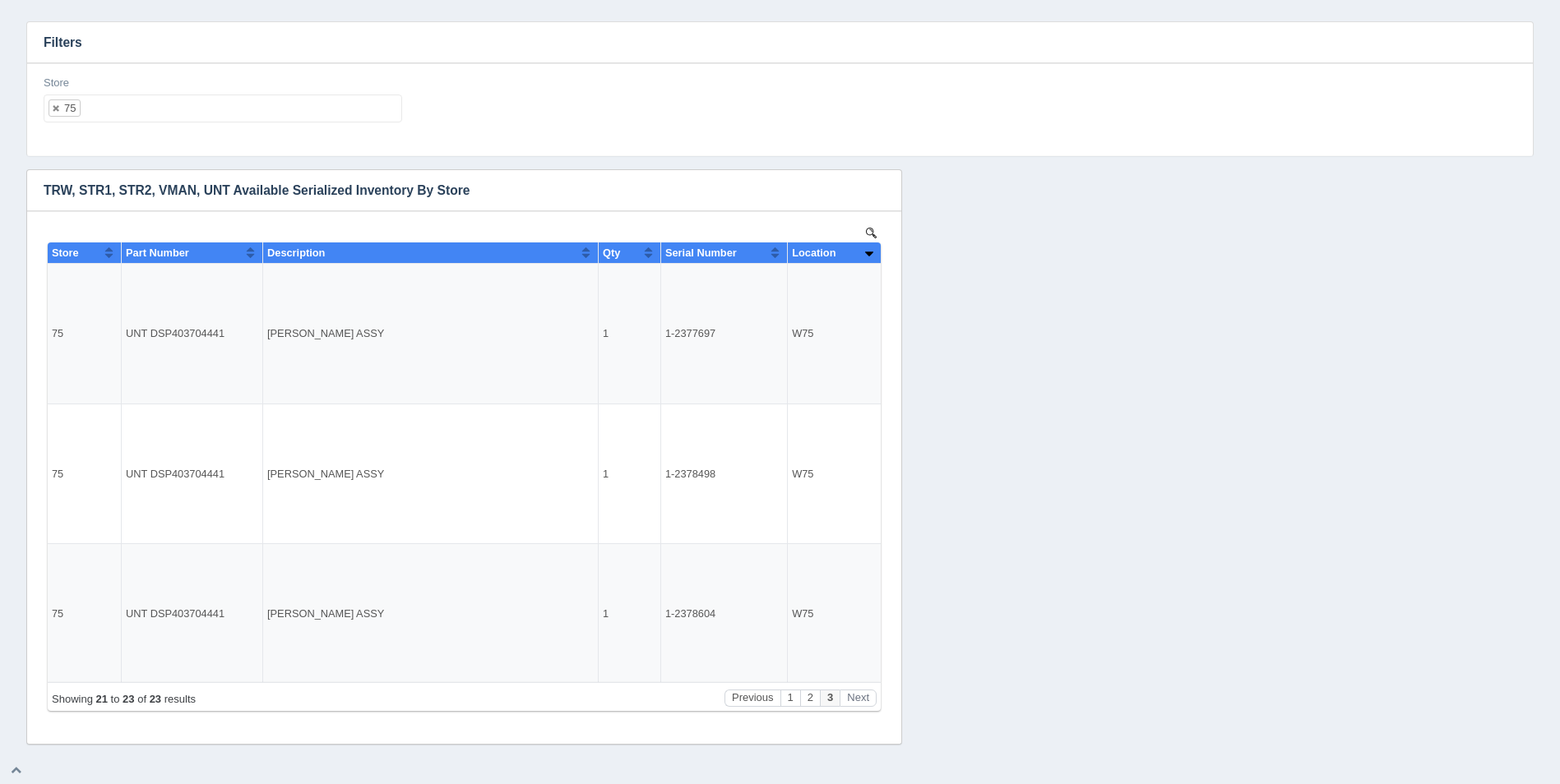
click at [163, 112] on ul "75" at bounding box center [223, 108] width 359 height 28
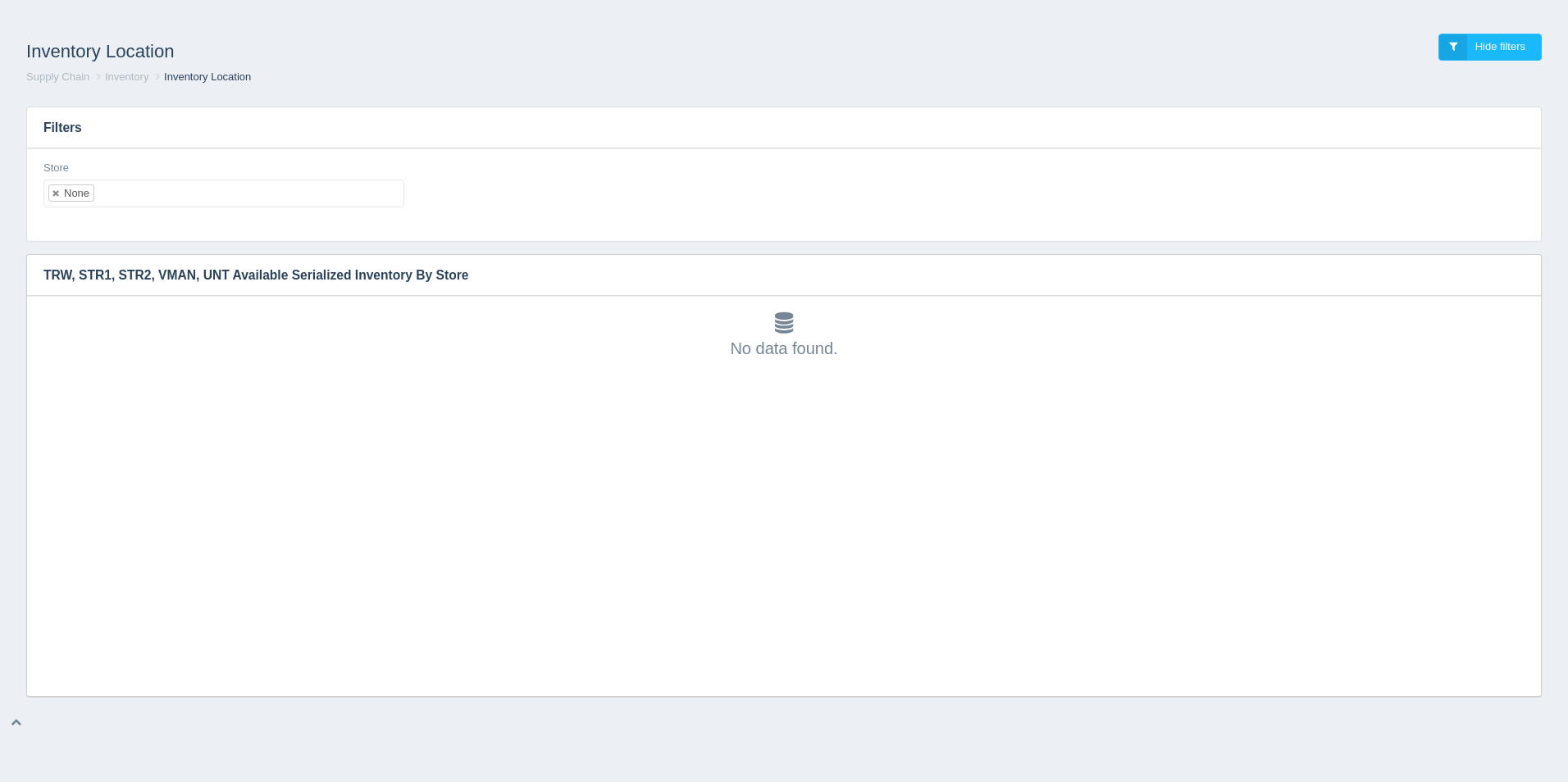
scroll to position [5, 0]
click at [178, 181] on ul "None" at bounding box center [223, 193] width 361 height 27
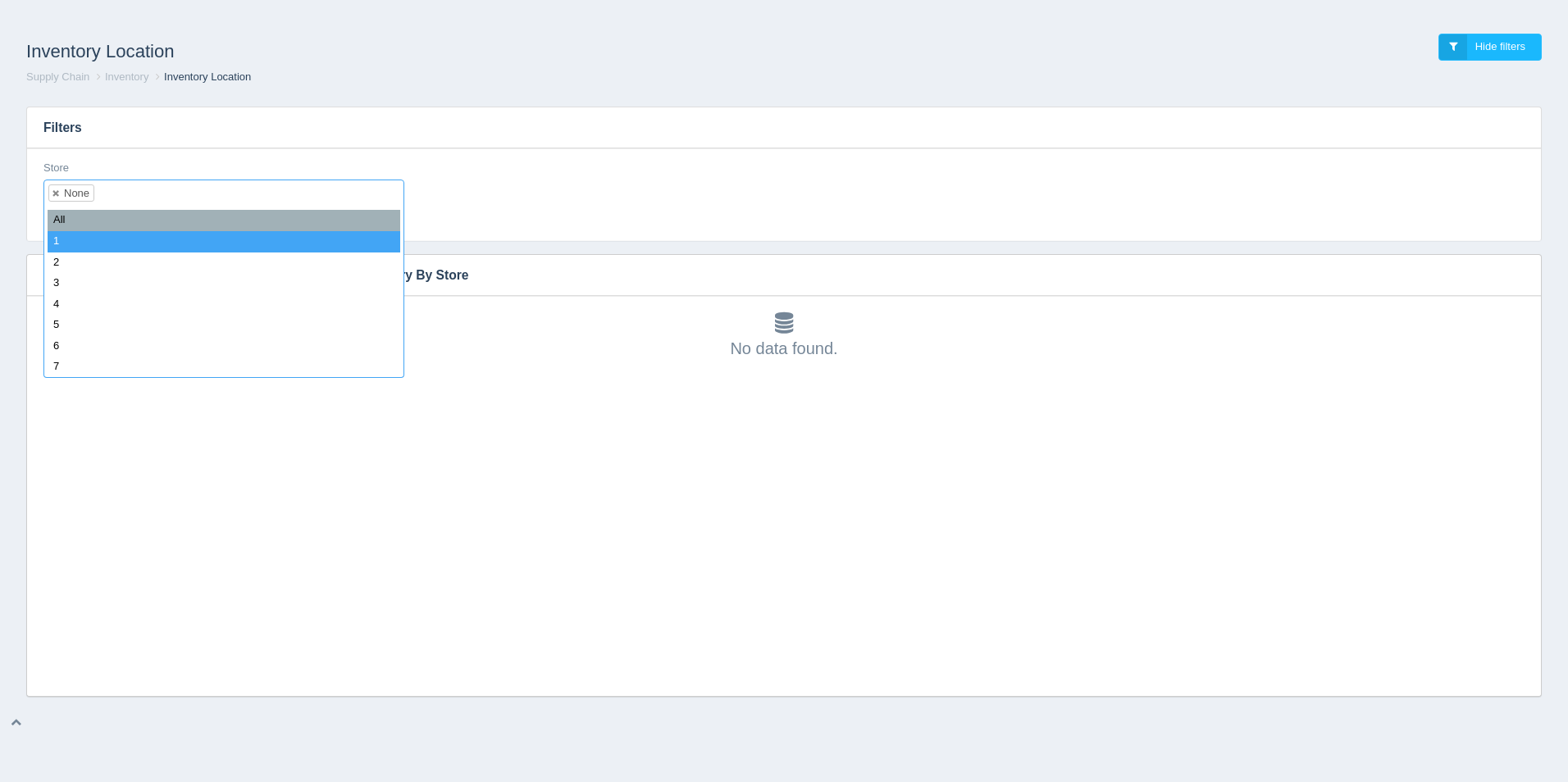
select select
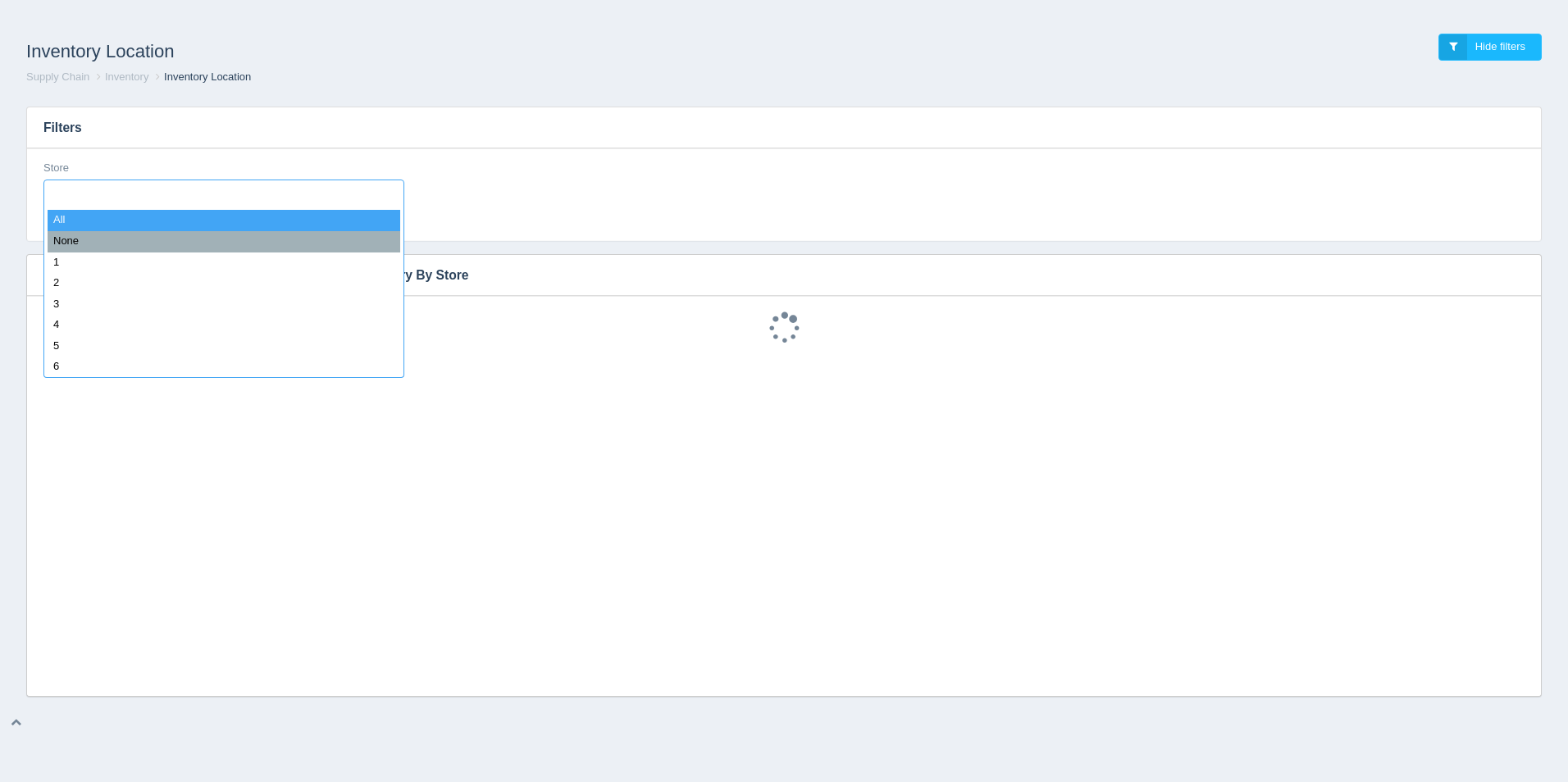
scroll to position [13, 0]
type input "1"
select select "1"
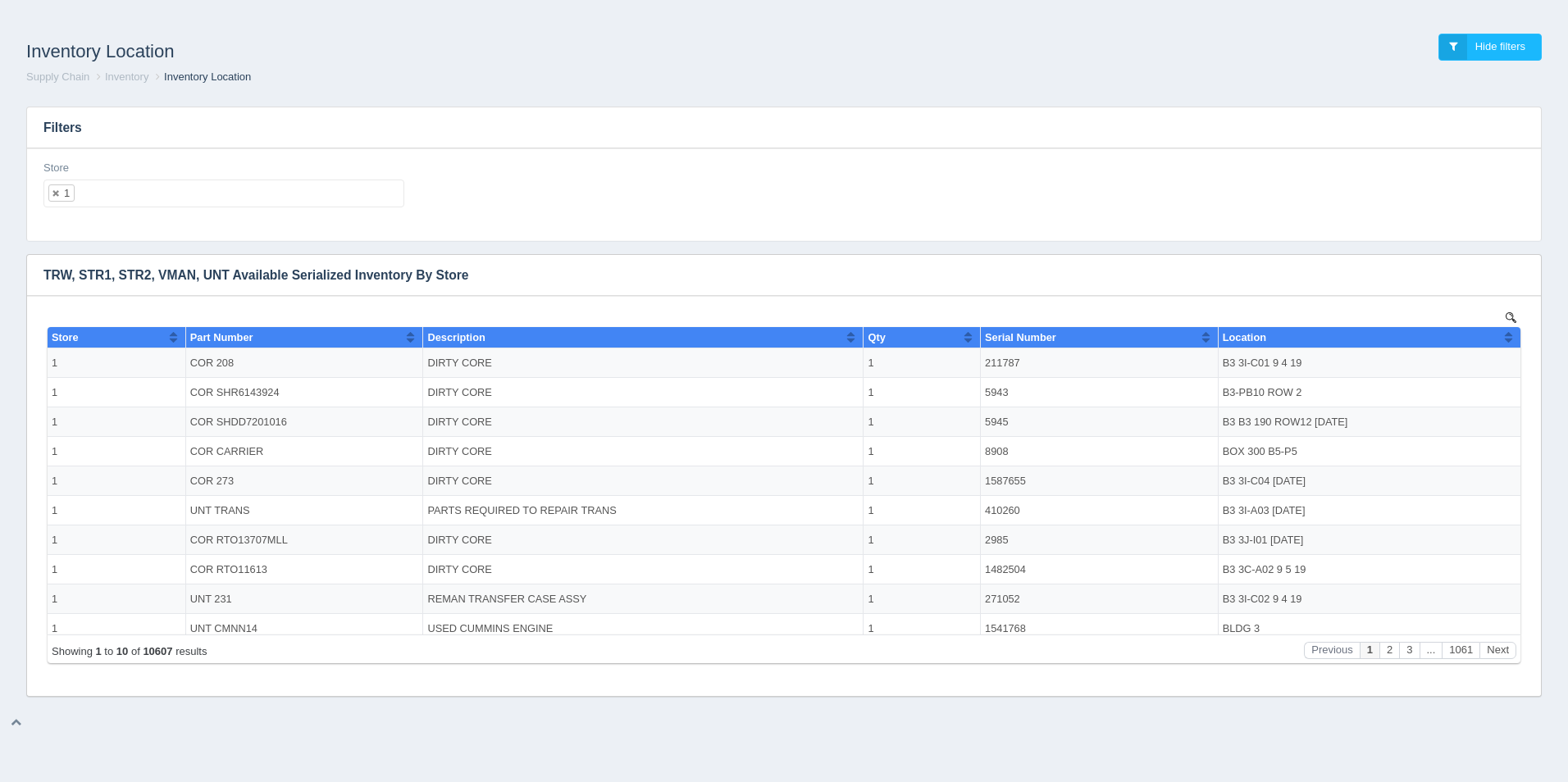
scroll to position [0, 0]
